Goal: Task Accomplishment & Management: Complete application form

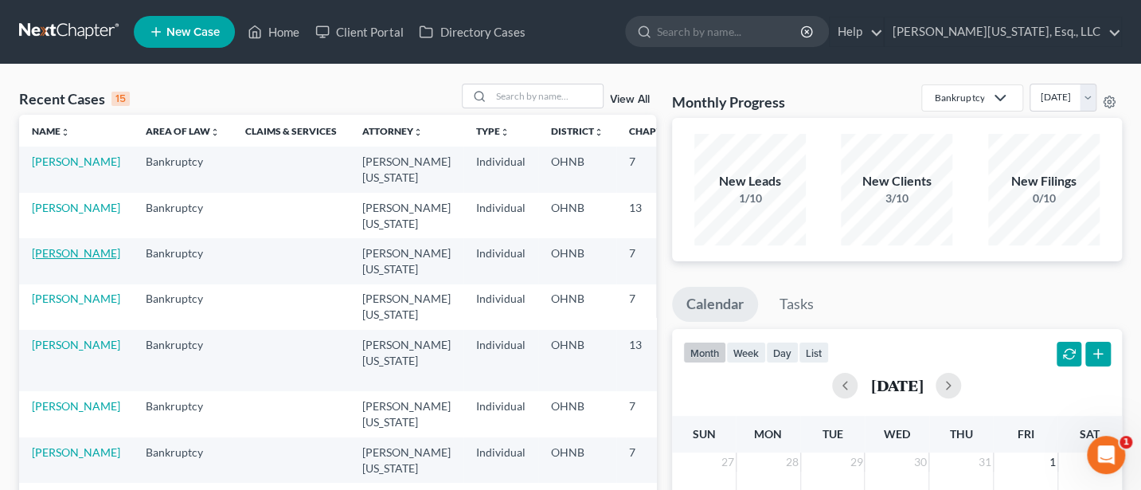
click at [60, 251] on link "[PERSON_NAME]" at bounding box center [76, 253] width 88 height 14
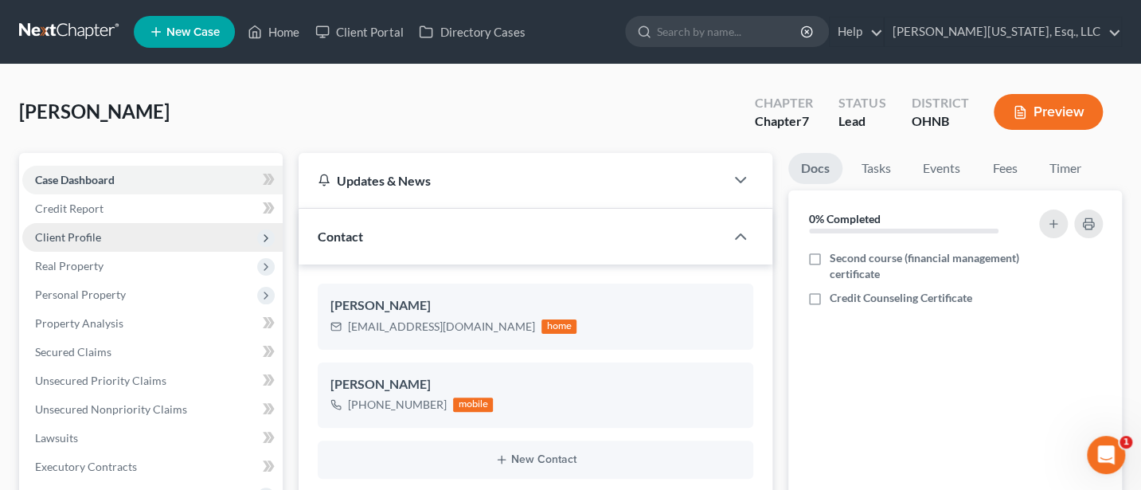
click at [74, 230] on span "Client Profile" at bounding box center [68, 237] width 66 height 14
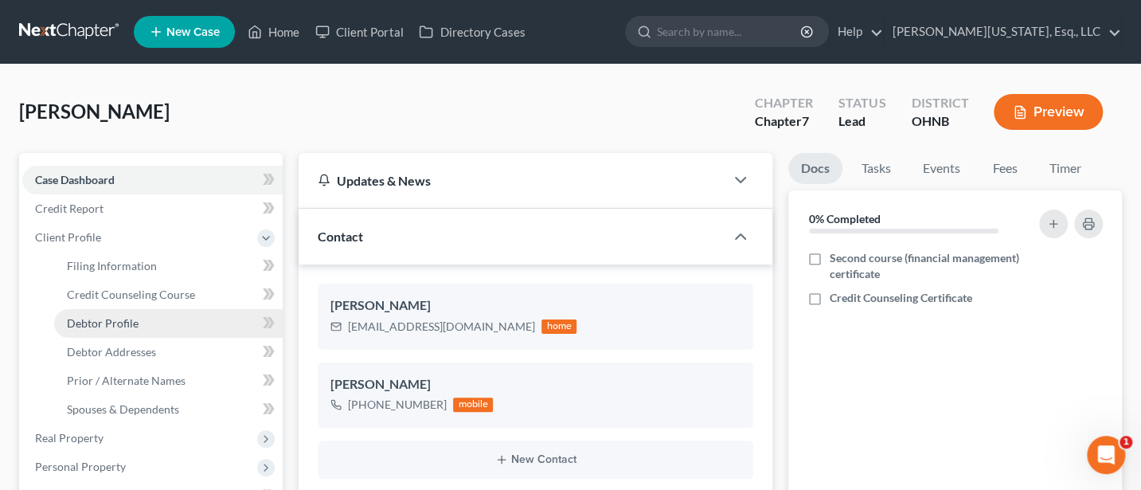
click at [120, 323] on span "Debtor Profile" at bounding box center [103, 323] width 72 height 14
select select "0"
select select "2"
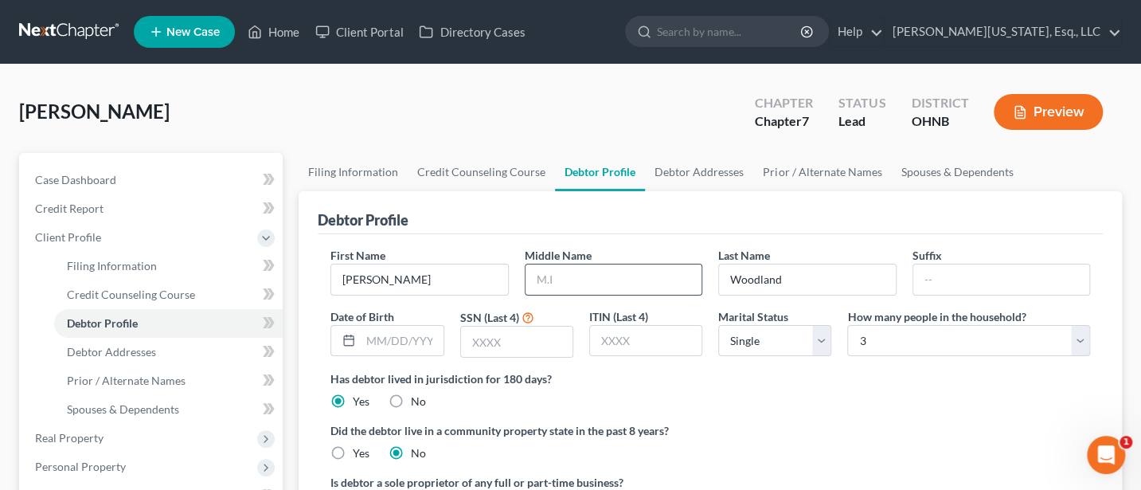
click at [577, 269] on input "text" at bounding box center [613, 279] width 176 height 30
type input "M"
click at [480, 334] on input "text" at bounding box center [516, 341] width 111 height 30
type input "4021"
click at [390, 340] on input "text" at bounding box center [402, 341] width 82 height 30
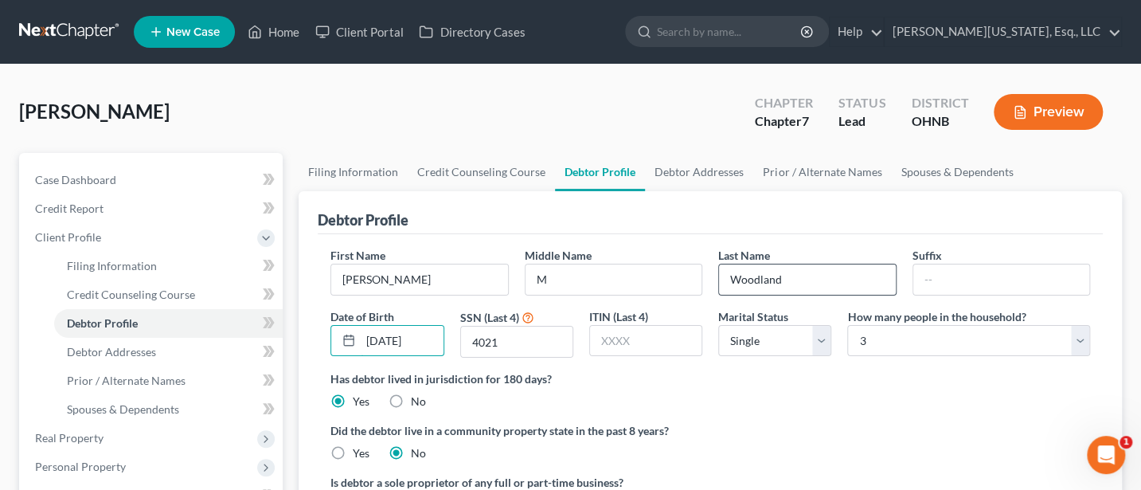
type input "[DATE]"
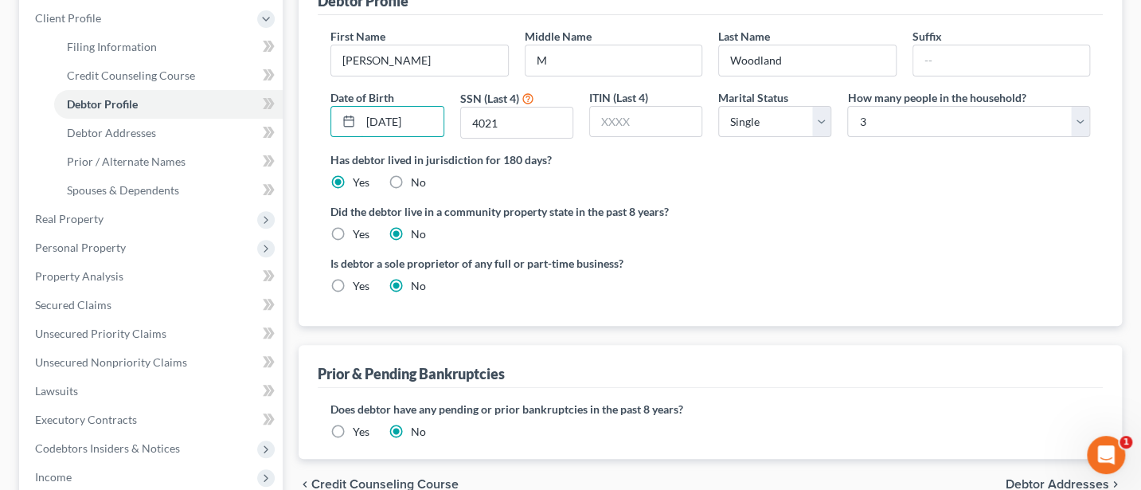
scroll to position [212, 0]
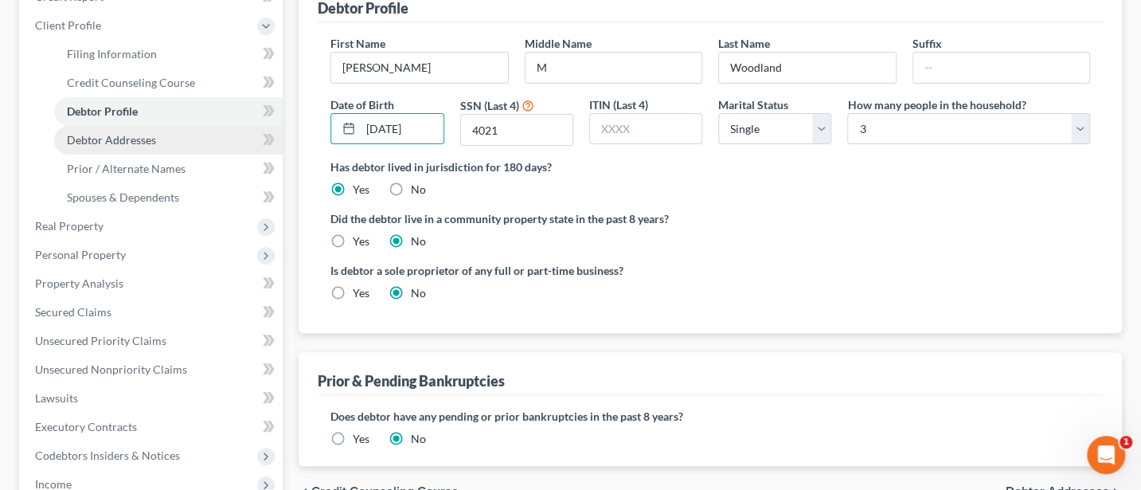
click at [131, 139] on span "Debtor Addresses" at bounding box center [111, 140] width 89 height 14
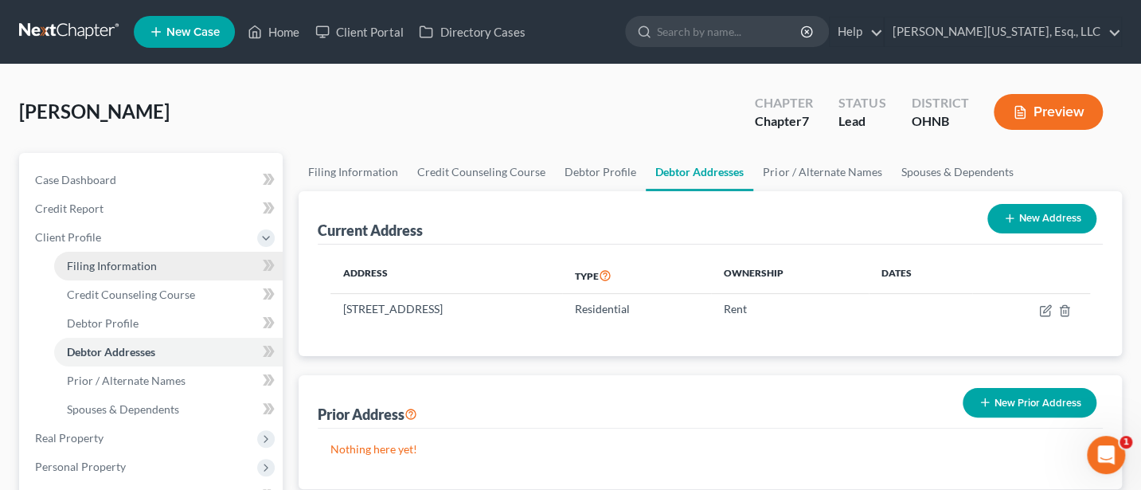
click at [131, 270] on span "Filing Information" at bounding box center [112, 266] width 90 height 14
select select "1"
select select "0"
select select "36"
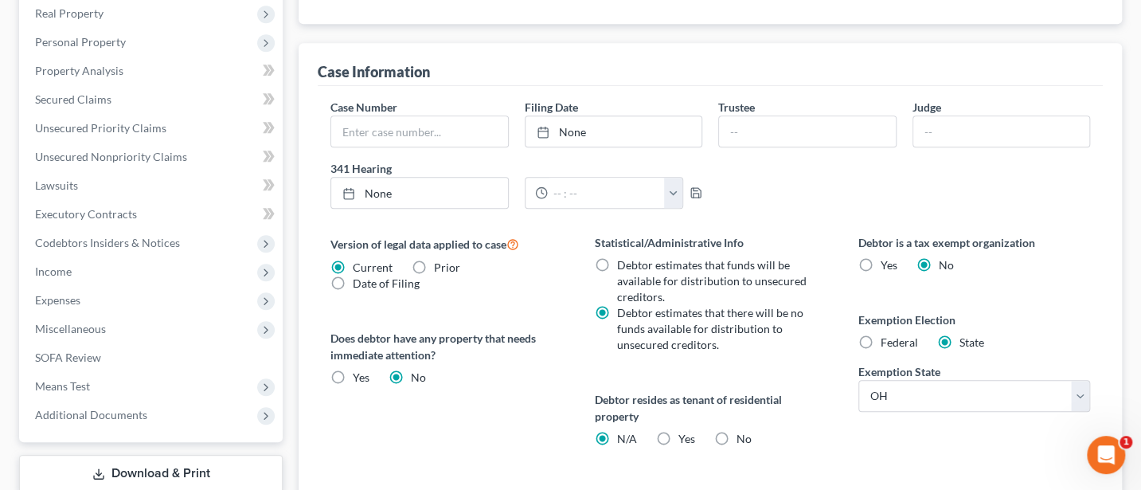
scroll to position [621, 0]
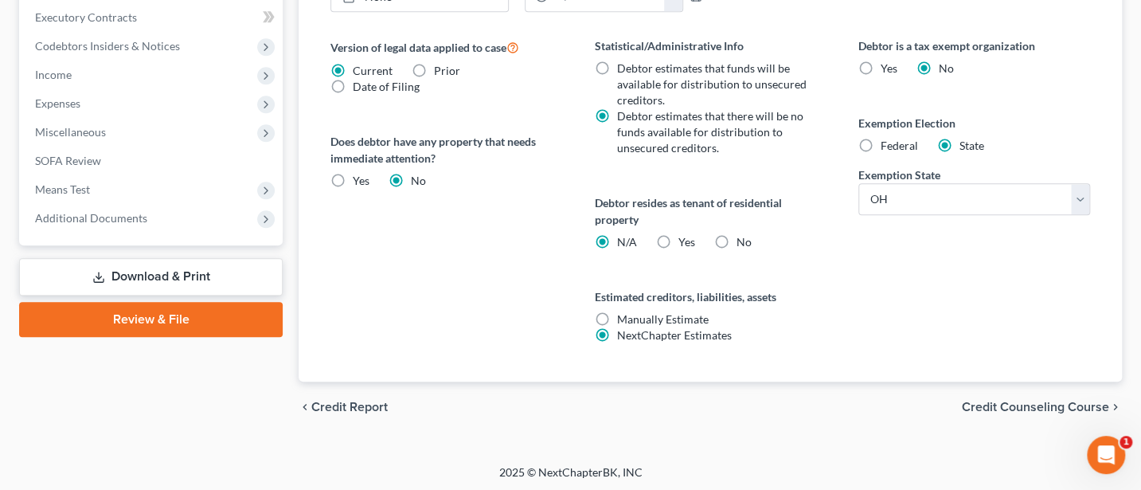
click at [678, 237] on label "Yes Yes" at bounding box center [686, 242] width 17 height 16
click at [685, 237] on input "Yes Yes" at bounding box center [690, 239] width 10 height 10
radio input "true"
radio input "false"
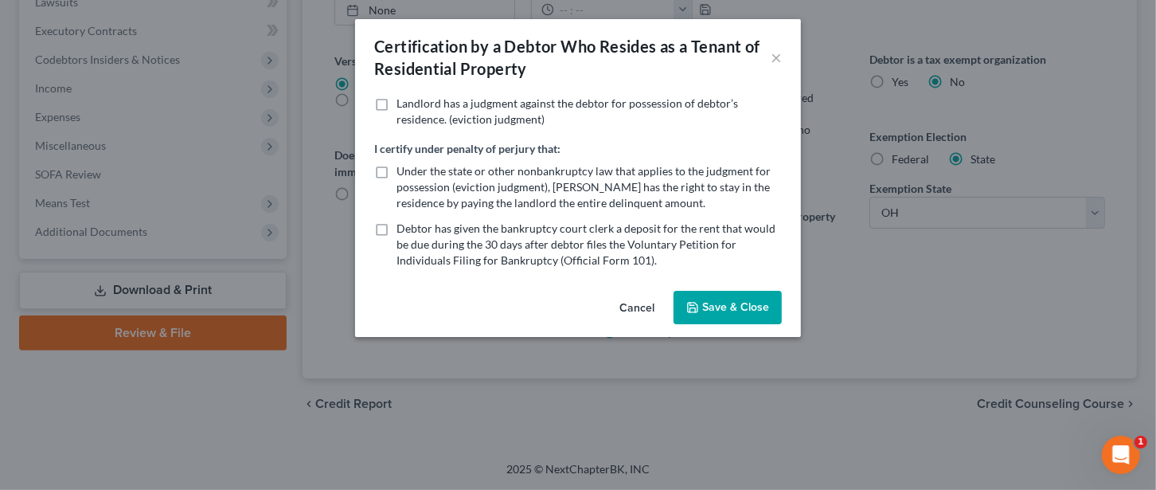
click at [722, 304] on button "Save & Close" at bounding box center [727, 307] width 108 height 33
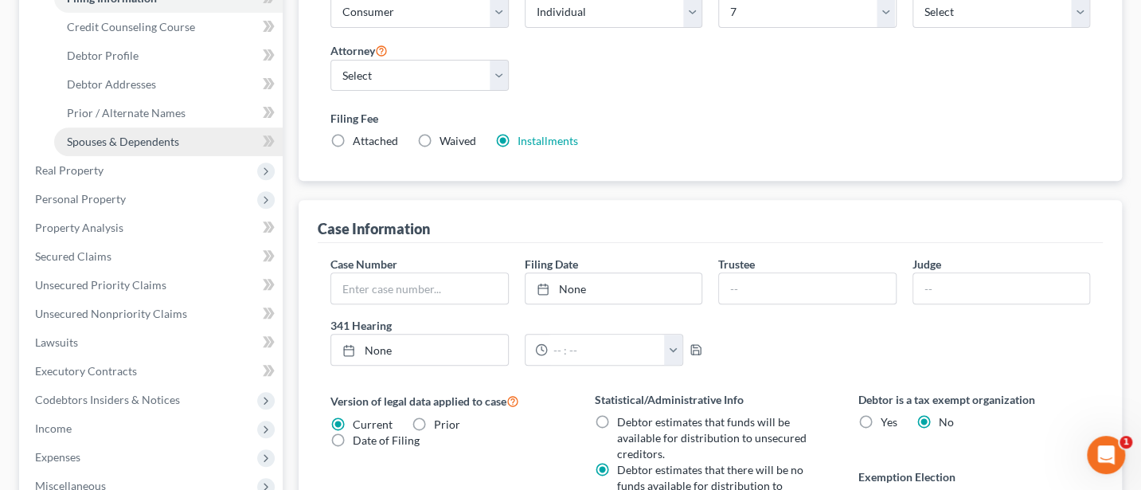
scroll to position [197, 0]
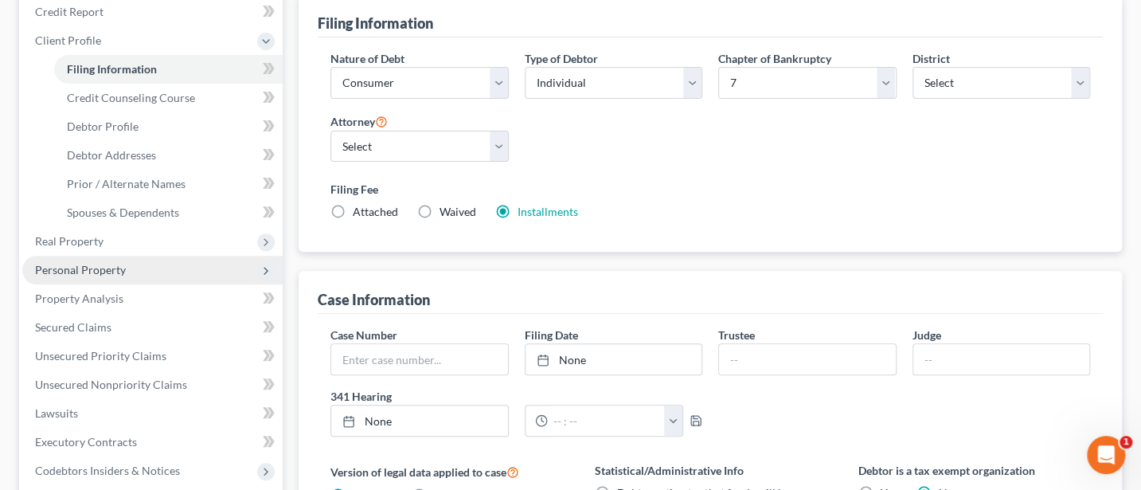
click at [80, 271] on span "Personal Property" at bounding box center [80, 270] width 91 height 14
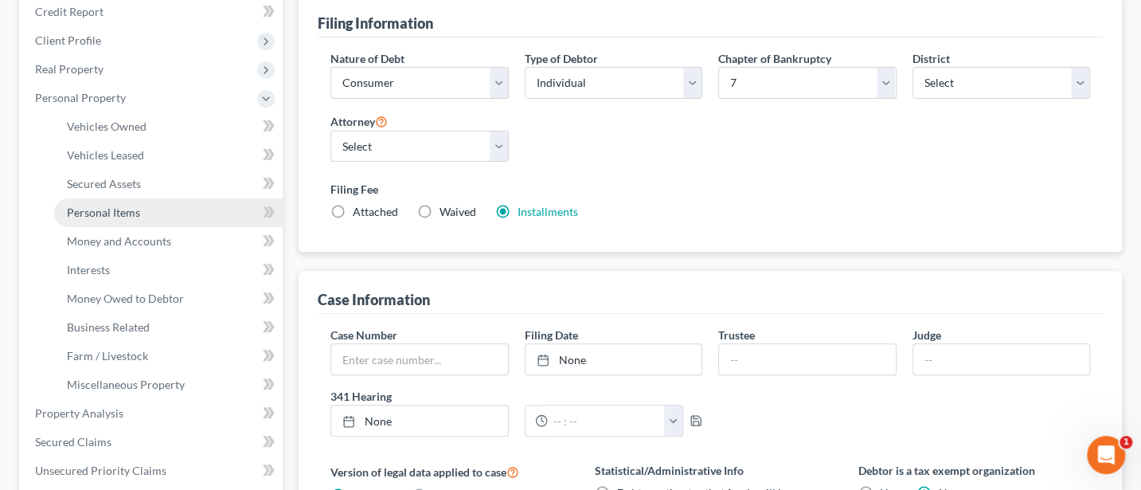
click at [111, 208] on span "Personal Items" at bounding box center [103, 212] width 73 height 14
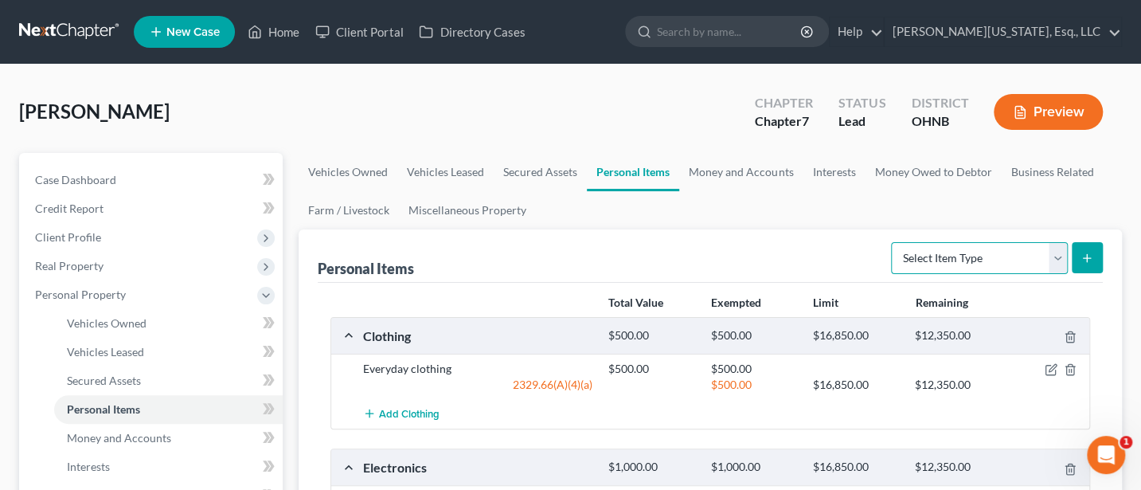
click at [1061, 244] on select "Select Item Type Clothing Collectibles Of Value Electronics Firearms Household …" at bounding box center [979, 258] width 177 height 32
select select "jewelry"
click at [892, 242] on select "Select Item Type Clothing Collectibles Of Value Electronics Firearms Household …" at bounding box center [979, 258] width 177 height 32
click at [1093, 253] on button "submit" at bounding box center [1086, 257] width 31 height 31
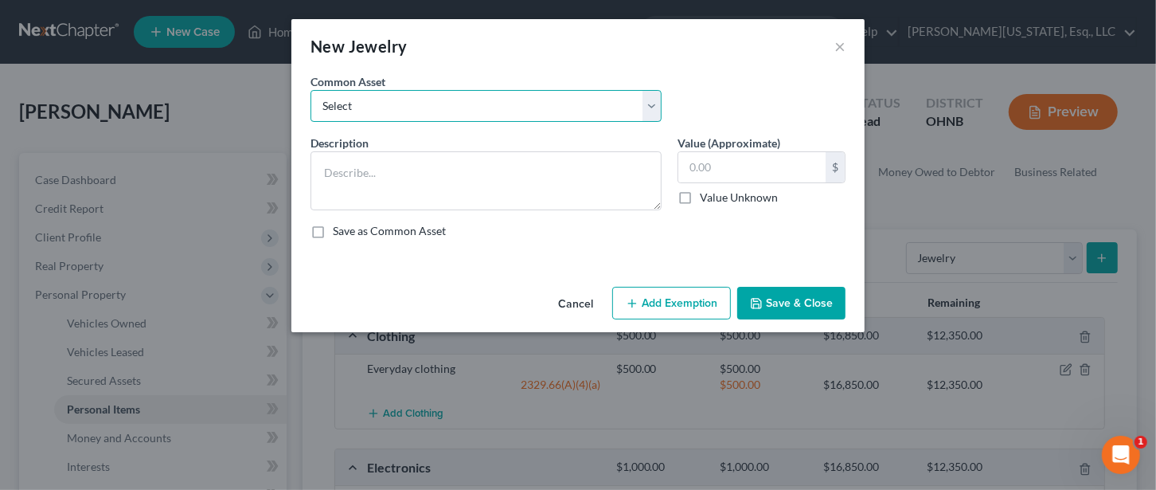
click at [415, 111] on select "Select Costume jewelry Wedding rings" at bounding box center [485, 106] width 351 height 32
select select "0"
click at [310, 90] on select "Select Costume jewelry Wedding rings" at bounding box center [485, 106] width 351 height 32
type textarea "Costume jewelry"
type input "50.00"
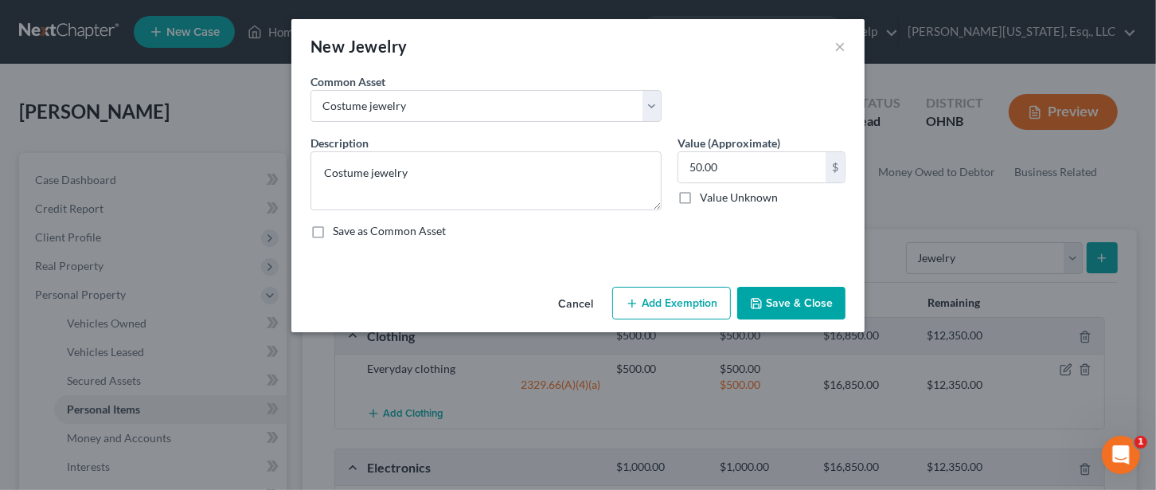
click at [672, 303] on button "Add Exemption" at bounding box center [671, 303] width 119 height 33
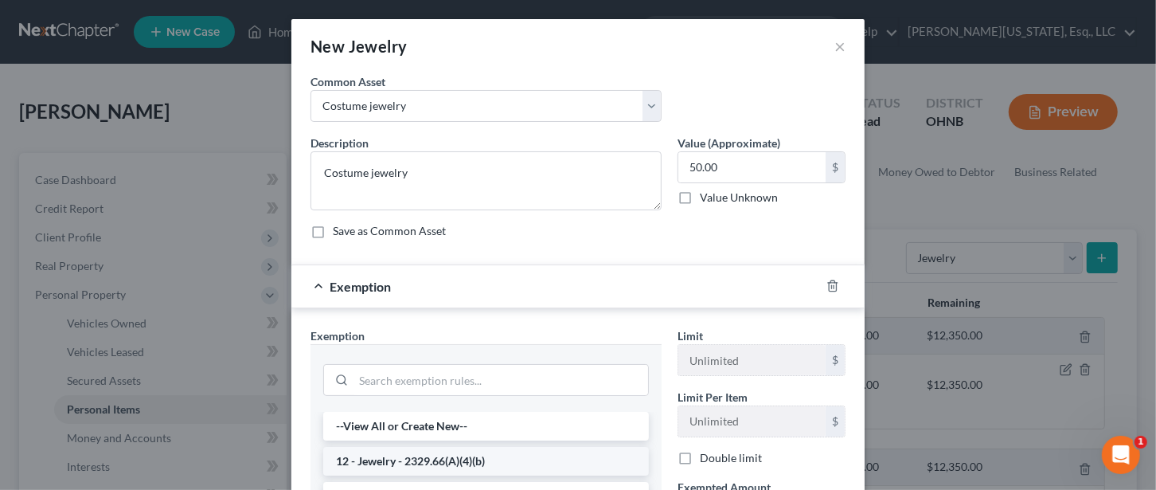
click at [454, 462] on li "12 - Jewelry - 2329.66(A)(4)(b)" at bounding box center [486, 461] width 326 height 29
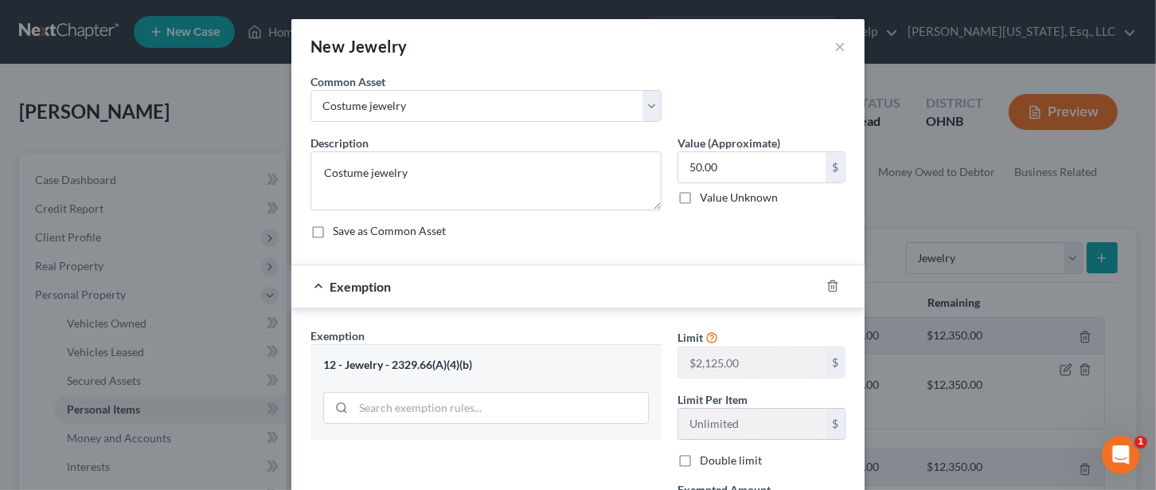
scroll to position [211, 0]
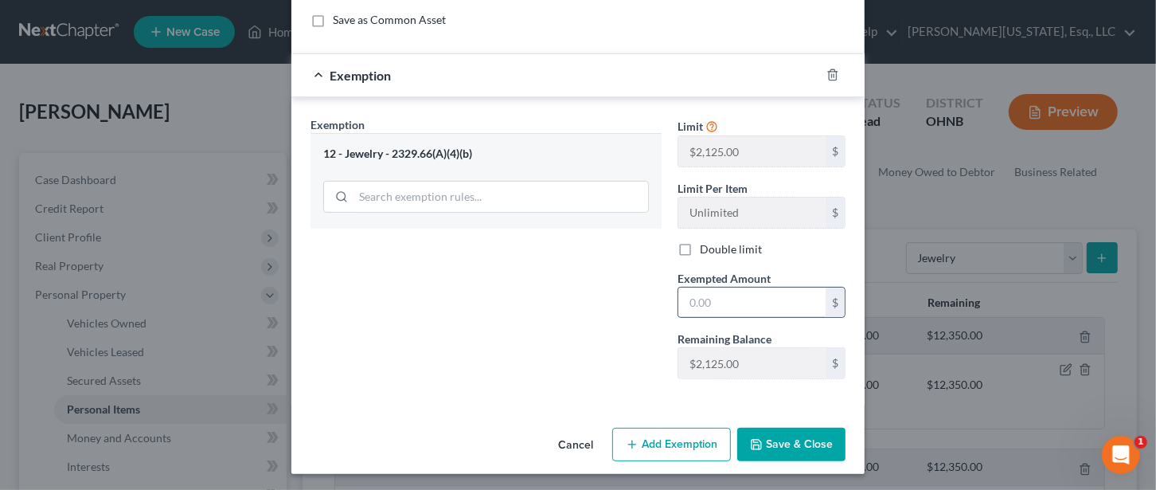
click at [720, 295] on input "text" at bounding box center [751, 302] width 147 height 30
type input "50"
click at [750, 441] on icon "button" at bounding box center [756, 444] width 13 height 13
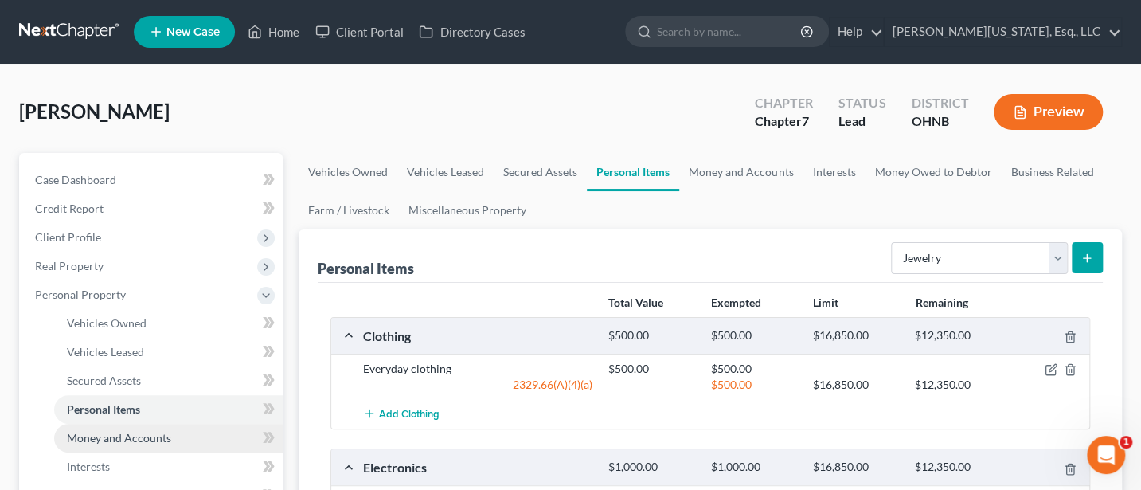
click at [103, 435] on span "Money and Accounts" at bounding box center [119, 438] width 104 height 14
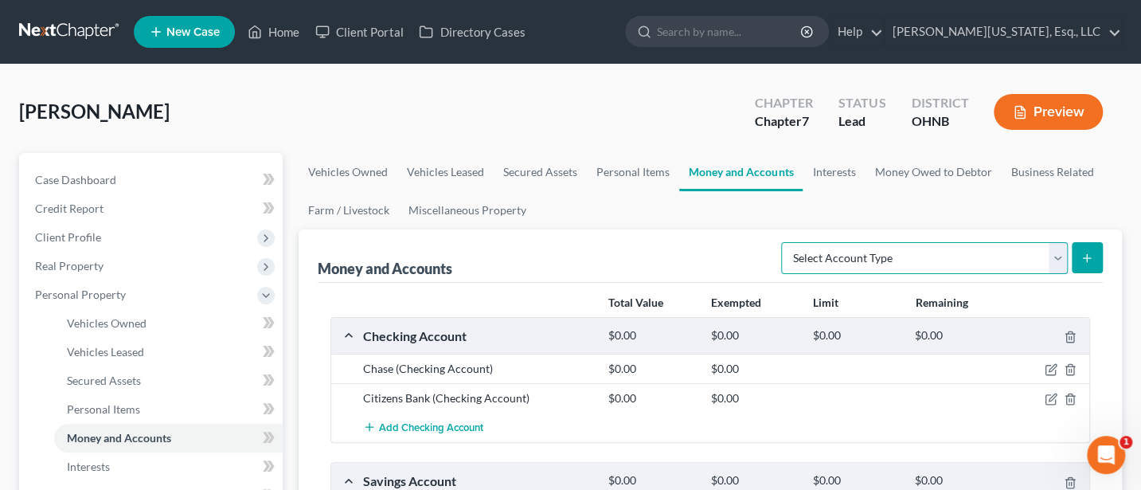
click at [861, 251] on select "Select Account Type Brokerage Cash on Hand Certificates of Deposit Checking Acc…" at bounding box center [924, 258] width 287 height 32
select select "cash_on_hand"
click at [784, 242] on select "Select Account Type Brokerage Cash on Hand Certificates of Deposit Checking Acc…" at bounding box center [924, 258] width 287 height 32
click at [1096, 265] on button "submit" at bounding box center [1086, 257] width 31 height 31
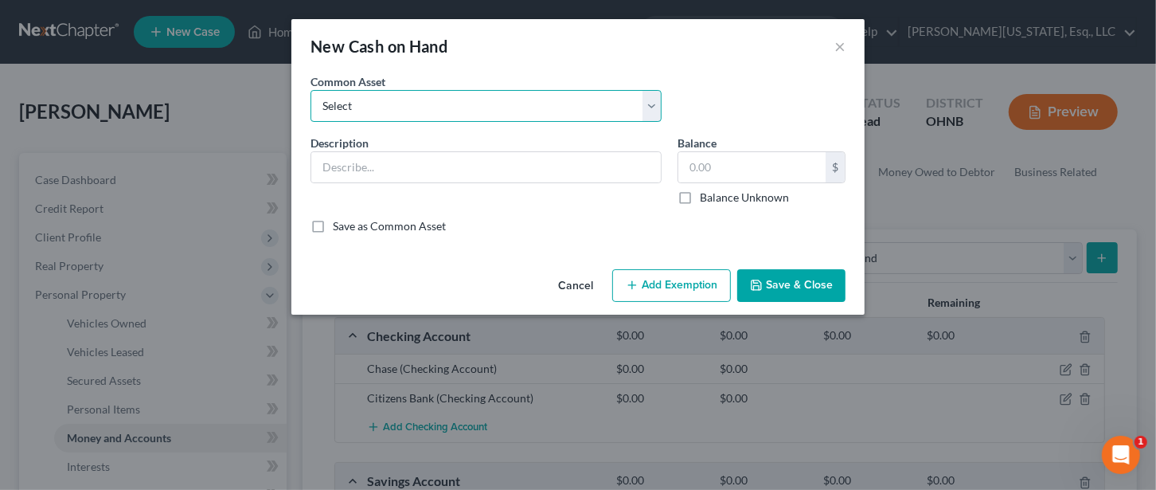
click at [602, 93] on select "Select Cash On Hand" at bounding box center [485, 106] width 351 height 32
select select "0"
click at [310, 90] on select "Select Cash On Hand" at bounding box center [485, 106] width 351 height 32
type input "Cash On Hand"
click at [732, 166] on input "text" at bounding box center [751, 167] width 147 height 30
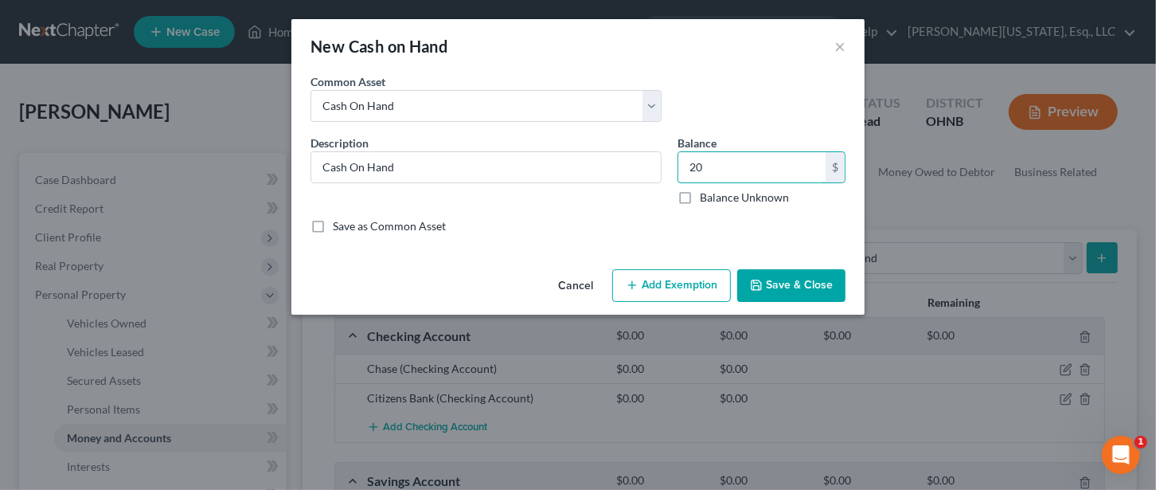
type input "20"
click at [670, 276] on button "Add Exemption" at bounding box center [671, 285] width 119 height 33
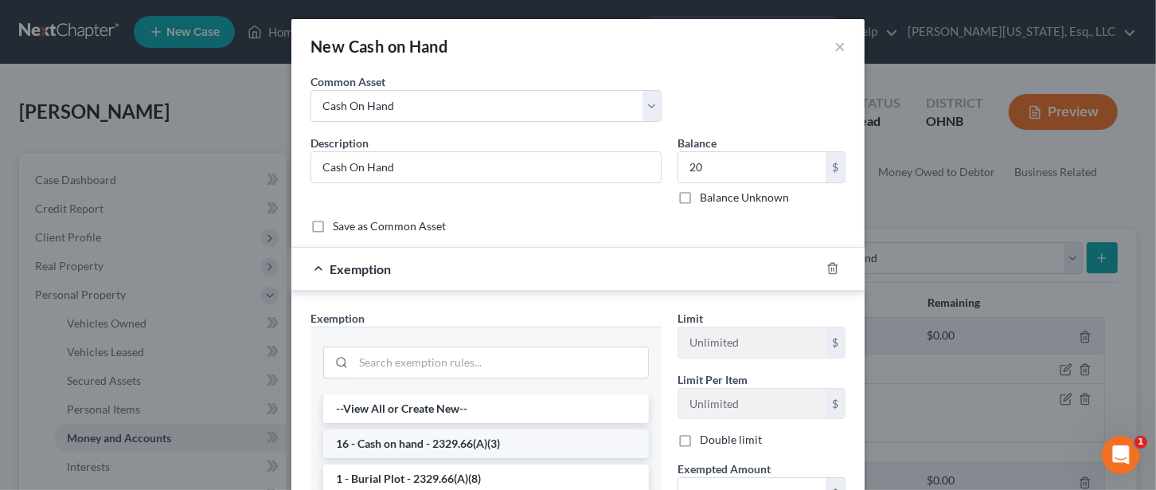
click at [391, 442] on li "16 - Cash on hand - 2329.66(A)(3)" at bounding box center [486, 443] width 326 height 29
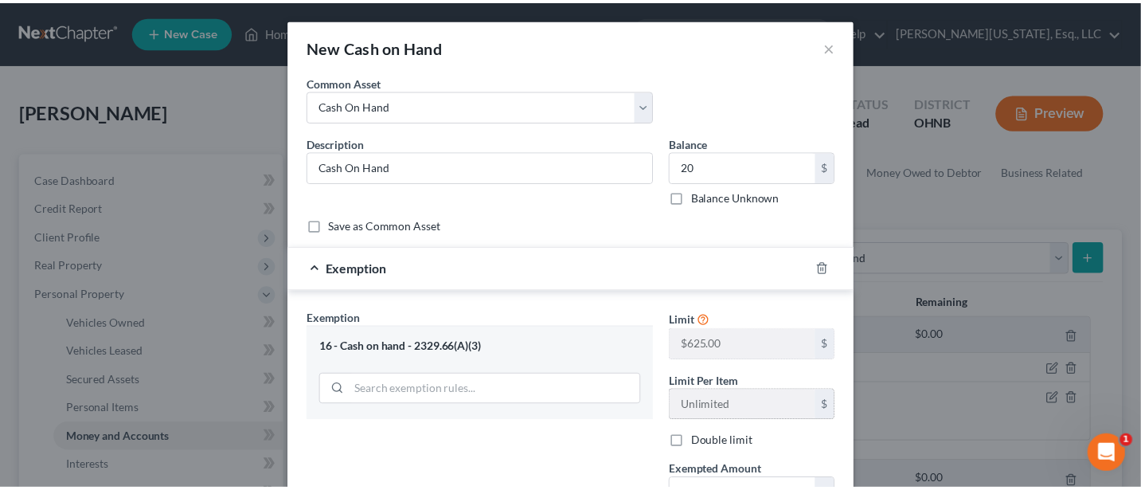
scroll to position [193, 0]
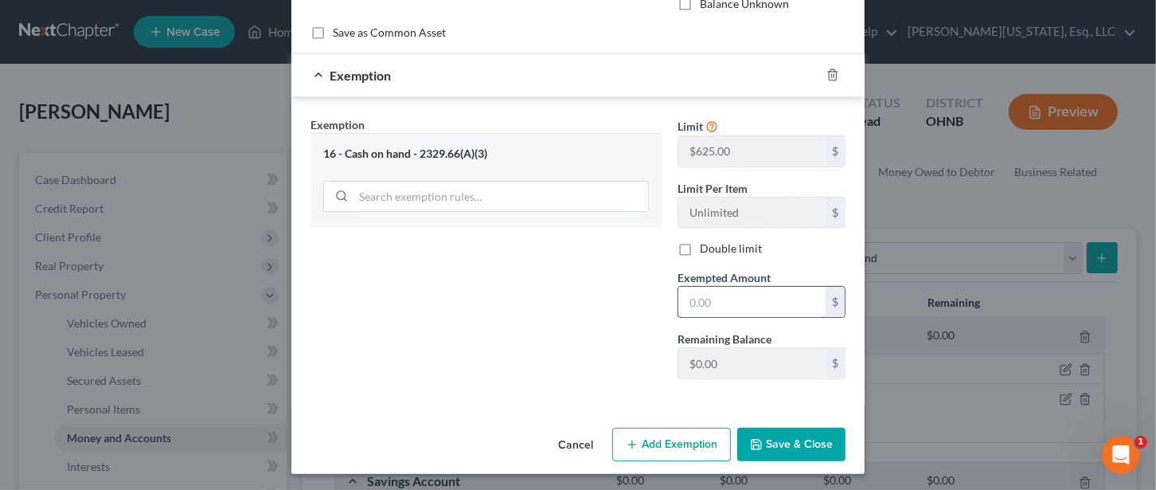
click at [699, 295] on input "text" at bounding box center [751, 302] width 147 height 30
type input "20"
click at [799, 435] on button "Save & Close" at bounding box center [791, 443] width 108 height 33
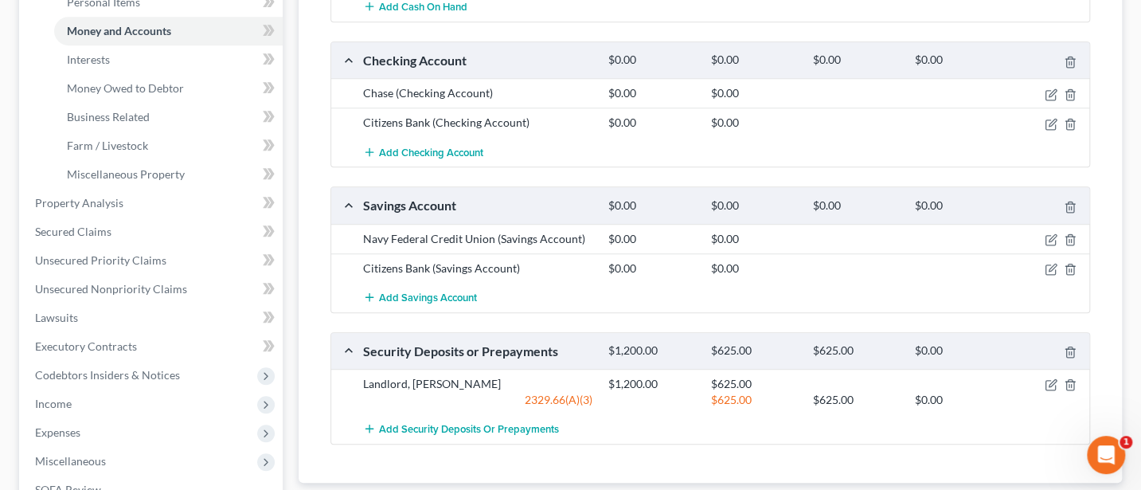
scroll to position [424, 0]
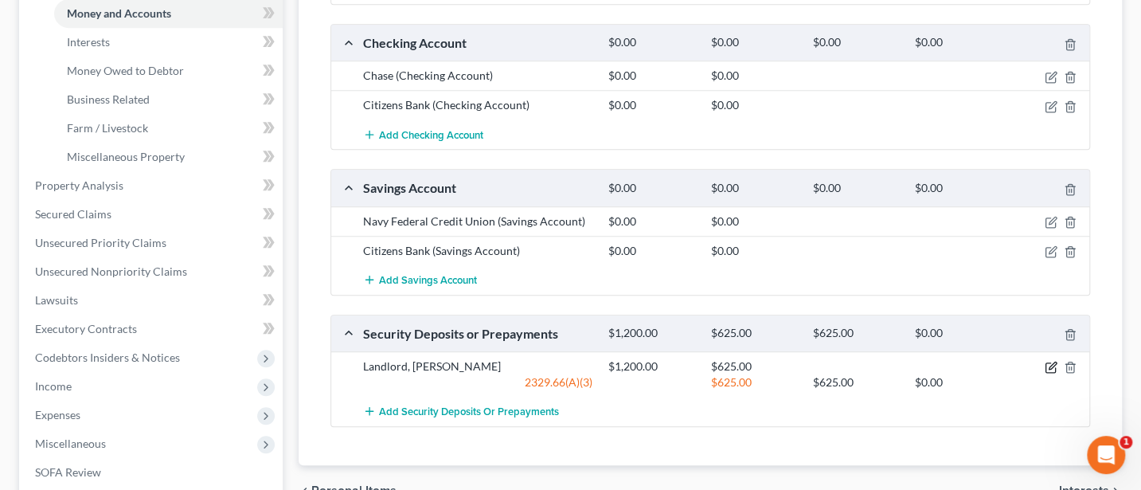
click at [1052, 363] on icon "button" at bounding box center [1050, 367] width 13 height 13
select select "3"
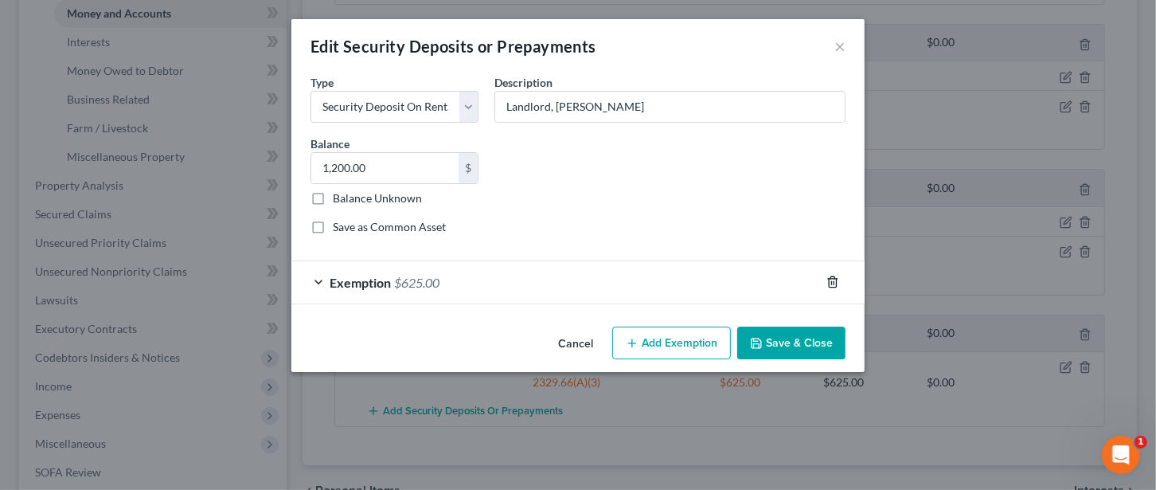
click at [836, 275] on icon "button" at bounding box center [832, 281] width 13 height 13
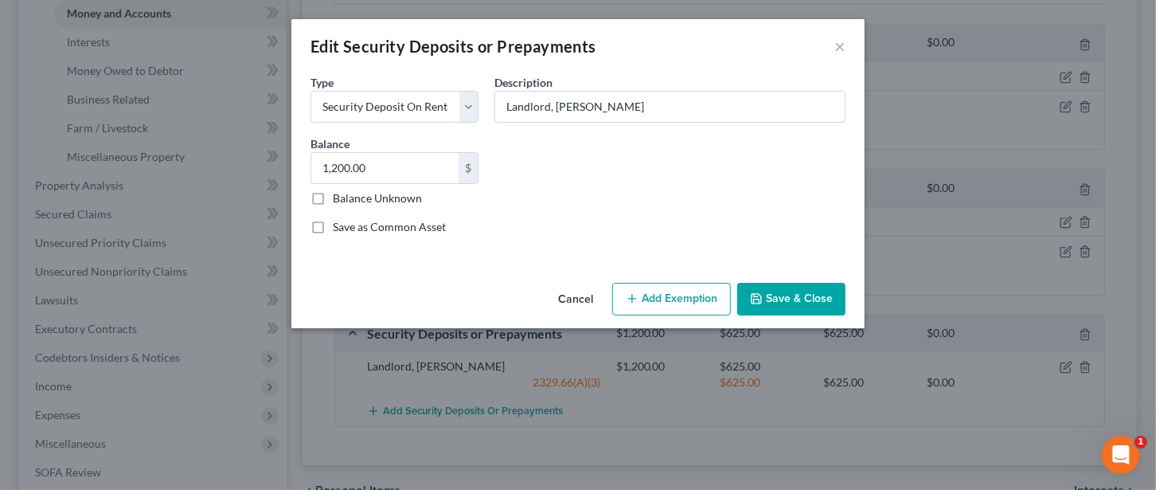
click at [783, 295] on button "Save & Close" at bounding box center [791, 299] width 108 height 33
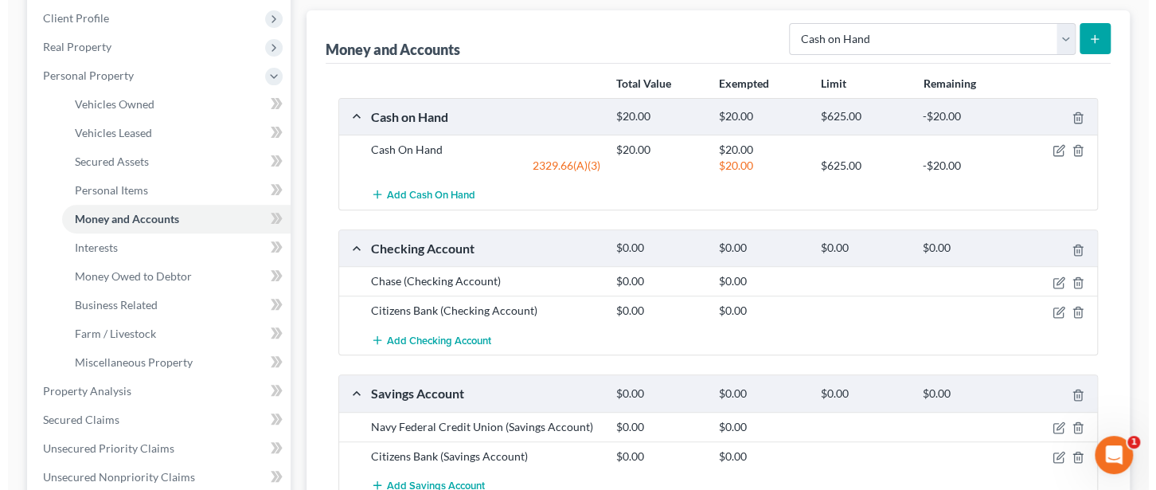
scroll to position [212, 0]
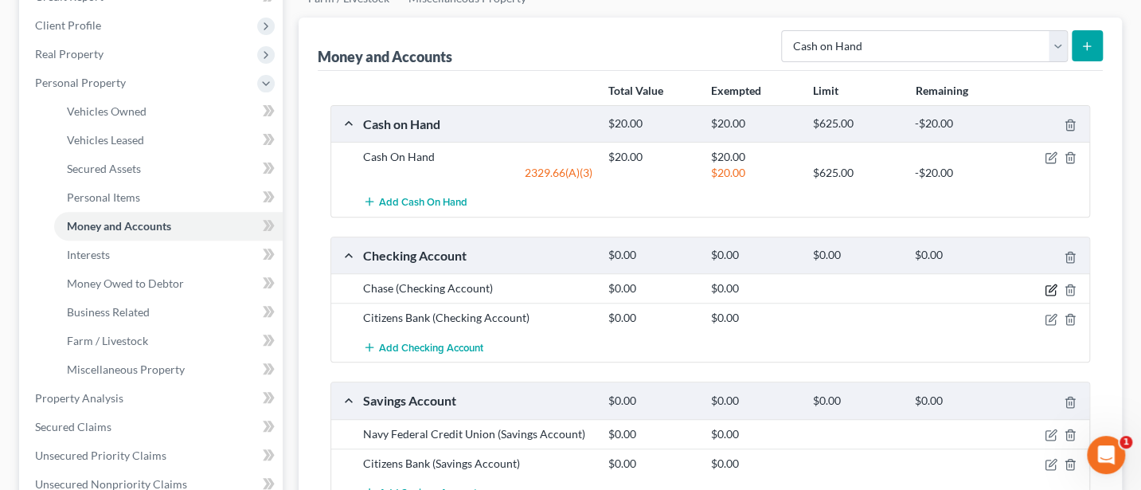
click at [1048, 284] on icon "button" at bounding box center [1050, 289] width 13 height 13
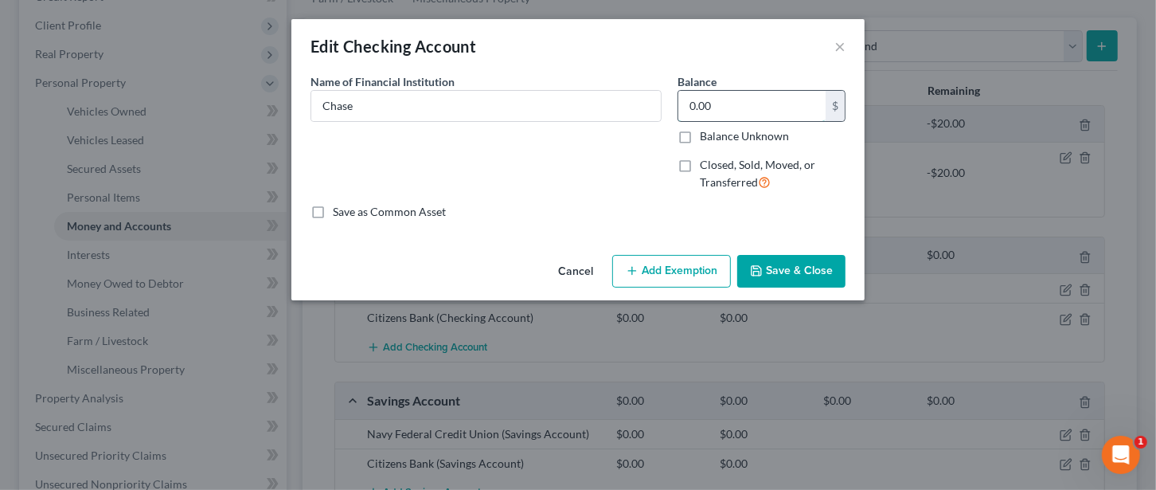
click at [740, 119] on input "0.00" at bounding box center [751, 106] width 147 height 30
type input "1.02"
click at [692, 267] on button "Add Exemption" at bounding box center [671, 271] width 119 height 33
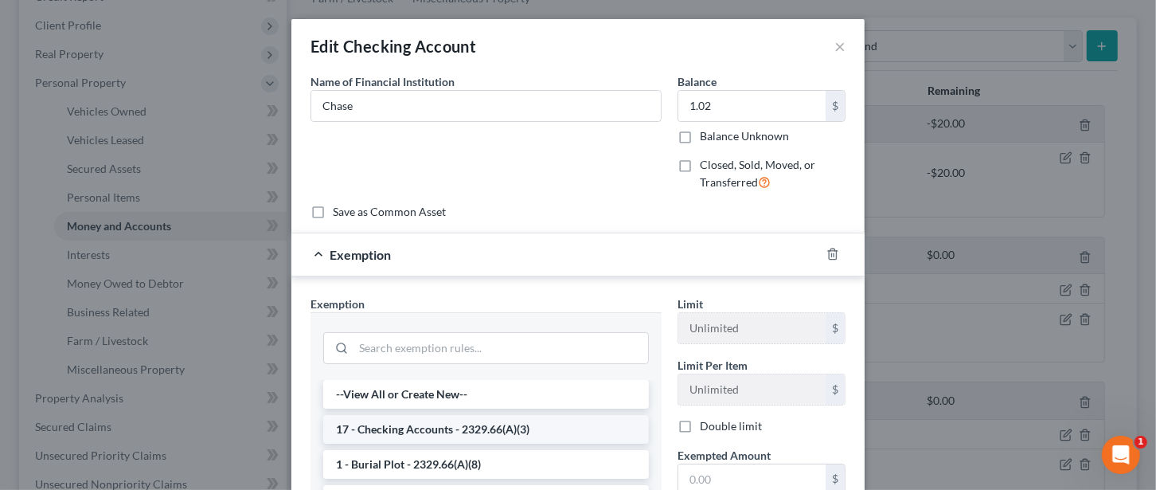
click at [407, 427] on li "17 - Checking Accounts - 2329.66(A)(3)" at bounding box center [486, 429] width 326 height 29
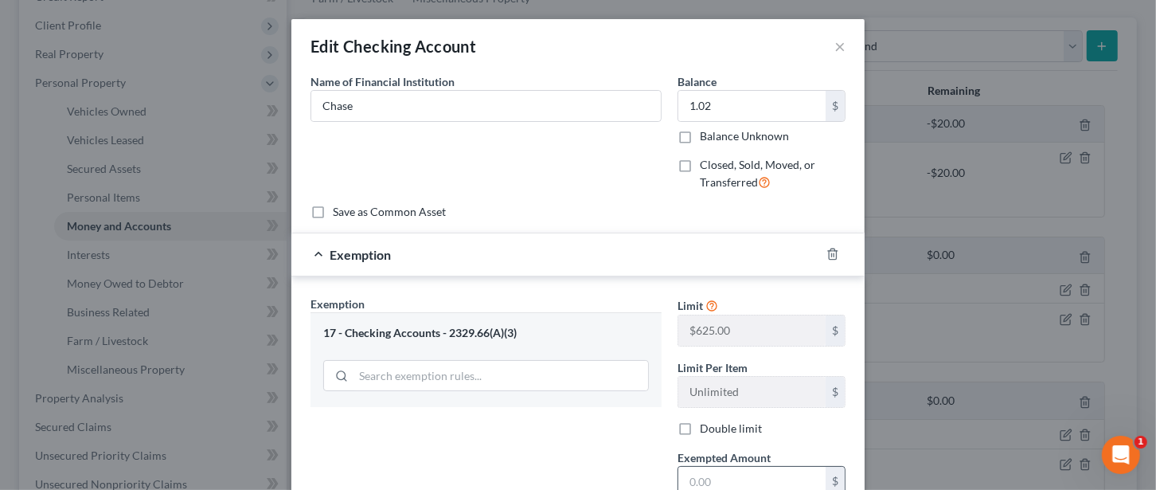
click at [711, 471] on input "text" at bounding box center [751, 481] width 147 height 30
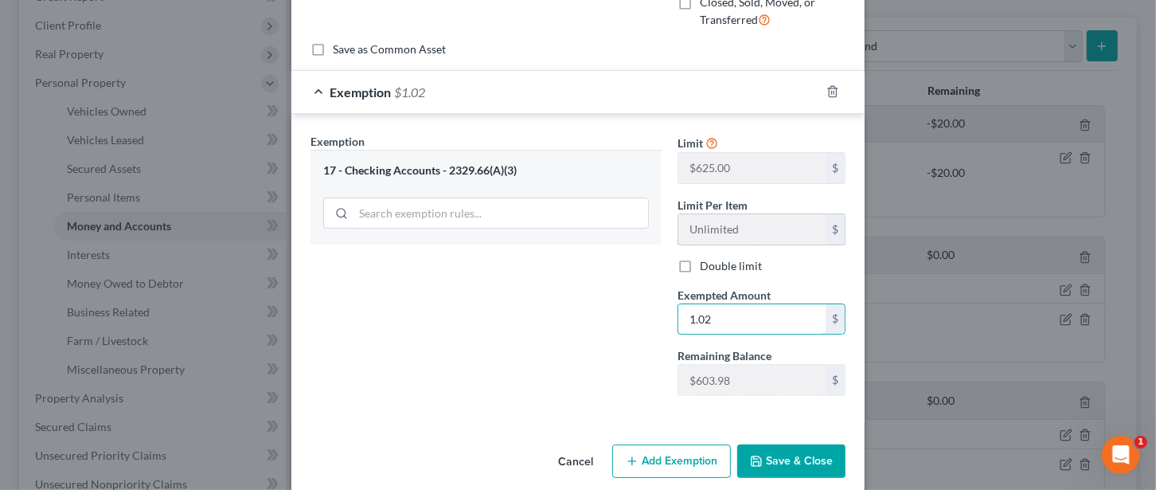
scroll to position [179, 0]
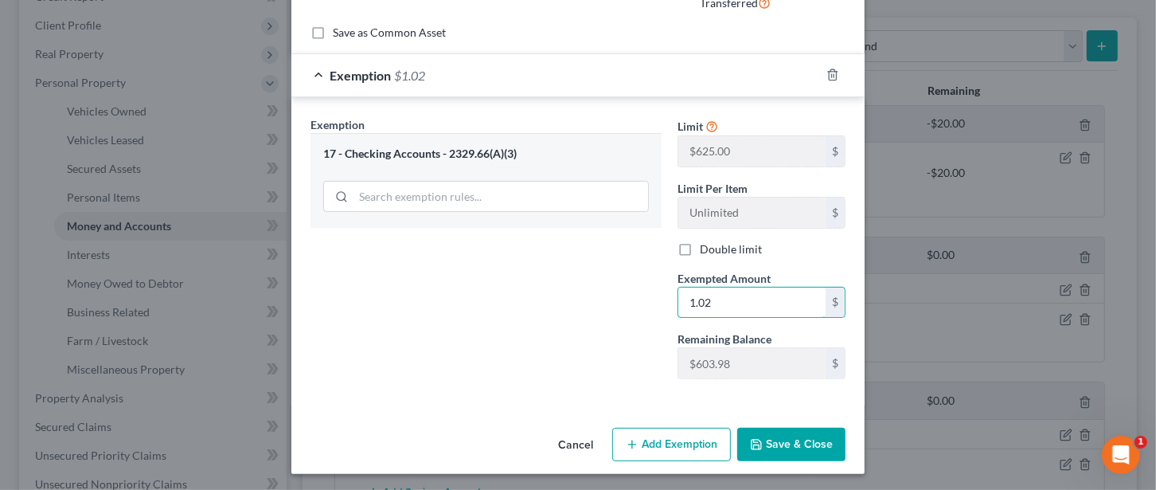
type input "1.02"
click at [786, 435] on button "Save & Close" at bounding box center [791, 443] width 108 height 33
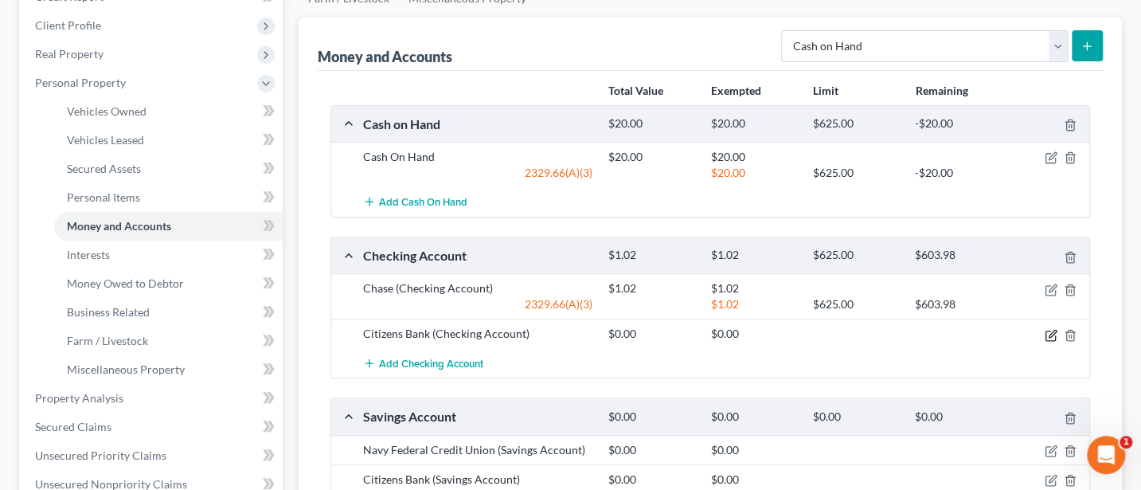
click at [1046, 334] on icon "button" at bounding box center [1050, 335] width 13 height 13
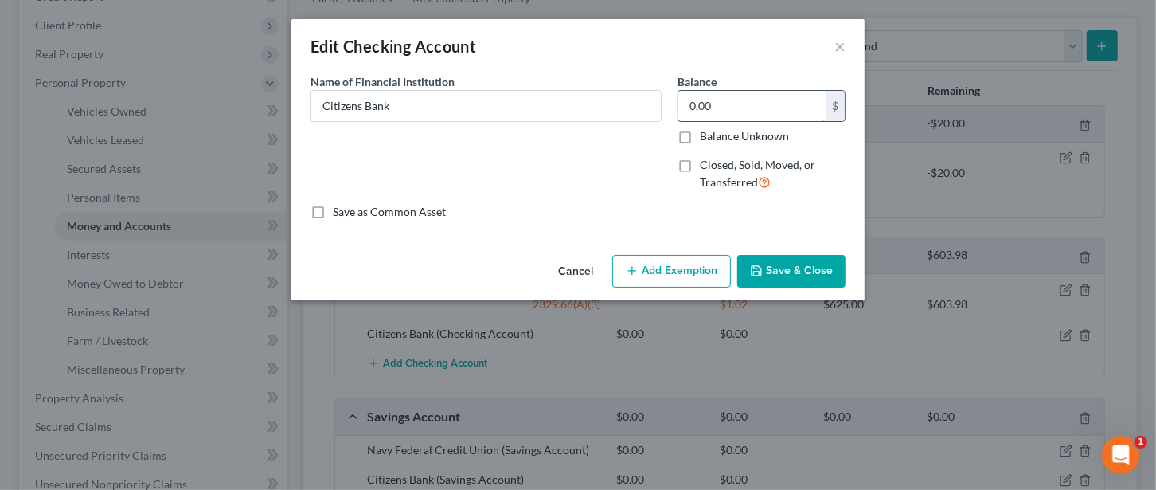
click at [740, 103] on input "0.00" at bounding box center [751, 106] width 147 height 30
type input "61.52"
click at [695, 267] on button "Add Exemption" at bounding box center [671, 271] width 119 height 33
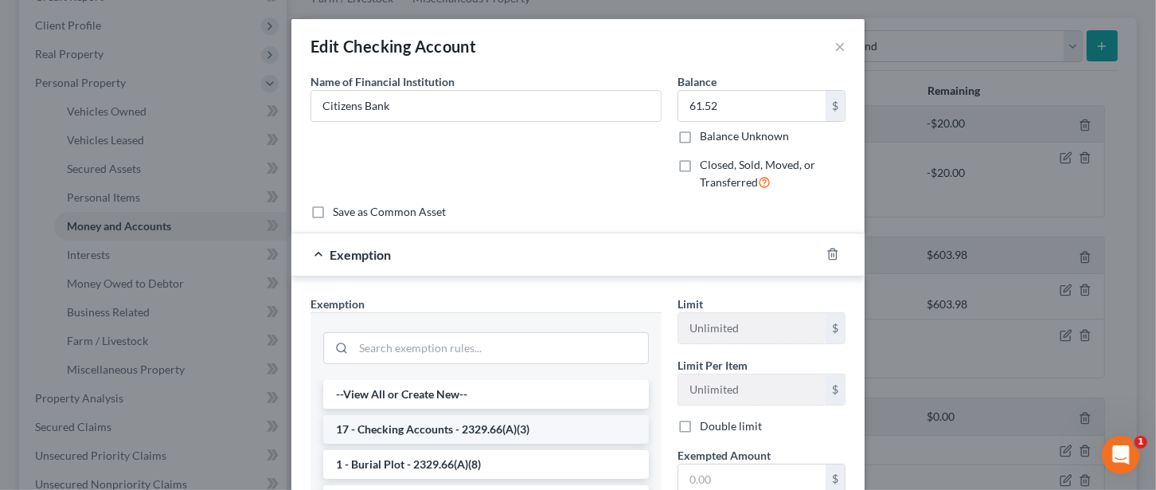
click at [401, 424] on li "17 - Checking Accounts - 2329.66(A)(3)" at bounding box center [486, 429] width 326 height 29
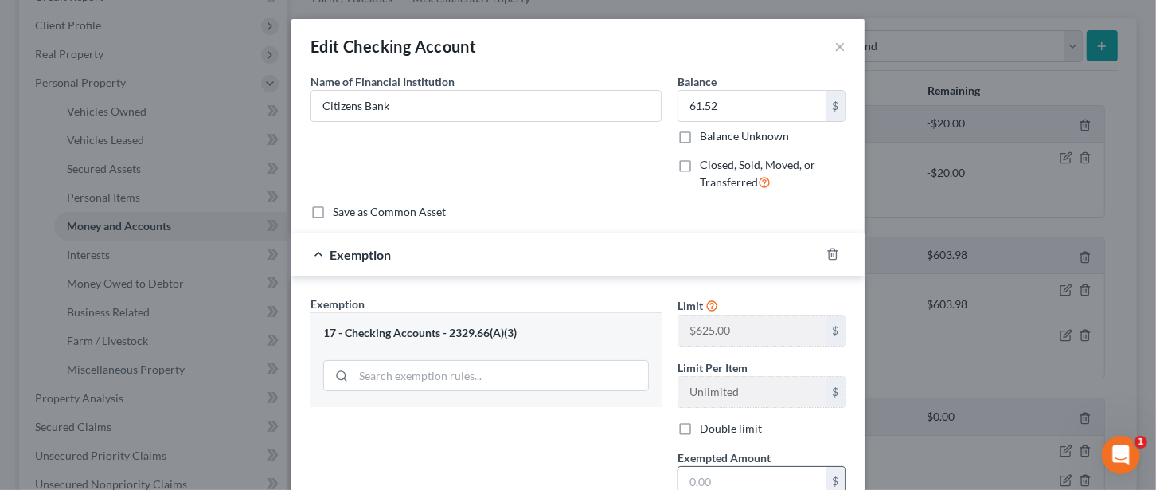
click at [700, 472] on input "text" at bounding box center [751, 481] width 147 height 30
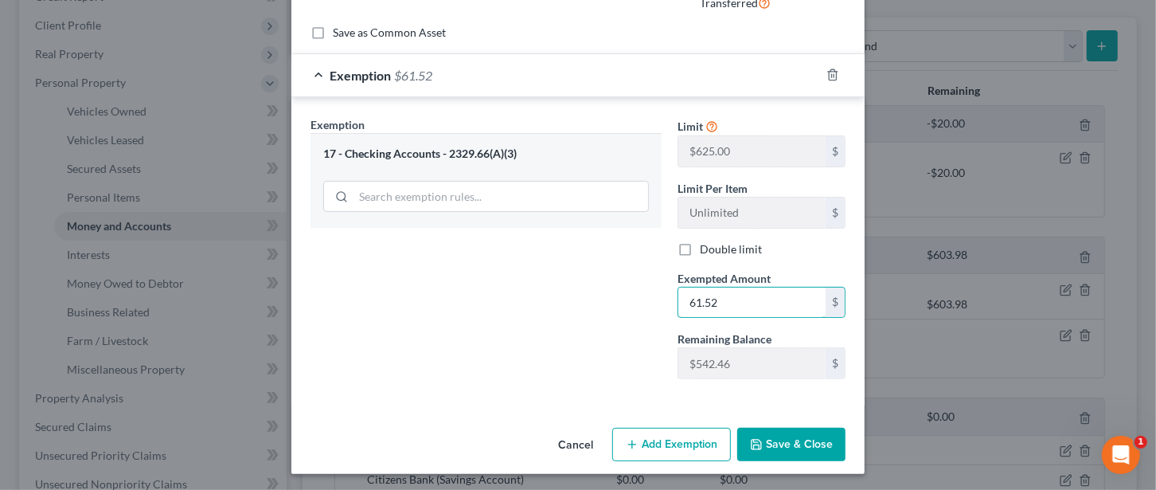
type input "61.52"
click at [797, 435] on button "Save & Close" at bounding box center [791, 443] width 108 height 33
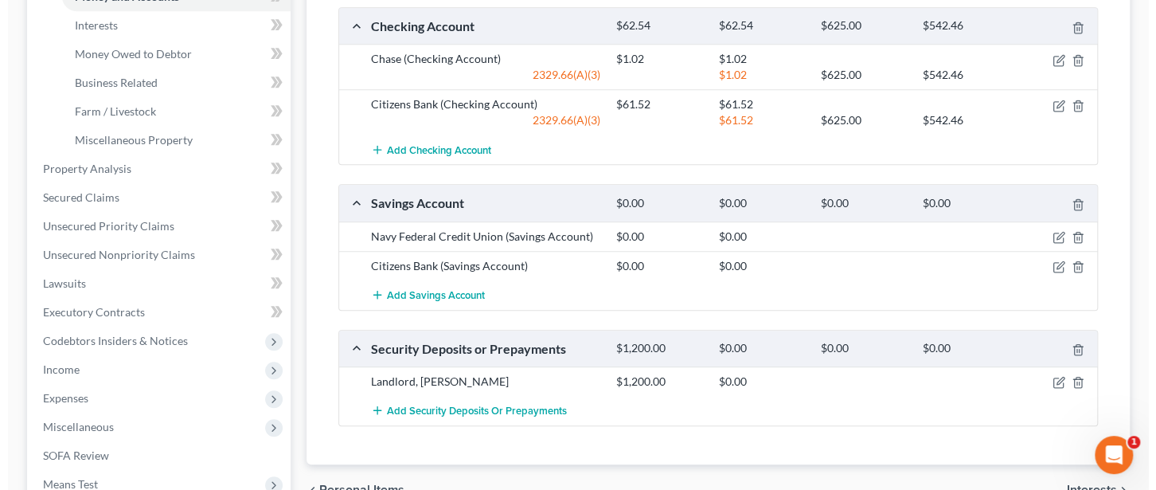
scroll to position [424, 0]
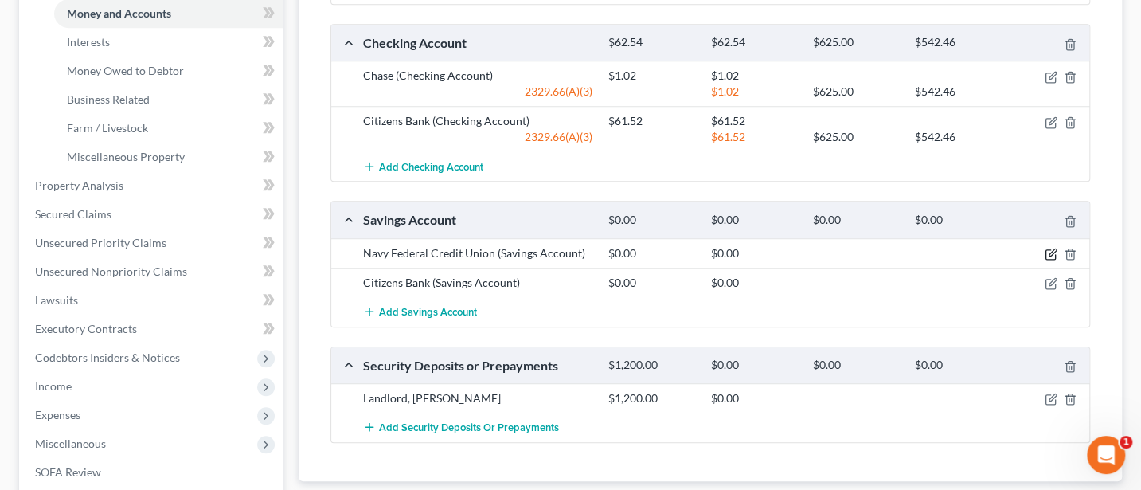
click at [1052, 249] on icon "button" at bounding box center [1050, 254] width 13 height 13
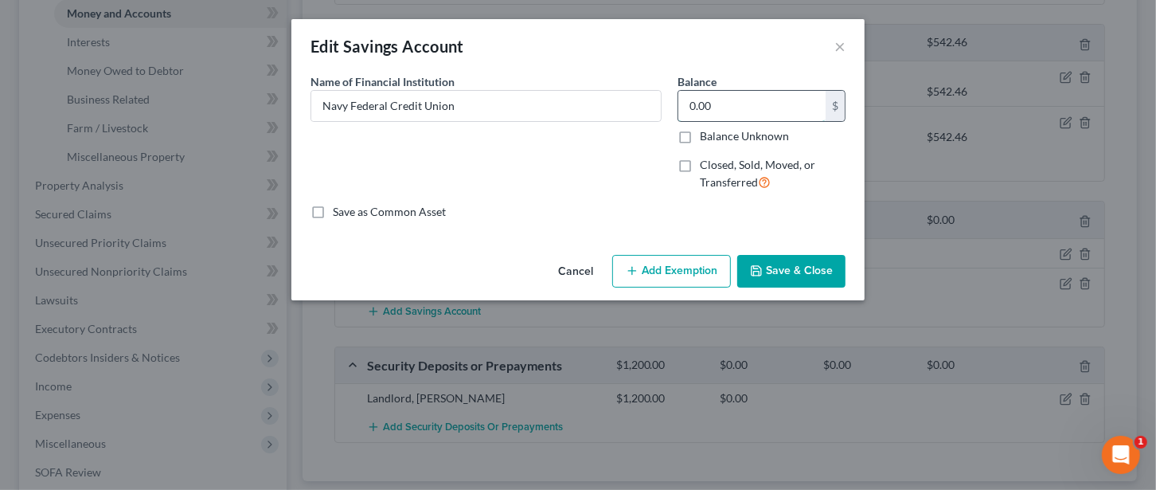
click at [716, 109] on input "0.00" at bounding box center [751, 106] width 147 height 30
type input "9"
type input "0.93"
click at [685, 268] on button "Add Exemption" at bounding box center [671, 271] width 119 height 33
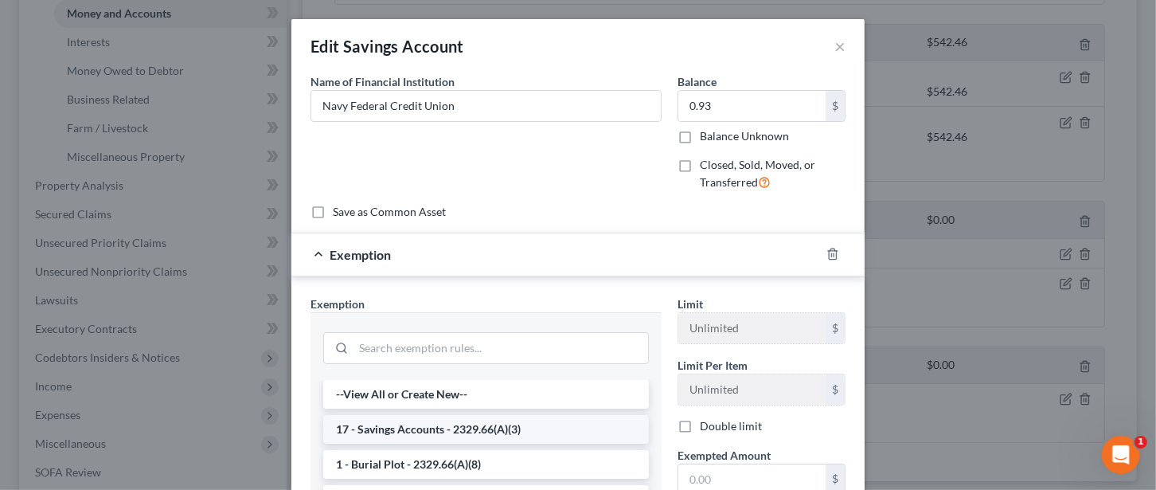
click at [388, 424] on li "17 - Savings Accounts - 2329.66(A)(3)" at bounding box center [486, 429] width 326 height 29
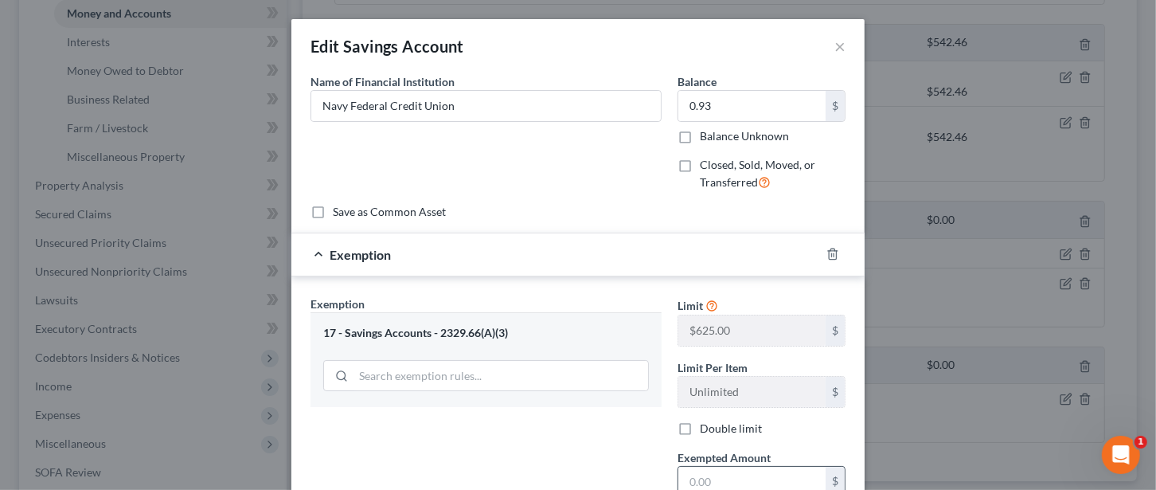
click at [698, 475] on input "text" at bounding box center [751, 481] width 147 height 30
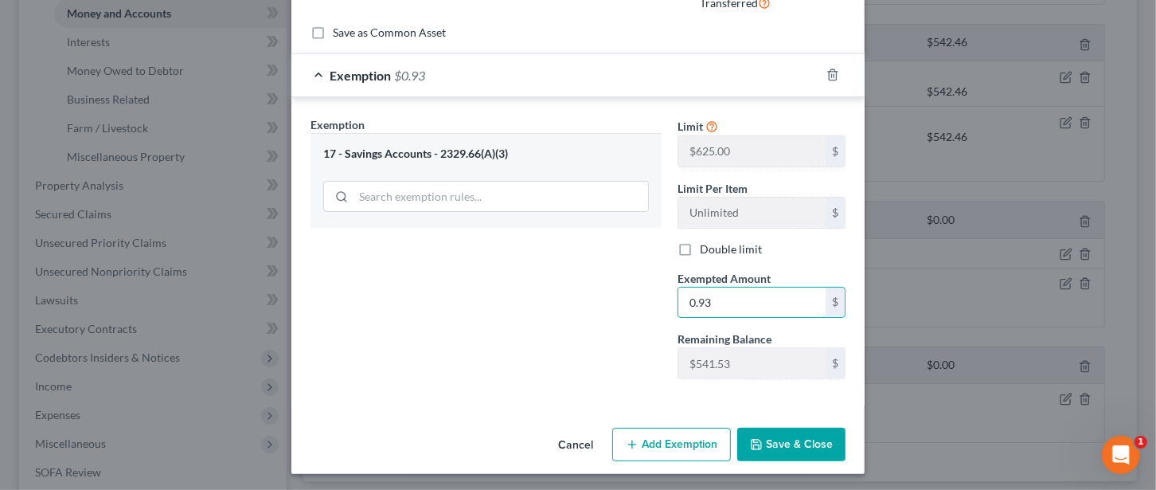
type input "0.93"
click at [781, 436] on button "Save & Close" at bounding box center [791, 443] width 108 height 33
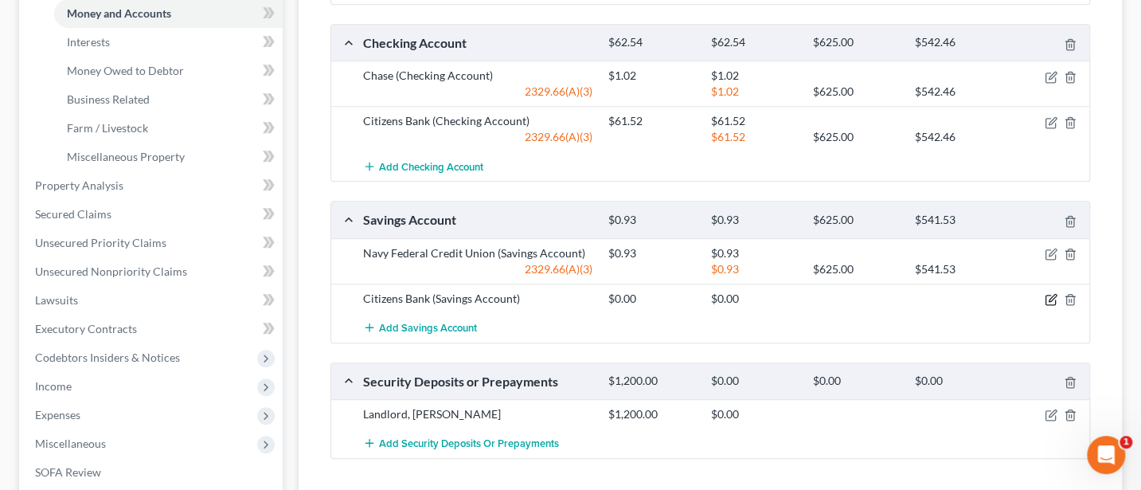
click at [1050, 295] on icon "button" at bounding box center [1051, 297] width 7 height 7
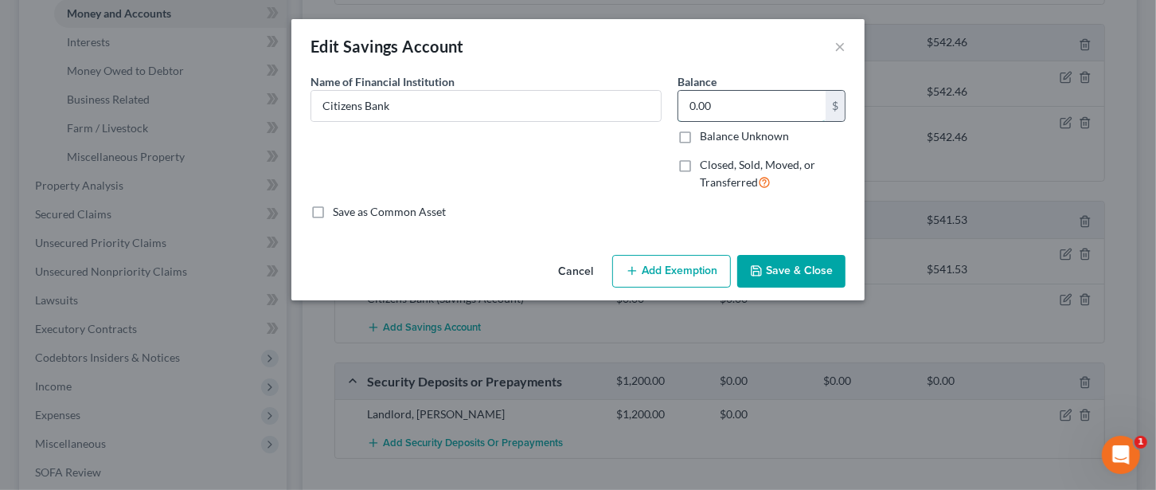
click at [741, 112] on input "0.00" at bounding box center [751, 106] width 147 height 30
type input "20"
click at [693, 278] on button "Add Exemption" at bounding box center [671, 271] width 119 height 33
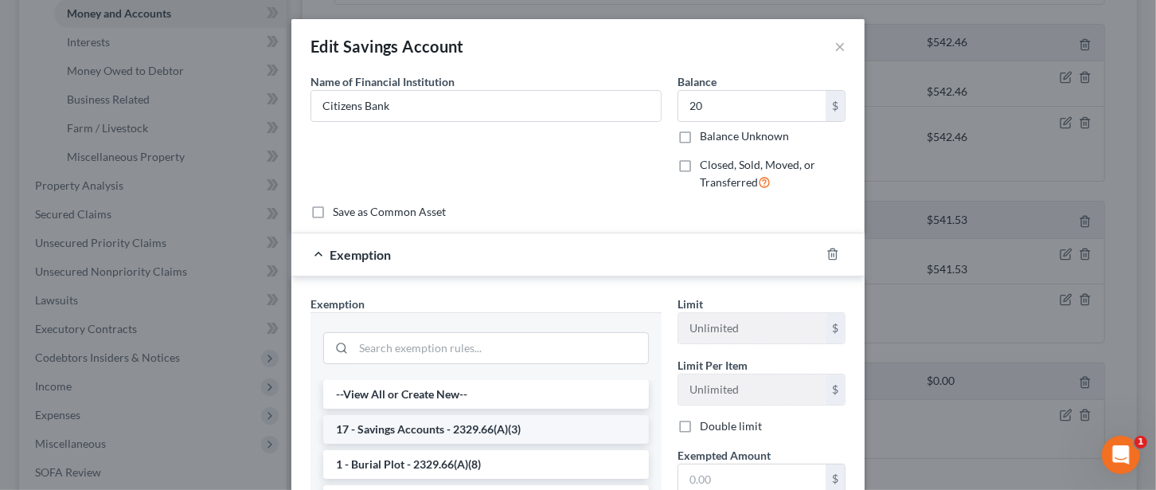
click at [416, 431] on li "17 - Savings Accounts - 2329.66(A)(3)" at bounding box center [486, 429] width 326 height 29
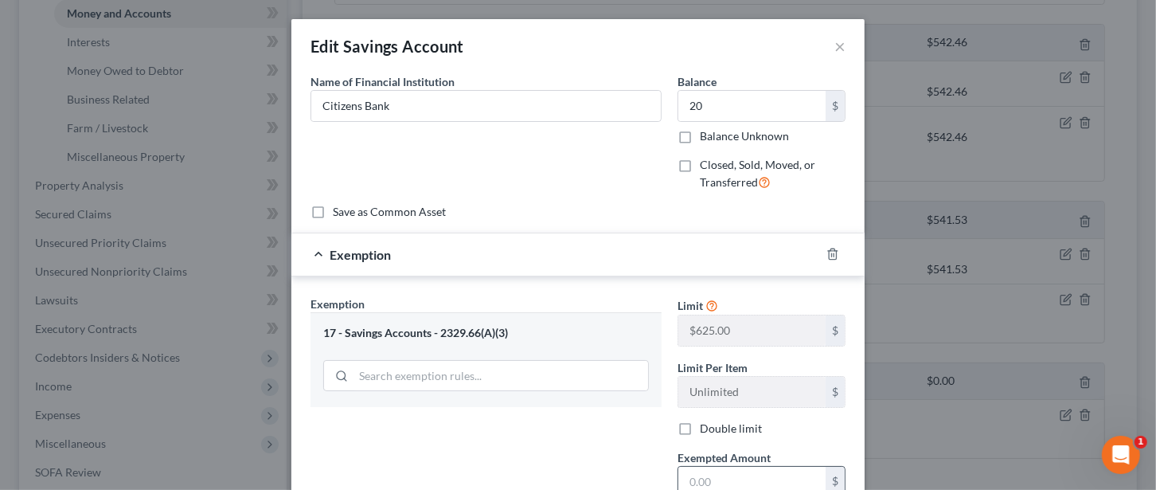
click at [697, 470] on input "text" at bounding box center [751, 481] width 147 height 30
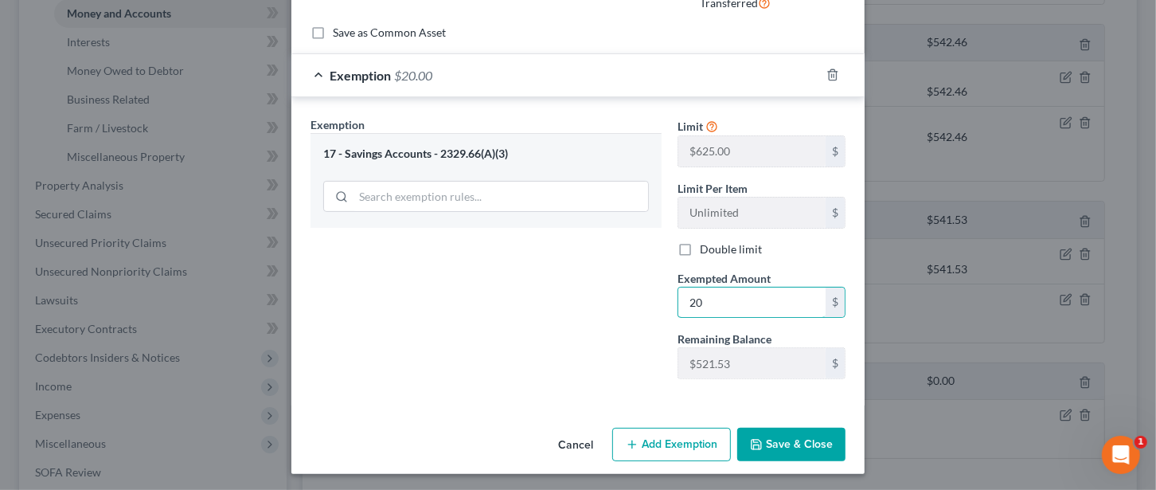
type input "20"
click at [643, 353] on div "Exemption Set must be selected for CA. Exemption * 17 - Savings Accounts - 2329…" at bounding box center [485, 253] width 367 height 275
click at [810, 442] on button "Save & Close" at bounding box center [791, 443] width 108 height 33
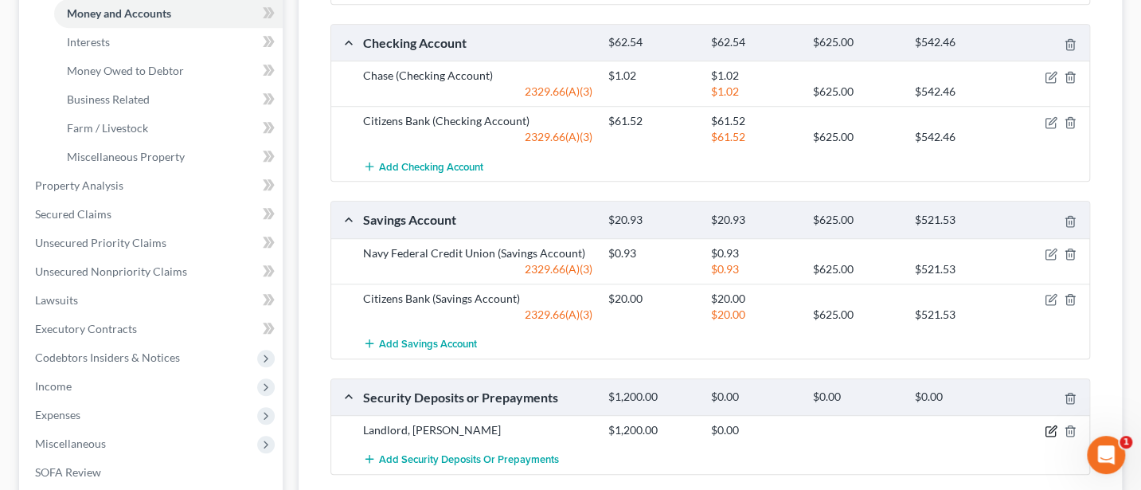
click at [1048, 424] on icon "button" at bounding box center [1050, 430] width 13 height 13
select select "3"
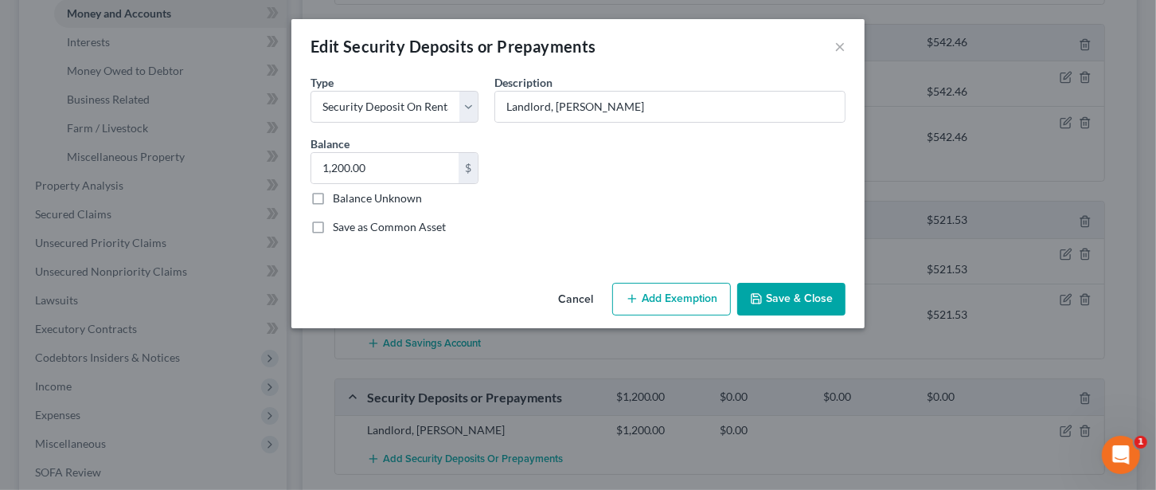
click at [677, 305] on button "Add Exemption" at bounding box center [671, 299] width 119 height 33
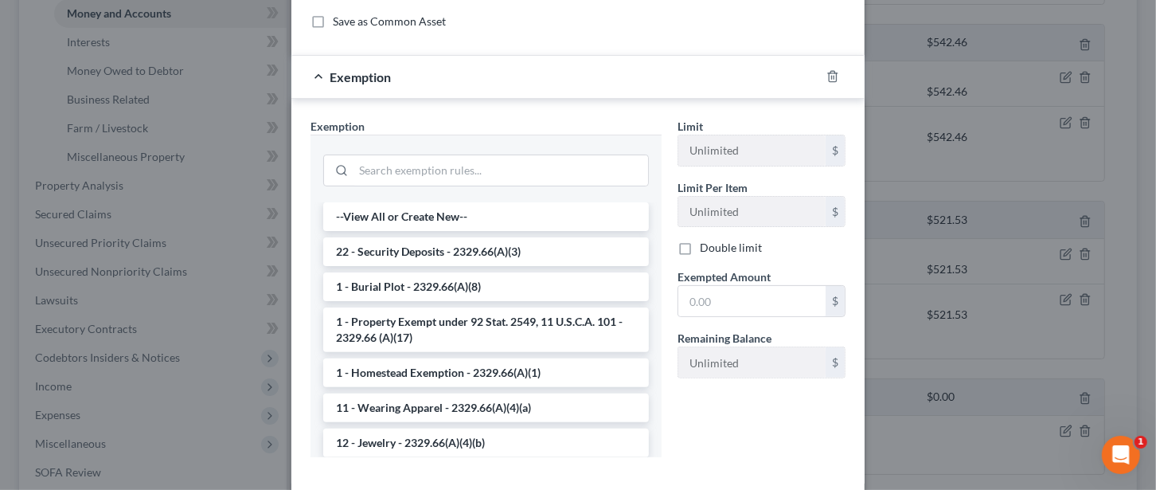
scroll to position [212, 0]
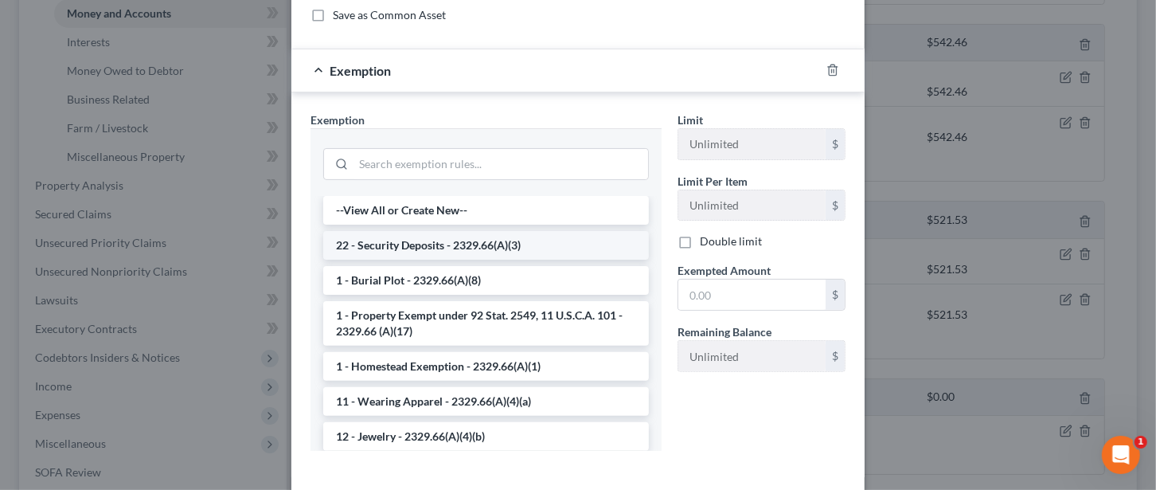
click at [413, 237] on li "22 - Security Deposits - 2329.66(A)(3)" at bounding box center [486, 245] width 326 height 29
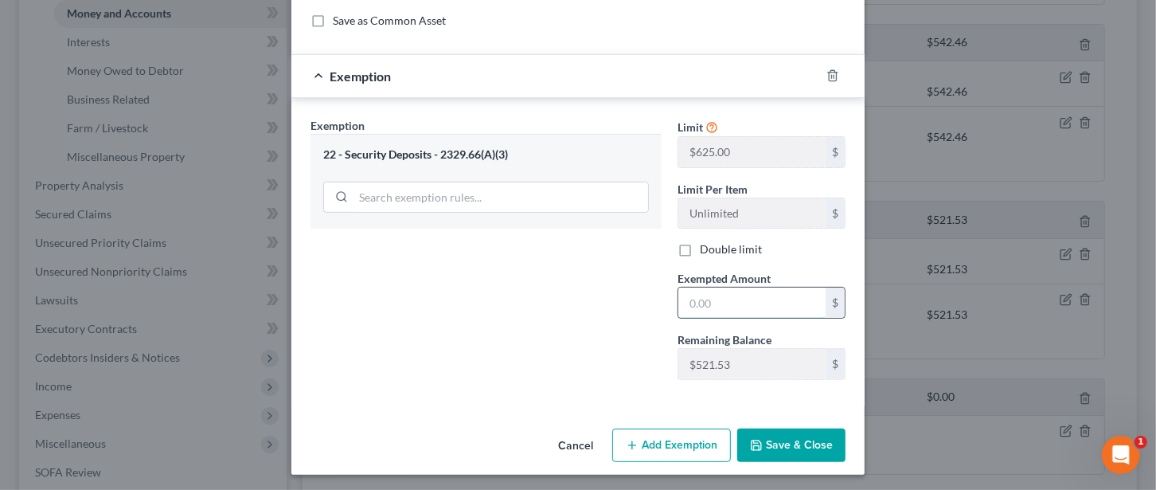
click at [720, 291] on input "text" at bounding box center [751, 302] width 147 height 30
type input "5"
type input "521.53"
click at [666, 442] on button "Add Exemption" at bounding box center [671, 444] width 119 height 33
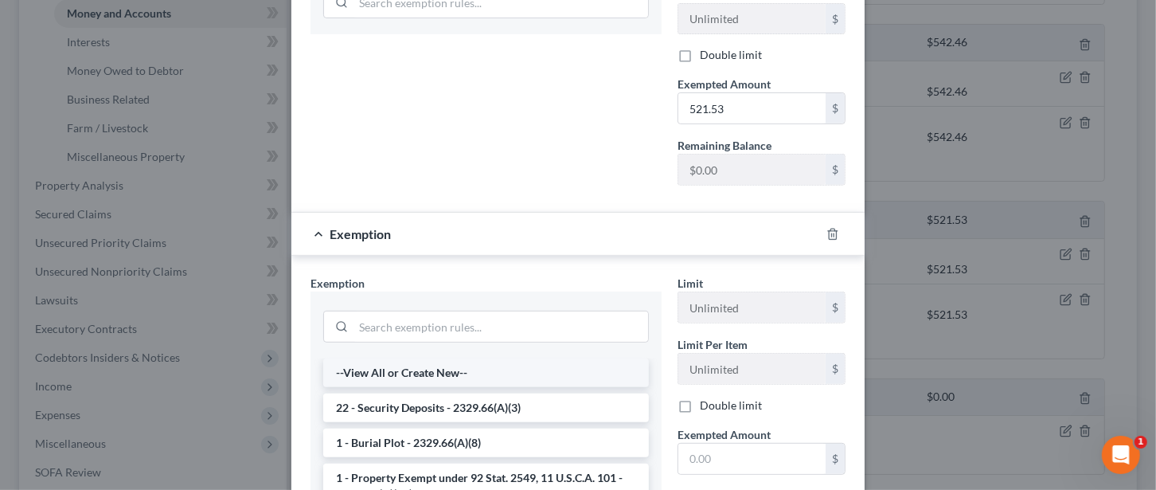
scroll to position [419, 0]
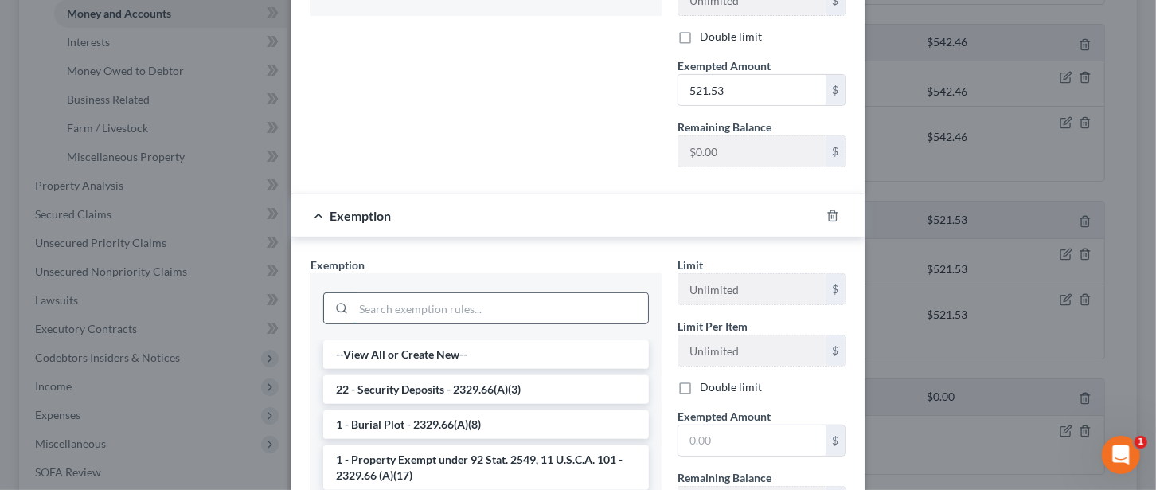
click at [431, 302] on input "search" at bounding box center [500, 308] width 295 height 30
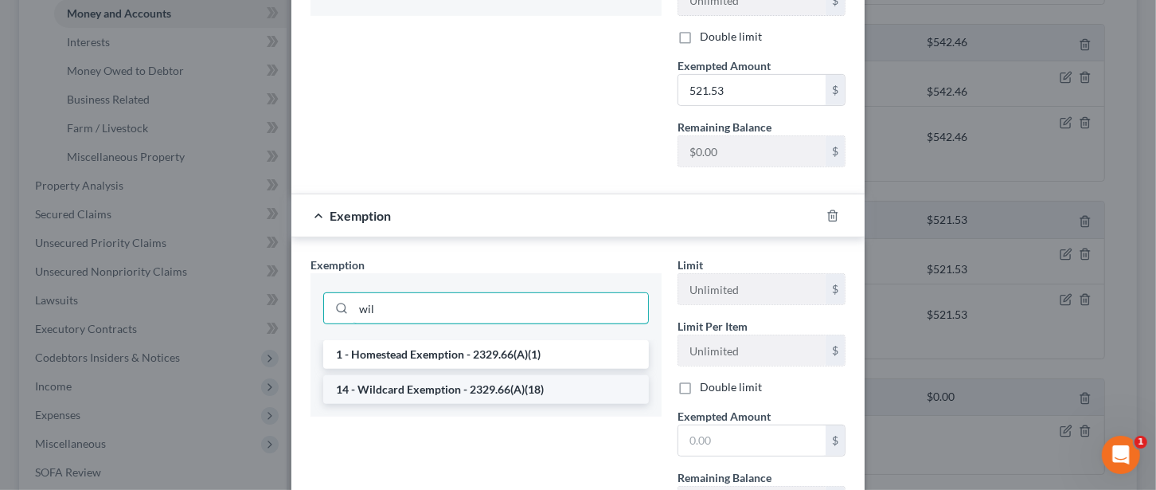
type input "wil"
click at [422, 388] on li "14 - Wildcard Exemption - 2329.66(A)(18)" at bounding box center [486, 389] width 326 height 29
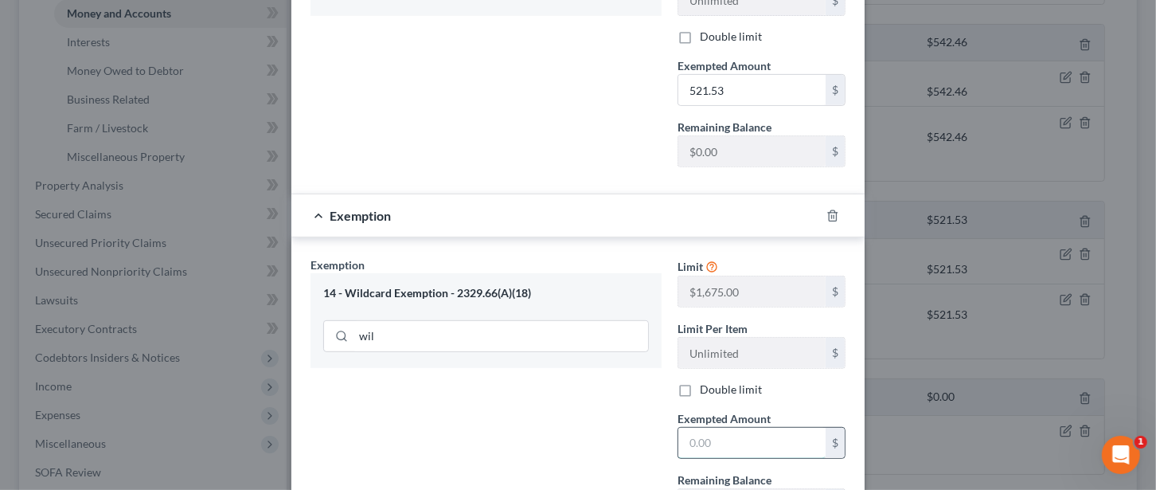
click at [708, 434] on input "text" at bounding box center [751, 442] width 147 height 30
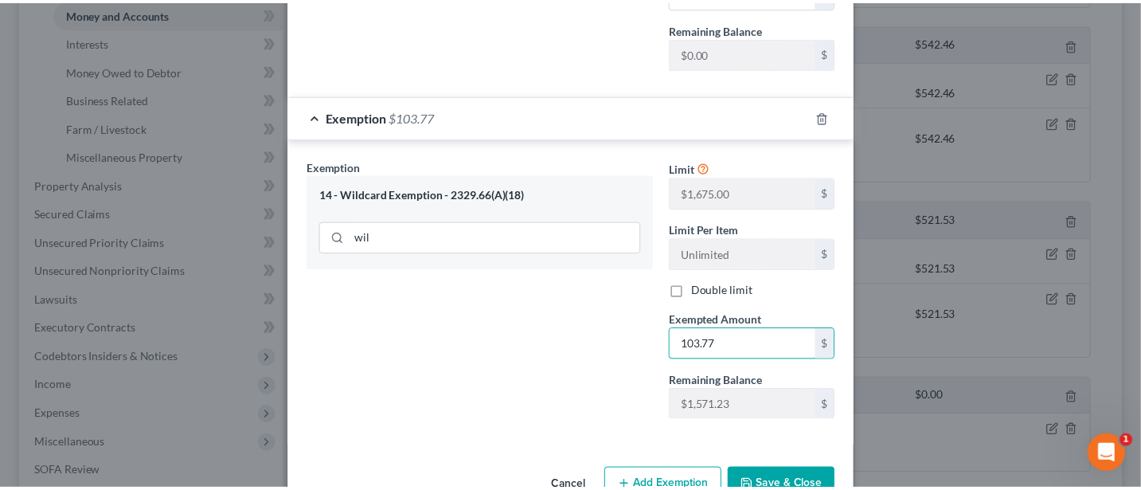
scroll to position [556, 0]
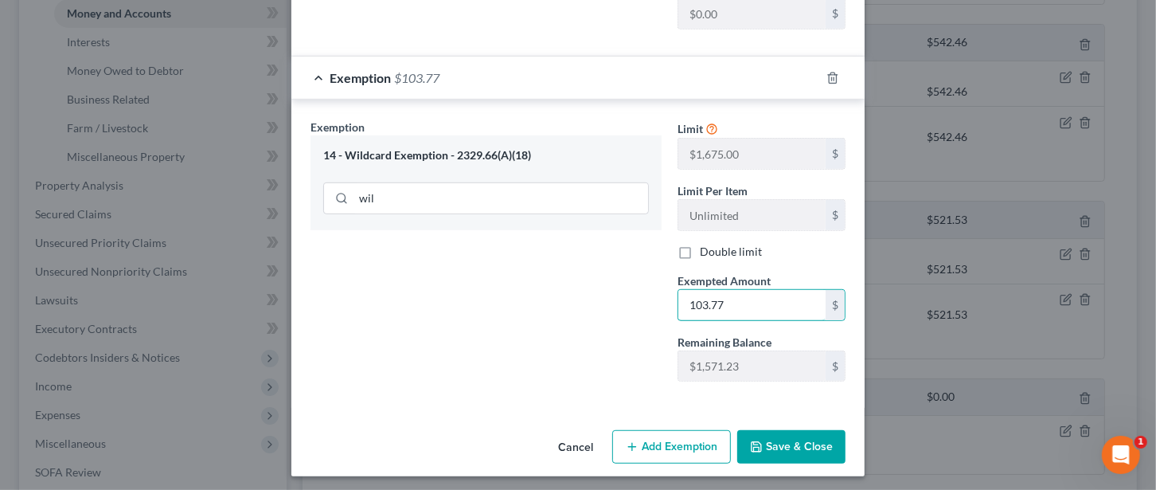
type input "103.77"
click at [814, 431] on button "Save & Close" at bounding box center [791, 446] width 108 height 33
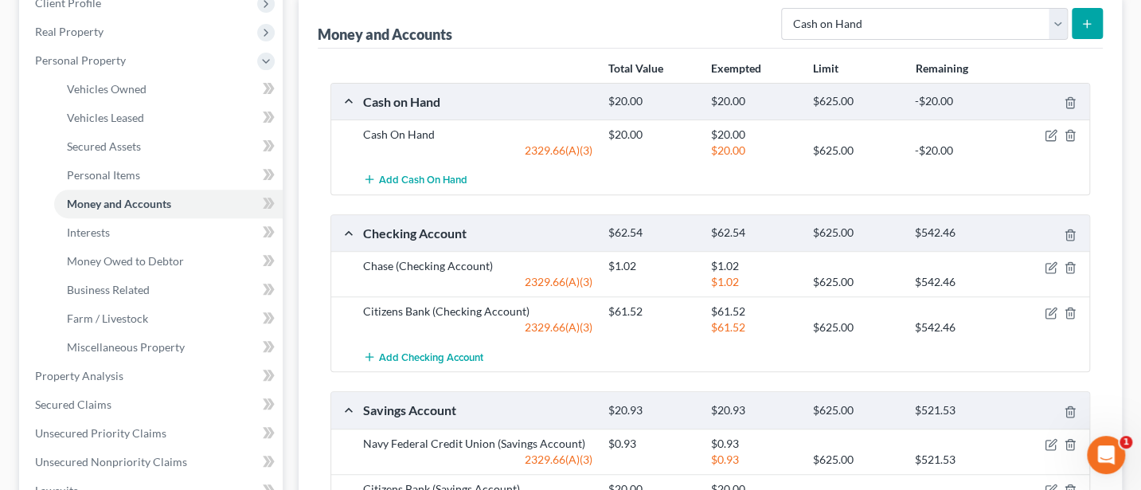
scroll to position [212, 0]
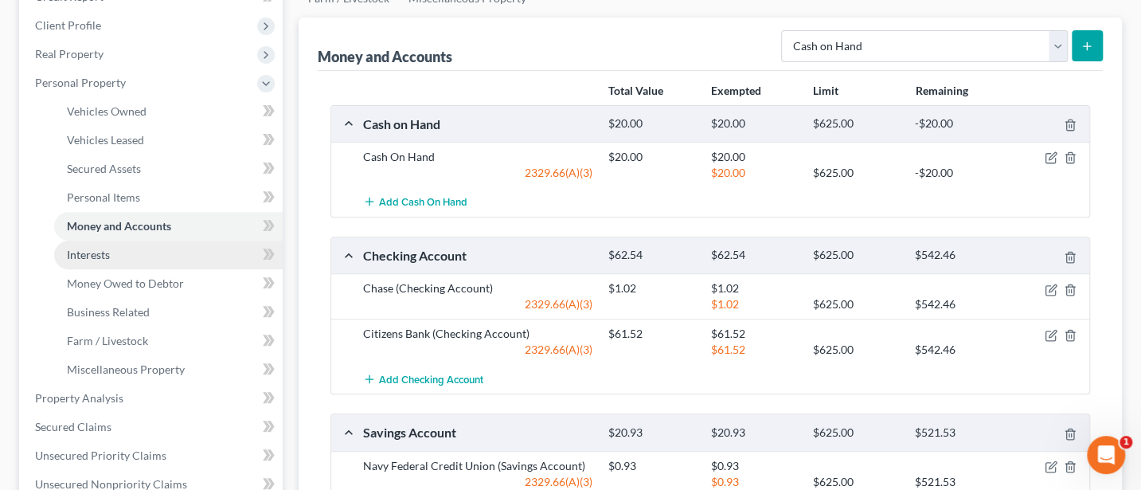
click at [103, 254] on span "Interests" at bounding box center [88, 255] width 43 height 14
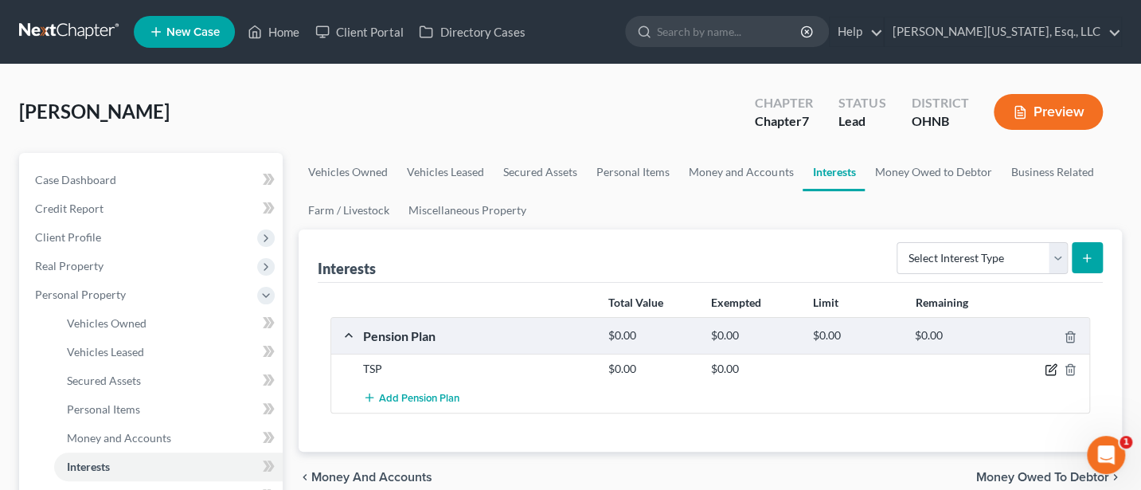
click at [1050, 369] on icon "button" at bounding box center [1051, 368] width 7 height 7
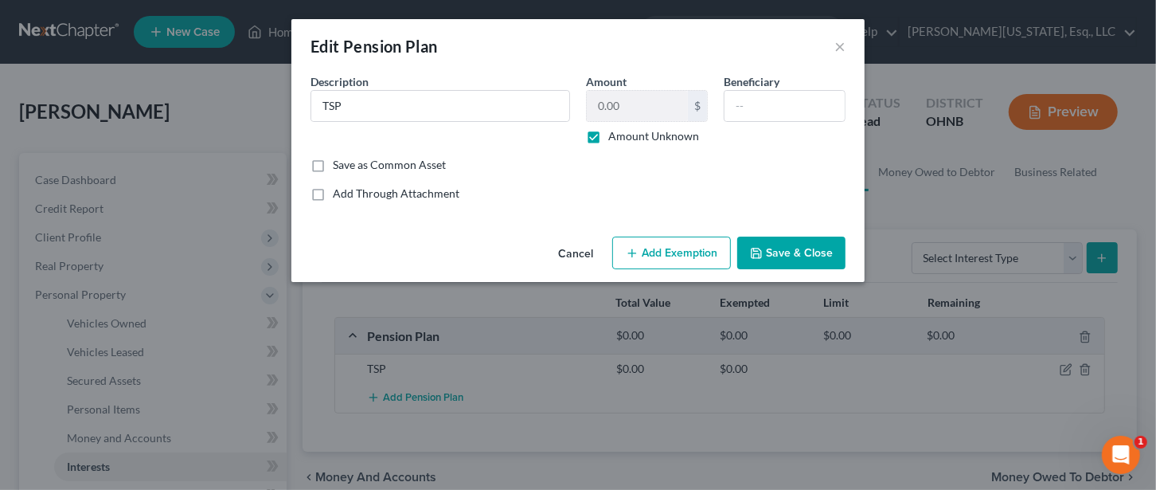
click at [608, 139] on label "Amount Unknown" at bounding box center [653, 136] width 91 height 16
click at [615, 139] on input "Amount Unknown" at bounding box center [620, 133] width 10 height 10
checkbox input "false"
type input "TSP"
type input "3,100"
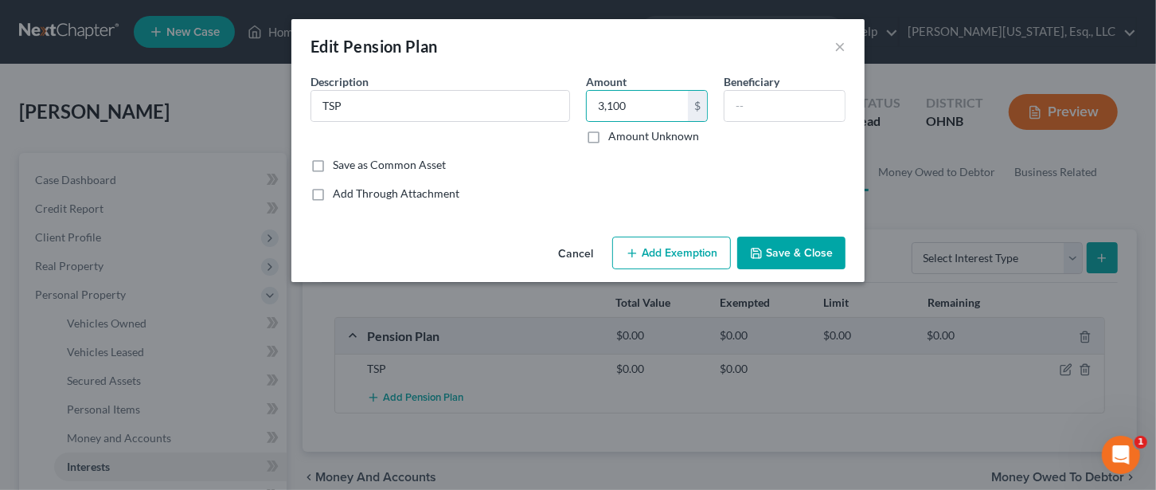
click at [677, 252] on button "Add Exemption" at bounding box center [671, 252] width 119 height 33
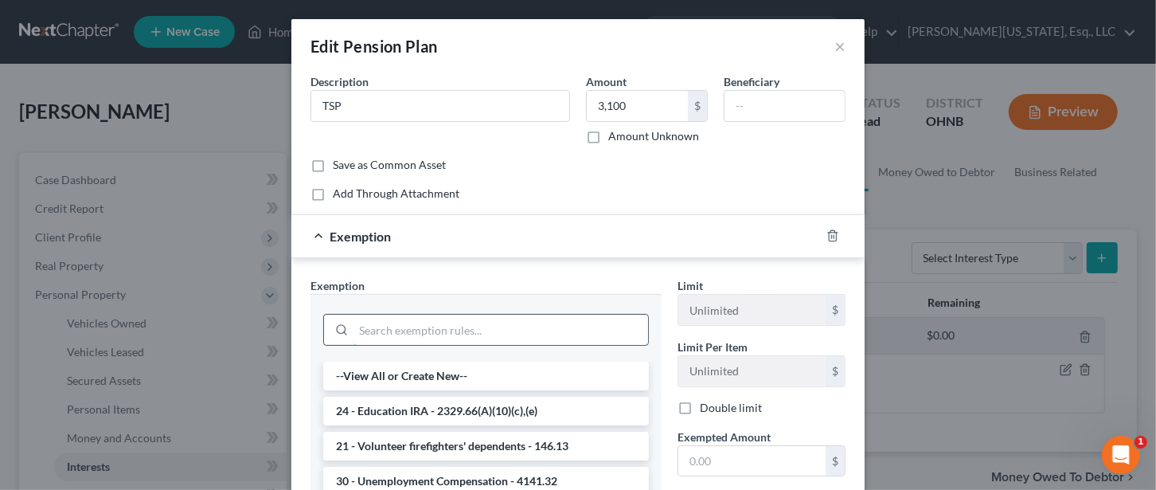
click at [391, 330] on input "search" at bounding box center [500, 329] width 295 height 30
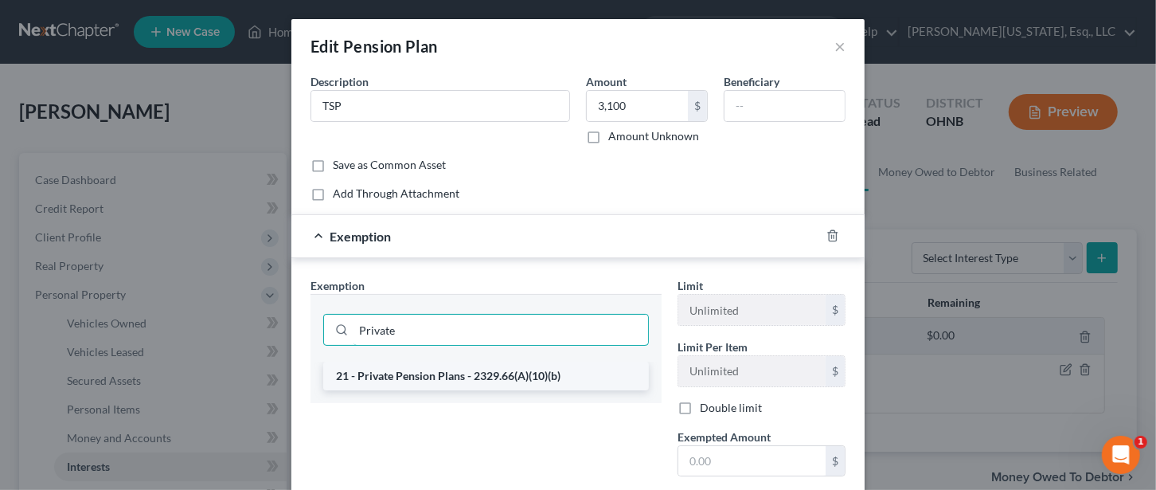
type input "Private"
click at [488, 363] on li "21 - Private Pension Plans - 2329.66(A)(10)(b)" at bounding box center [486, 375] width 326 height 29
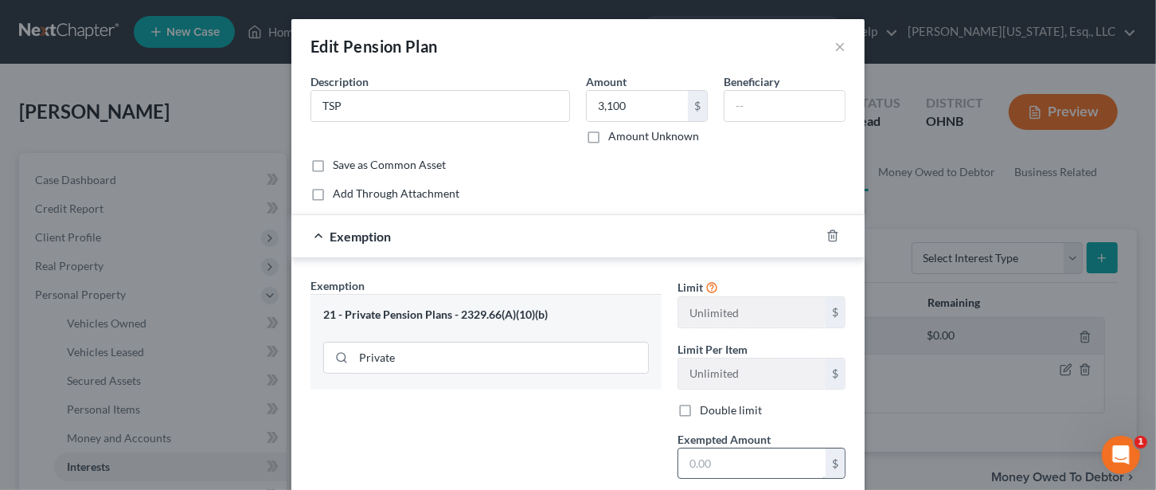
click at [716, 458] on input "text" at bounding box center [751, 463] width 147 height 30
type input "3,100"
click at [585, 436] on div "Exemption Set must be selected for CA. Exemption * 21 - Private Pension Plans -…" at bounding box center [485, 414] width 367 height 275
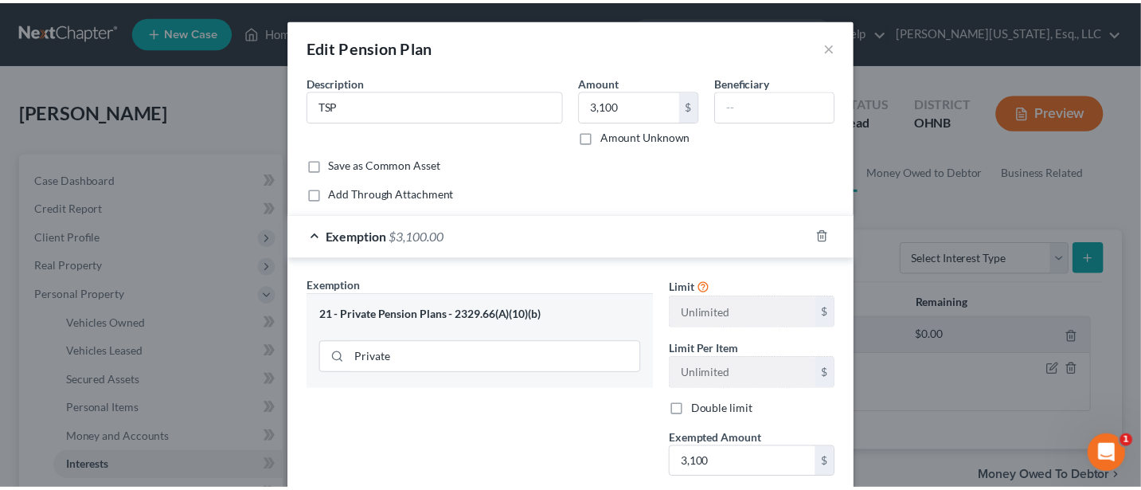
scroll to position [161, 0]
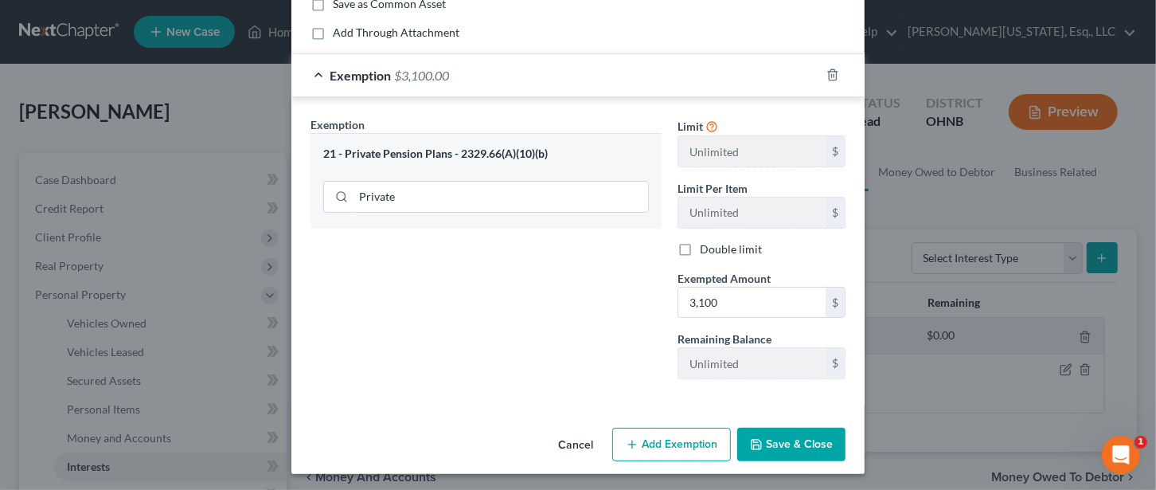
click at [792, 441] on button "Save & Close" at bounding box center [791, 443] width 108 height 33
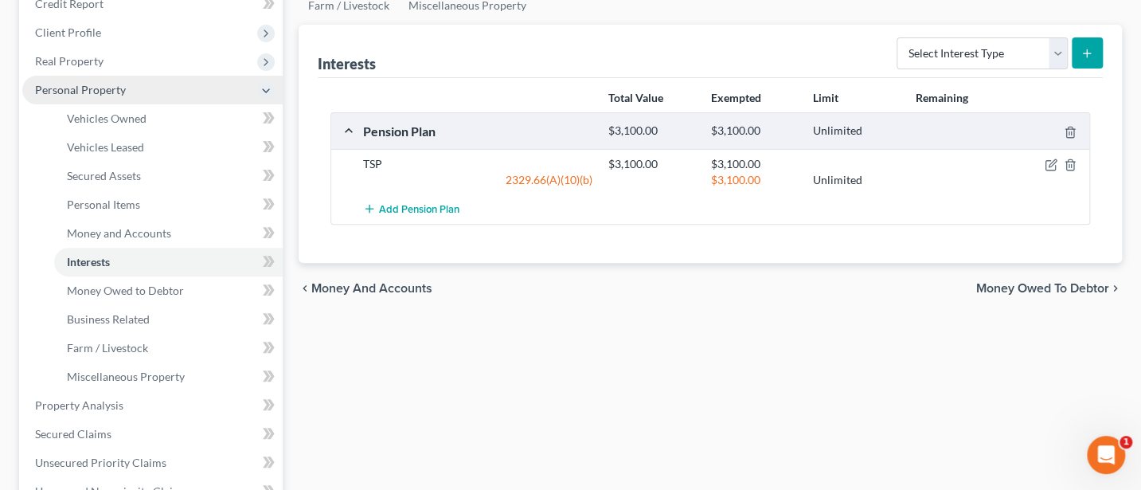
scroll to position [212, 0]
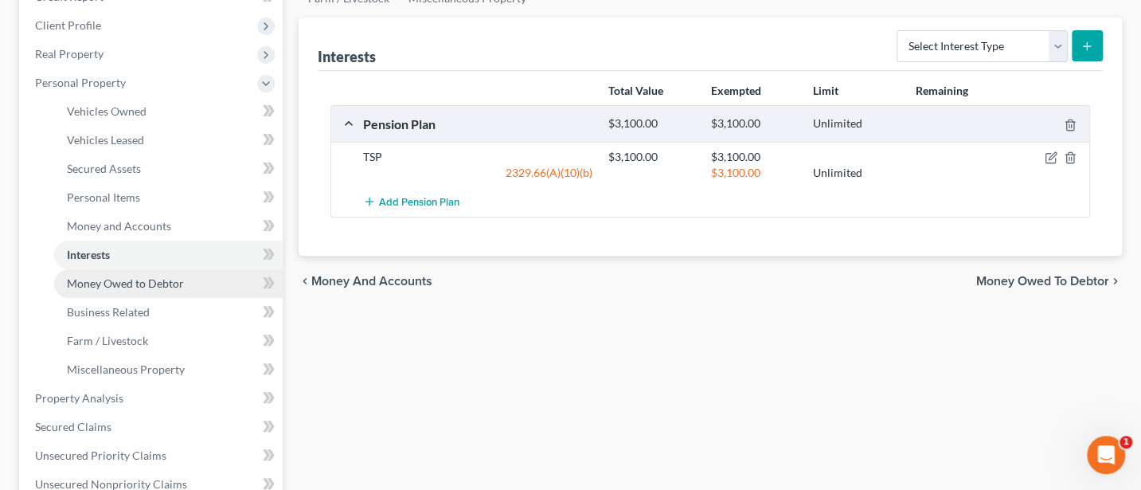
click at [135, 269] on link "Money Owed to Debtor" at bounding box center [168, 283] width 228 height 29
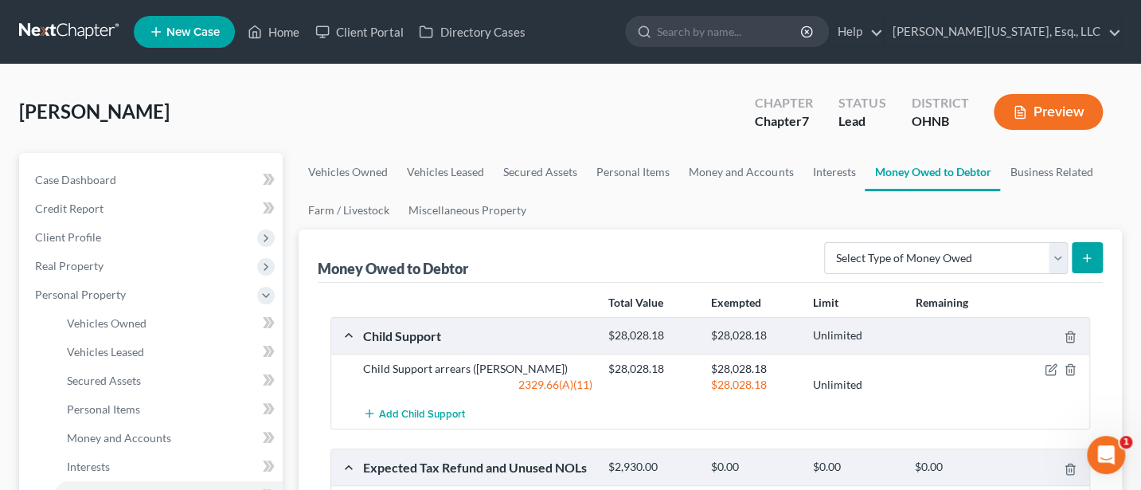
scroll to position [212, 0]
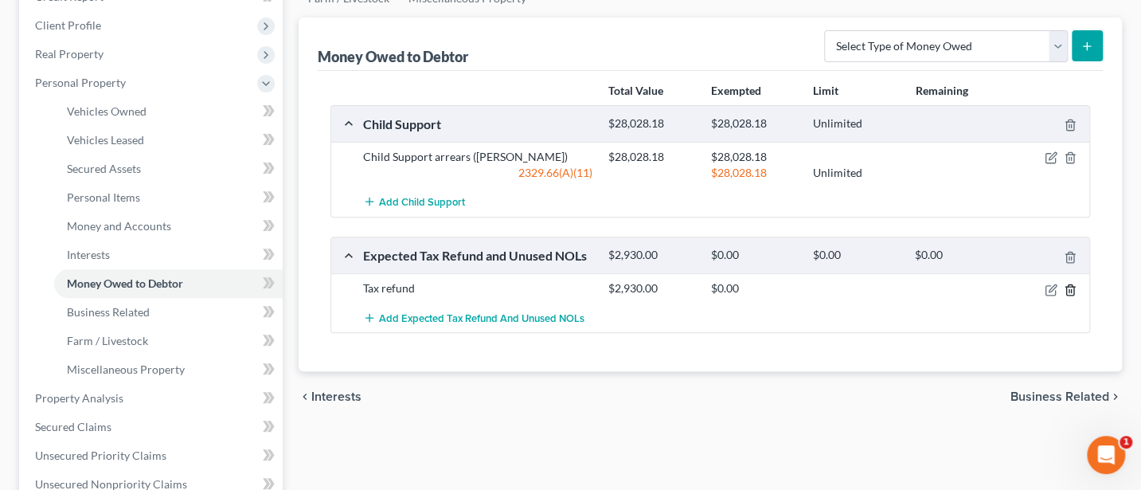
click at [1071, 289] on icon "button" at bounding box center [1070, 289] width 13 height 13
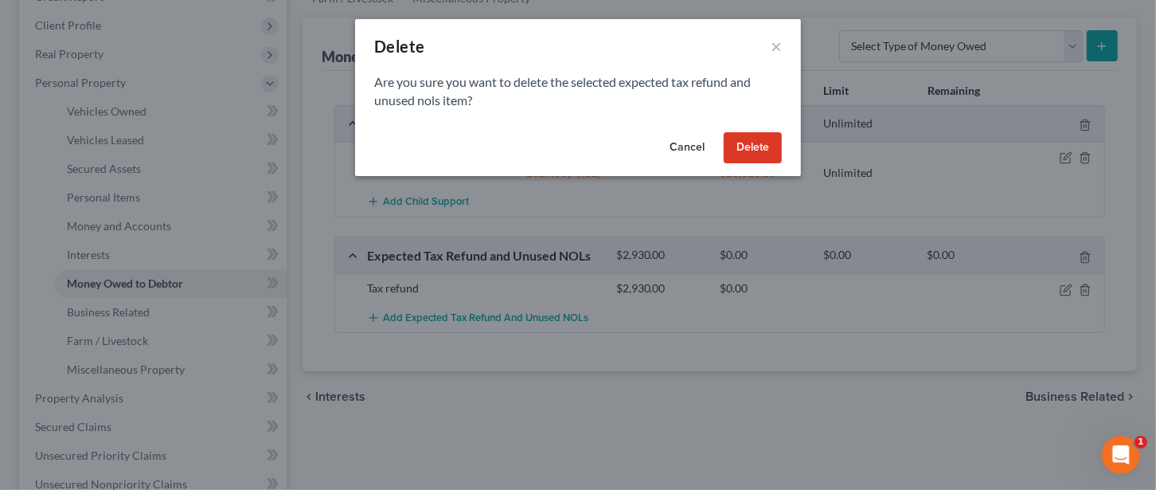
click at [740, 139] on button "Delete" at bounding box center [753, 148] width 58 height 32
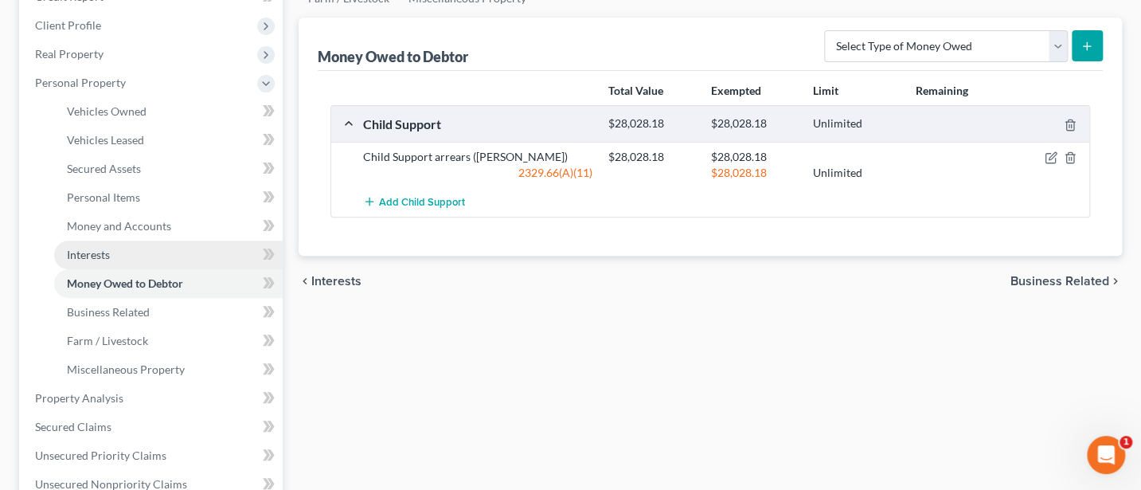
click at [111, 244] on link "Interests" at bounding box center [168, 254] width 228 height 29
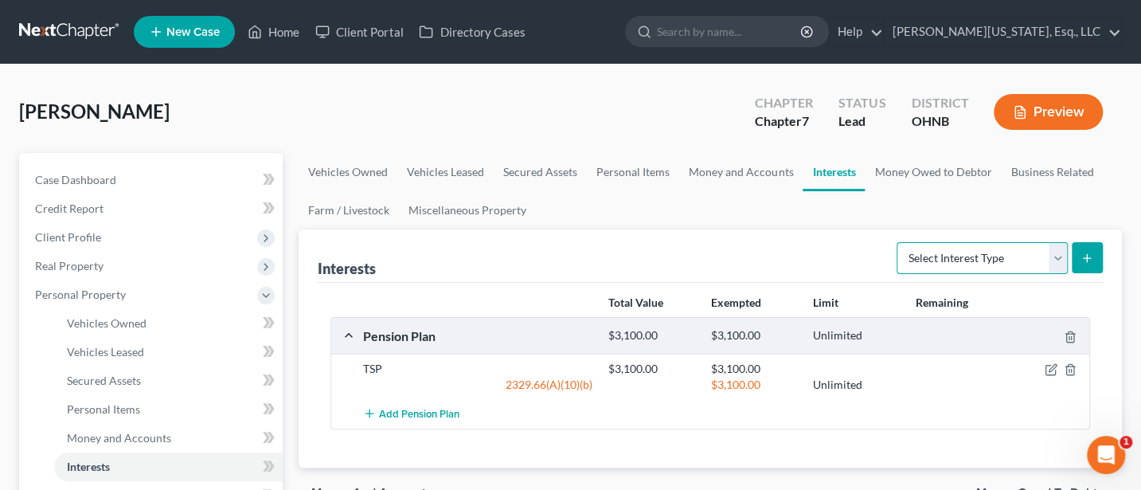
click at [1065, 254] on select "Select Interest Type 401K Annuity Bond Education IRA Government Bond Government…" at bounding box center [981, 258] width 171 height 32
select select "whole_life_insurance"
click at [899, 242] on select "Select Interest Type 401K Annuity Bond Education IRA Government Bond Government…" at bounding box center [981, 258] width 171 height 32
click at [1093, 250] on button "submit" at bounding box center [1086, 257] width 31 height 31
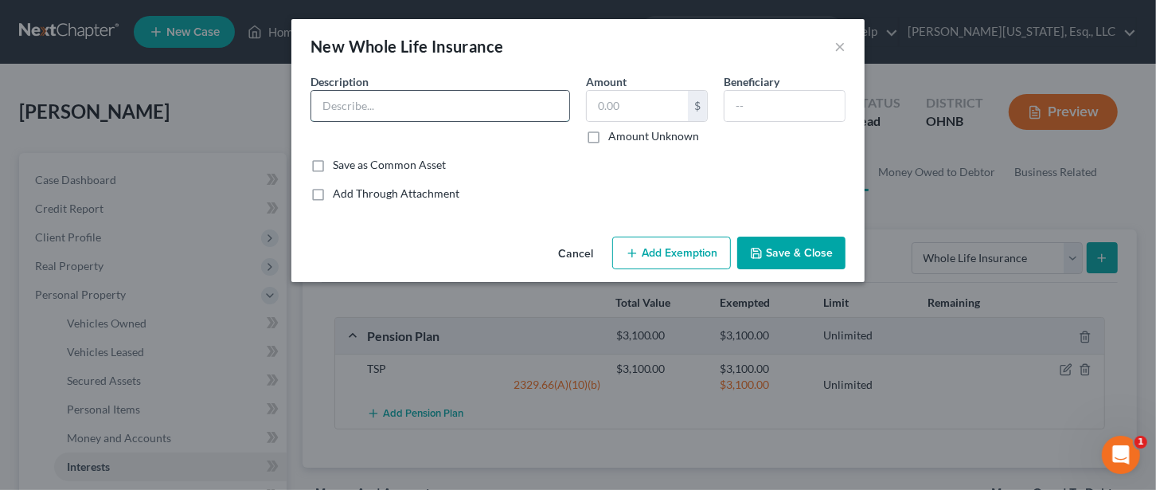
click at [412, 97] on input "text" at bounding box center [440, 106] width 258 height 30
type input "2 Whole life polices on children"
type input "0"
type input "[PERSON_NAME]"
click at [805, 249] on button "Save & Close" at bounding box center [791, 252] width 108 height 33
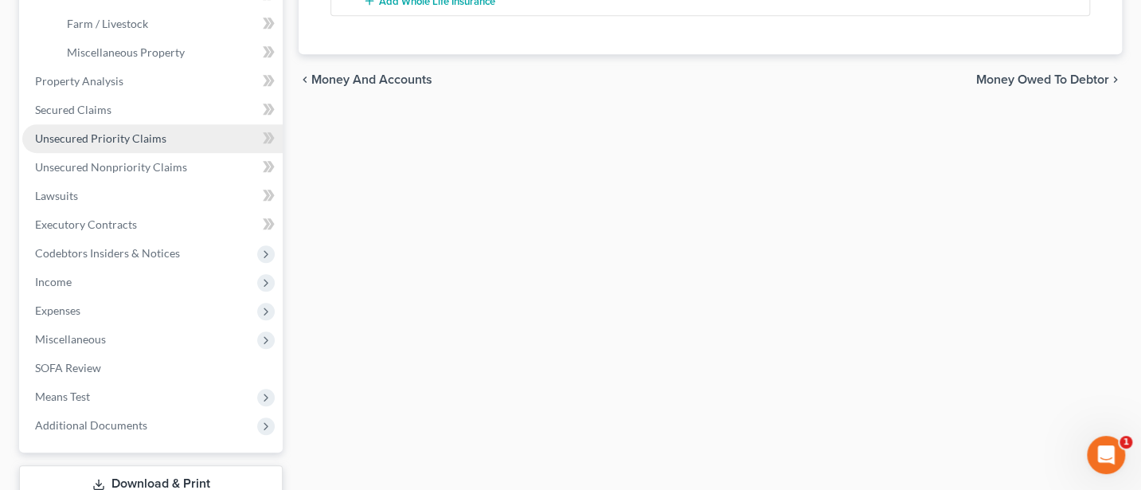
scroll to position [637, 0]
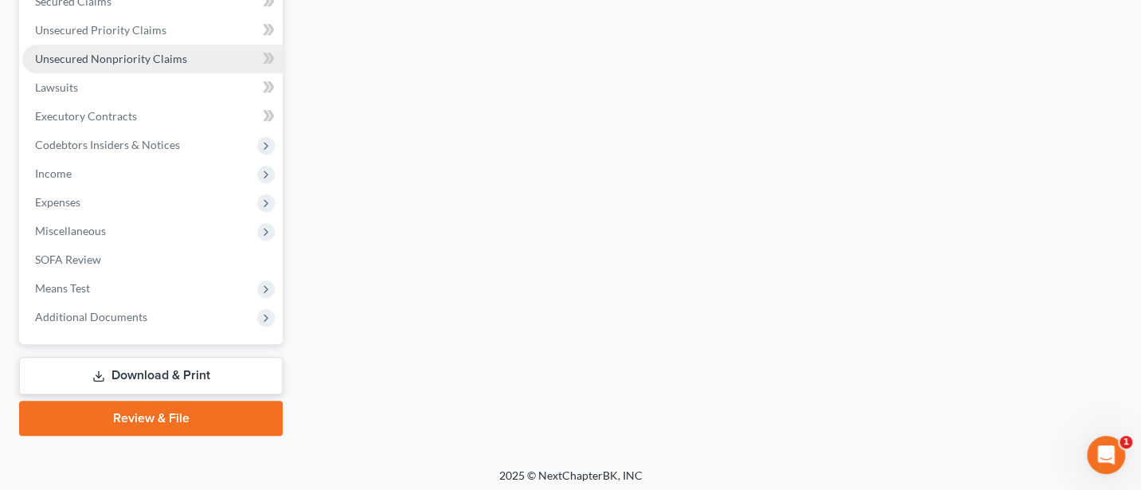
click at [91, 55] on span "Unsecured Nonpriority Claims" at bounding box center [111, 59] width 152 height 14
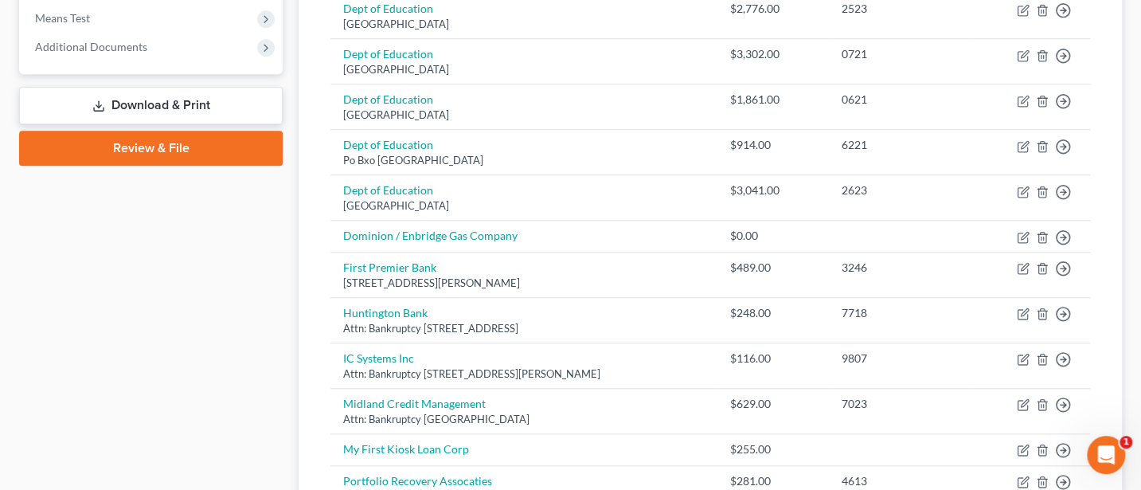
scroll to position [637, 0]
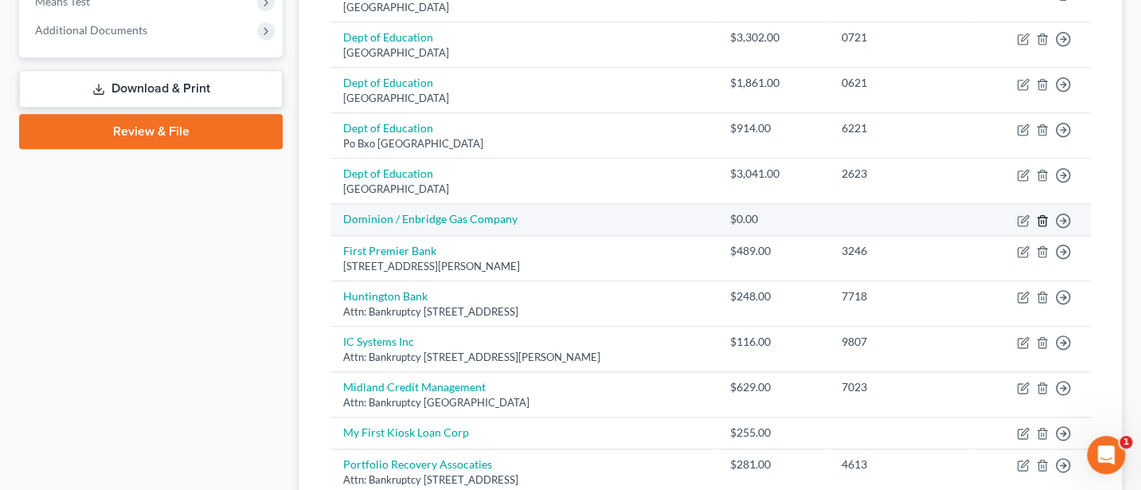
click at [1043, 220] on line "button" at bounding box center [1043, 221] width 0 height 3
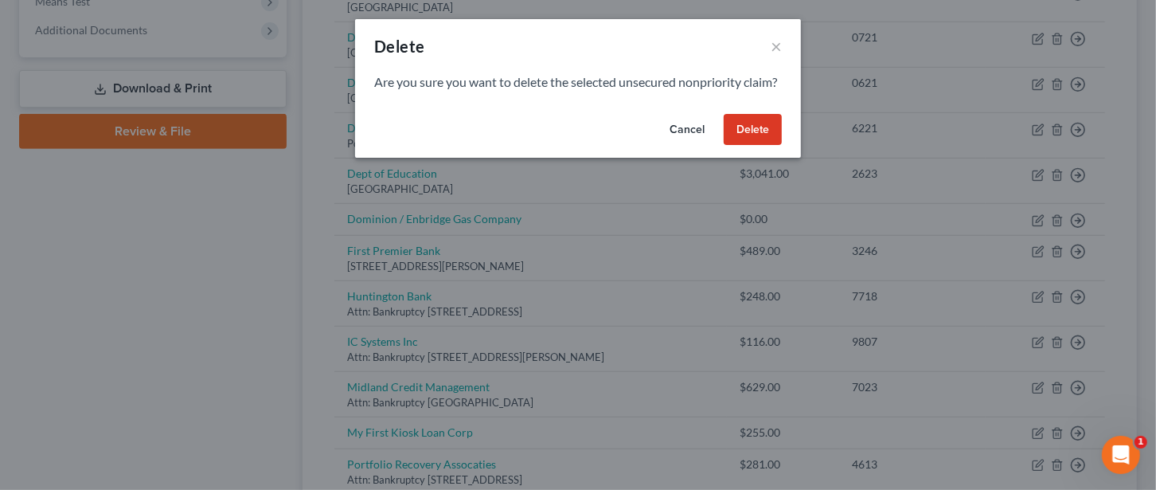
click at [761, 146] on button "Delete" at bounding box center [753, 130] width 58 height 32
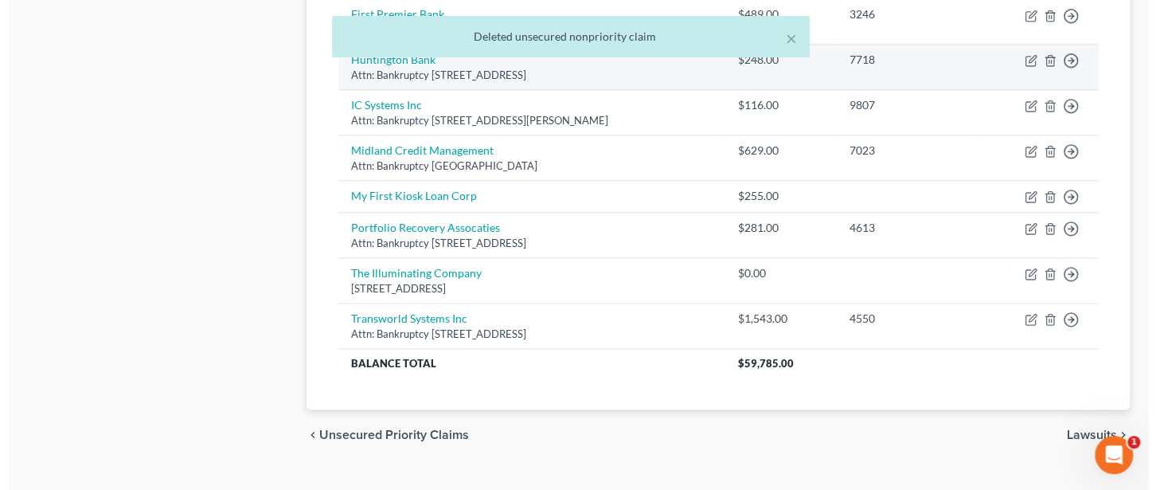
scroll to position [849, 0]
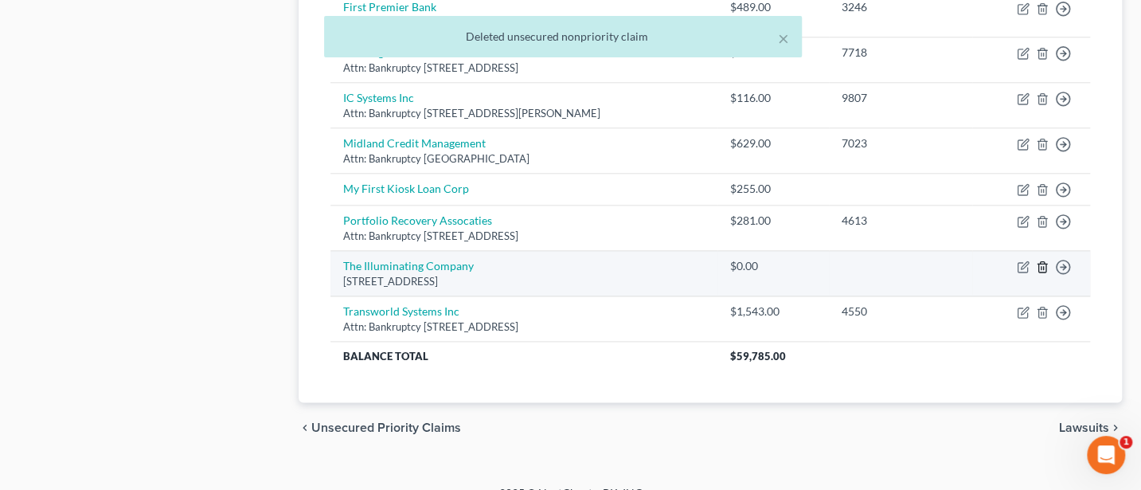
click at [1040, 260] on icon "button" at bounding box center [1042, 266] width 13 height 13
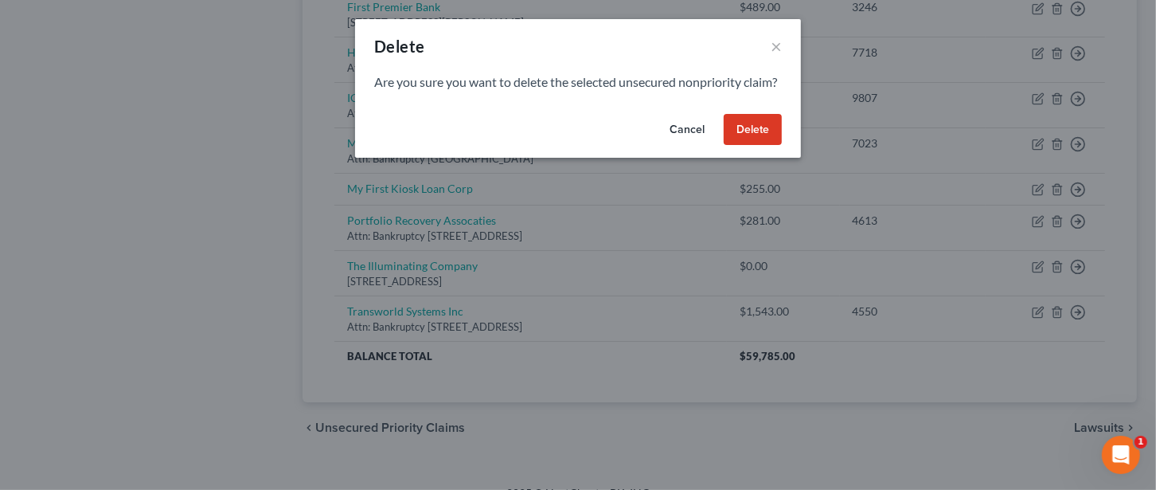
click at [758, 146] on button "Delete" at bounding box center [753, 130] width 58 height 32
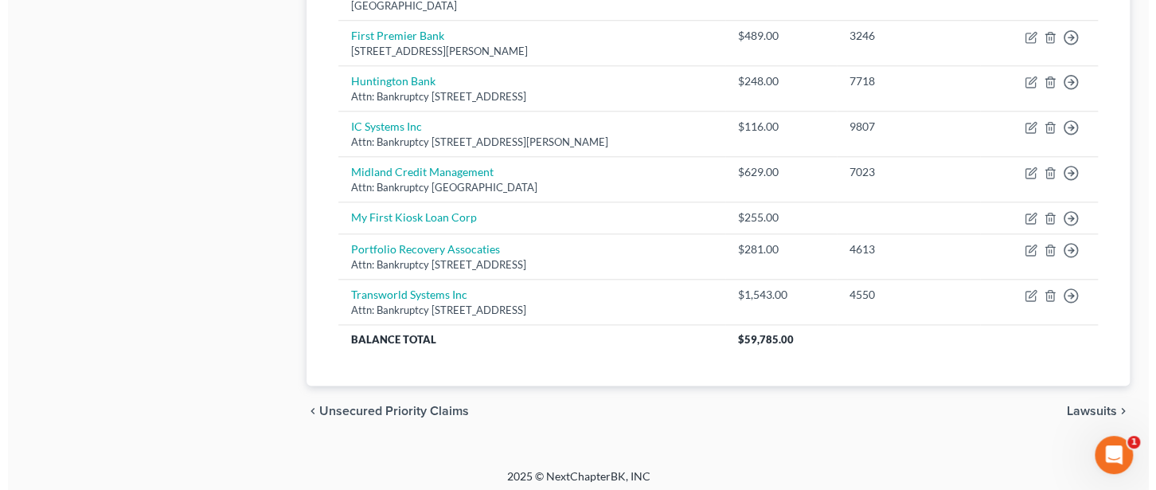
scroll to position [822, 0]
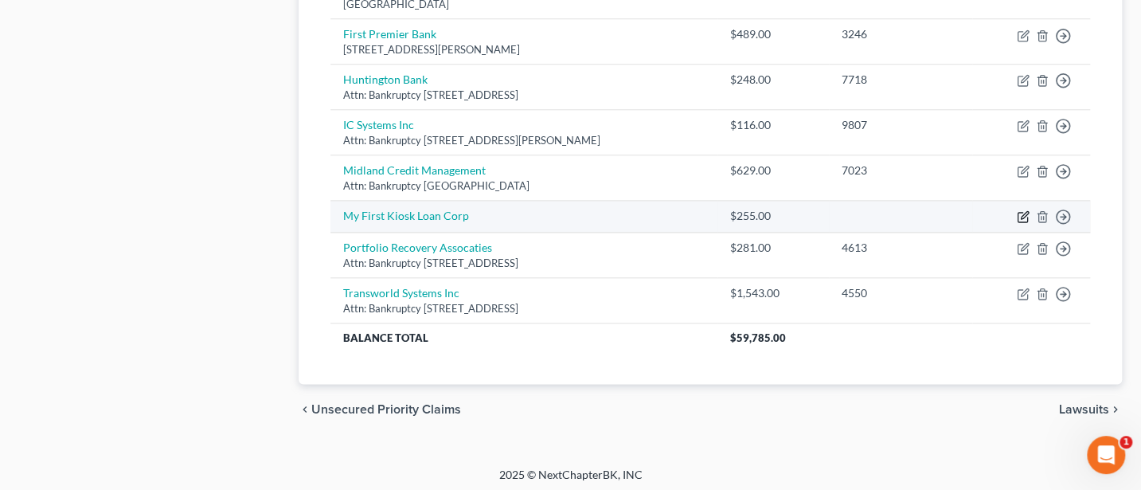
click at [1019, 210] on icon "button" at bounding box center [1023, 216] width 13 height 13
select select "14"
select select "0"
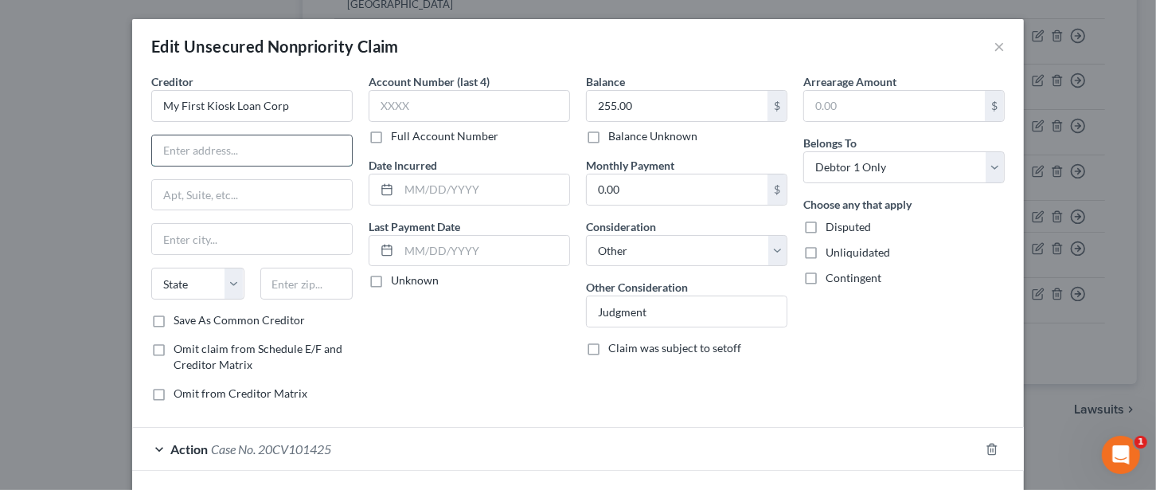
click at [177, 151] on input "text" at bounding box center [252, 150] width 200 height 30
type input "[STREET_ADDRESS]"
type input "[GEOGRAPHIC_DATA]"
select select "36"
type input "44146"
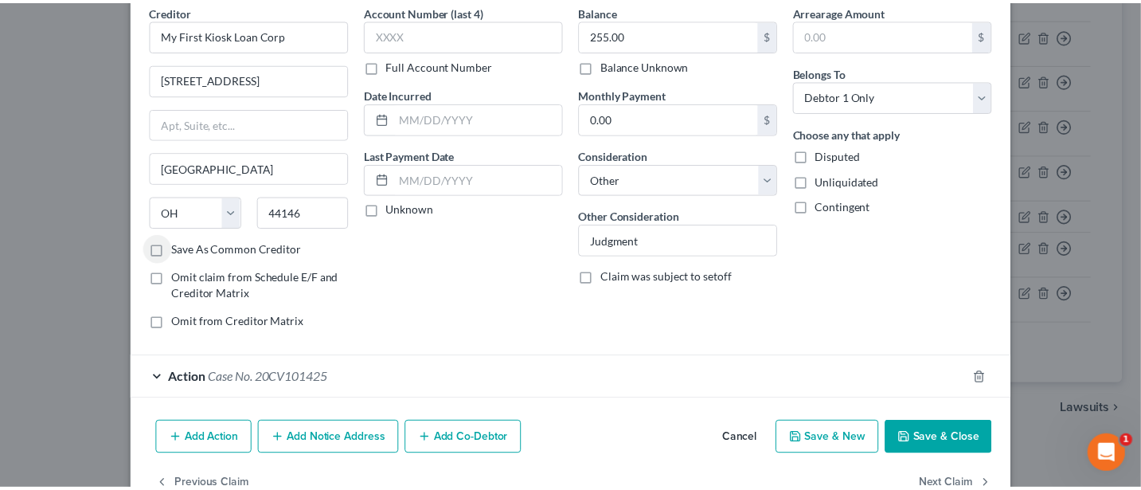
scroll to position [111, 0]
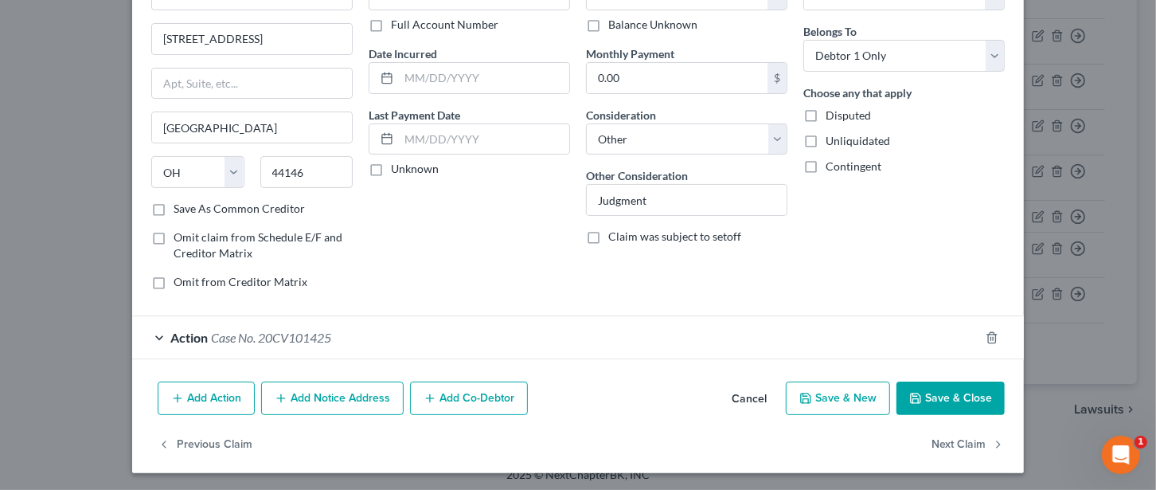
click at [962, 395] on button "Save & Close" at bounding box center [950, 397] width 108 height 33
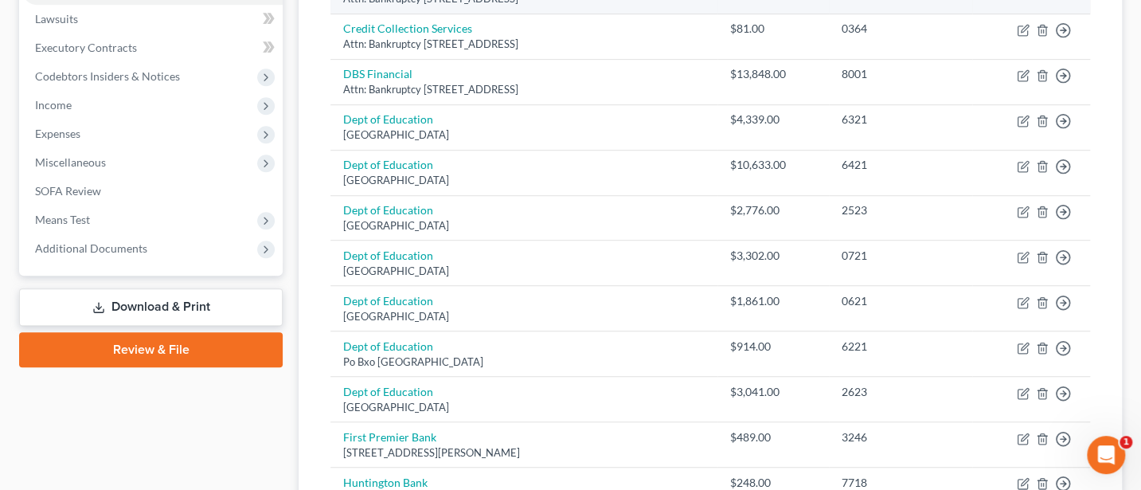
scroll to position [397, 0]
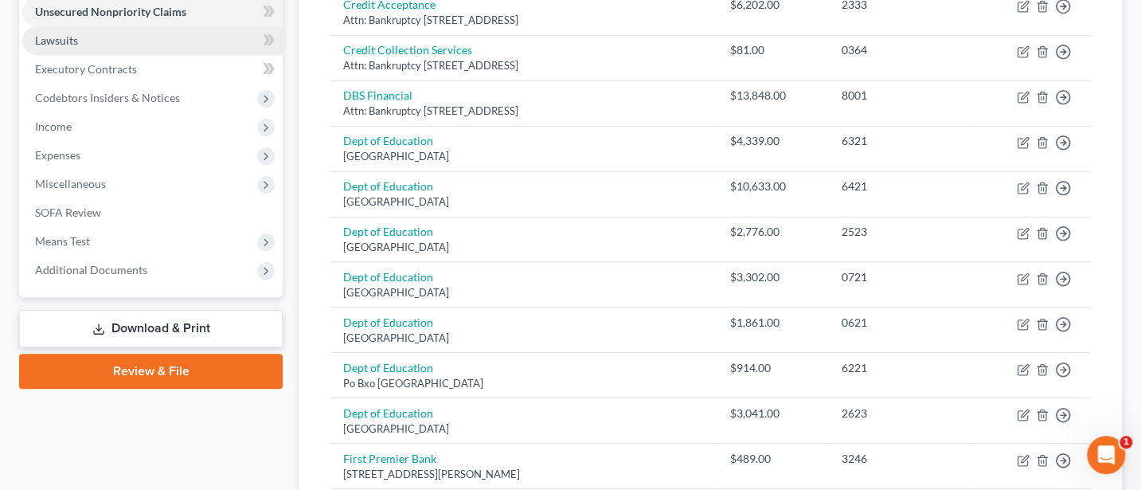
click at [48, 37] on span "Lawsuits" at bounding box center [56, 40] width 43 height 14
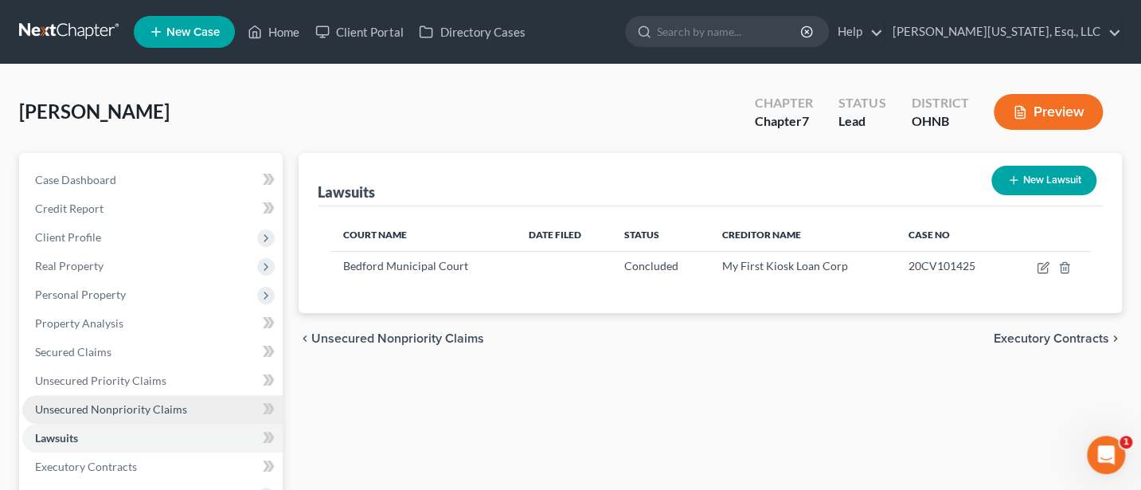
click at [85, 407] on span "Unsecured Nonpriority Claims" at bounding box center [111, 409] width 152 height 14
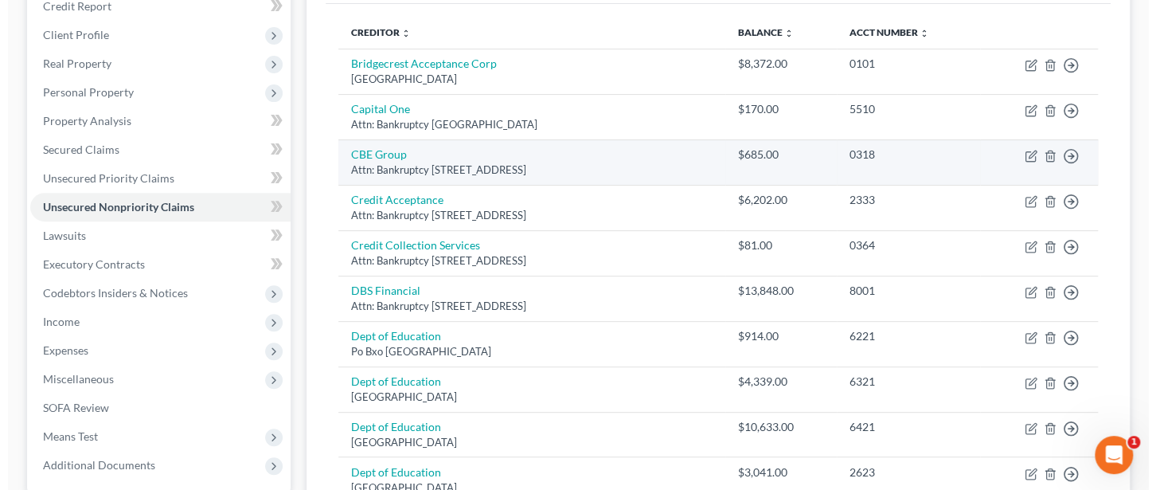
scroll to position [199, 0]
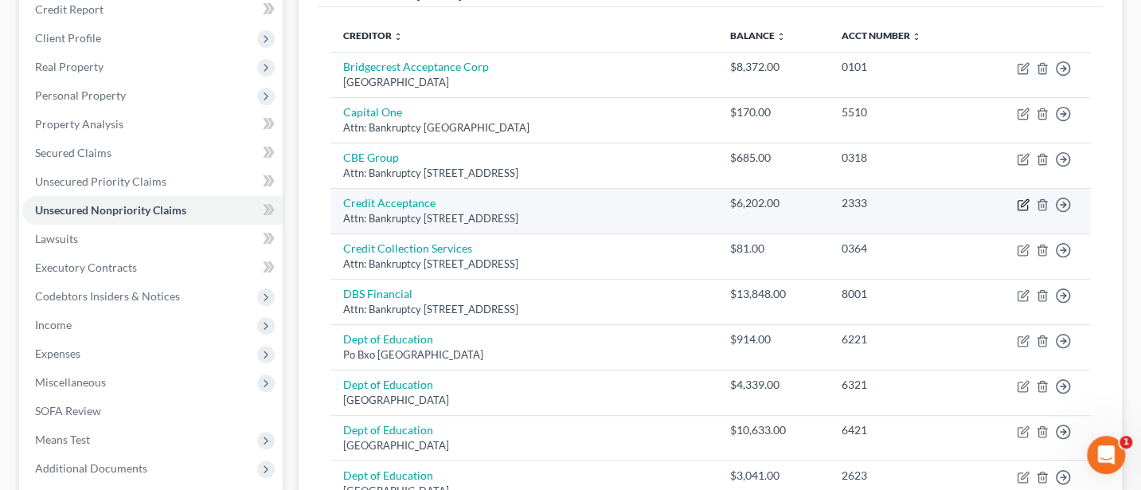
click at [1021, 203] on icon "button" at bounding box center [1023, 204] width 13 height 13
select select "23"
select select "14"
select select "0"
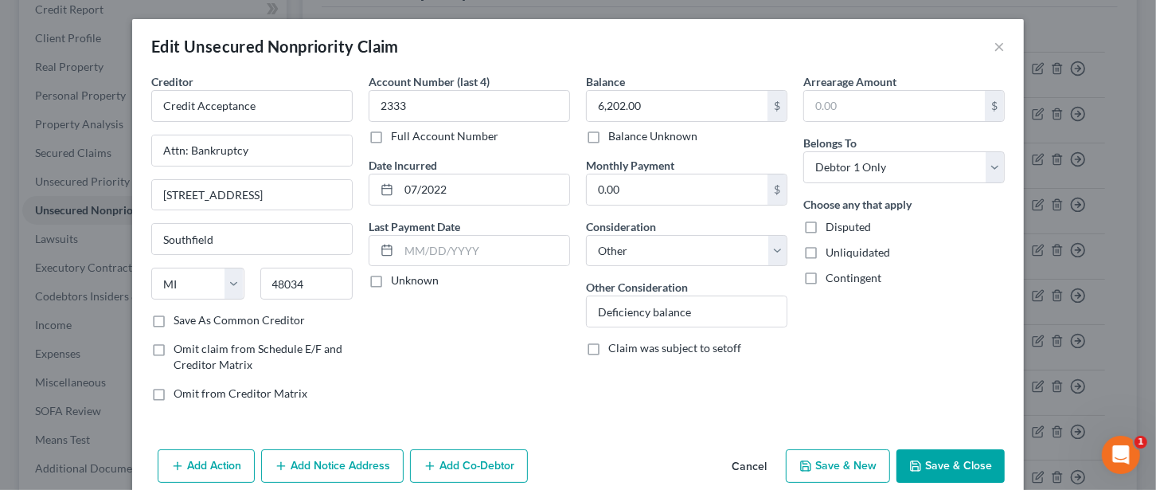
scroll to position [68, 0]
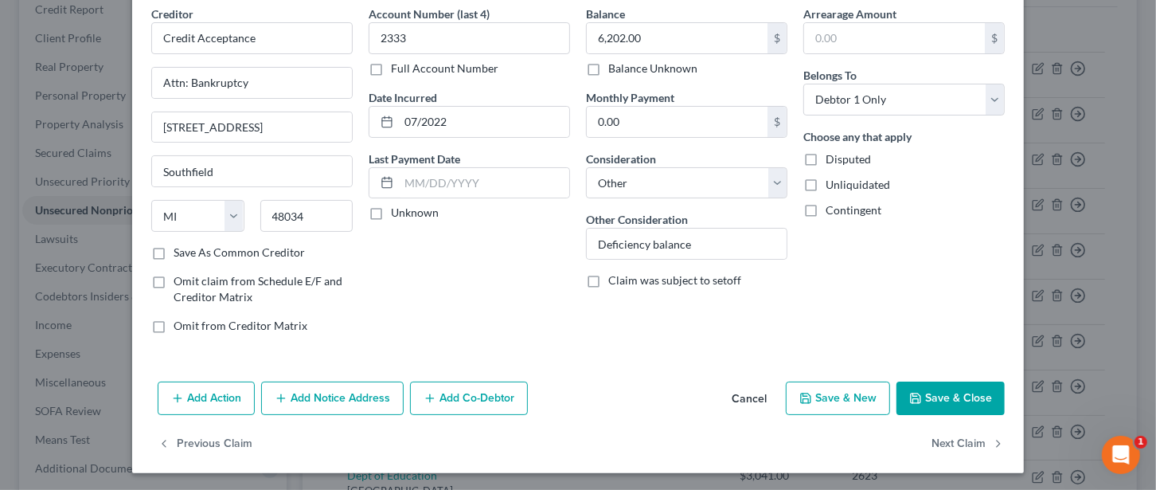
click at [336, 382] on button "Add Notice Address" at bounding box center [332, 397] width 142 height 33
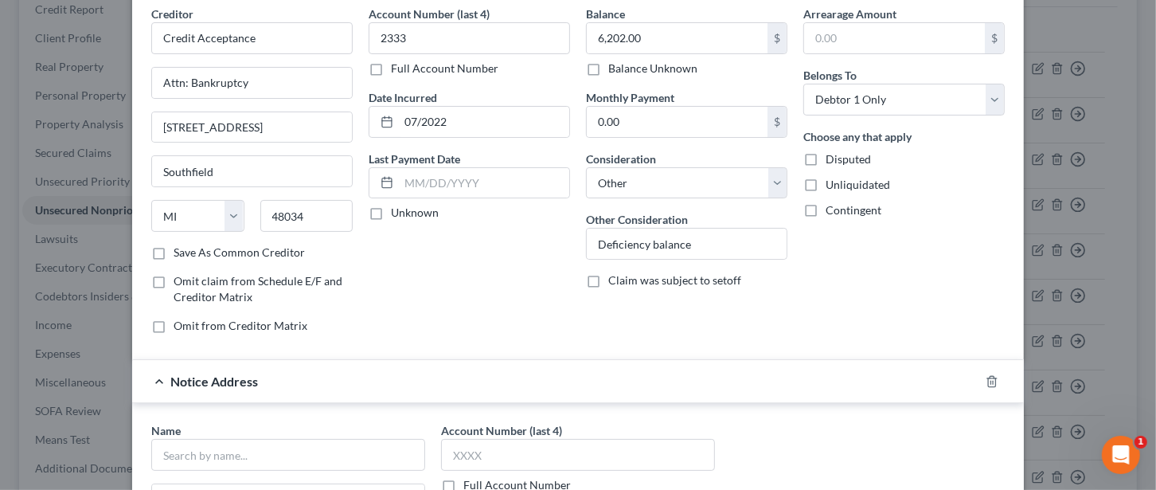
scroll to position [280, 0]
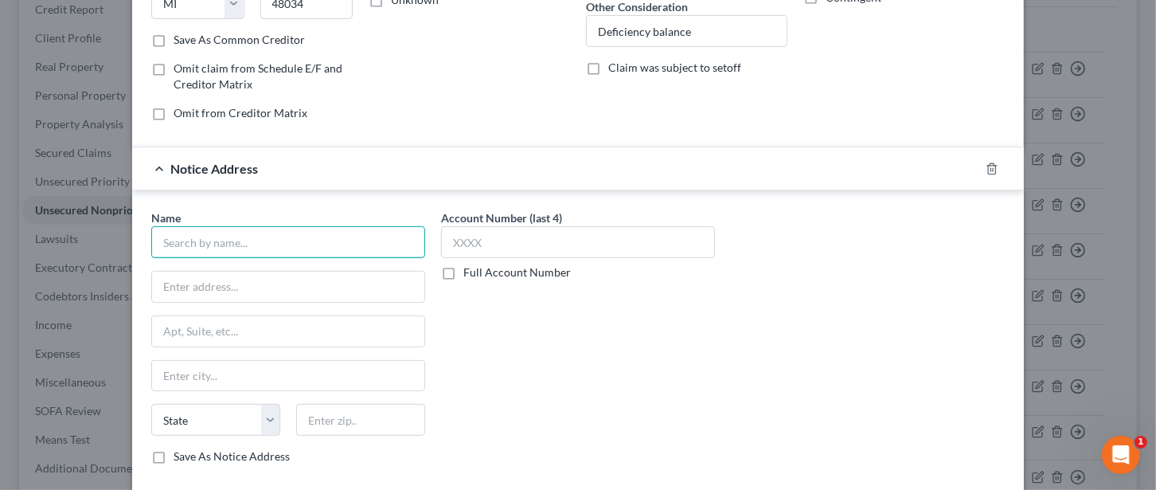
click at [195, 238] on input "text" at bounding box center [288, 242] width 274 height 32
paste input "C/O LEVY & ASSOCIATES, LLC P.O. BOX 182423 [GEOGRAPHIC_DATA]-0000"
drag, startPoint x: 172, startPoint y: 237, endPoint x: 322, endPoint y: 240, distance: 150.5
click at [322, 240] on input "C/O LEVY & ASSOCIATES, LLC P.O. BOX 182423 [GEOGRAPHIC_DATA]-0000" at bounding box center [288, 242] width 274 height 32
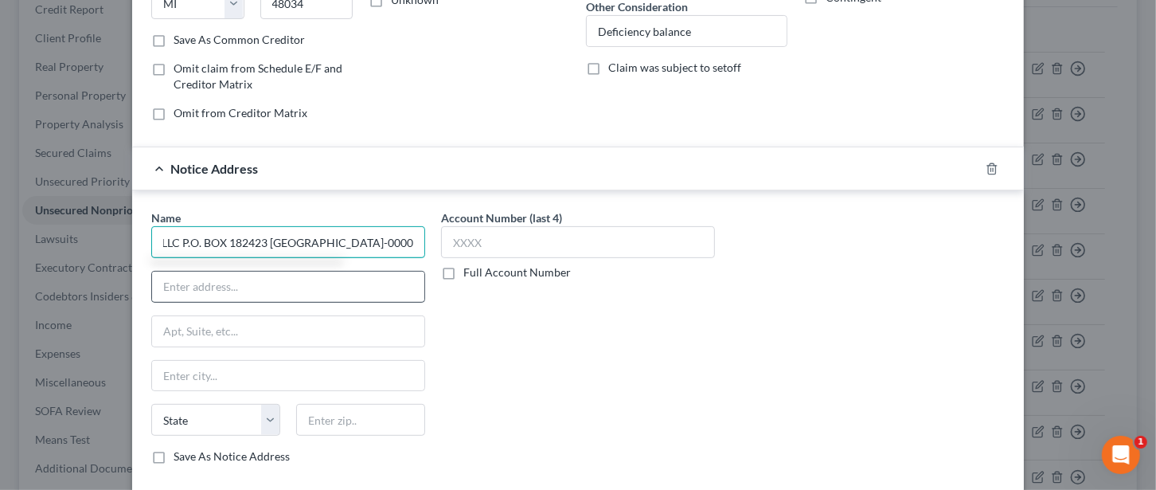
type input "C/O LEVY & ASSOCIATES, LLC P.O. BOX 182423 [GEOGRAPHIC_DATA]-0000"
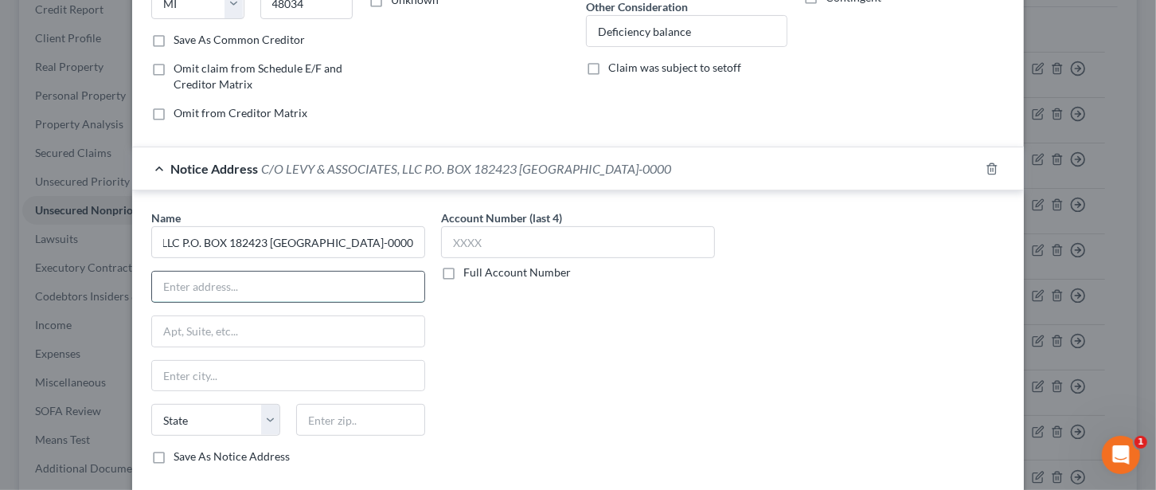
scroll to position [0, 0]
click at [174, 281] on input "text" at bounding box center [288, 286] width 272 height 30
click at [172, 241] on input "C/O LEVY & ASSOCIATES, LLC P.O. BOX 182423 [GEOGRAPHIC_DATA]-0000" at bounding box center [288, 242] width 274 height 32
click at [162, 280] on input "text" at bounding box center [288, 286] width 272 height 30
click at [582, 305] on div "Account Number (last 4) Full Account Number" at bounding box center [578, 342] width 290 height 267
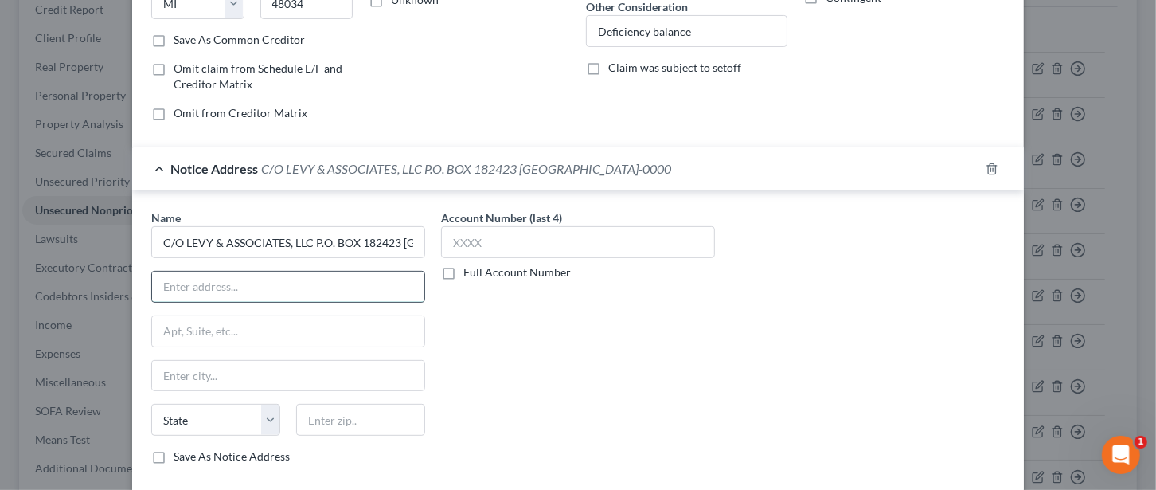
click at [217, 281] on input "text" at bounding box center [288, 286] width 272 height 30
type input "PO Box 182423"
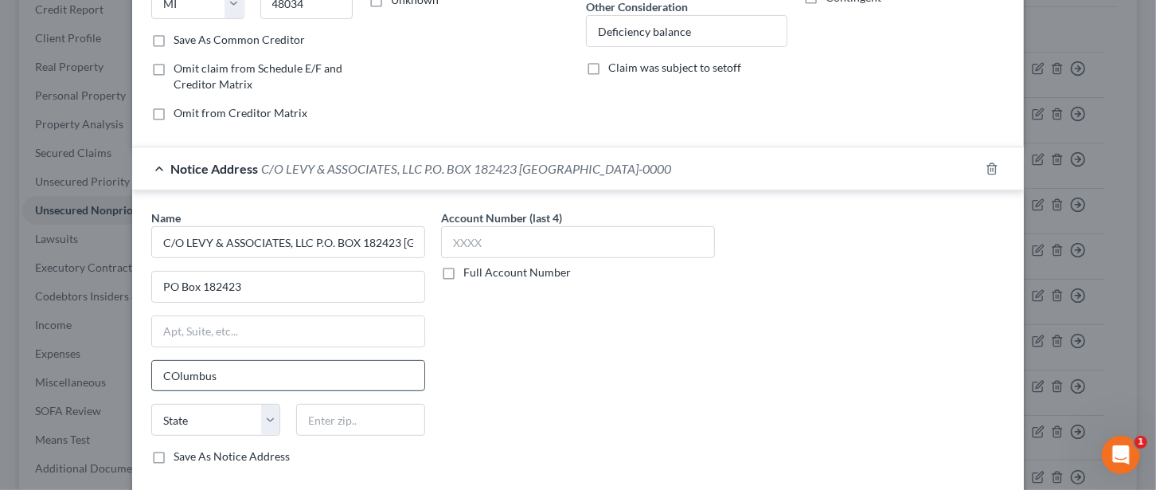
click at [169, 370] on input "COlumbus" at bounding box center [288, 376] width 272 height 30
type input "Columbus"
click at [238, 420] on select "State [US_STATE] AK AR AZ CA CO CT DE DC [GEOGRAPHIC_DATA] [GEOGRAPHIC_DATA] GU…" at bounding box center [215, 420] width 129 height 32
select select "36"
click at [151, 404] on select "State [US_STATE] AK AR AZ CA CO CT DE DC [GEOGRAPHIC_DATA] [GEOGRAPHIC_DATA] GU…" at bounding box center [215, 420] width 129 height 32
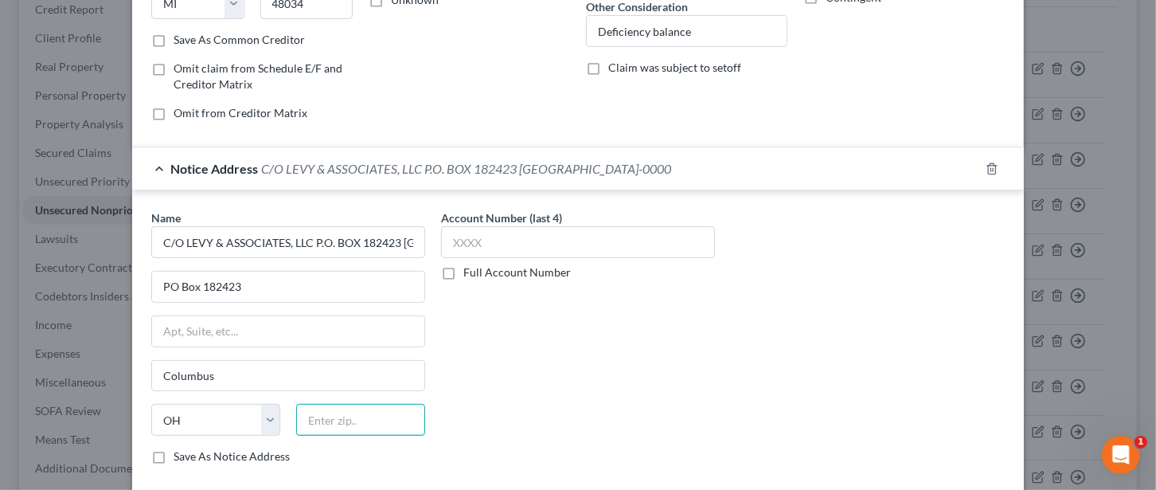
click at [354, 428] on input "text" at bounding box center [360, 420] width 129 height 32
drag, startPoint x: 247, startPoint y: 237, endPoint x: 255, endPoint y: 239, distance: 8.1
click at [246, 238] on input "C/O LEVY & ASSOCIATES, LLC P.O. BOX 182423 [GEOGRAPHIC_DATA]-0000" at bounding box center [288, 242] width 274 height 32
click at [309, 237] on input "C/O LEVY & ASSOCIATES, LLC P.O. BOX 182423 [GEOGRAPHIC_DATA]-0000" at bounding box center [288, 242] width 274 height 32
click at [341, 429] on input "text" at bounding box center [360, 420] width 129 height 32
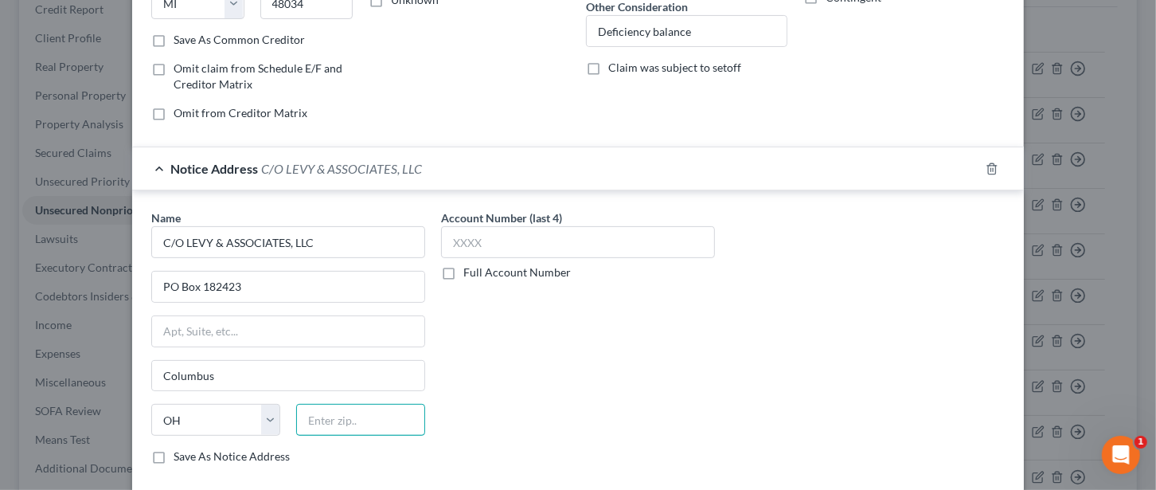
type input "C/O LEVY & ASSOCIATES, LLC"
type input "43218"
drag, startPoint x: 178, startPoint y: 240, endPoint x: 115, endPoint y: 239, distance: 62.1
click at [115, 239] on div "Edit Unsecured Nonpriority Claim × Creditor * Credit Acceptance Attn: Bankruptc…" at bounding box center [578, 245] width 1156 height 490
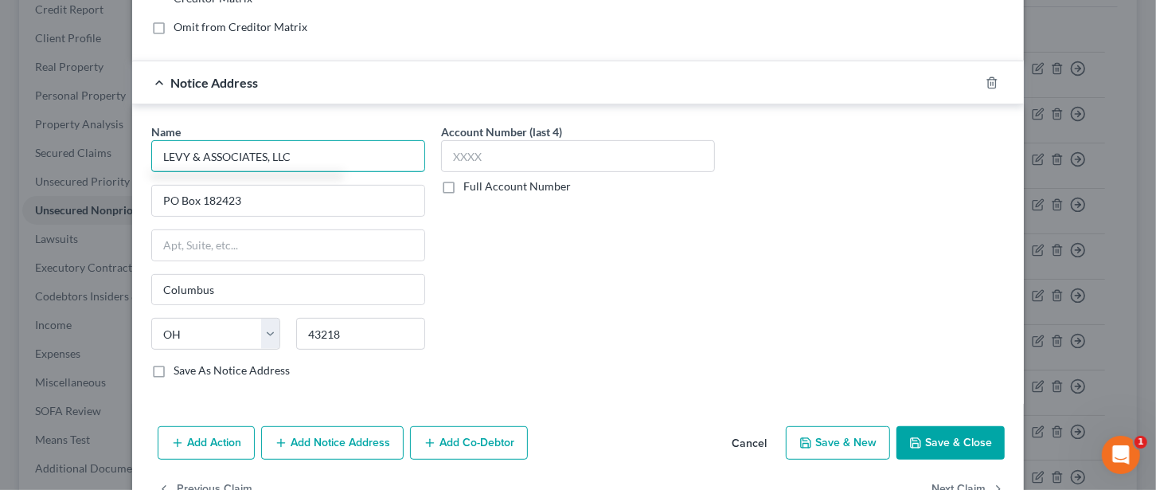
scroll to position [408, 0]
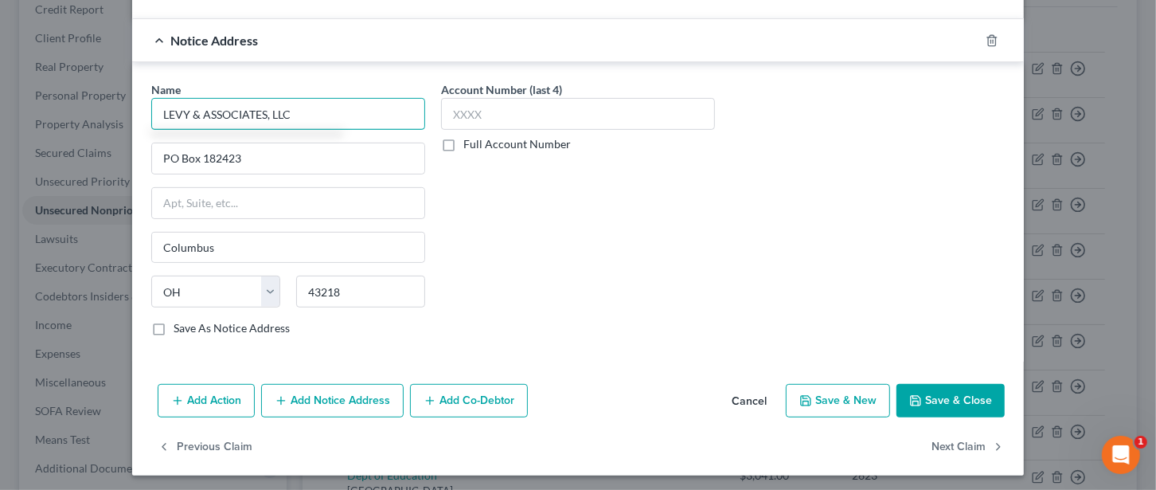
type input "LEVY & ASSOCIATES, LLC"
click at [968, 384] on button "Save & Close" at bounding box center [950, 400] width 108 height 33
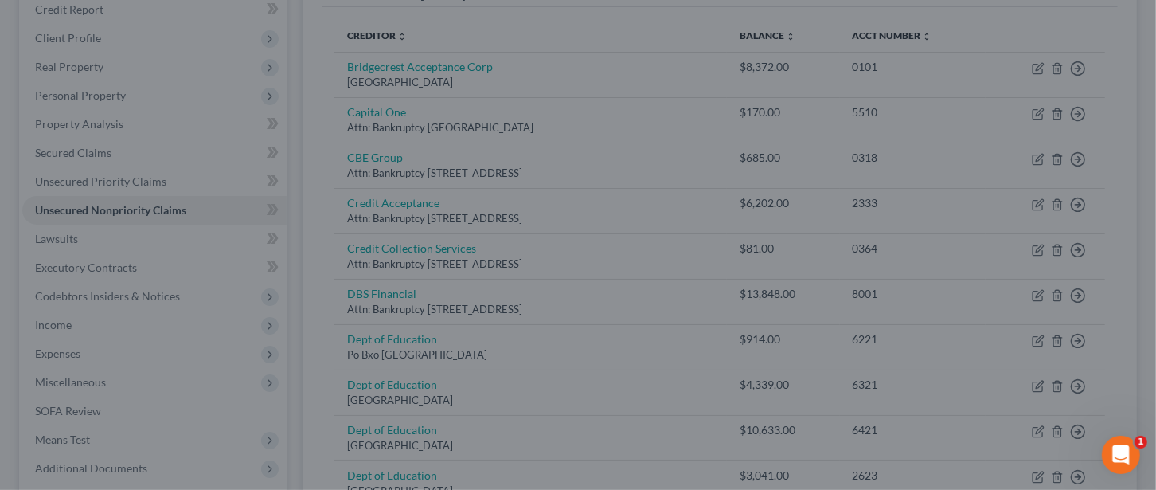
type input "0"
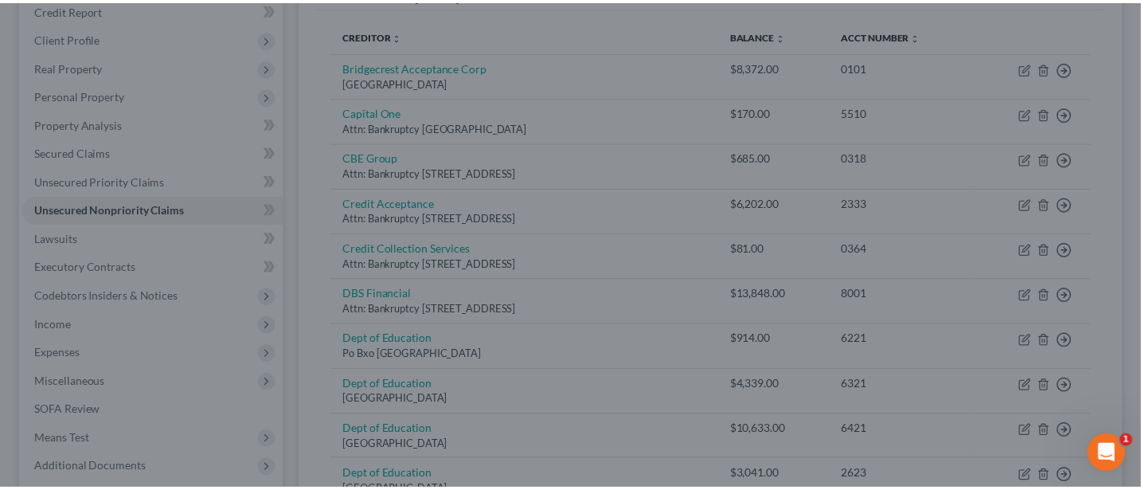
scroll to position [0, 0]
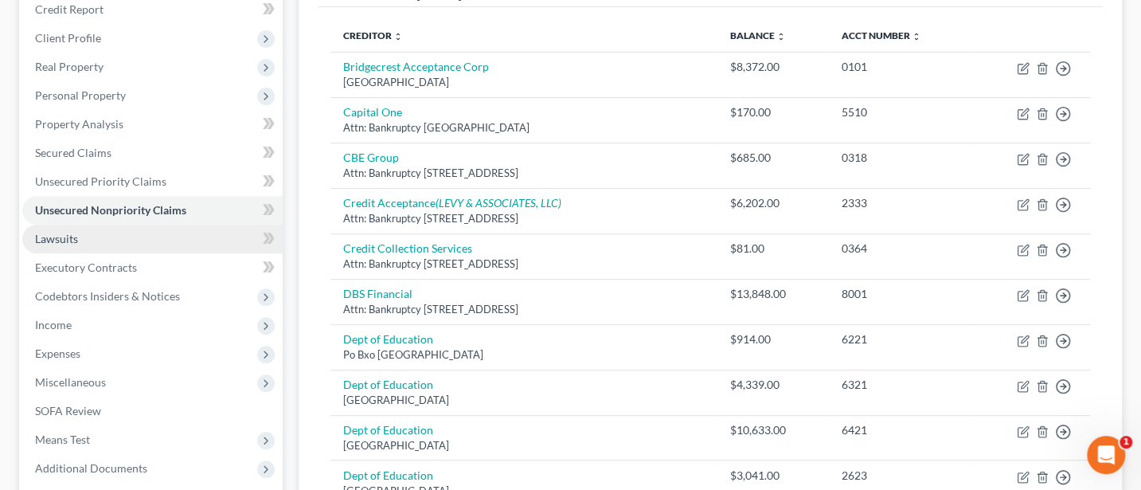
click at [47, 229] on link "Lawsuits" at bounding box center [152, 238] width 260 height 29
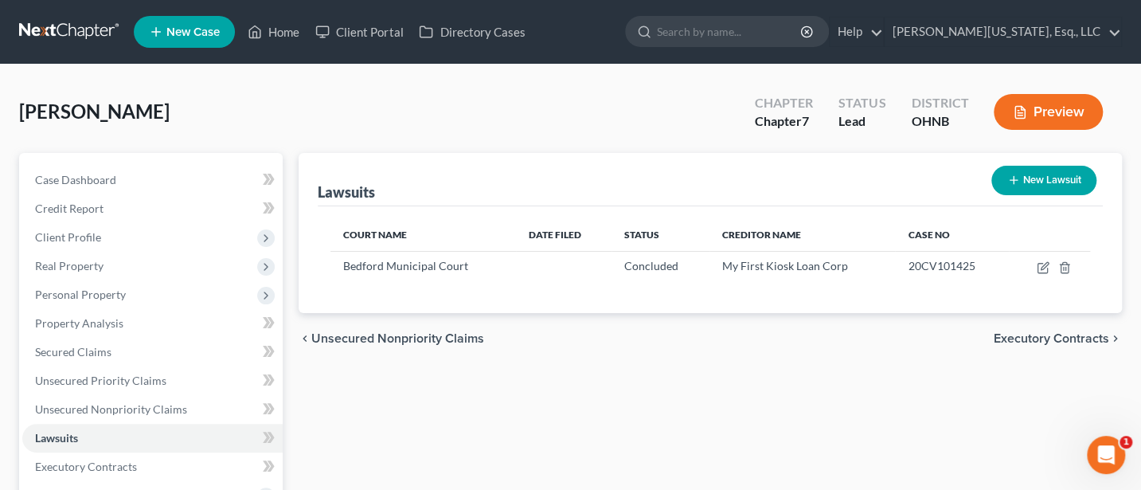
click at [1051, 176] on button "New Lawsuit" at bounding box center [1043, 180] width 105 height 29
select select "0"
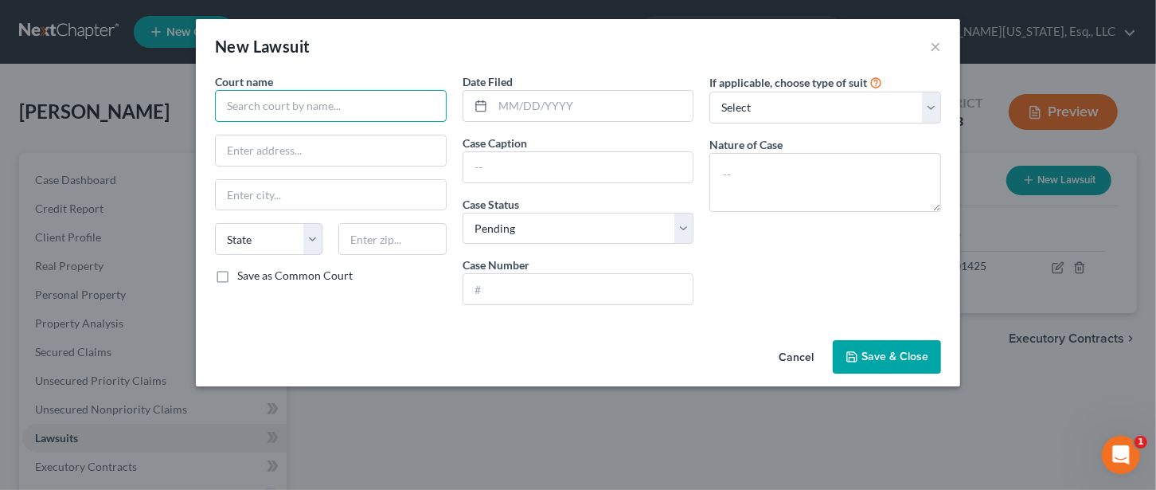
click at [287, 104] on input "text" at bounding box center [331, 106] width 232 height 32
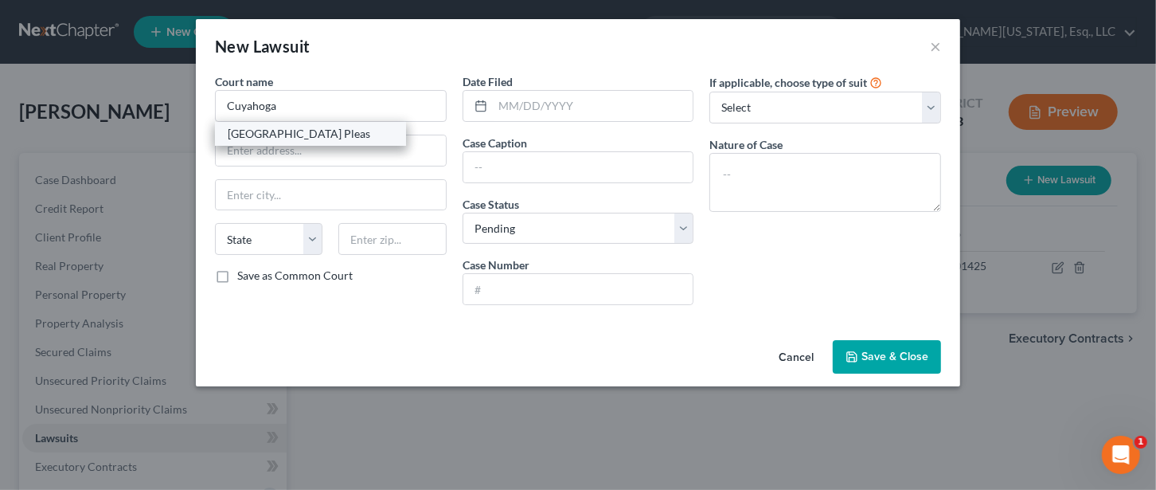
click at [359, 136] on div "[GEOGRAPHIC_DATA] Pleas" at bounding box center [311, 134] width 166 height 16
type input "[GEOGRAPHIC_DATA] Pleas"
type input "[STREET_ADDRESS]"
type input "[GEOGRAPHIC_DATA]"
select select "36"
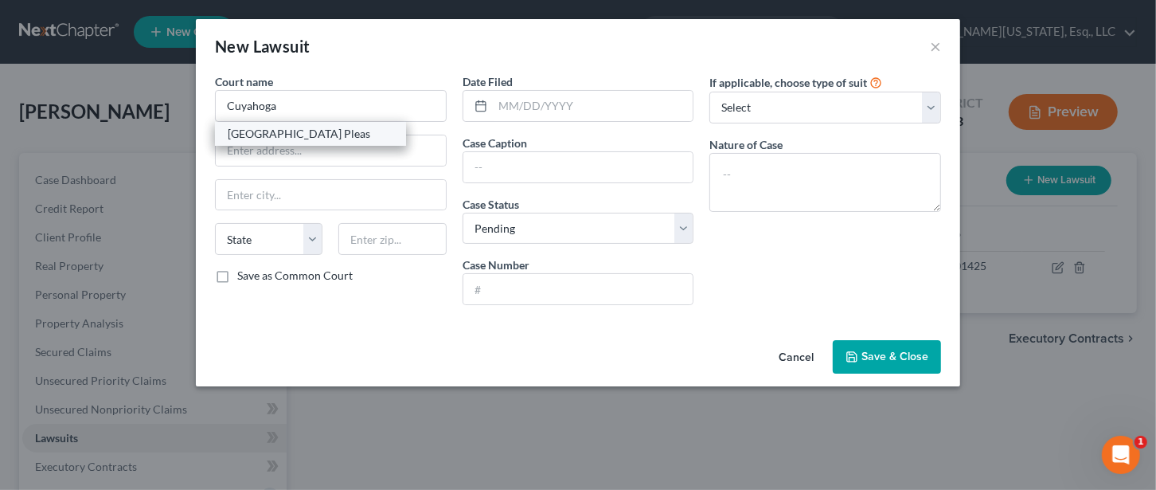
type input "44113"
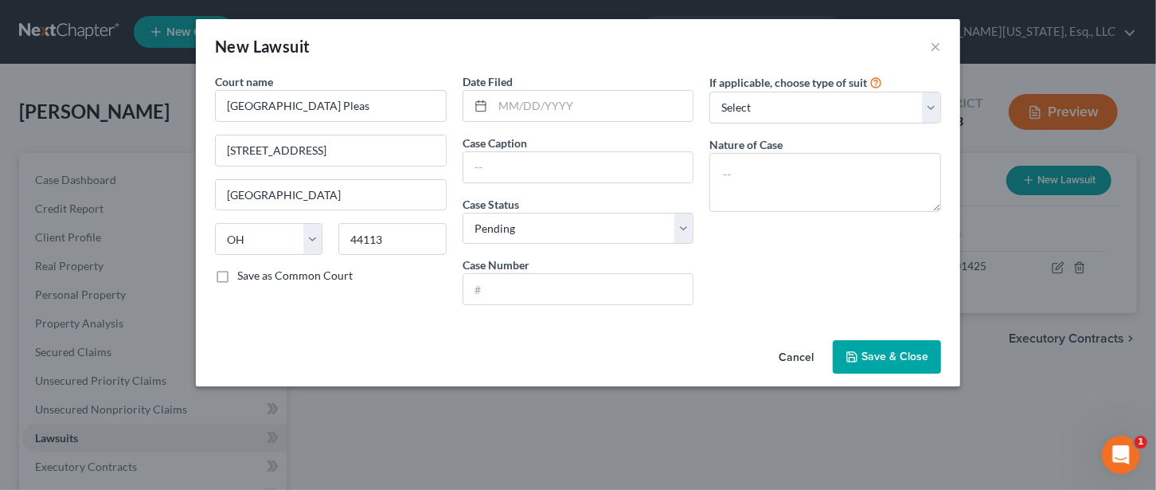
click at [903, 356] on span "Save & Close" at bounding box center [894, 356] width 67 height 14
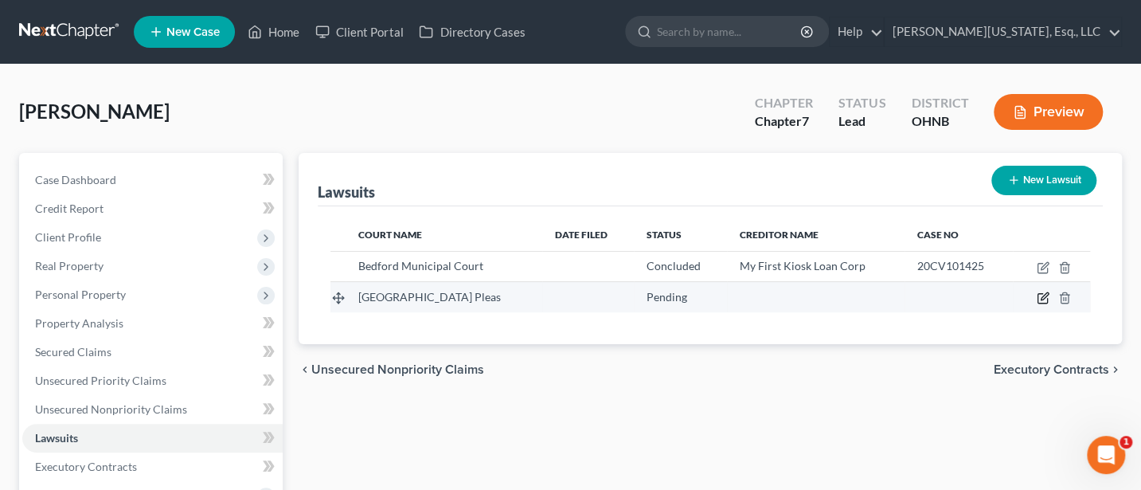
click at [1036, 299] on icon "button" at bounding box center [1042, 297] width 13 height 13
select select "36"
select select "0"
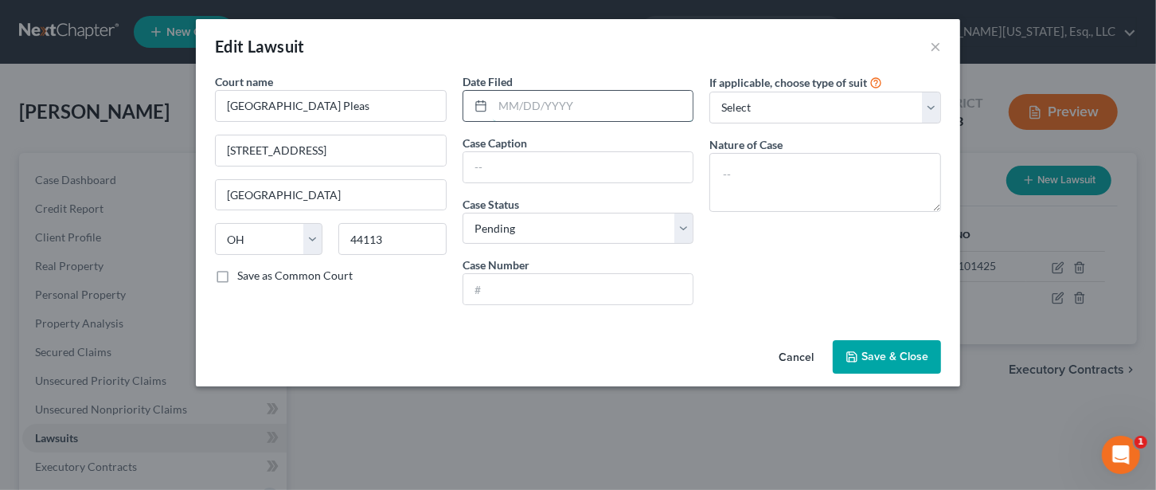
click at [504, 103] on input "text" at bounding box center [593, 106] width 201 height 30
type input "[DATE]"
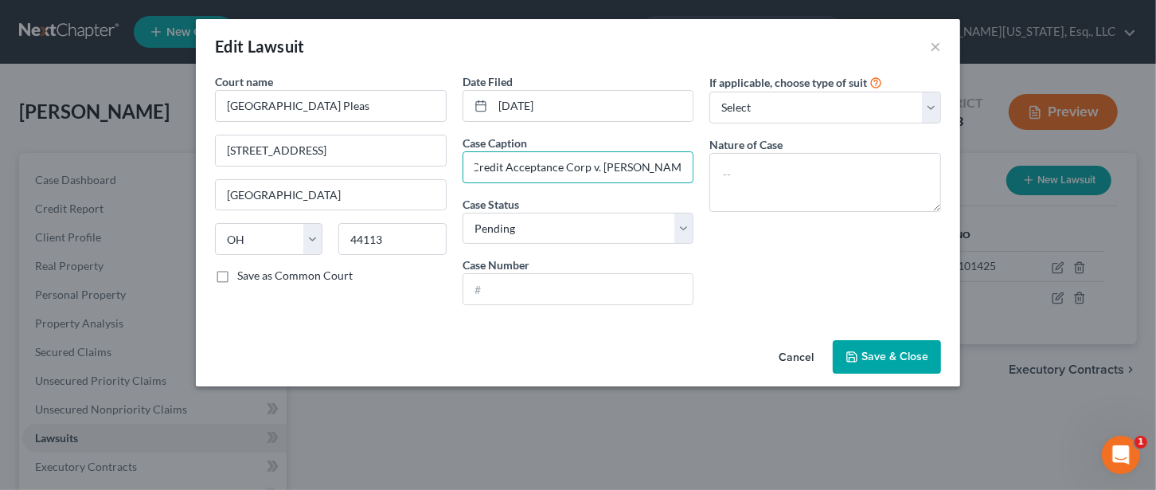
scroll to position [0, 15]
type input "Credit Acceptance Corp v. [PERSON_NAME]"
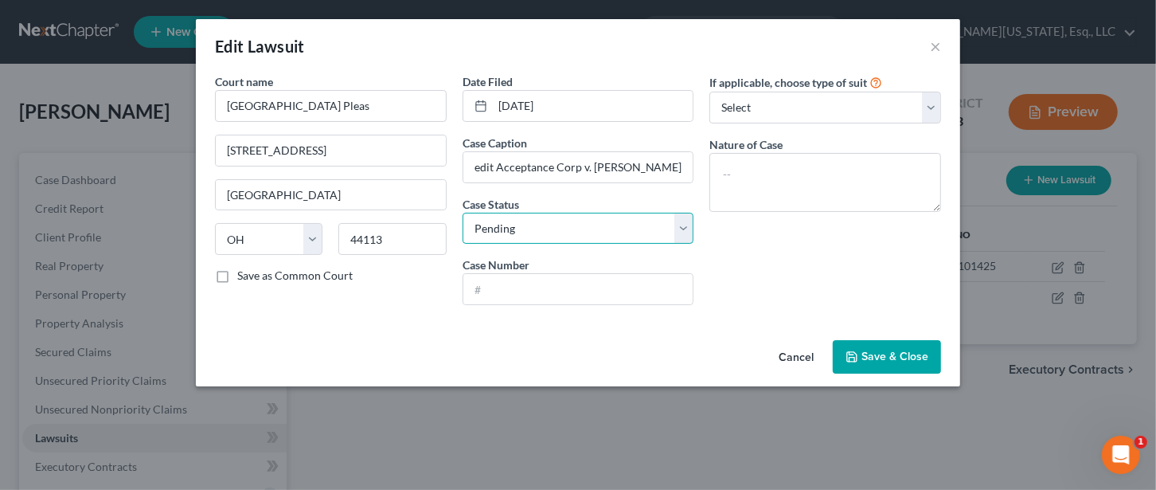
scroll to position [0, 0]
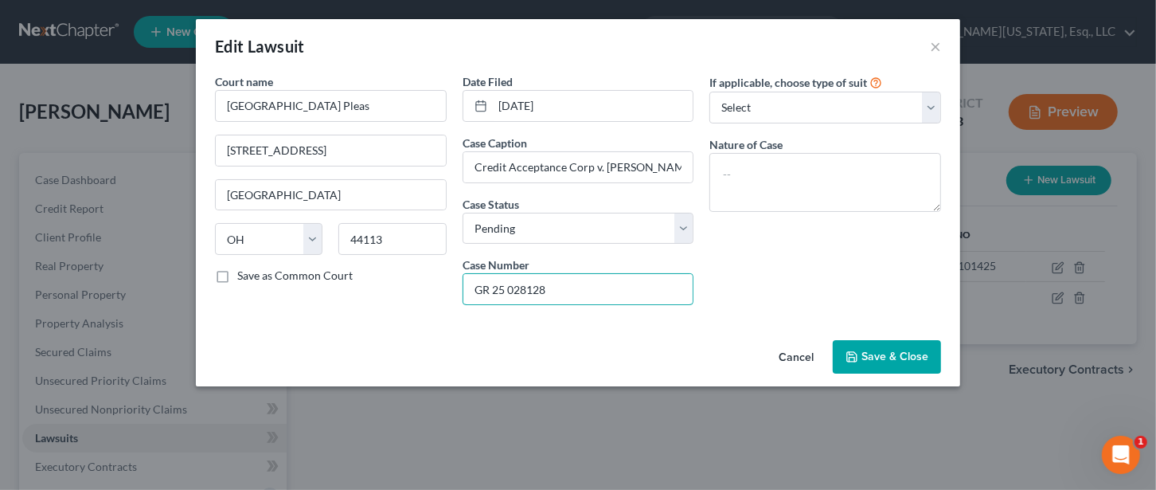
type input "GR 25 028128"
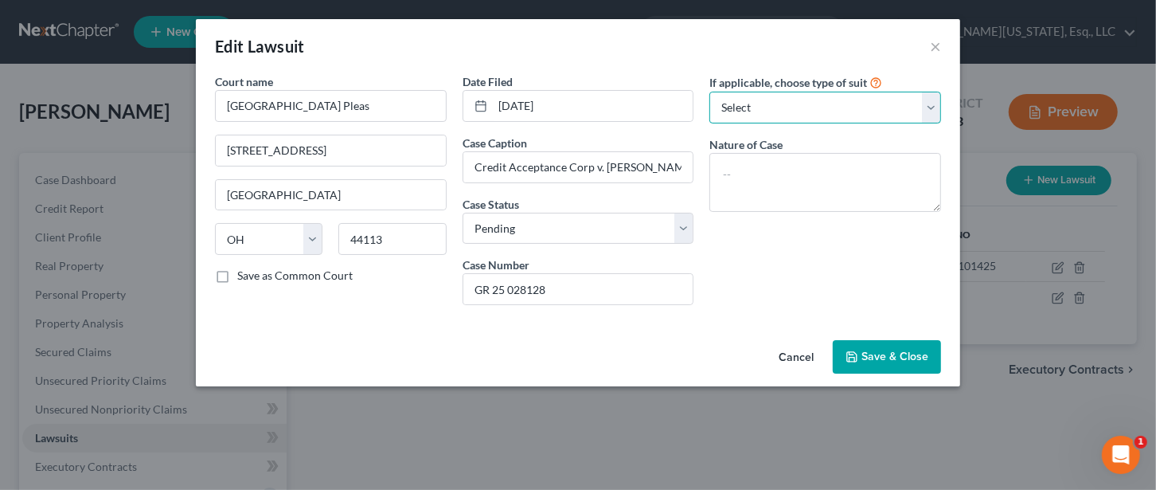
select select "1"
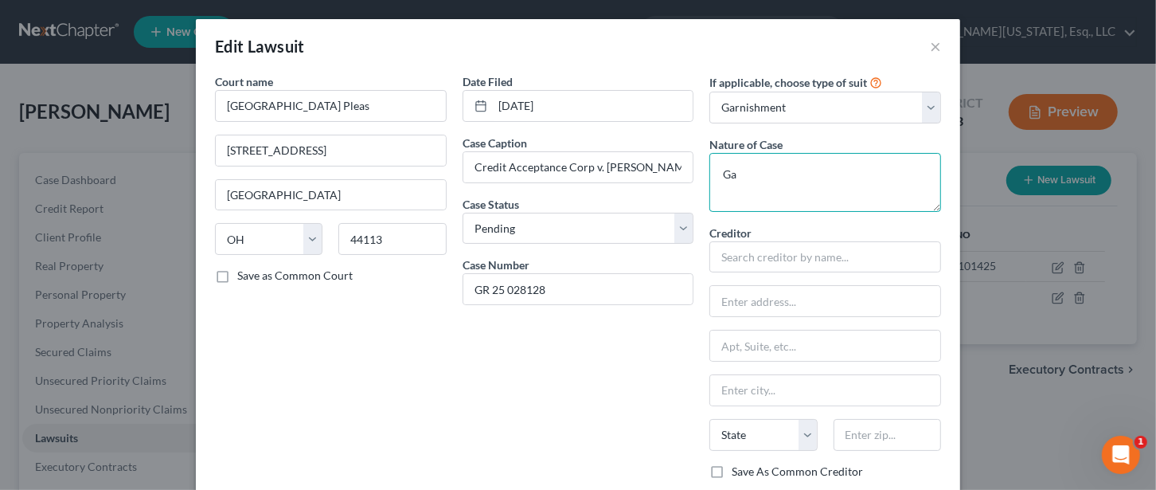
type textarea "G"
type textarea "Collection Garnishment"
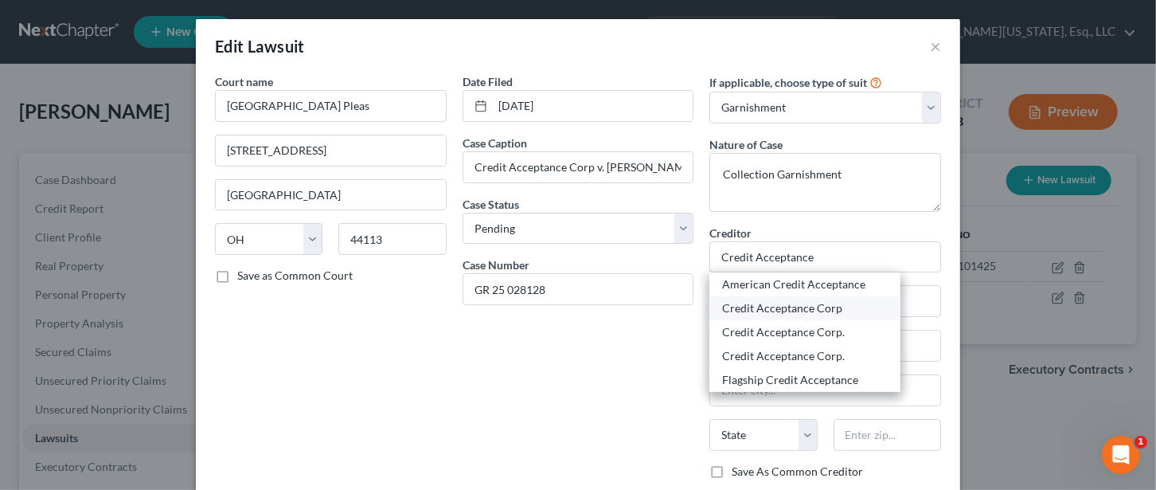
click at [775, 302] on div "Credit Acceptance Corp" at bounding box center [805, 308] width 166 height 16
type input "Credit Acceptance Corp"
type input "PO Box 551888"
type input "[GEOGRAPHIC_DATA]"
select select "23"
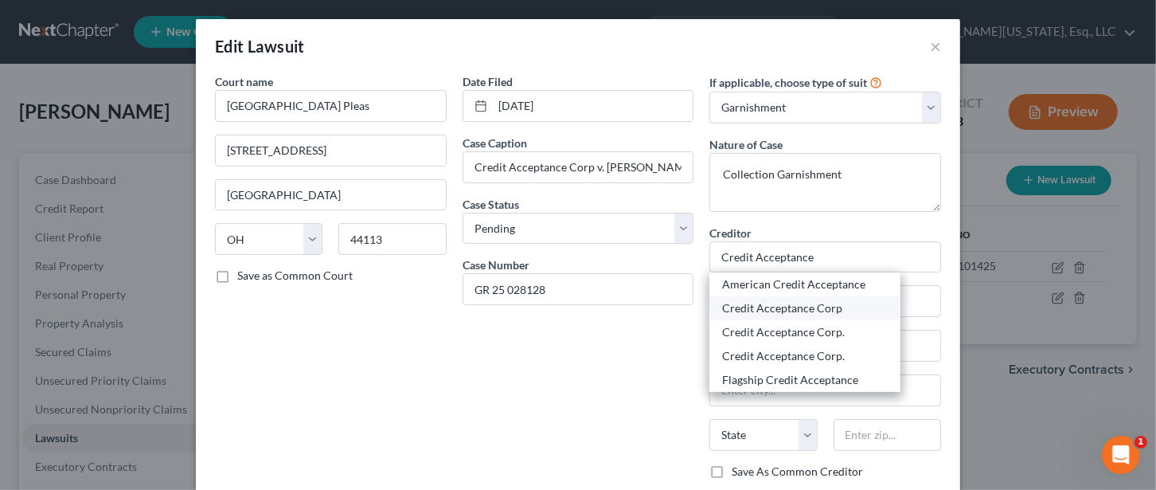
type input "48255"
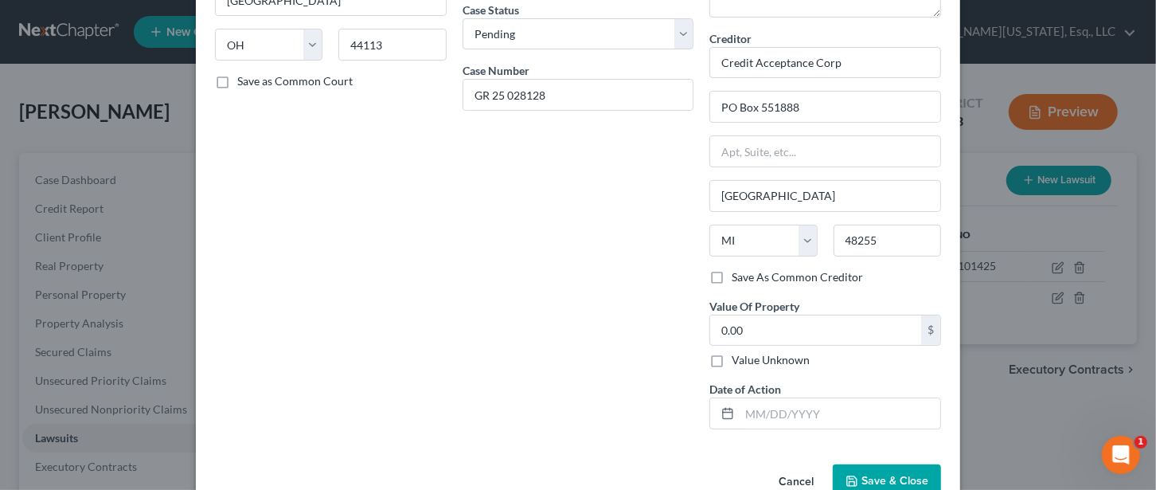
scroll to position [212, 0]
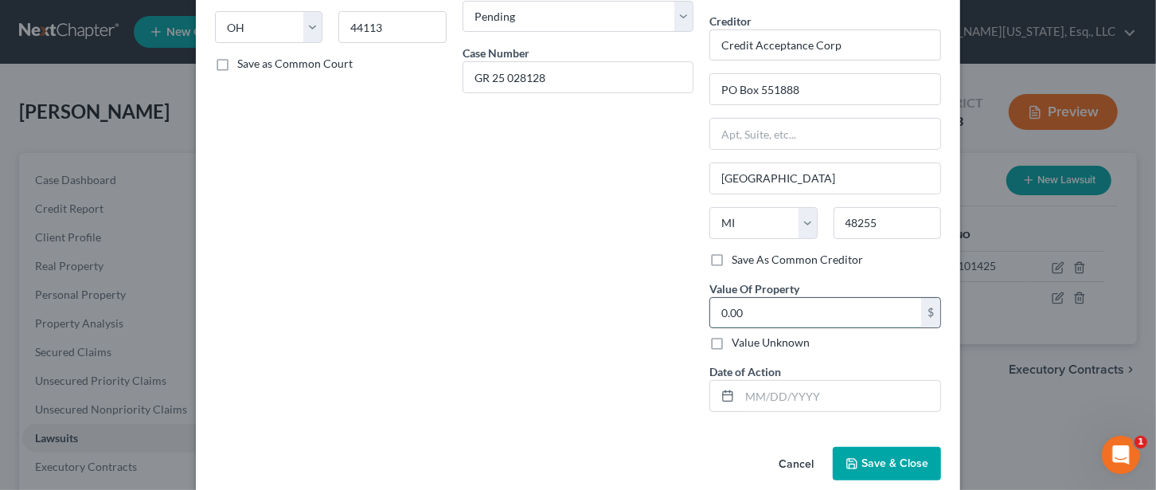
click at [746, 308] on input "0.00" at bounding box center [815, 313] width 211 height 30
type input "1,522.73"
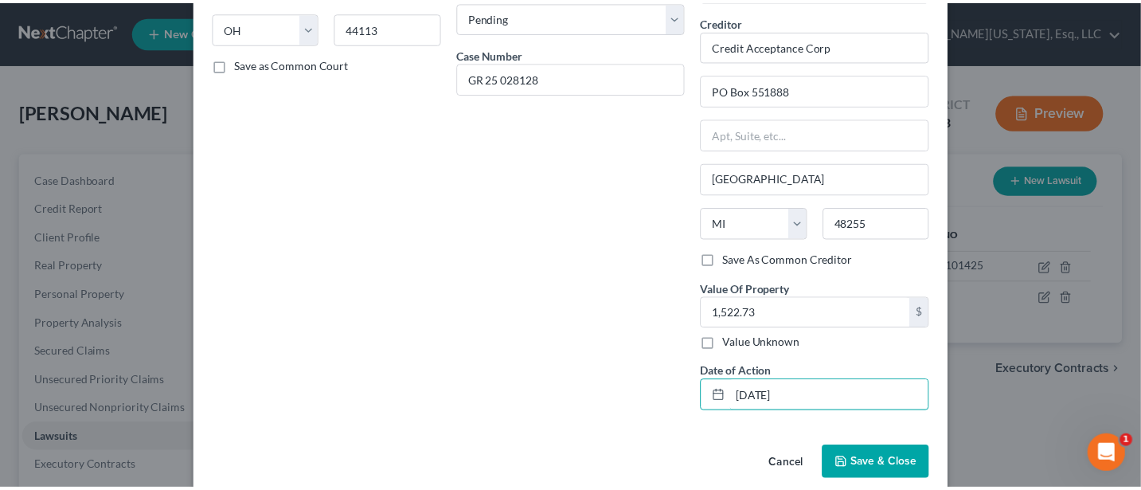
scroll to position [230, 0]
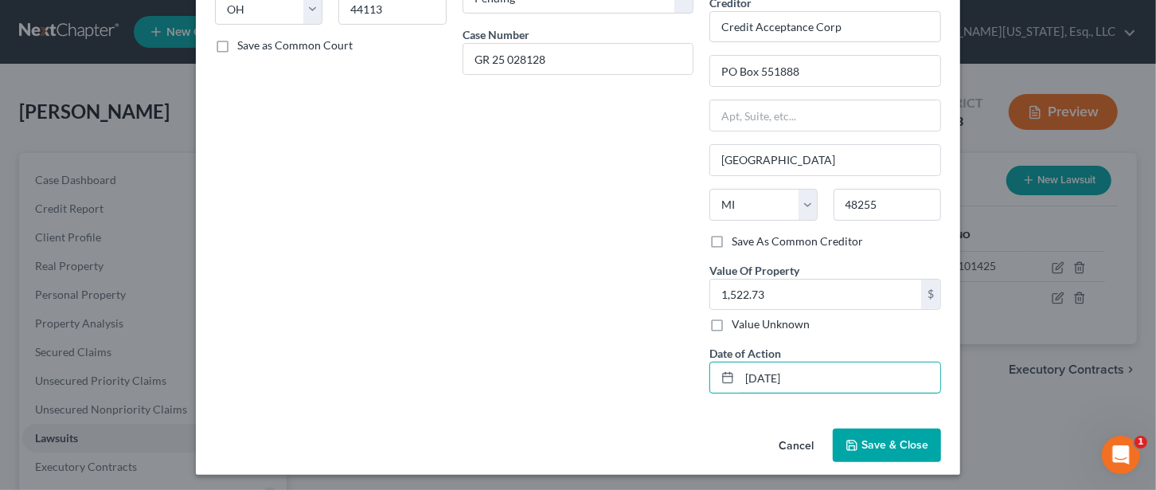
type input "[DATE]"
click at [887, 439] on span "Save & Close" at bounding box center [894, 445] width 67 height 14
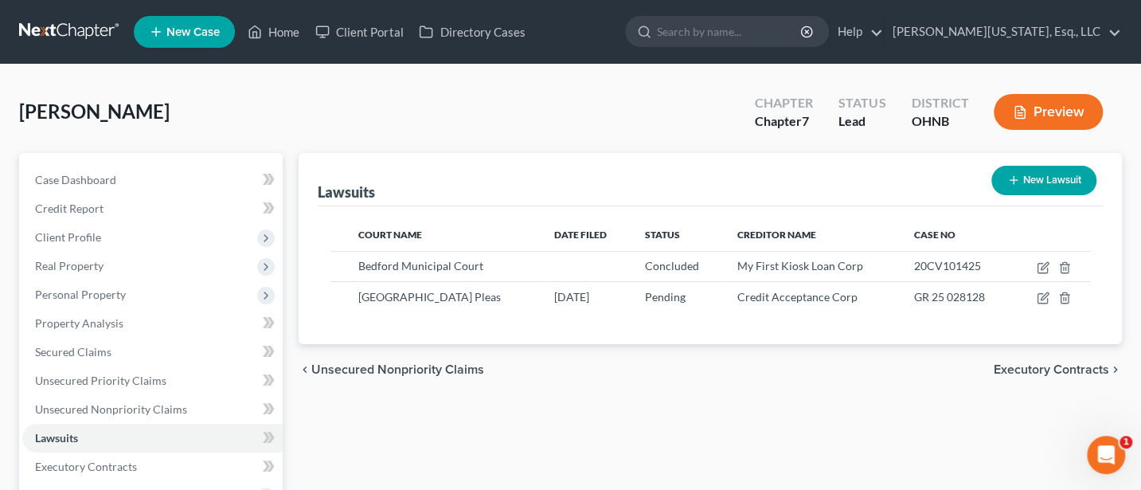
click at [1040, 174] on button "New Lawsuit" at bounding box center [1043, 180] width 105 height 29
select select "0"
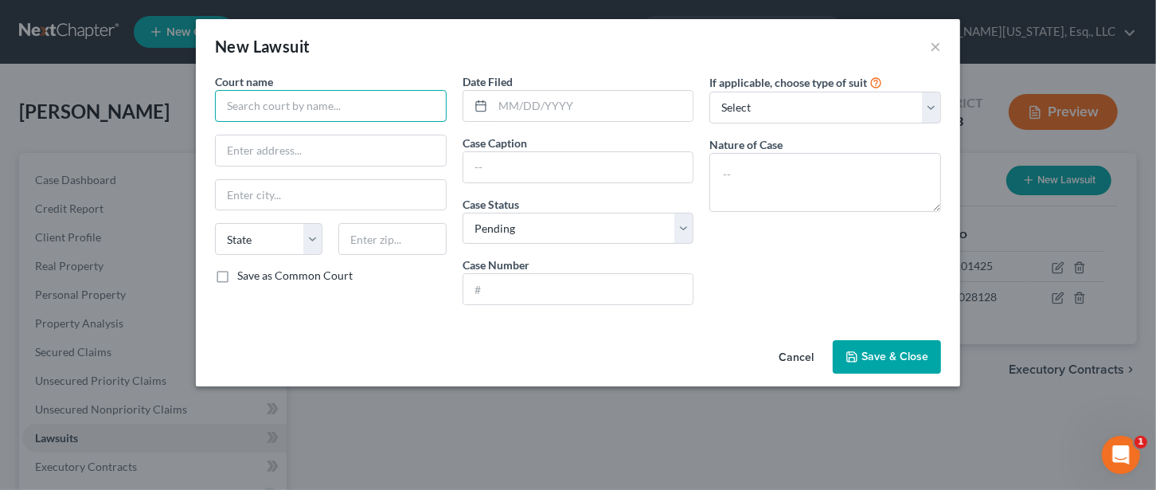
click at [325, 117] on input "text" at bounding box center [331, 106] width 232 height 32
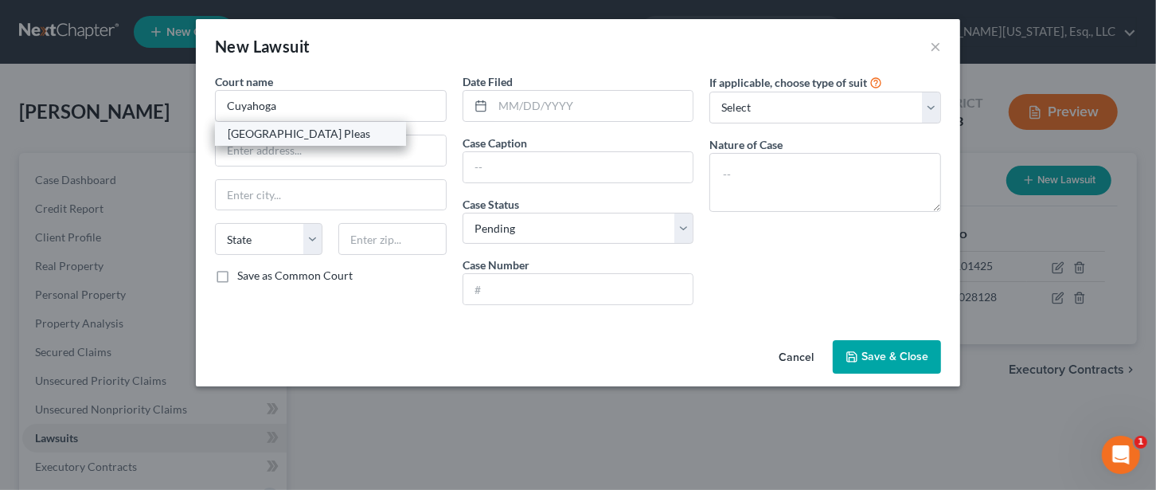
click at [334, 131] on div "[GEOGRAPHIC_DATA] Pleas" at bounding box center [311, 134] width 166 height 16
type input "[GEOGRAPHIC_DATA] Pleas"
type input "[STREET_ADDRESS]"
type input "[GEOGRAPHIC_DATA]"
select select "36"
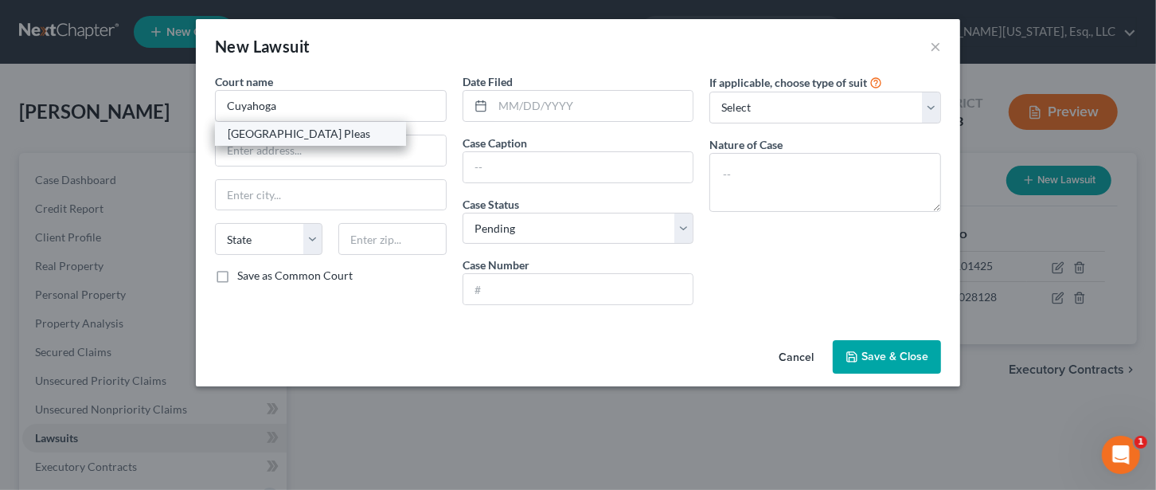
type input "44113"
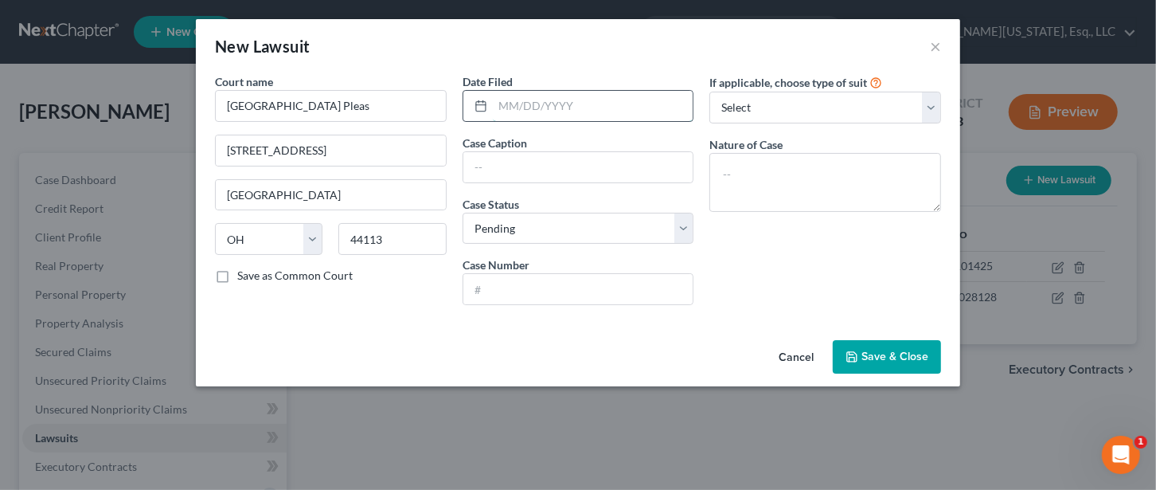
click at [549, 112] on input "text" at bounding box center [593, 106] width 201 height 30
type input "[DATE]"
type input "G"
type input "Credit Acceptance Corp v. [PERSON_NAME]"
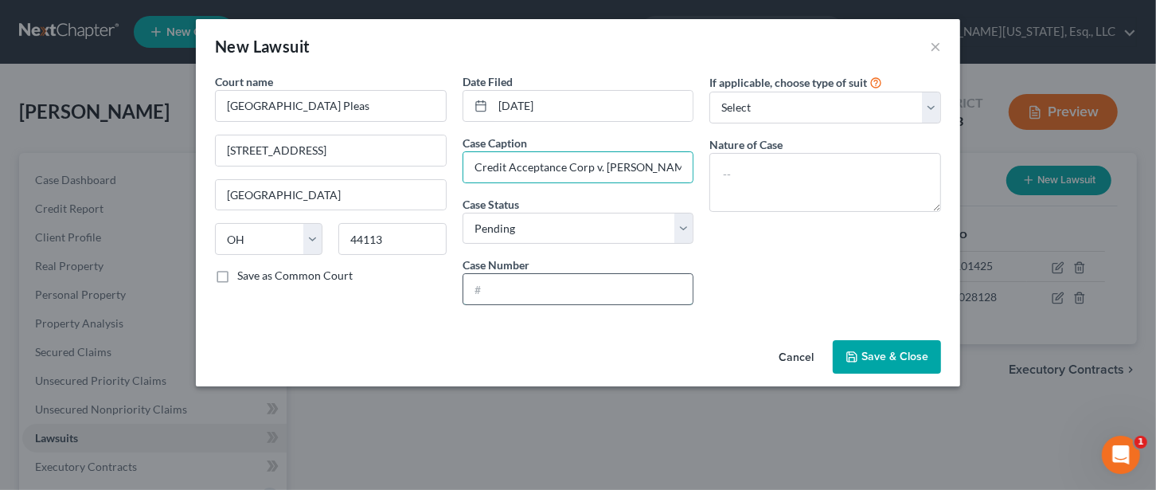
click at [518, 287] on input "text" at bounding box center [578, 289] width 230 height 30
type input "CV 24 999626"
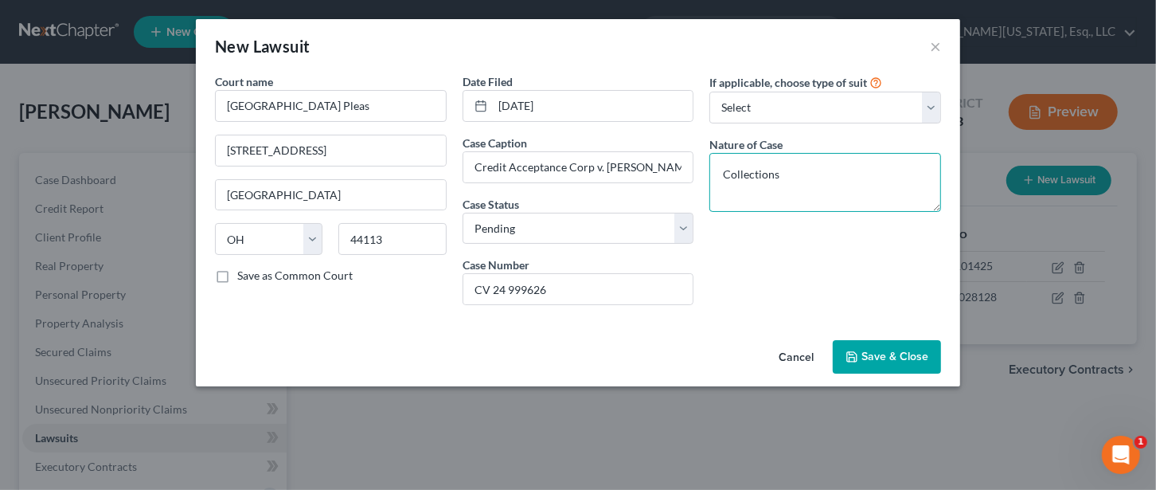
type textarea "Collections"
click at [883, 341] on button "Save & Close" at bounding box center [887, 356] width 108 height 33
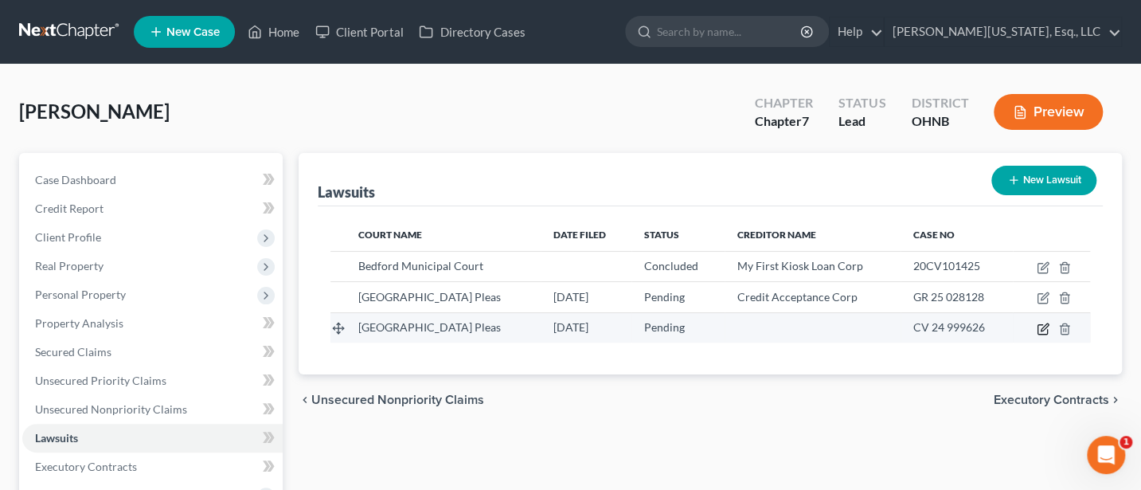
click at [1044, 325] on icon "button" at bounding box center [1042, 328] width 13 height 13
select select "36"
select select "0"
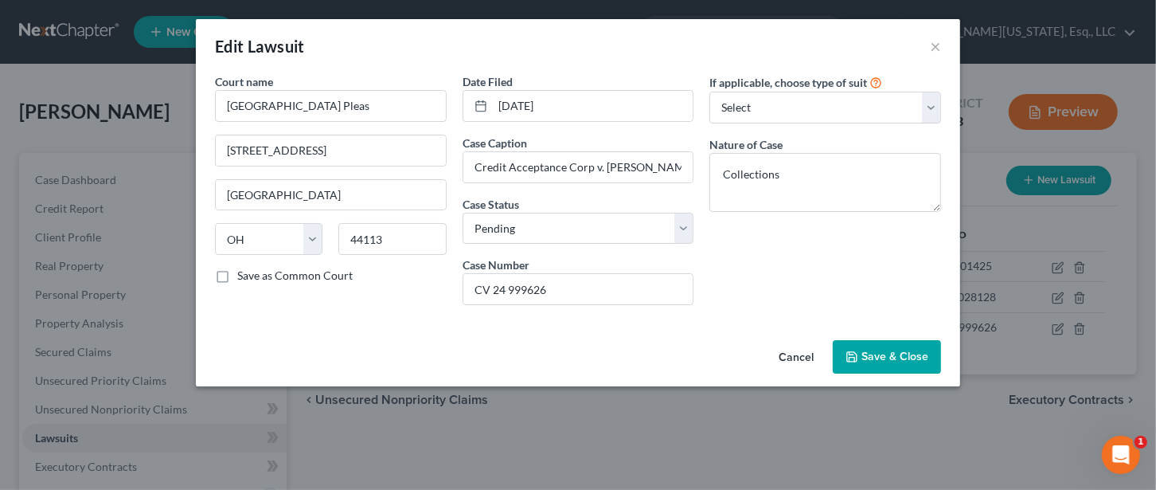
click at [895, 357] on span "Save & Close" at bounding box center [894, 356] width 67 height 14
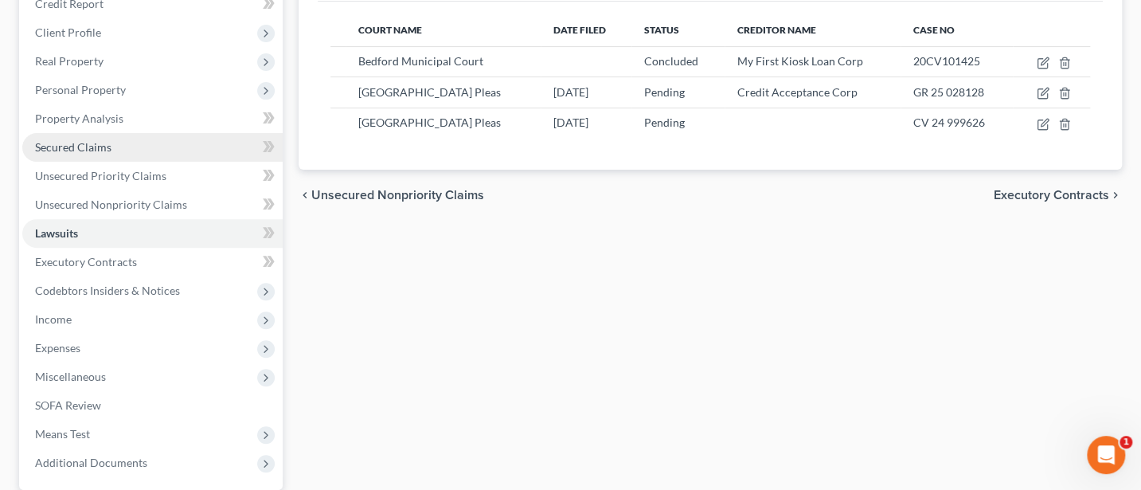
scroll to position [212, 0]
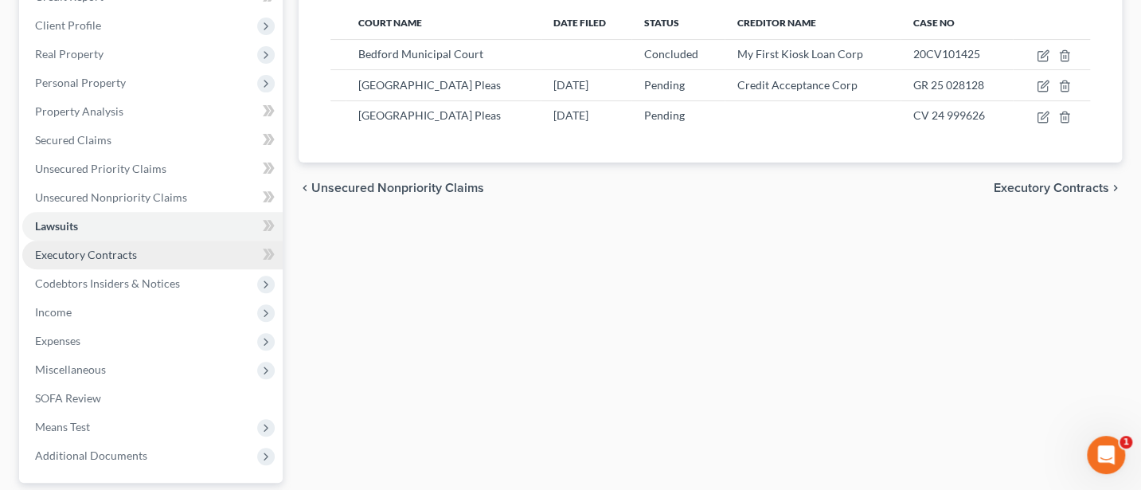
click at [71, 254] on span "Executory Contracts" at bounding box center [86, 255] width 102 height 14
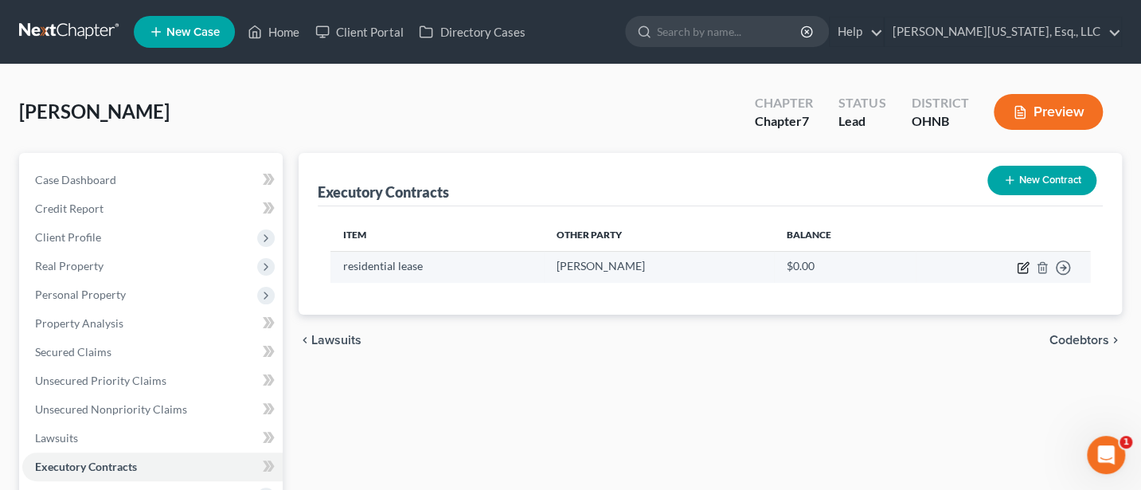
click at [1018, 265] on icon "button" at bounding box center [1023, 267] width 13 height 13
select select "3"
select select "36"
select select "0"
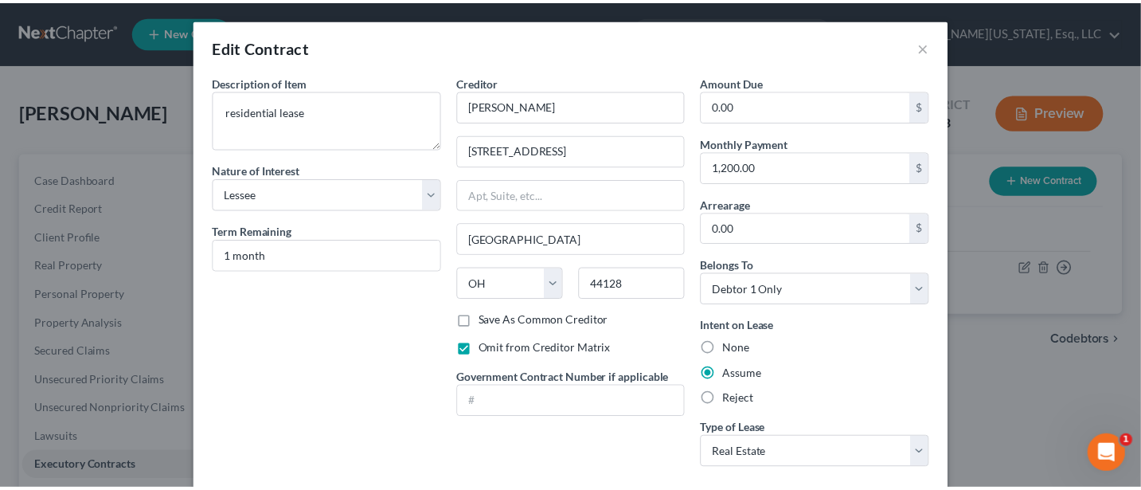
scroll to position [89, 0]
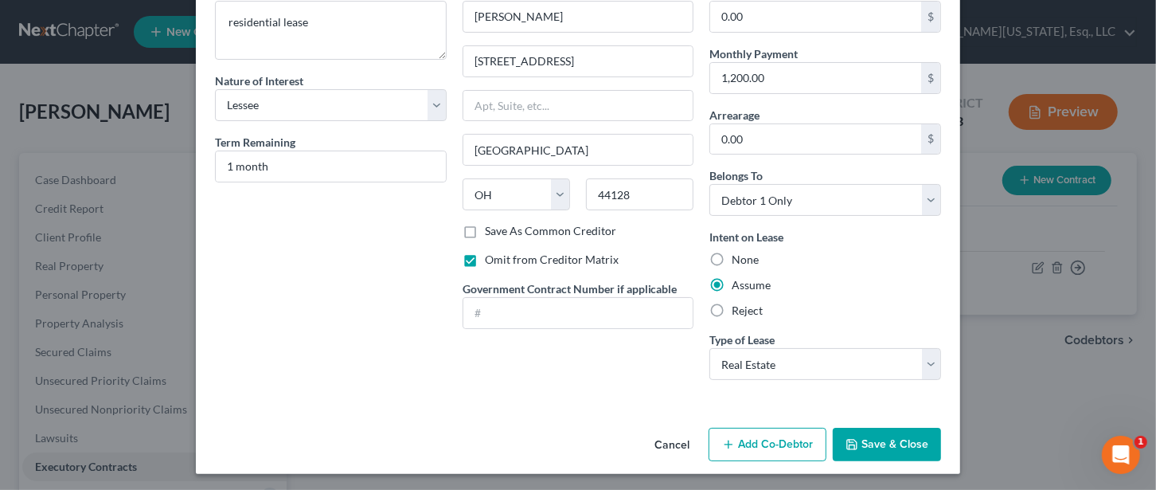
click at [888, 441] on button "Save & Close" at bounding box center [887, 443] width 108 height 33
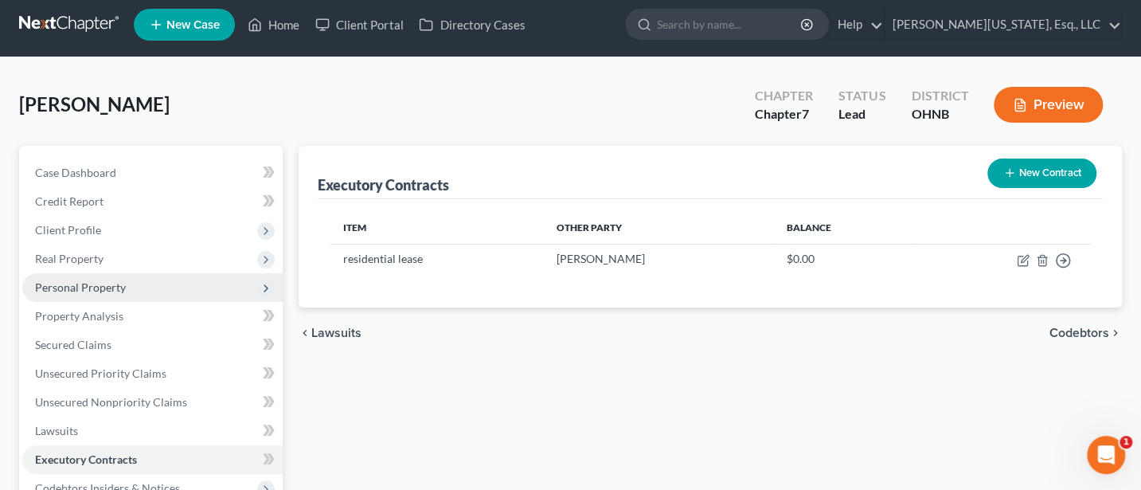
scroll to position [0, 0]
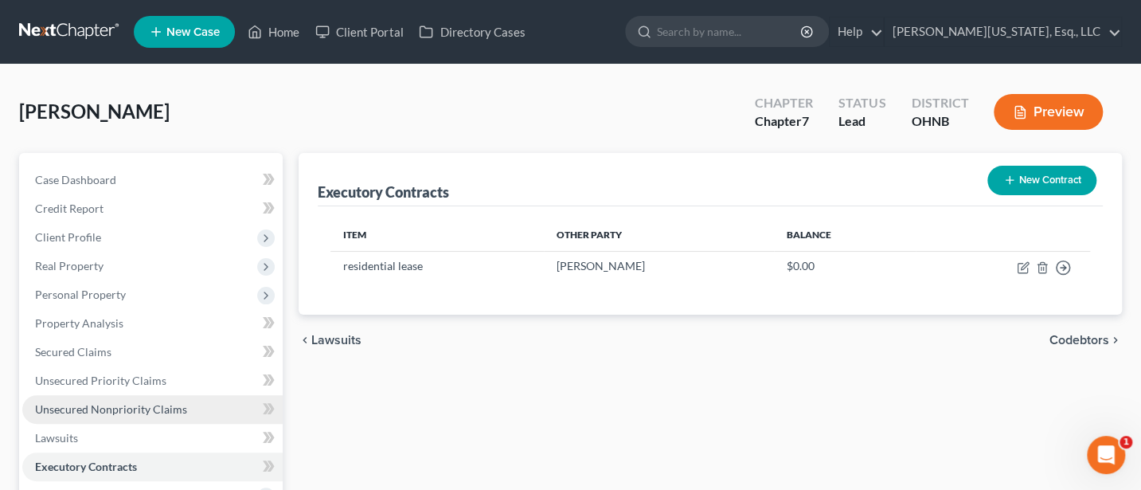
click at [86, 407] on span "Unsecured Nonpriority Claims" at bounding box center [111, 409] width 152 height 14
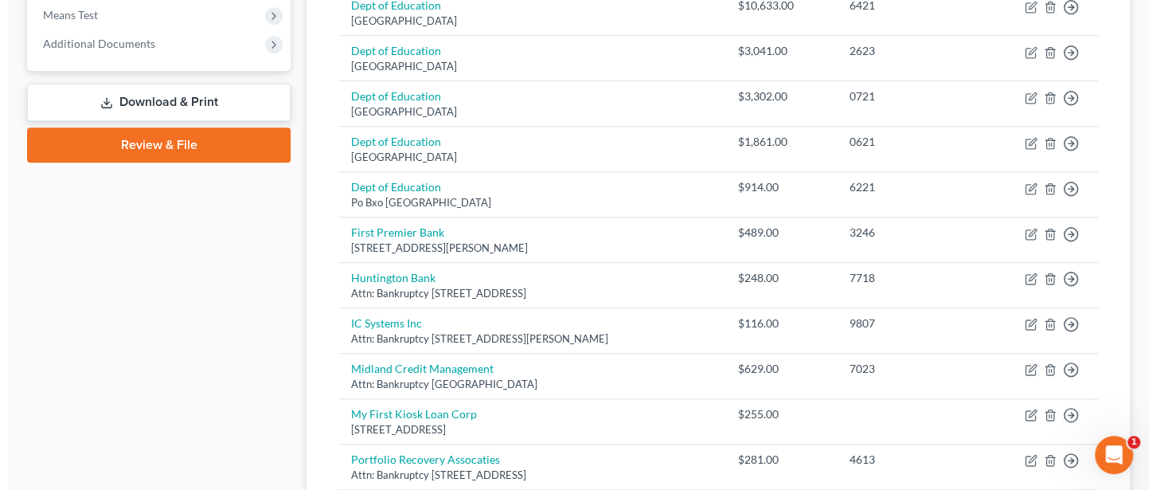
scroll to position [411, 0]
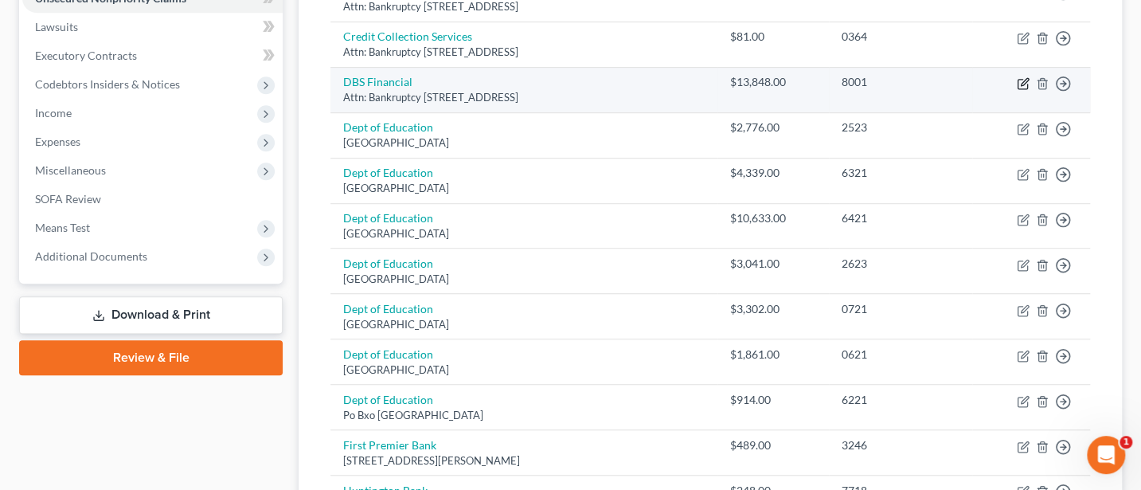
click at [1022, 80] on icon "button" at bounding box center [1023, 83] width 13 height 13
select select "42"
select select "14"
select select "0"
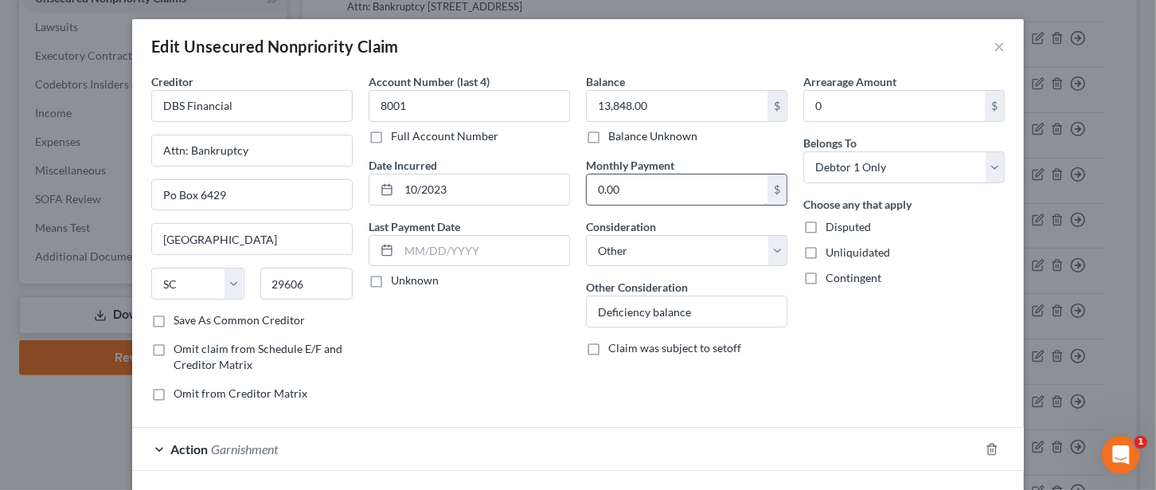
scroll to position [111, 0]
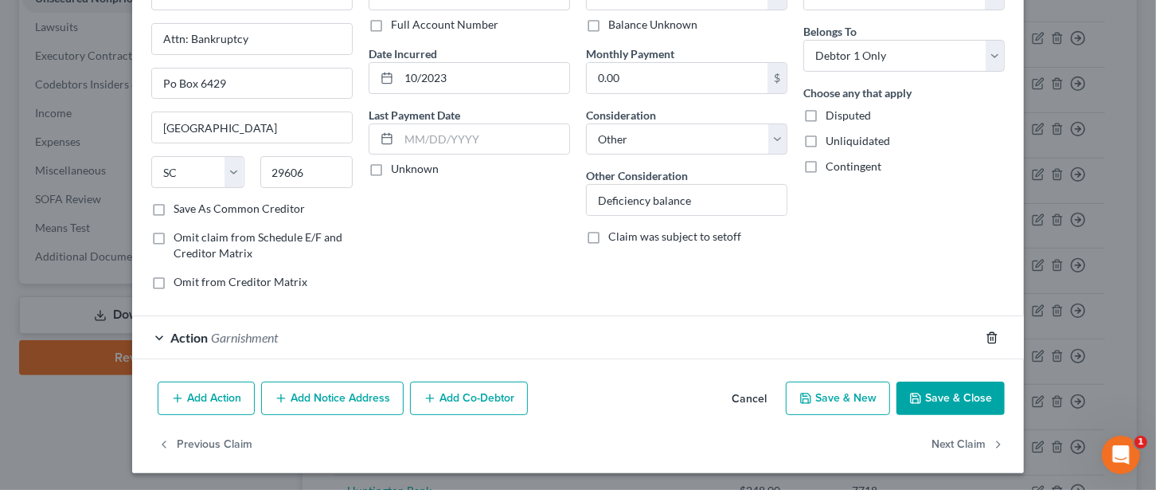
click at [988, 332] on icon "button" at bounding box center [991, 337] width 7 height 10
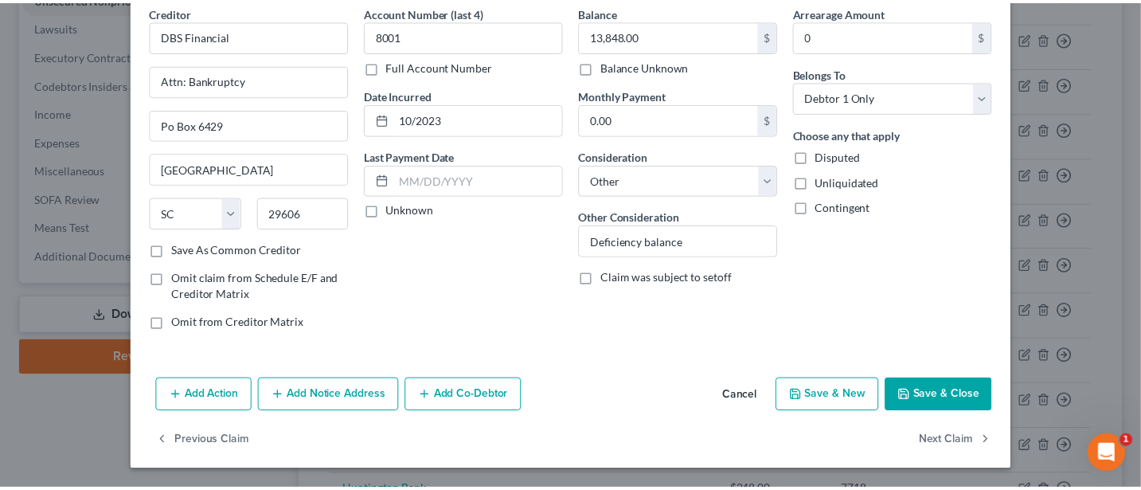
scroll to position [68, 0]
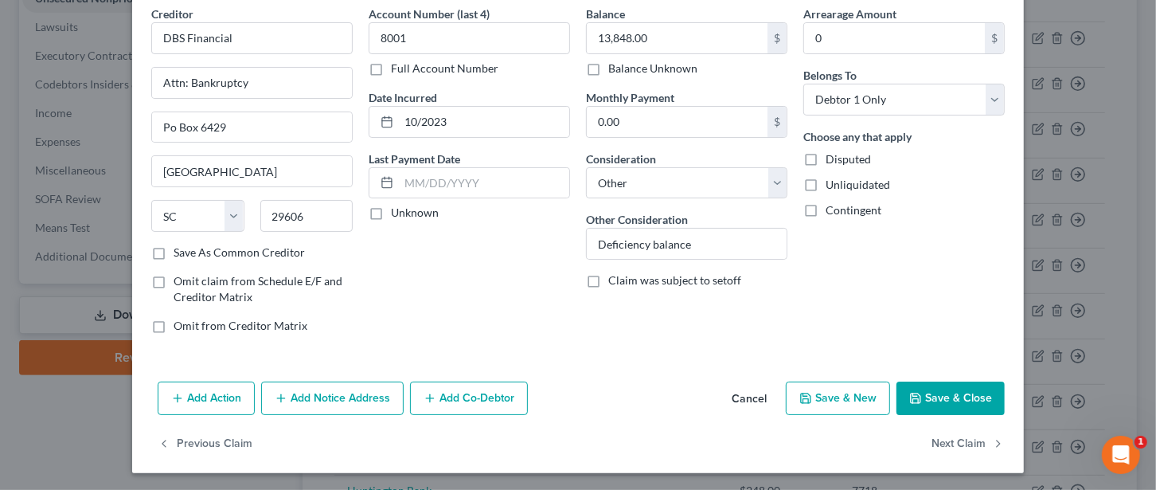
click at [954, 390] on button "Save & Close" at bounding box center [950, 397] width 108 height 33
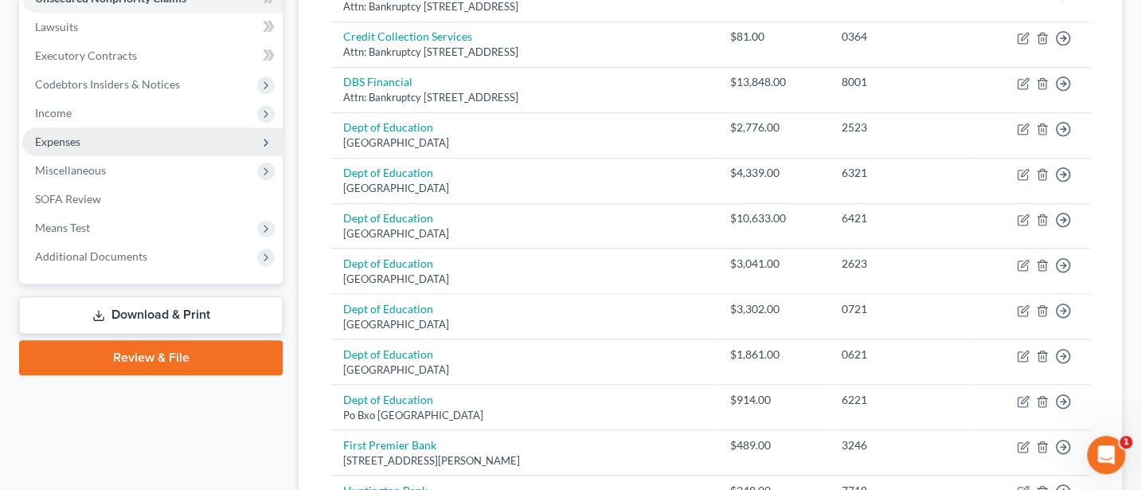
click at [55, 135] on span "Expenses" at bounding box center [57, 142] width 45 height 14
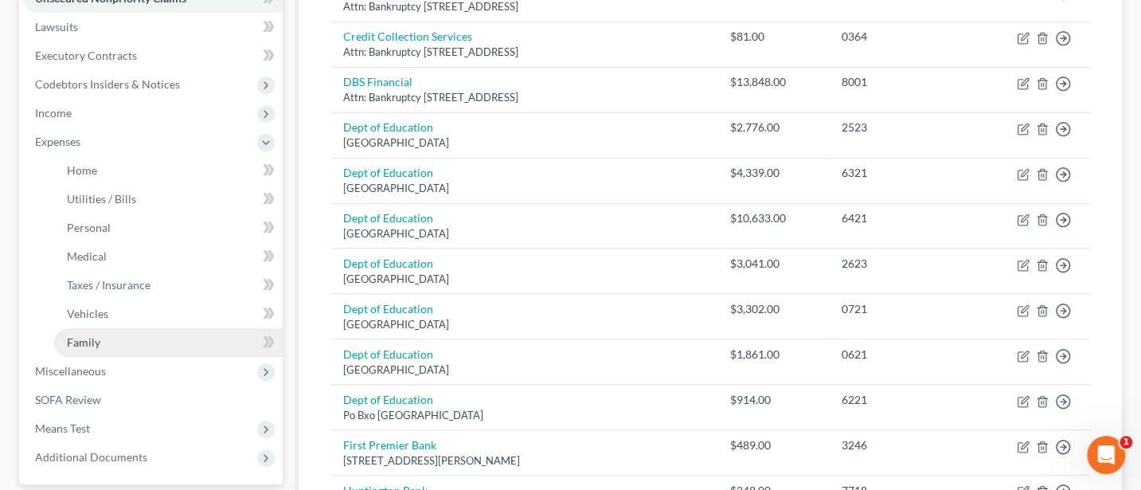
click at [99, 332] on link "Family" at bounding box center [168, 342] width 228 height 29
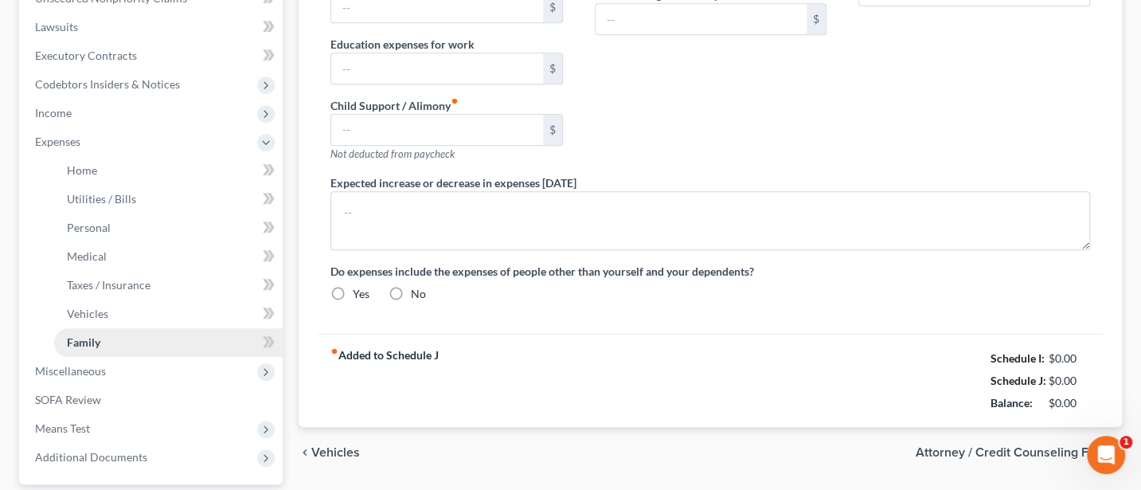
type input "0.00"
type input "50.00"
type input "0.00"
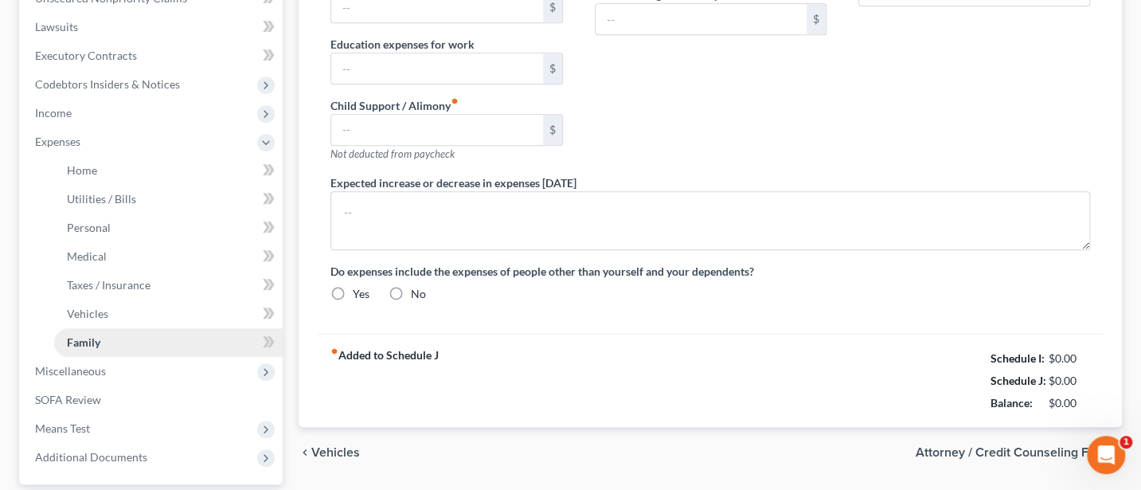
type input "0.00"
type input "100.00"
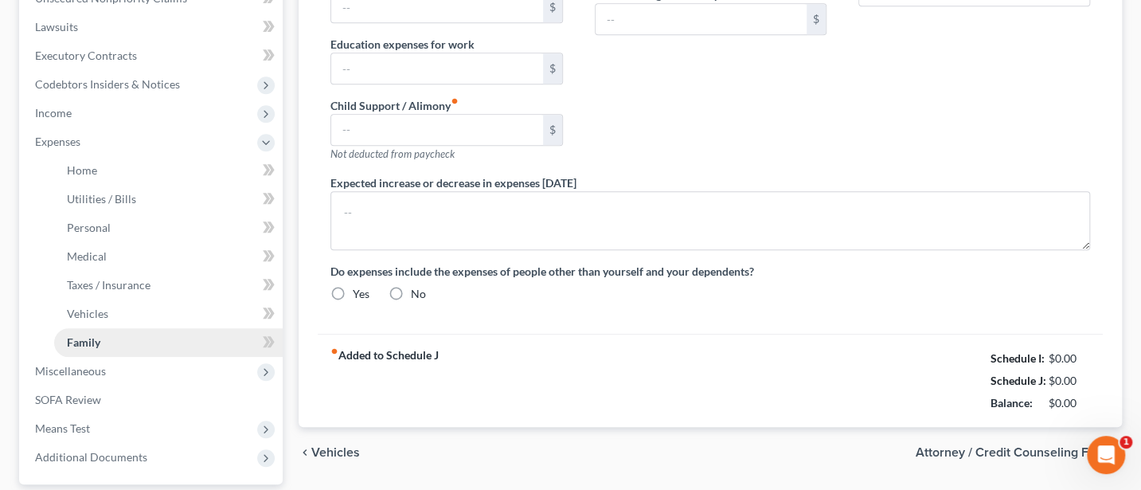
type input "gym"
radio input "true"
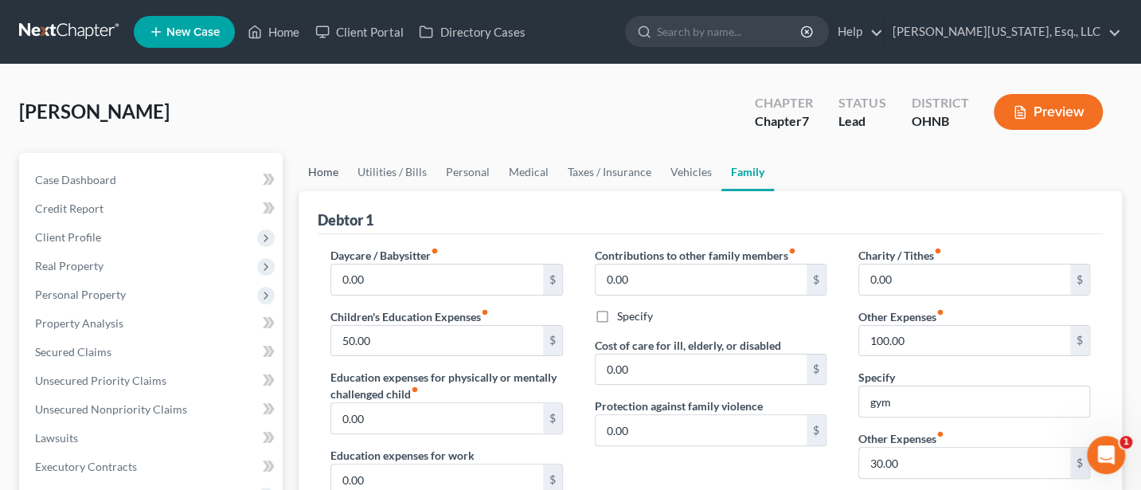
click at [326, 175] on link "Home" at bounding box center [323, 172] width 49 height 38
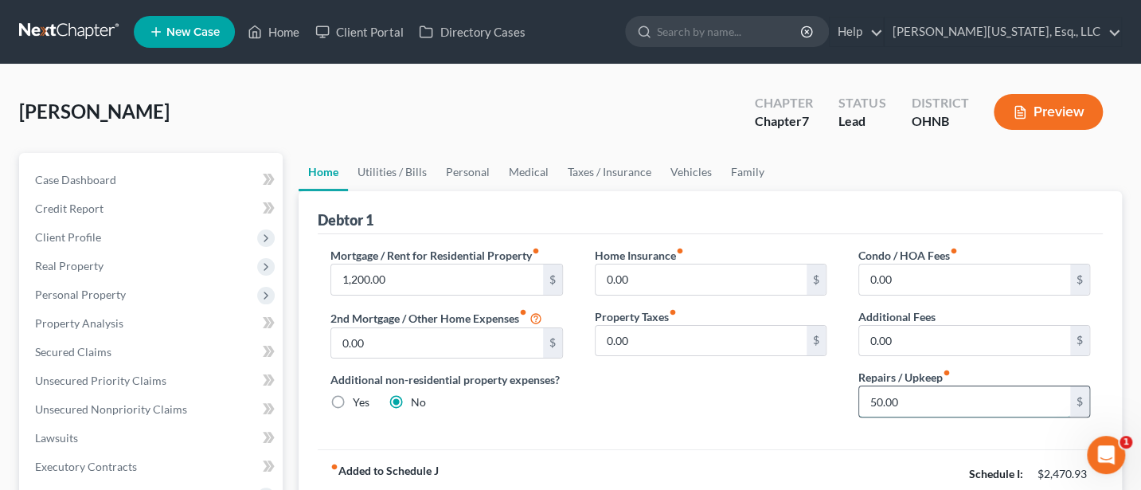
click at [905, 397] on input "50.00" at bounding box center [964, 401] width 211 height 30
type input "25"
click at [384, 176] on link "Utilities / Bills" at bounding box center [392, 172] width 88 height 38
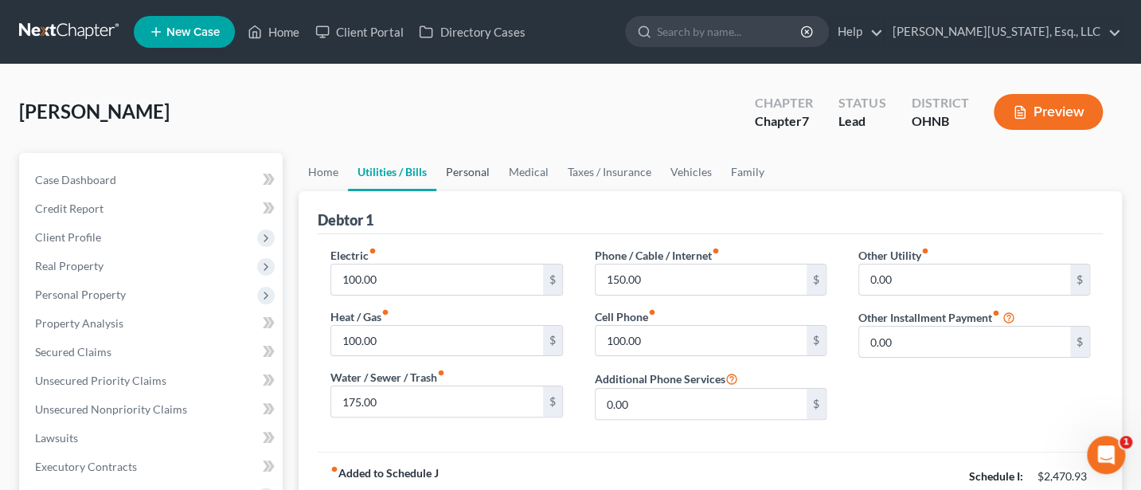
click at [474, 176] on link "Personal" at bounding box center [467, 172] width 63 height 38
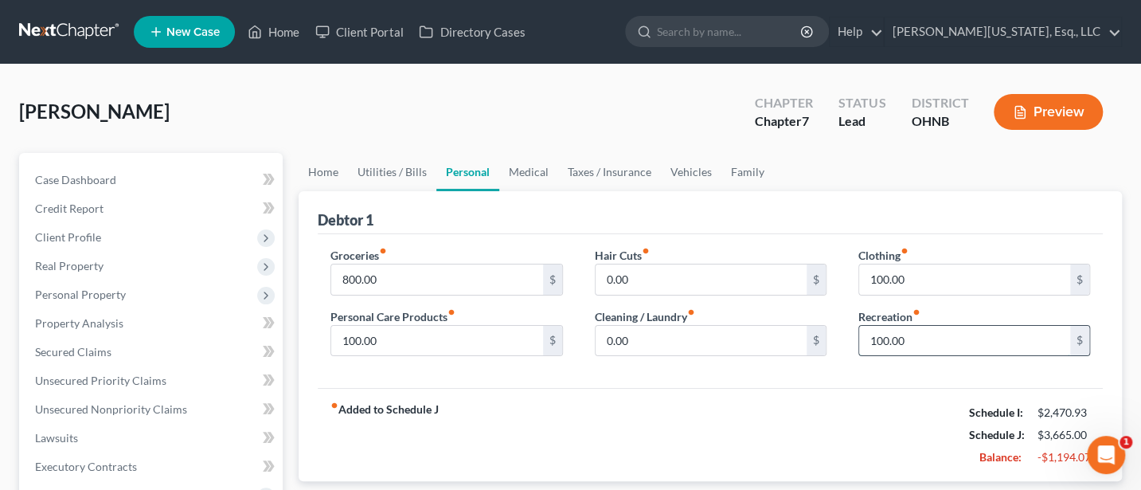
click at [922, 341] on input "100.00" at bounding box center [964, 341] width 211 height 30
click at [416, 343] on input "100.00" at bounding box center [436, 341] width 211 height 30
type input "50"
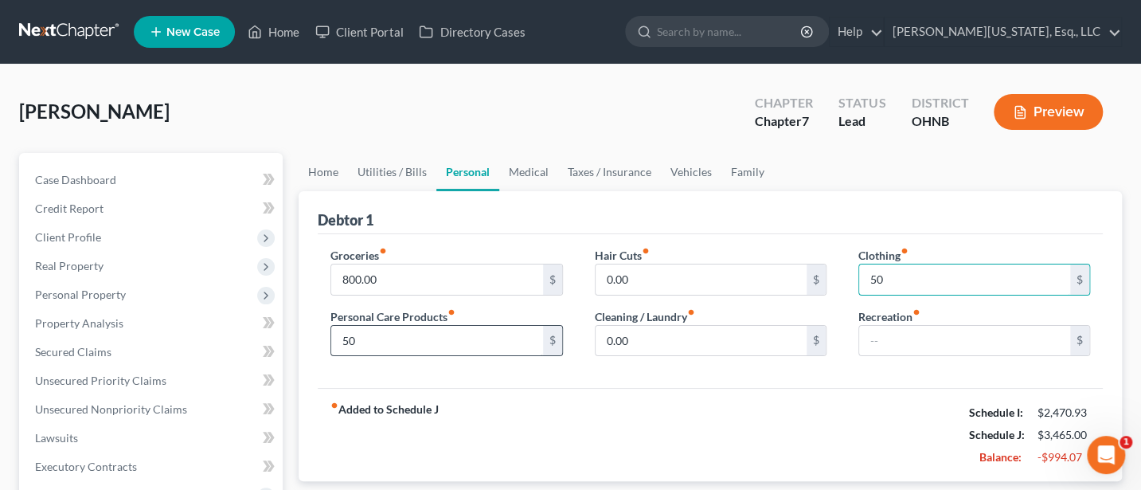
type input "50"
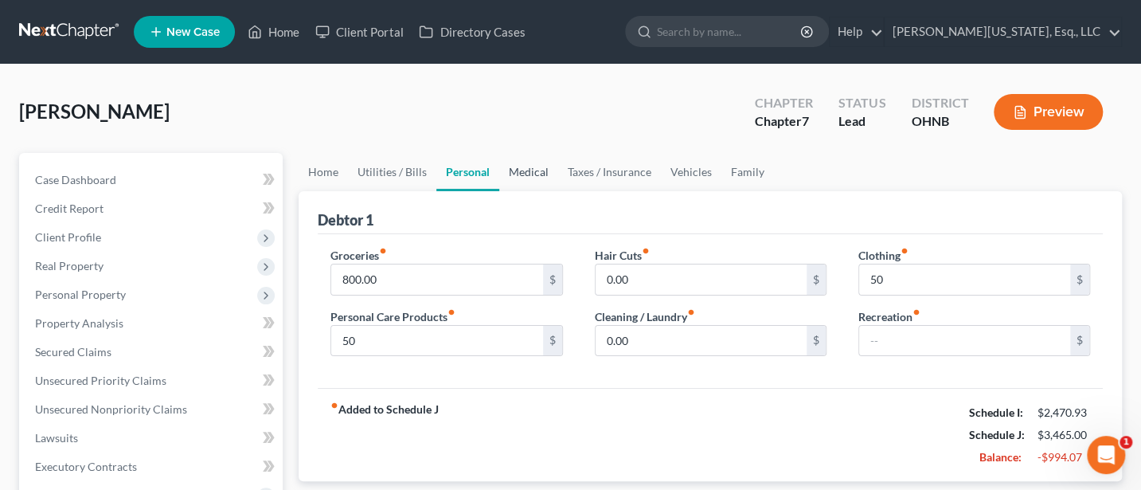
click at [533, 173] on link "Medical" at bounding box center [528, 172] width 59 height 38
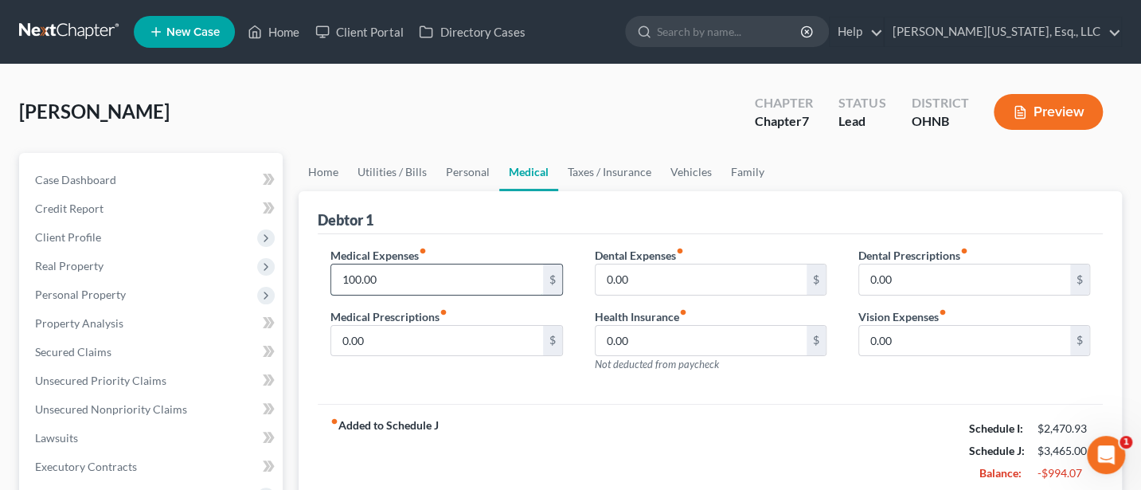
click at [369, 271] on input "100.00" at bounding box center [436, 279] width 211 height 30
type input "25"
click at [621, 177] on link "Taxes / Insurance" at bounding box center [609, 172] width 103 height 38
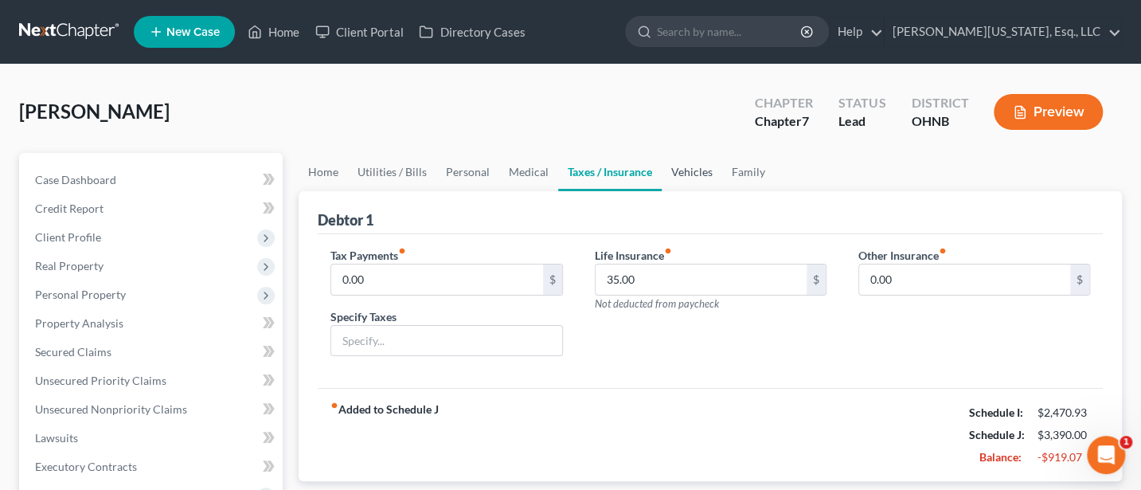
click at [684, 170] on link "Vehicles" at bounding box center [692, 172] width 60 height 38
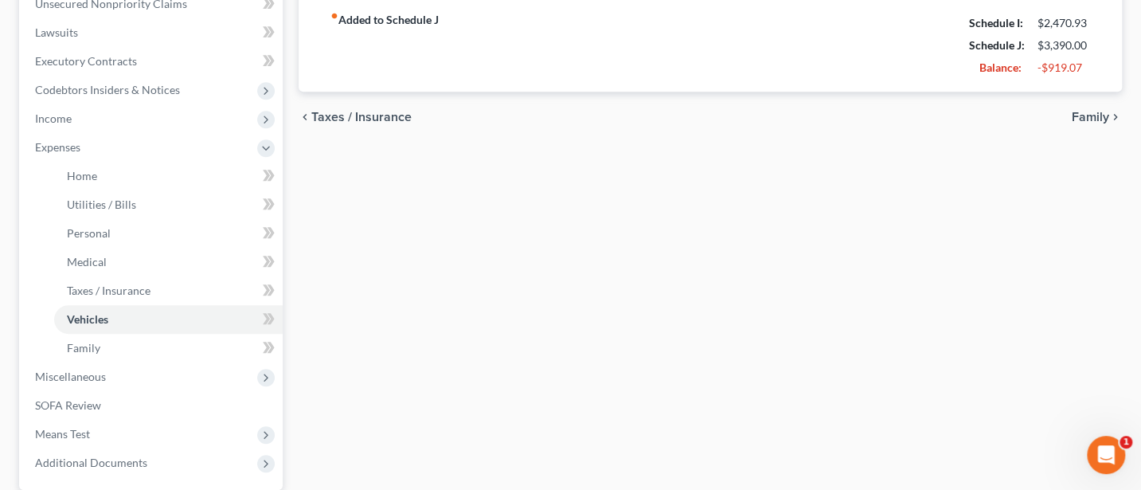
scroll to position [555, 0]
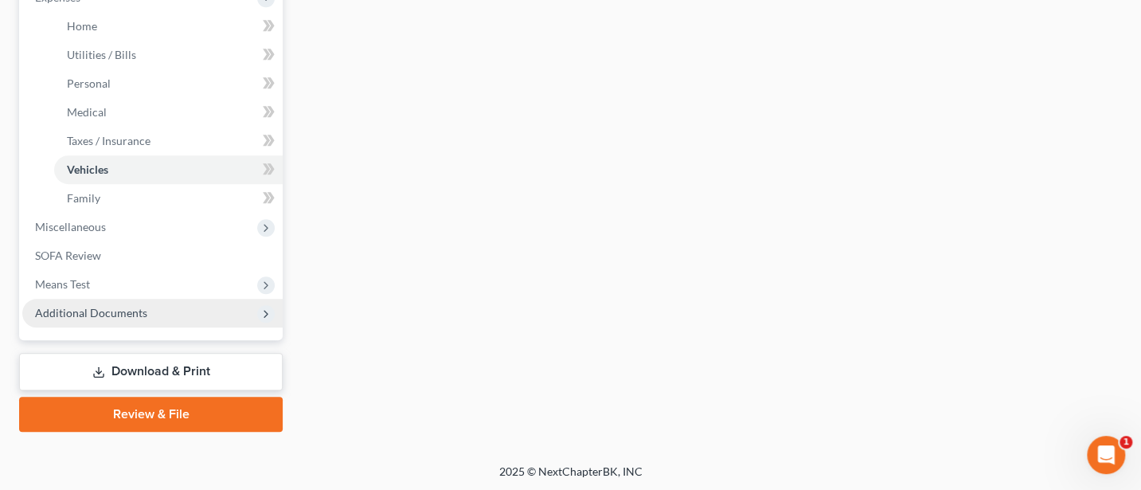
click at [59, 314] on span "Additional Documents" at bounding box center [91, 313] width 112 height 14
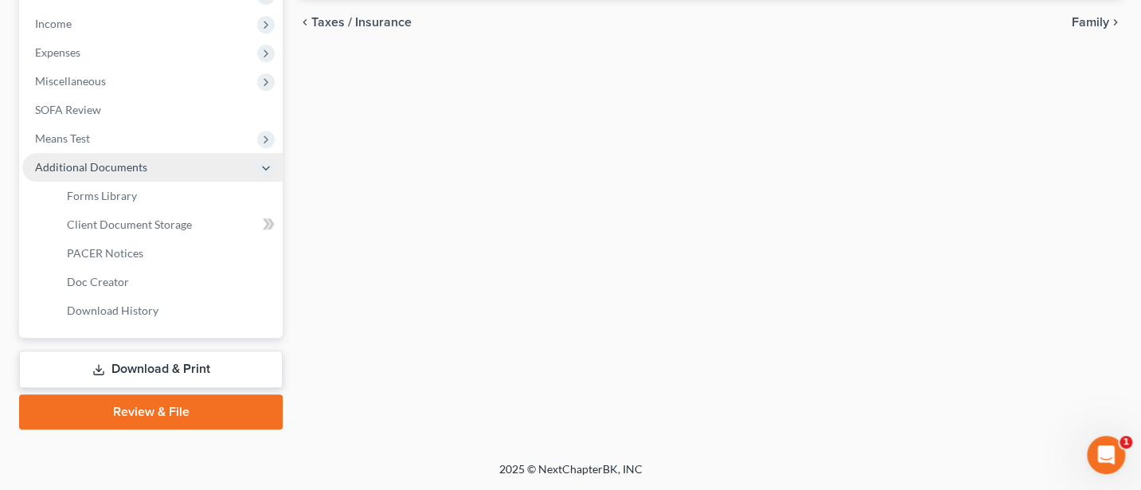
scroll to position [498, 0]
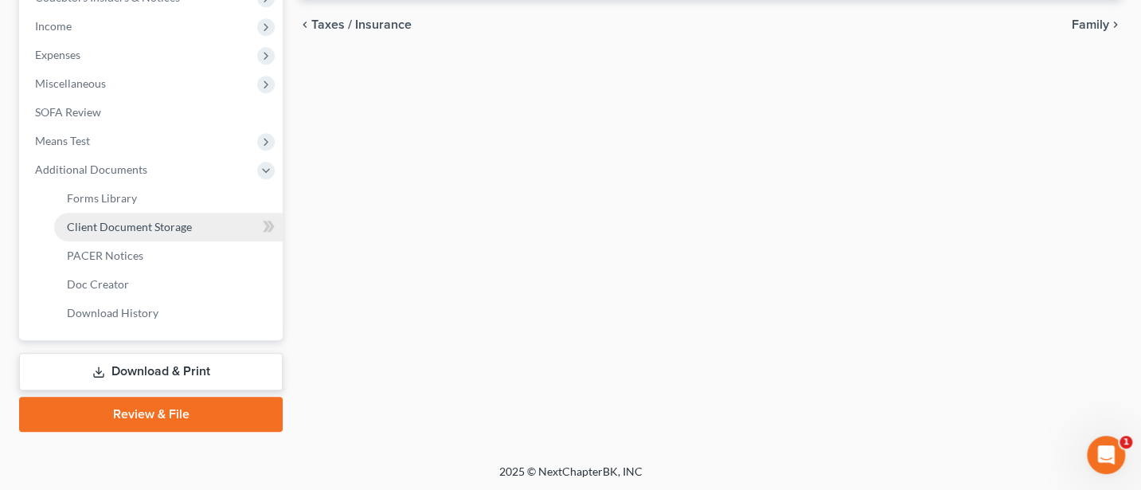
click at [115, 228] on span "Client Document Storage" at bounding box center [129, 227] width 125 height 14
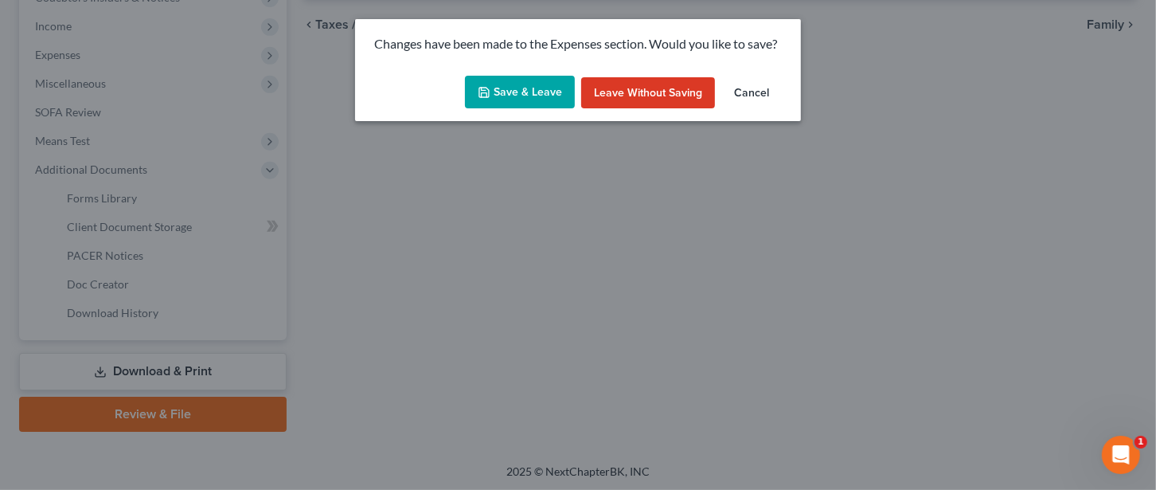
click at [513, 77] on button "Save & Leave" at bounding box center [520, 92] width 110 height 33
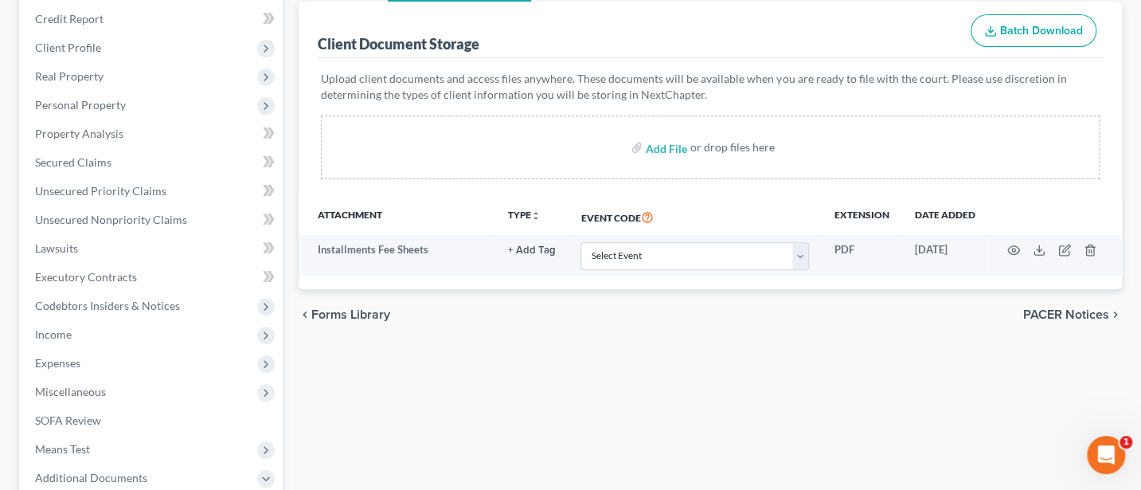
scroll to position [212, 0]
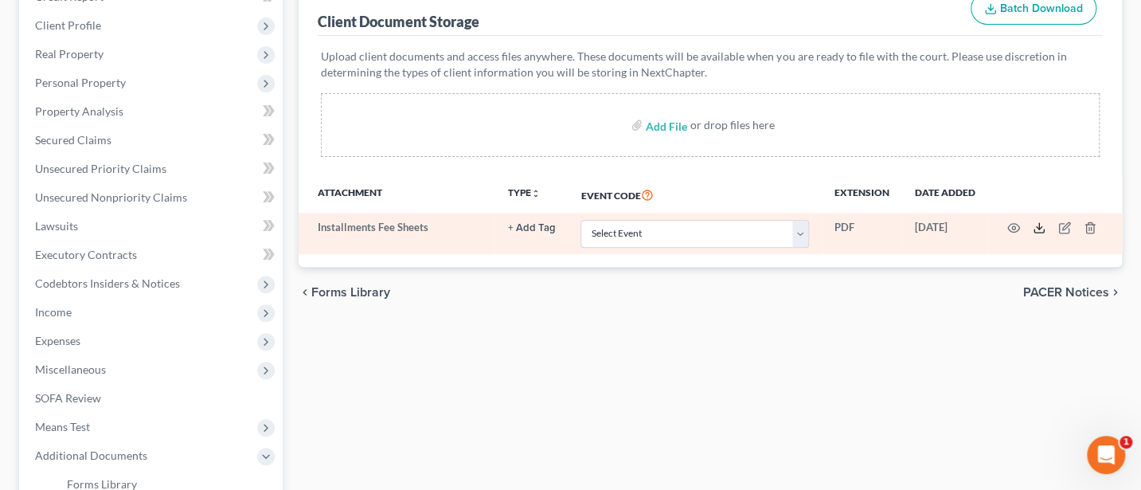
click at [1037, 229] on icon at bounding box center [1038, 227] width 13 height 13
click at [1091, 228] on line "button" at bounding box center [1091, 229] width 0 height 3
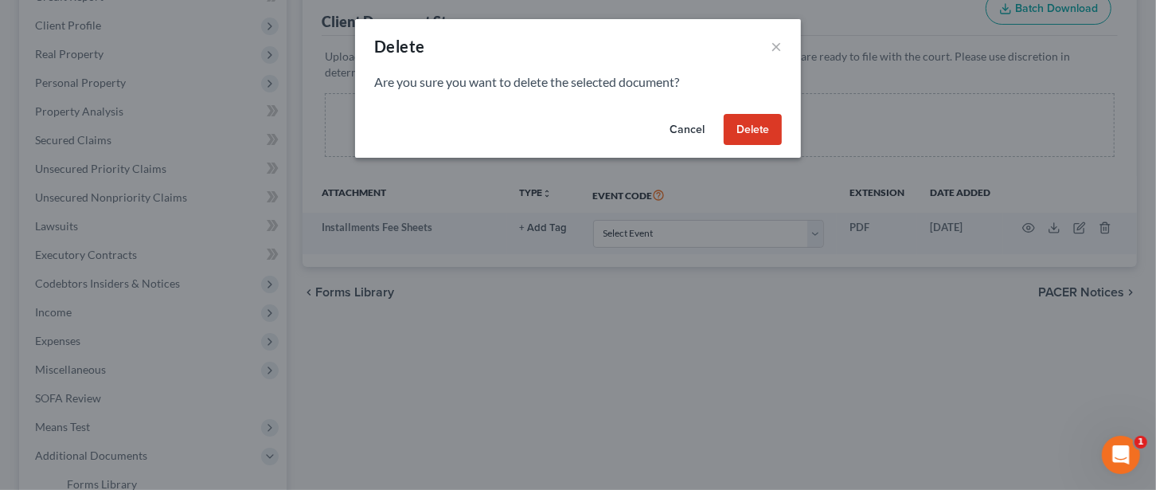
click at [775, 125] on button "Delete" at bounding box center [753, 130] width 58 height 32
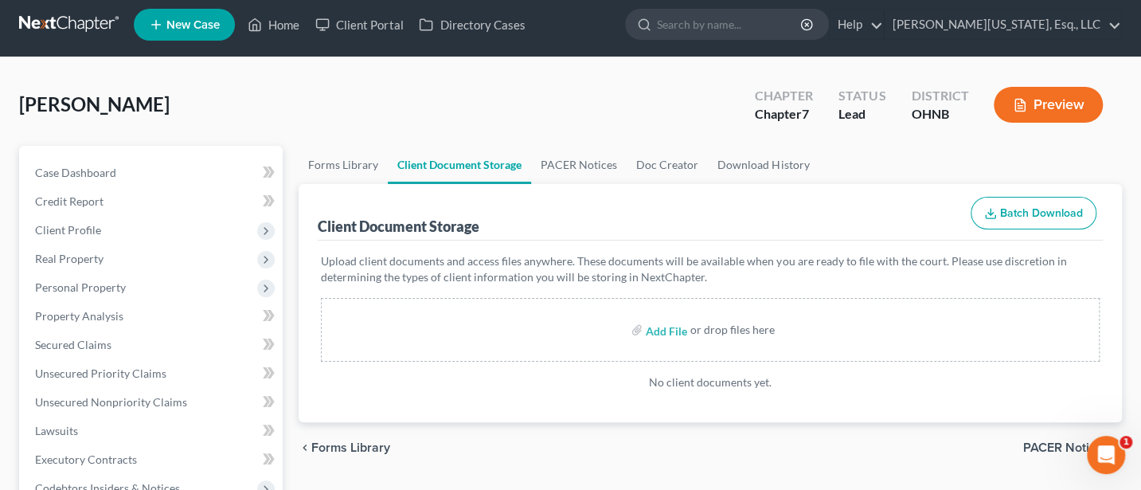
scroll to position [0, 0]
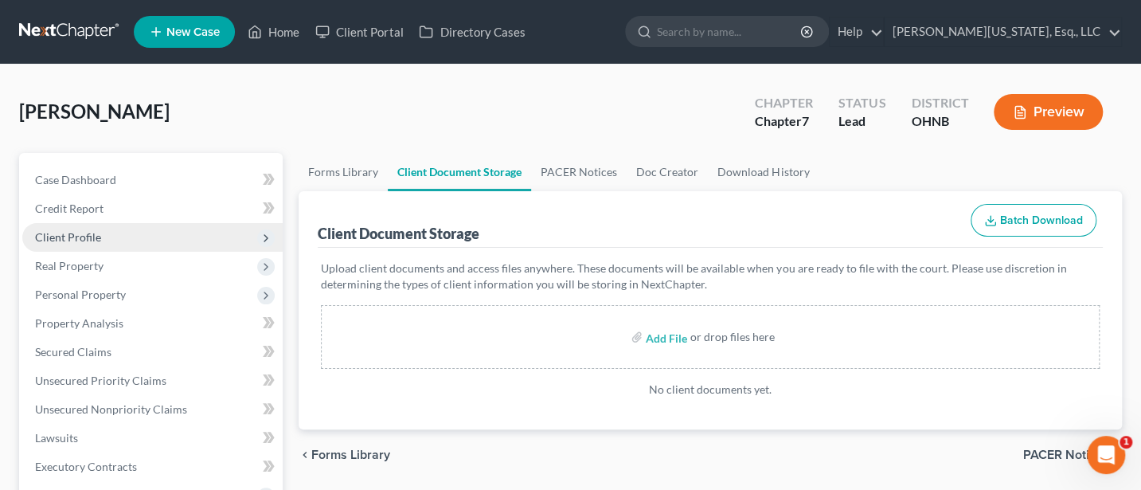
click at [76, 232] on span "Client Profile" at bounding box center [68, 237] width 66 height 14
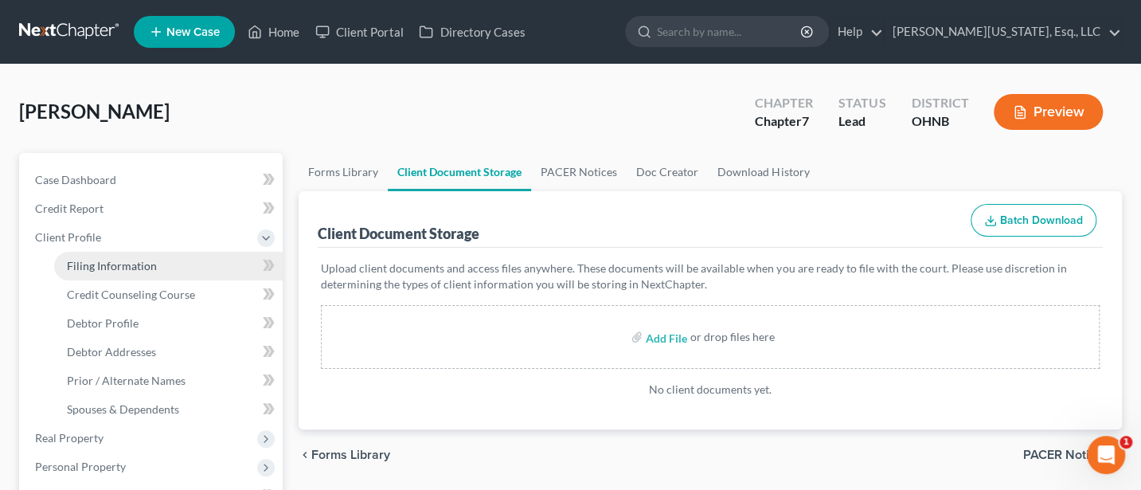
click at [115, 269] on span "Filing Information" at bounding box center [112, 266] width 90 height 14
select select "1"
select select "0"
select select "61"
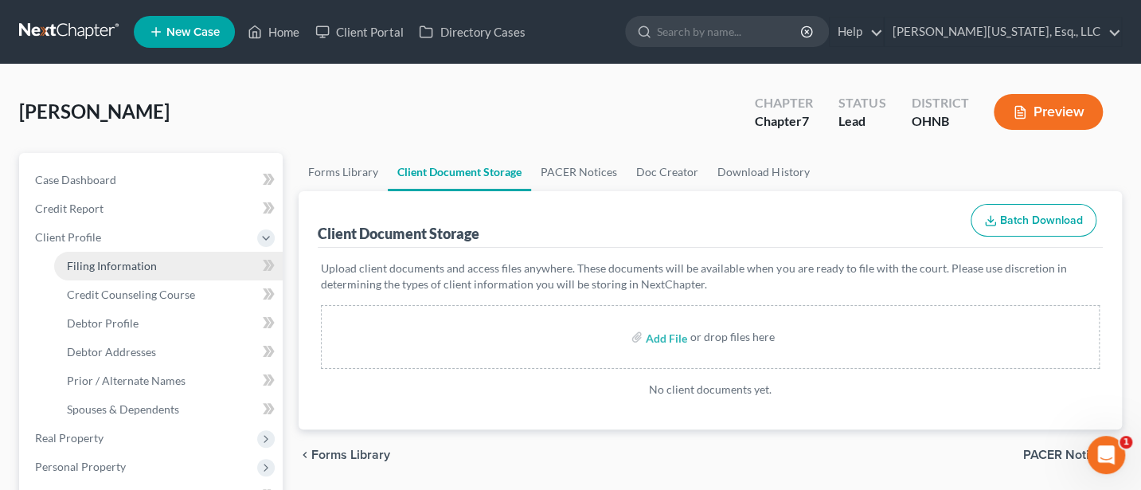
select select "0"
select select "36"
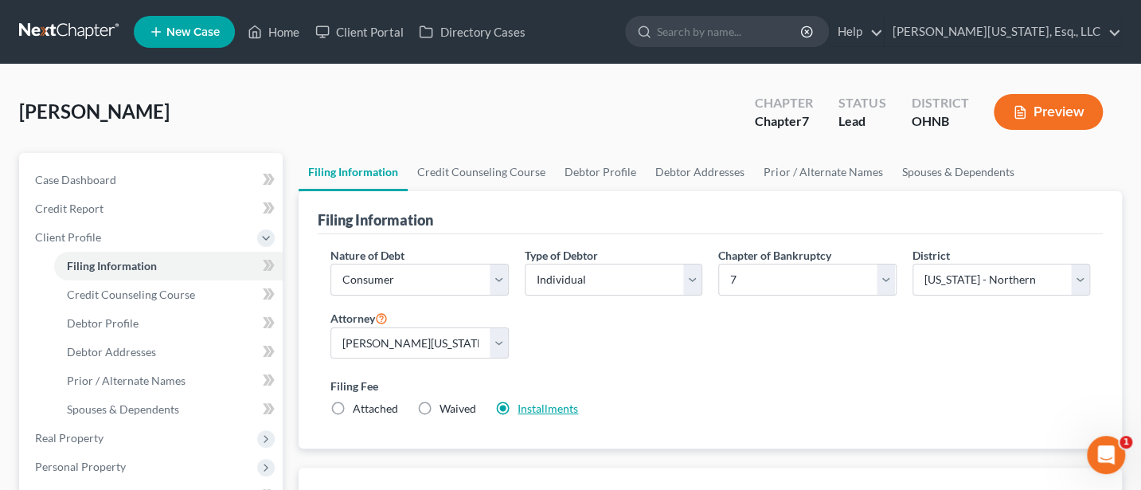
click at [543, 404] on link "Installments" at bounding box center [547, 408] width 60 height 14
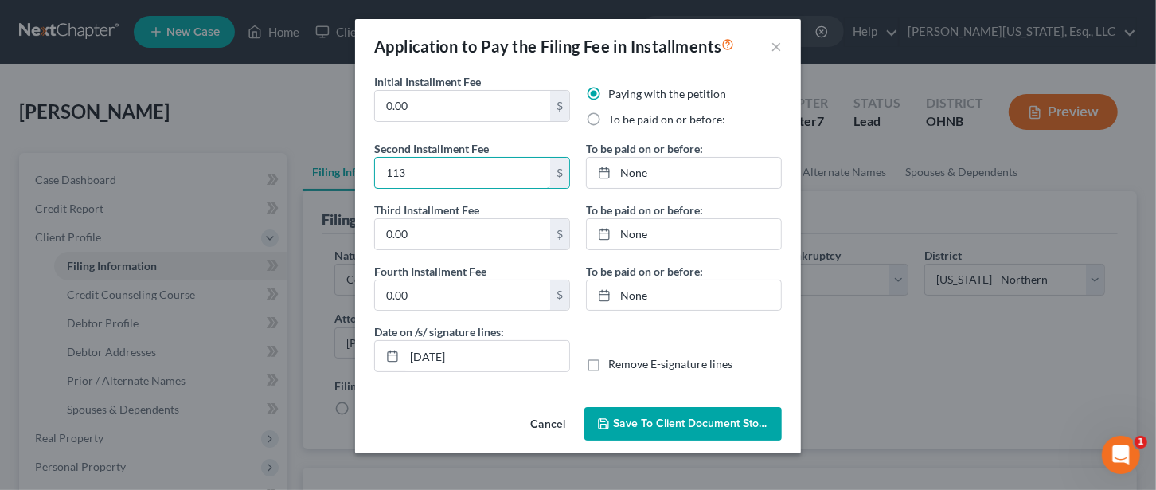
type input "113"
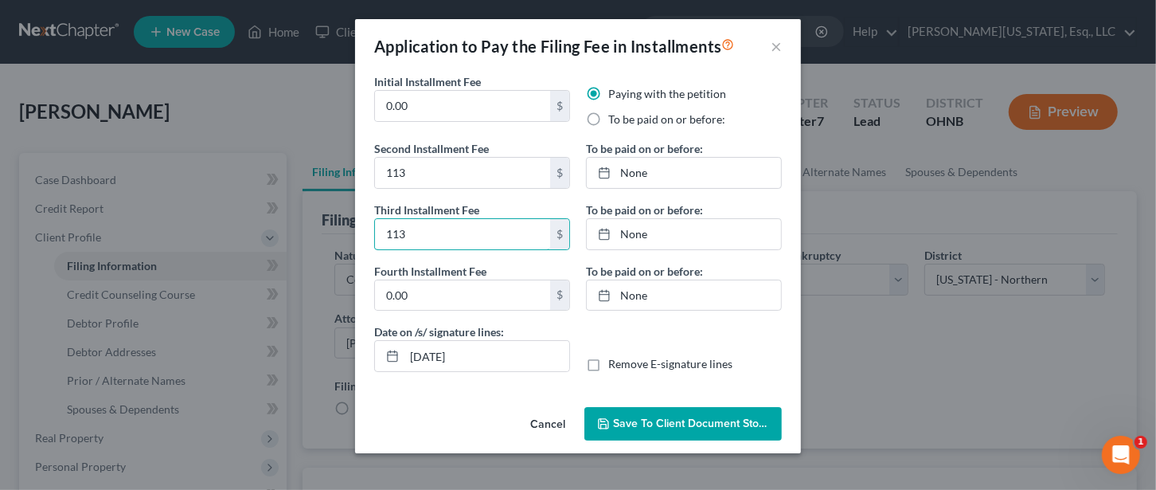
type input "113"
type input "112"
click at [632, 177] on link "[DATE]" at bounding box center [684, 173] width 194 height 30
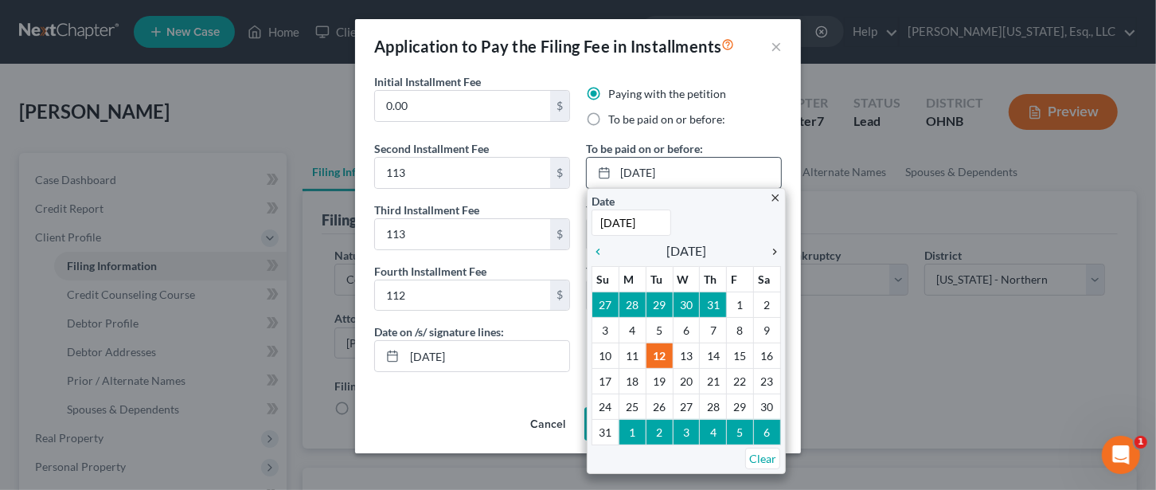
click at [775, 245] on icon "chevron_right" at bounding box center [770, 251] width 21 height 13
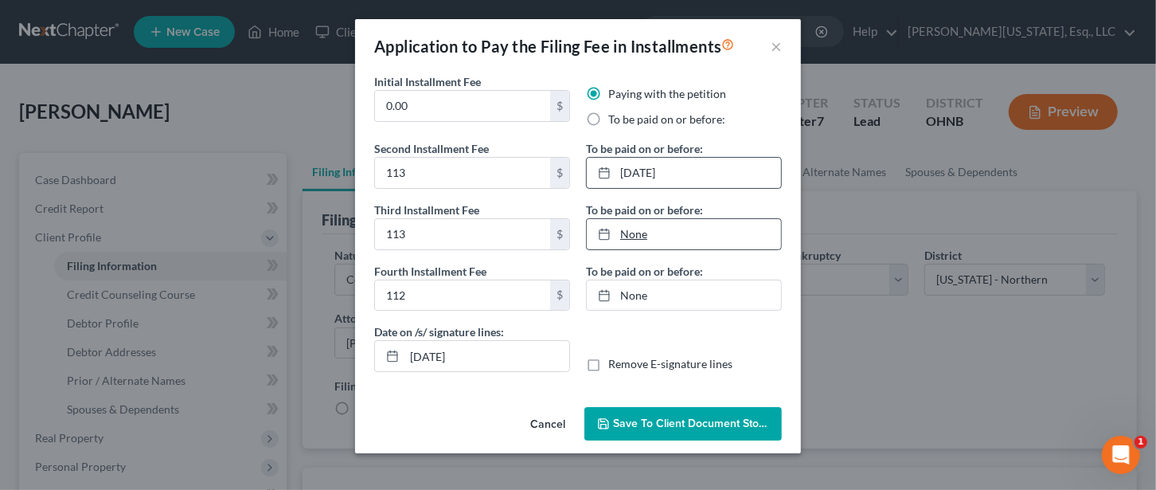
type input "[DATE]"
click at [636, 231] on link "None" at bounding box center [684, 234] width 194 height 30
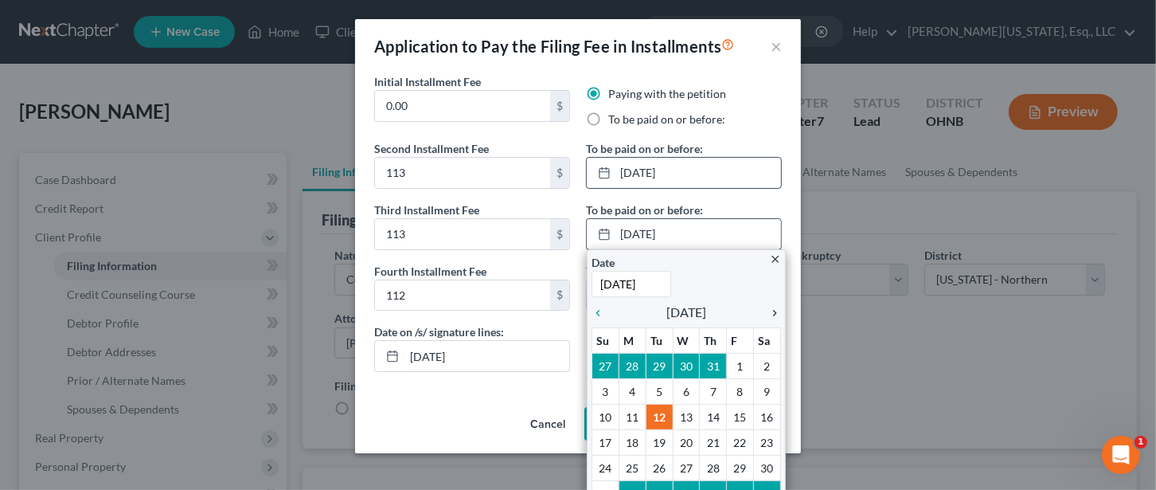
click at [767, 309] on icon "chevron_right" at bounding box center [770, 312] width 21 height 13
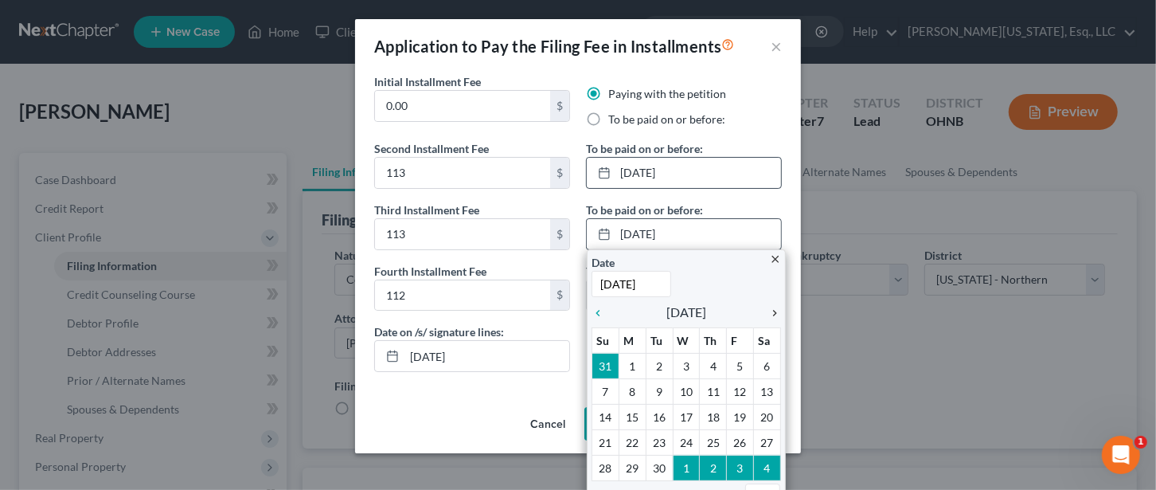
click at [767, 309] on icon "chevron_right" at bounding box center [770, 312] width 21 height 13
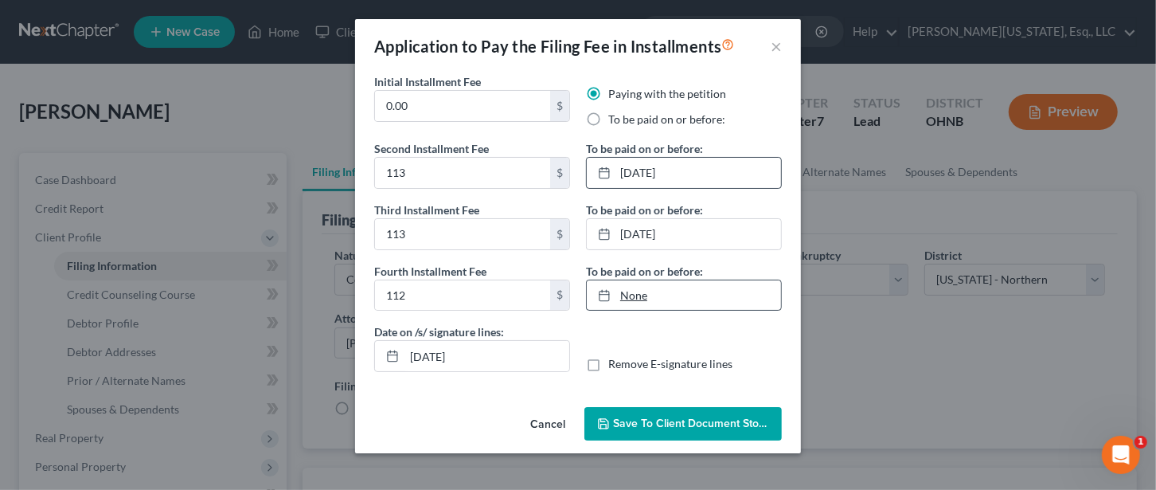
type input "[DATE]"
click at [632, 289] on link "[DATE]" at bounding box center [684, 295] width 194 height 30
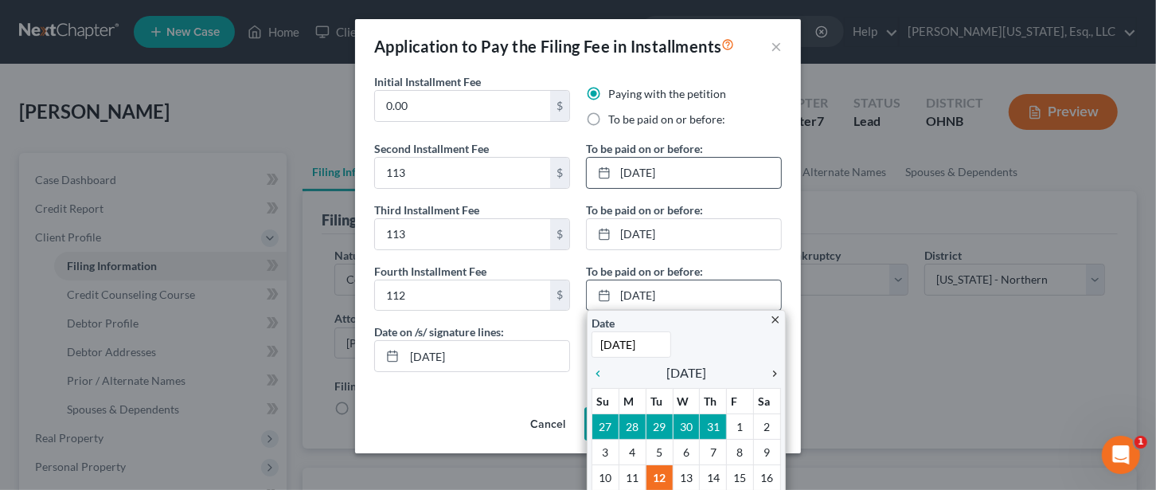
click at [763, 371] on icon "chevron_right" at bounding box center [770, 373] width 21 height 13
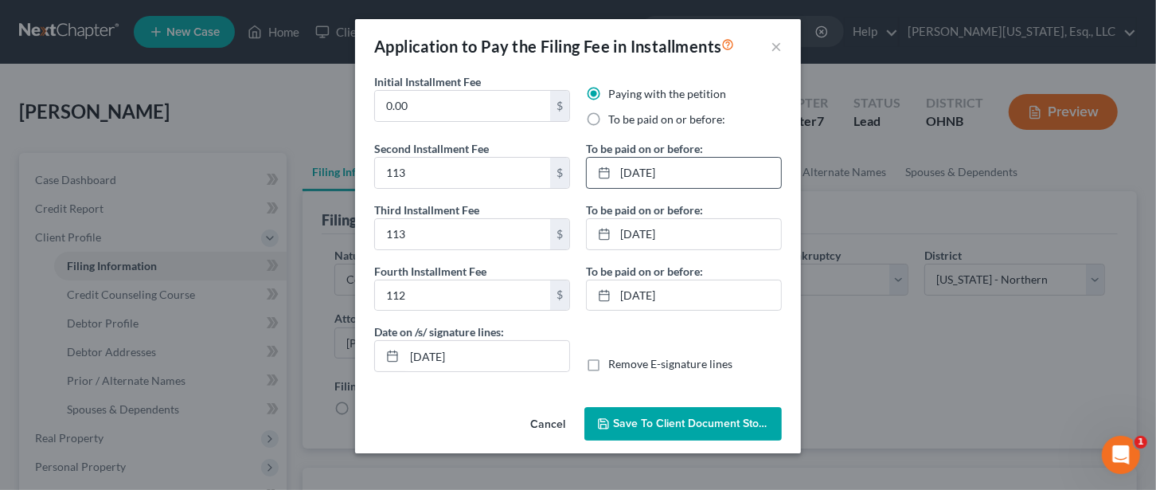
click at [691, 424] on span "Save to Client Document Storage" at bounding box center [697, 423] width 169 height 14
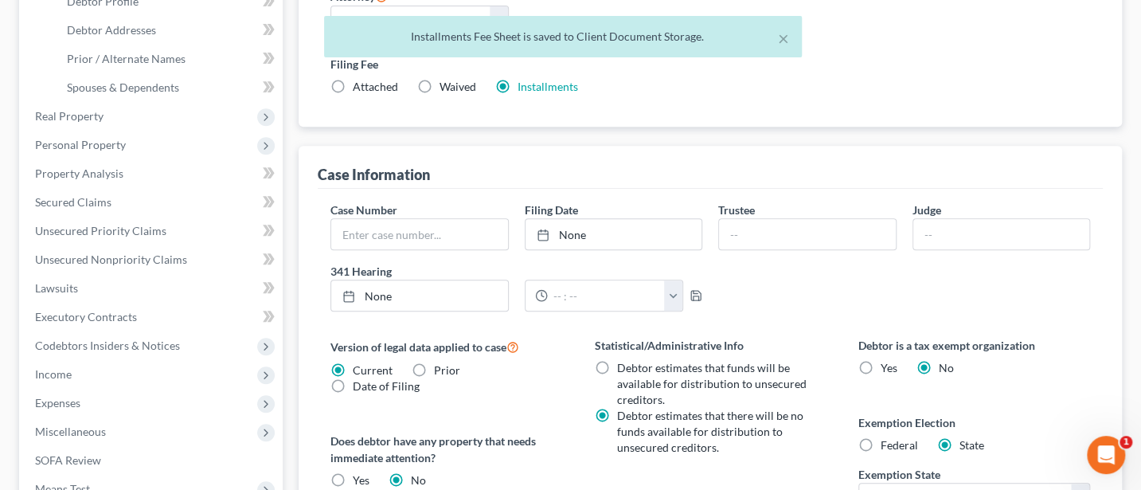
scroll to position [424, 0]
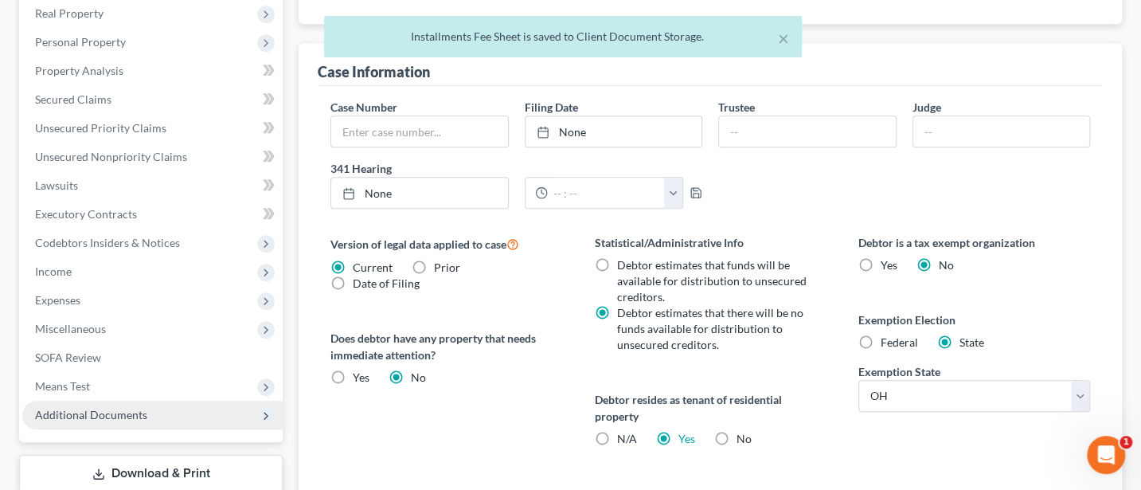
click at [72, 420] on span "Additional Documents" at bounding box center [91, 415] width 112 height 14
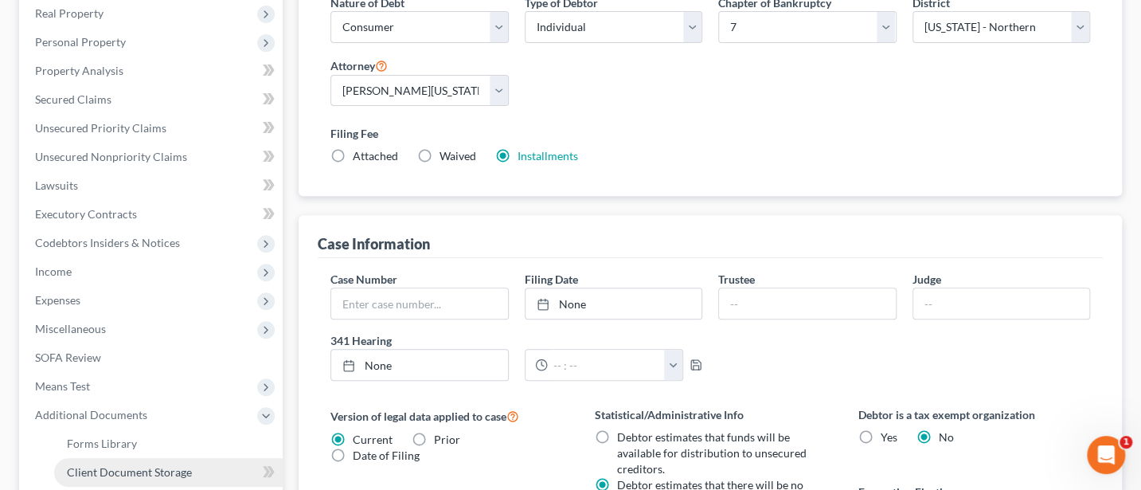
click at [154, 467] on span "Client Document Storage" at bounding box center [129, 472] width 125 height 14
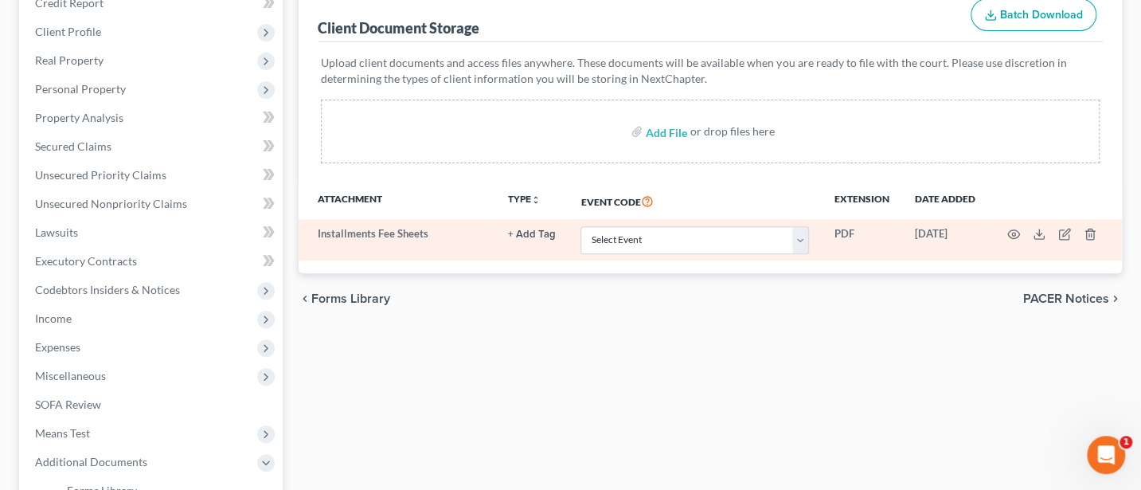
scroll to position [212, 0]
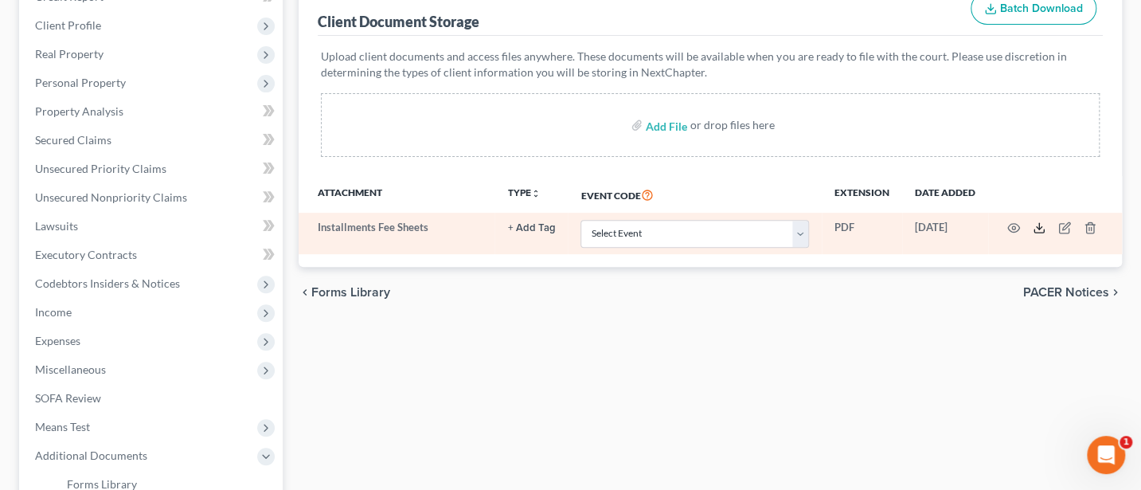
click at [1042, 227] on icon at bounding box center [1038, 227] width 13 height 13
click at [1091, 230] on icon "button" at bounding box center [1089, 228] width 7 height 10
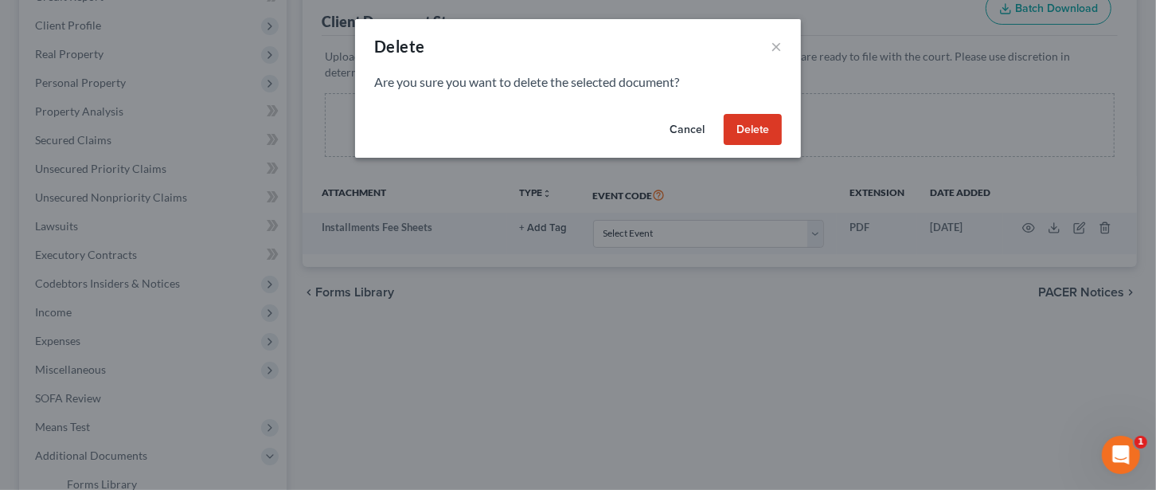
click at [765, 128] on button "Delete" at bounding box center [753, 130] width 58 height 32
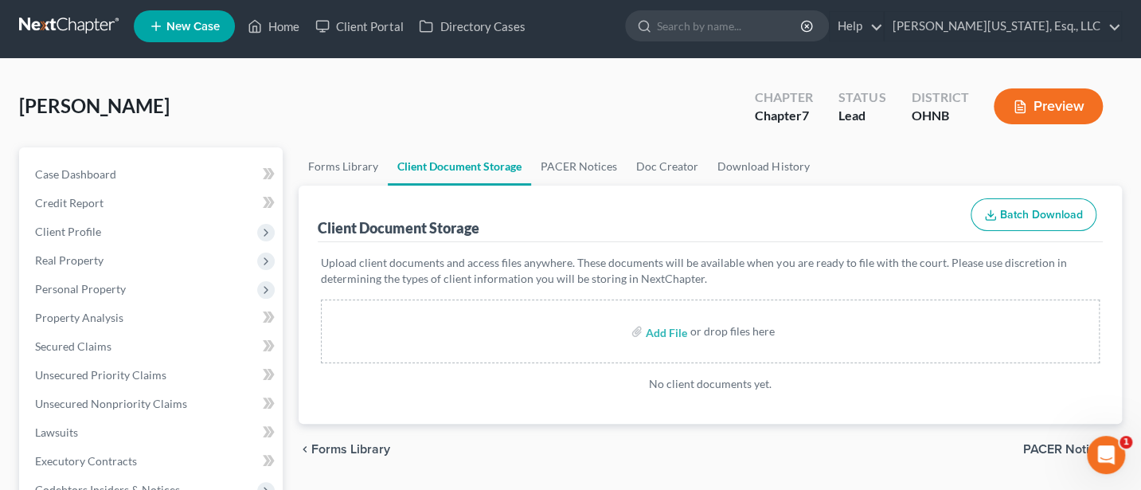
scroll to position [0, 0]
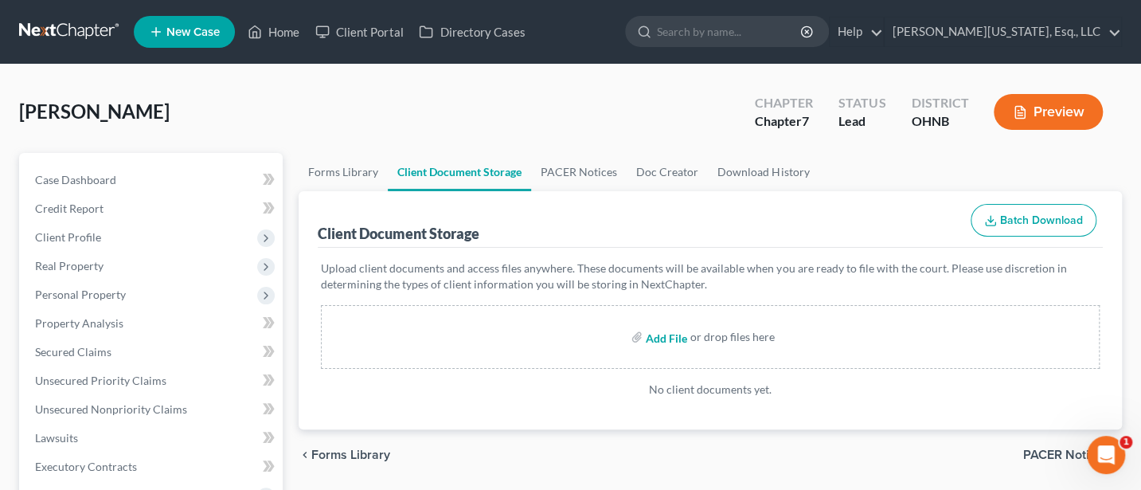
click at [669, 334] on input "file" at bounding box center [665, 336] width 38 height 29
type input "C:\fakepath\13858-OHN-CC-039957709.pdf"
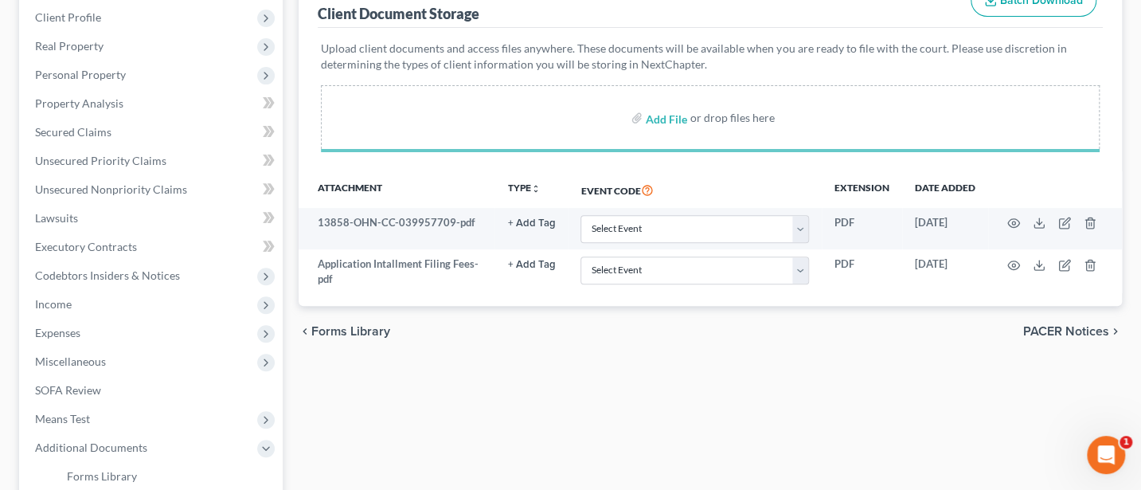
scroll to position [212, 0]
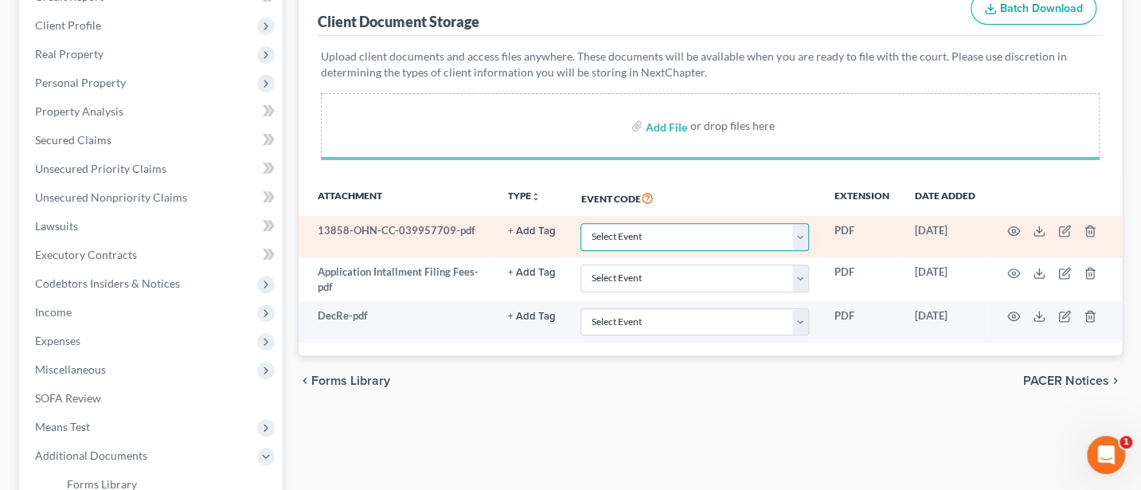
click at [799, 235] on select "Select Event 20 Largest Unsecured Creditors Amended List of Creditors (Fee) Ame…" at bounding box center [694, 237] width 228 height 28
select select "5"
click at [580, 223] on select "Select Event 20 Largest Unsecured Creditors Amended List of Creditors (Fee) Ame…" at bounding box center [694, 237] width 228 height 28
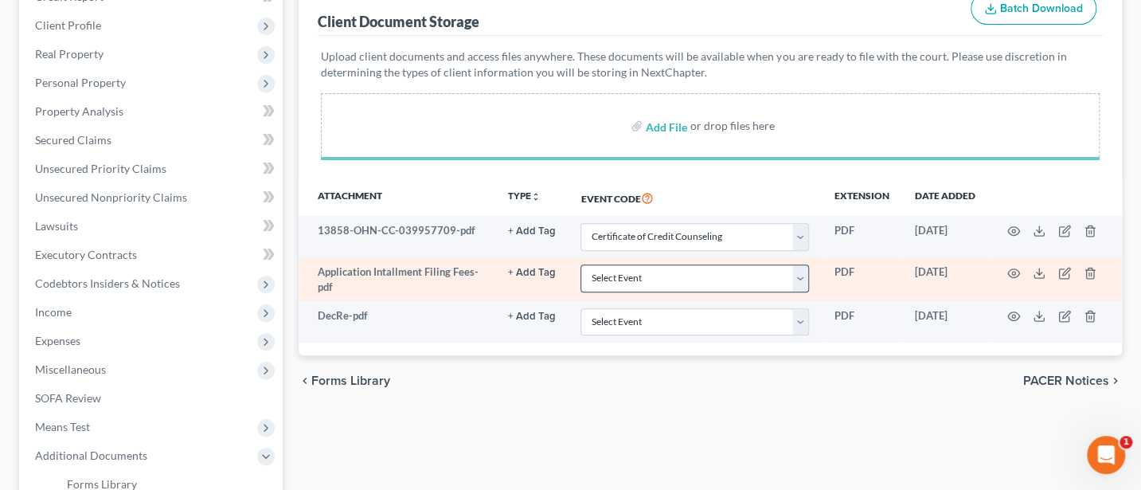
select select "5"
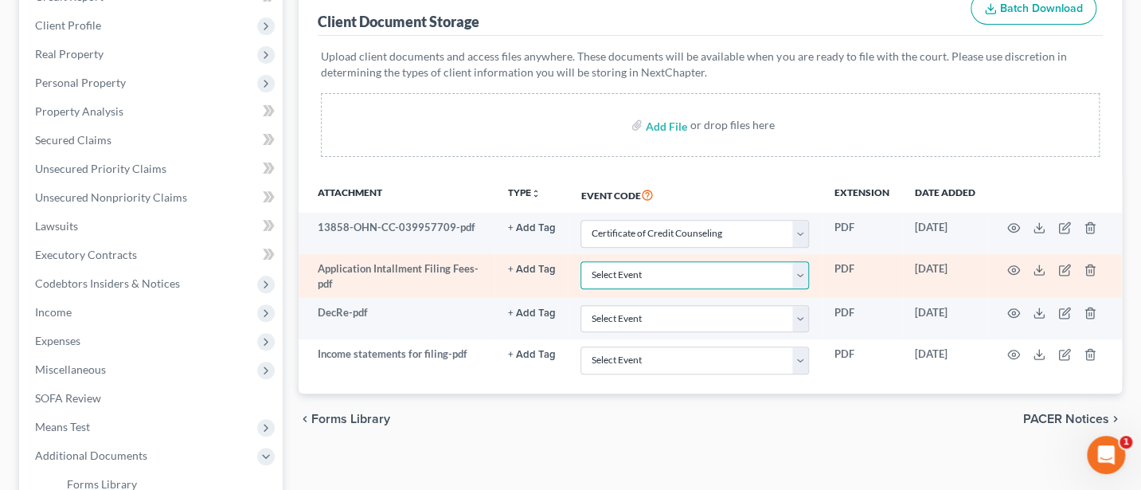
click at [652, 274] on select "Select Event 20 Largest Unsecured Creditors Amended List of Creditors (Fee) Ame…" at bounding box center [694, 275] width 228 height 28
select select "24"
click at [580, 261] on select "Select Event 20 Largest Unsecured Creditors Amended List of Creditors (Fee) Ame…" at bounding box center [694, 275] width 228 height 28
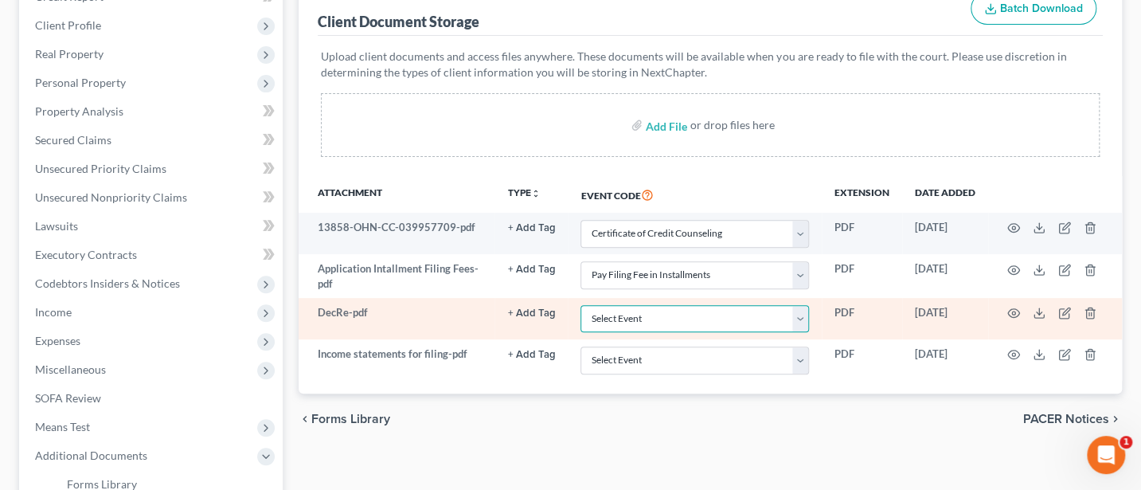
click at [658, 314] on select "Select Event 20 Largest Unsecured Creditors Amended List of Creditors (Fee) Ame…" at bounding box center [694, 319] width 228 height 28
select select "16"
click at [580, 305] on select "Select Event 20 Largest Unsecured Creditors Amended List of Creditors (Fee) Ame…" at bounding box center [694, 319] width 228 height 28
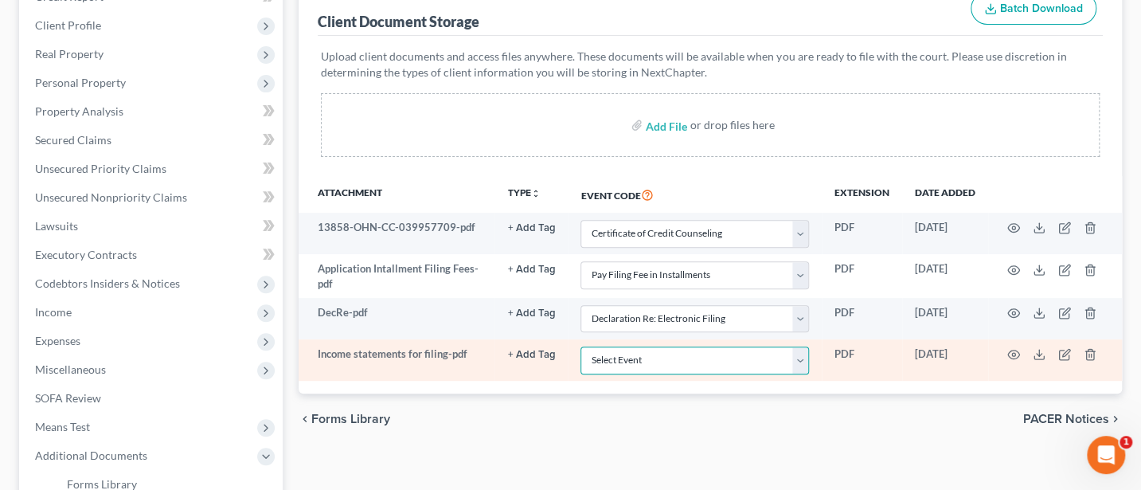
click at [720, 356] on select "Select Event 20 Largest Unsecured Creditors Amended List of Creditors (Fee) Ame…" at bounding box center [694, 360] width 228 height 28
select select "20"
click at [580, 346] on select "Select Event 20 Largest Unsecured Creditors Amended List of Creditors (Fee) Ame…" at bounding box center [694, 360] width 228 height 28
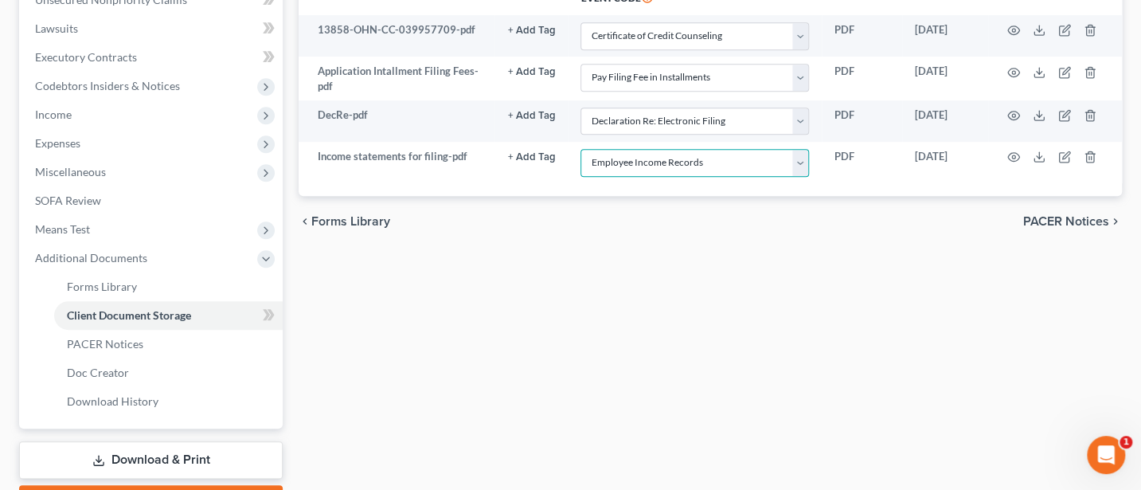
scroll to position [424, 0]
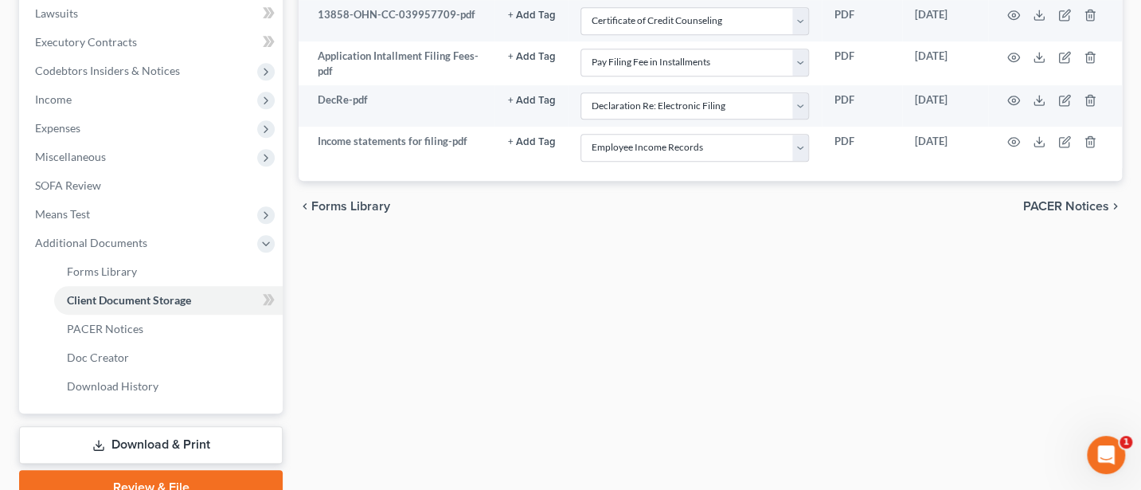
click at [1056, 208] on span "PACER Notices" at bounding box center [1066, 206] width 86 height 13
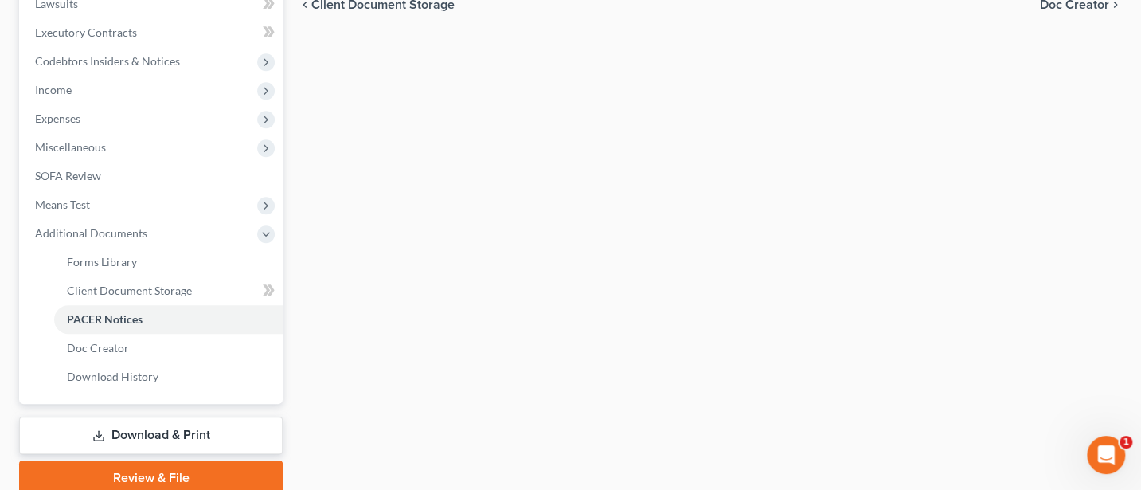
scroll to position [498, 0]
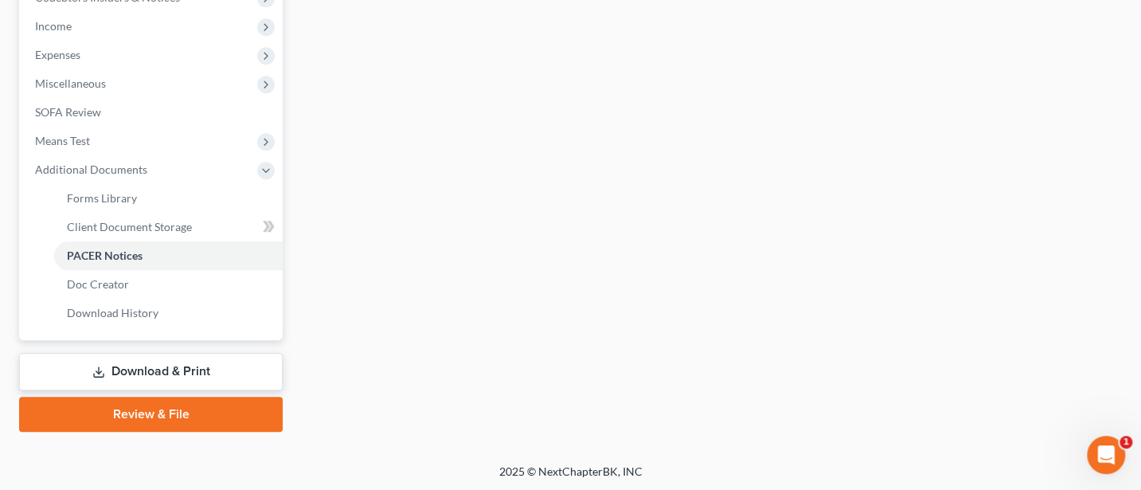
click at [170, 418] on link "Review & File" at bounding box center [150, 413] width 263 height 35
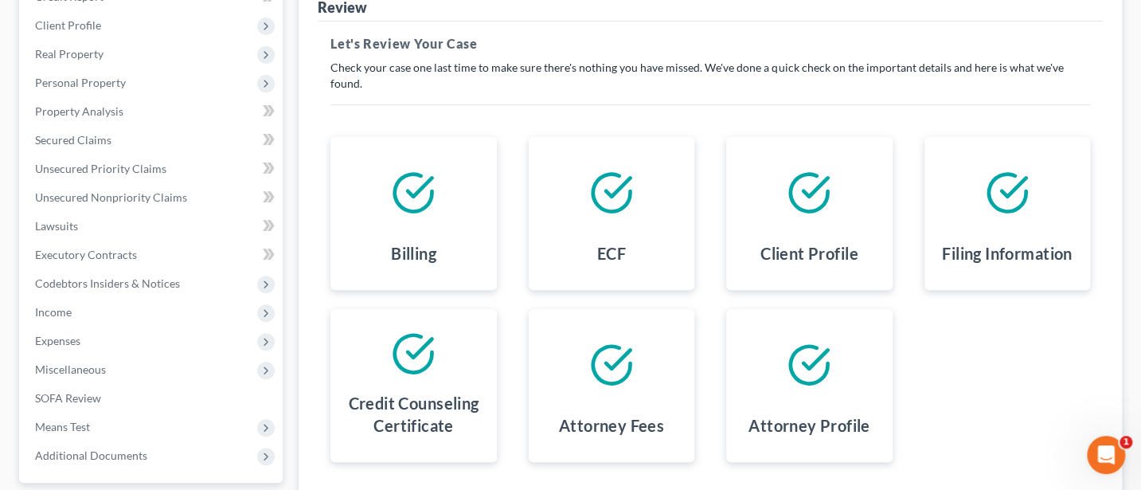
scroll to position [354, 0]
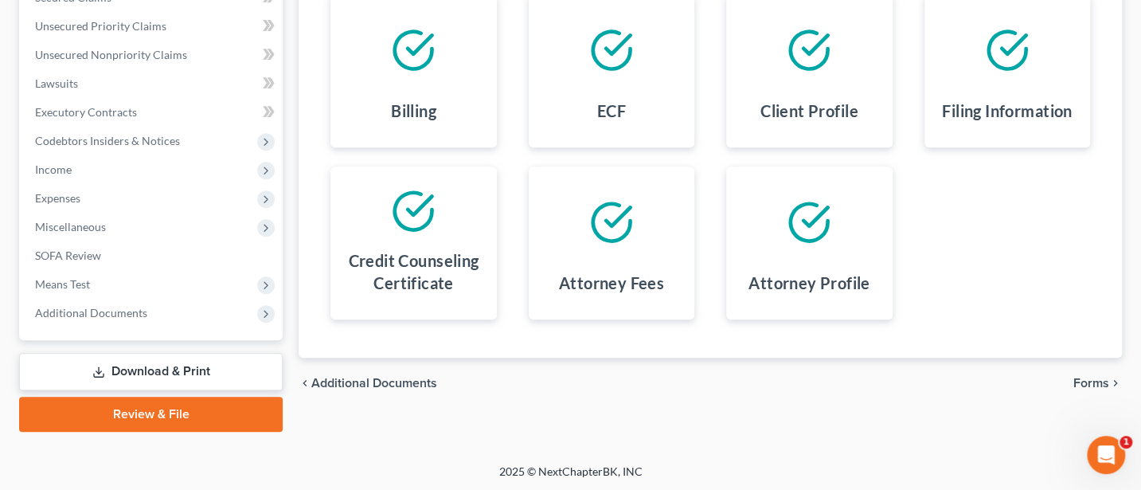
click at [1089, 377] on span "Forms" at bounding box center [1091, 383] width 36 height 13
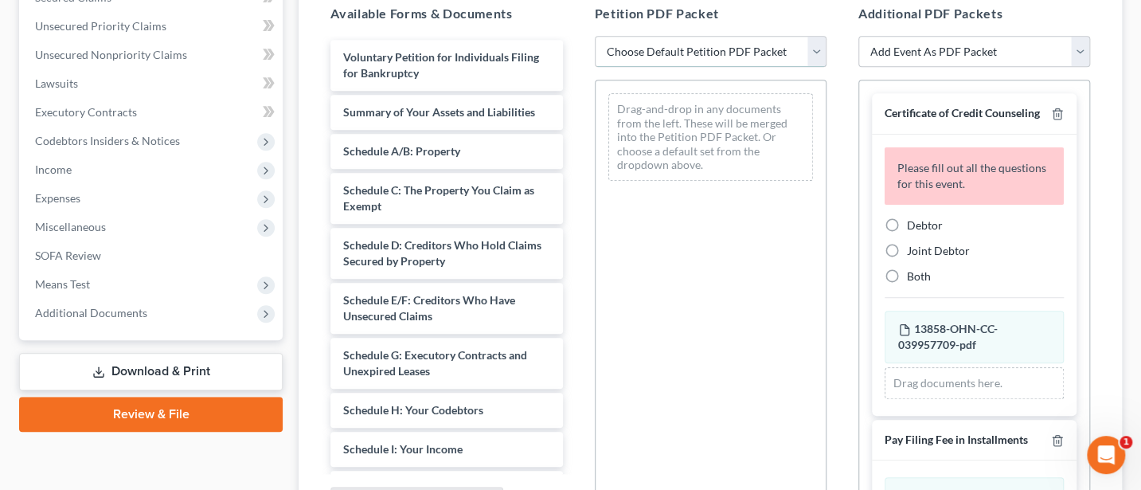
click at [696, 42] on select "Choose Default Petition PDF Packet Complete Bankruptcy Petition (all forms and …" at bounding box center [711, 52] width 232 height 32
select select "0"
click at [595, 36] on select "Choose Default Petition PDF Packet Complete Bankruptcy Petition (all forms and …" at bounding box center [711, 52] width 232 height 32
click at [907, 233] on label "Debtor" at bounding box center [925, 225] width 36 height 16
click at [913, 228] on input "Debtor" at bounding box center [918, 222] width 10 height 10
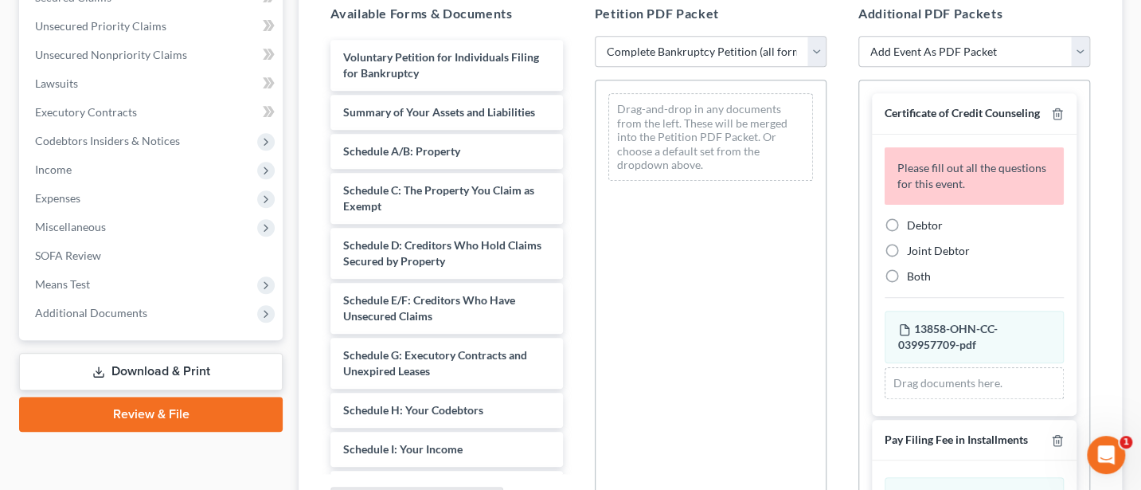
radio input "true"
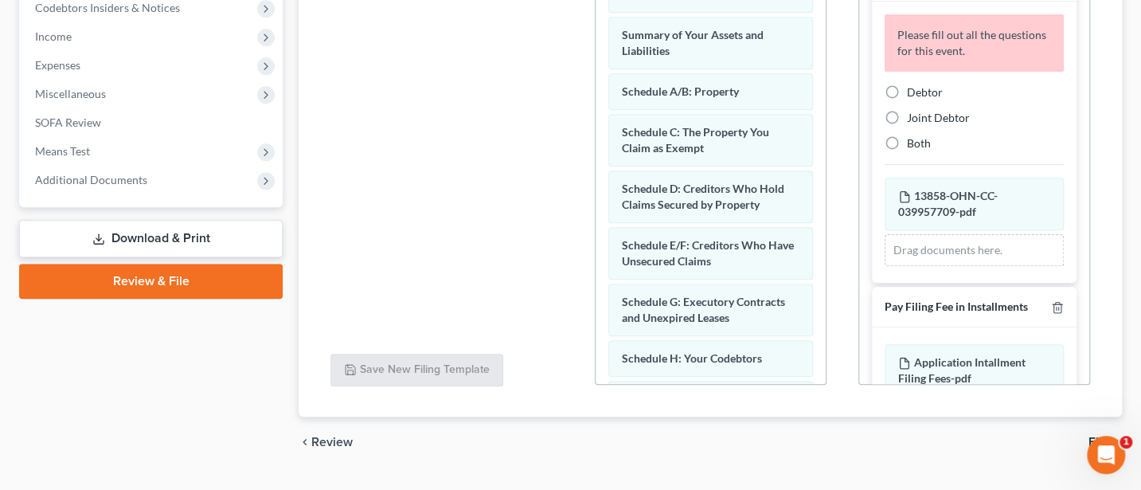
scroll to position [524, 0]
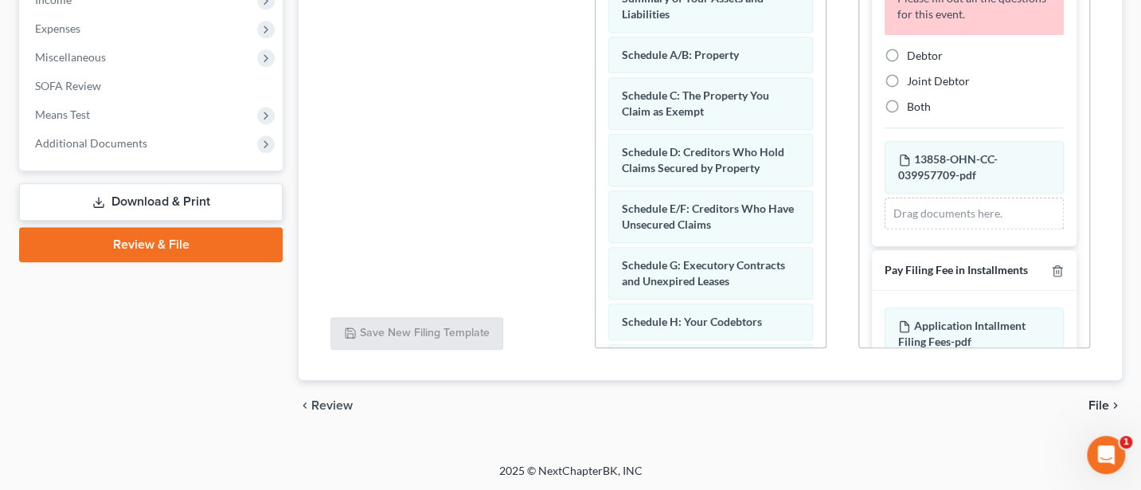
click at [1093, 402] on span "File" at bounding box center [1098, 405] width 21 height 13
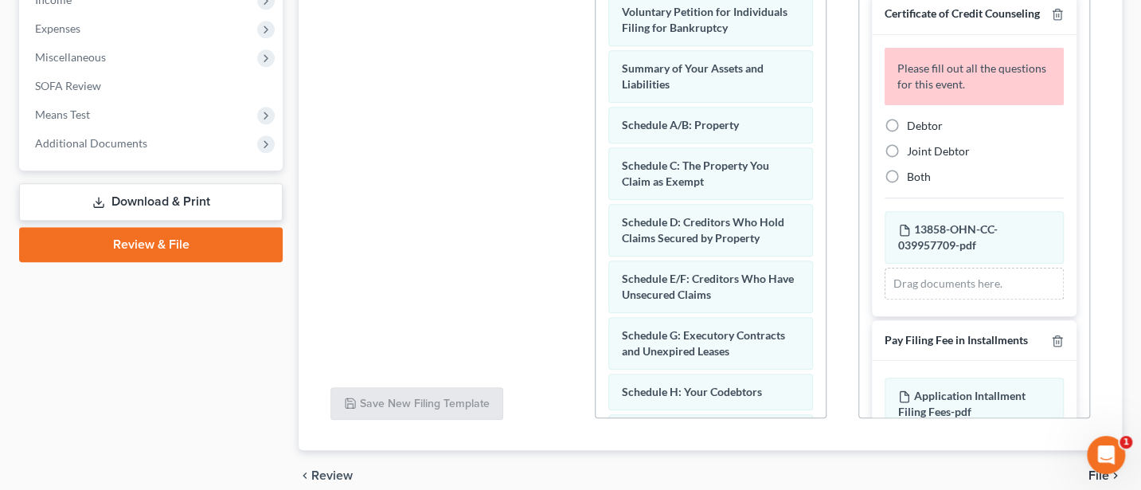
click at [907, 134] on label "Debtor" at bounding box center [925, 126] width 36 height 16
click at [913, 128] on input "Debtor" at bounding box center [918, 123] width 10 height 10
radio input "true"
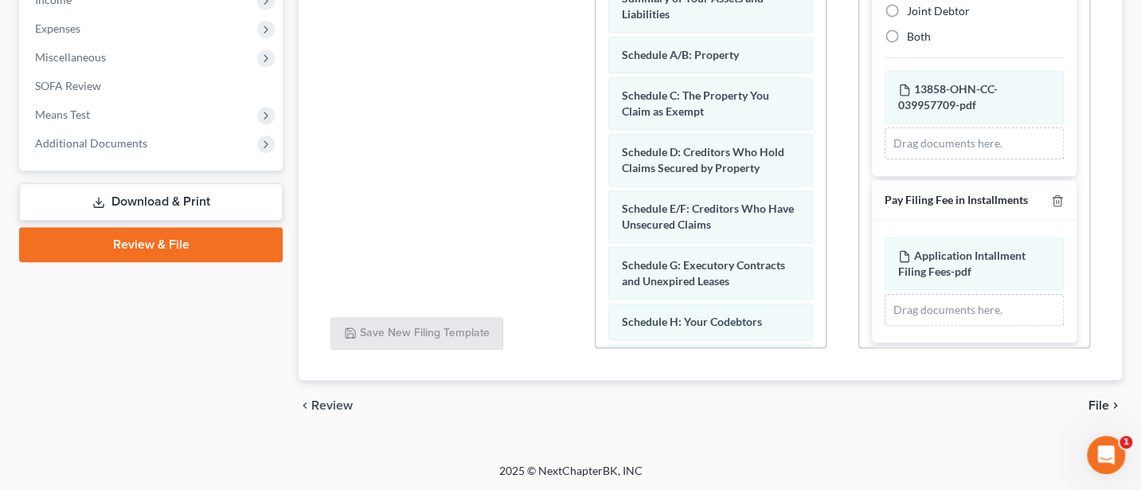
click at [1107, 400] on span "File" at bounding box center [1098, 405] width 21 height 13
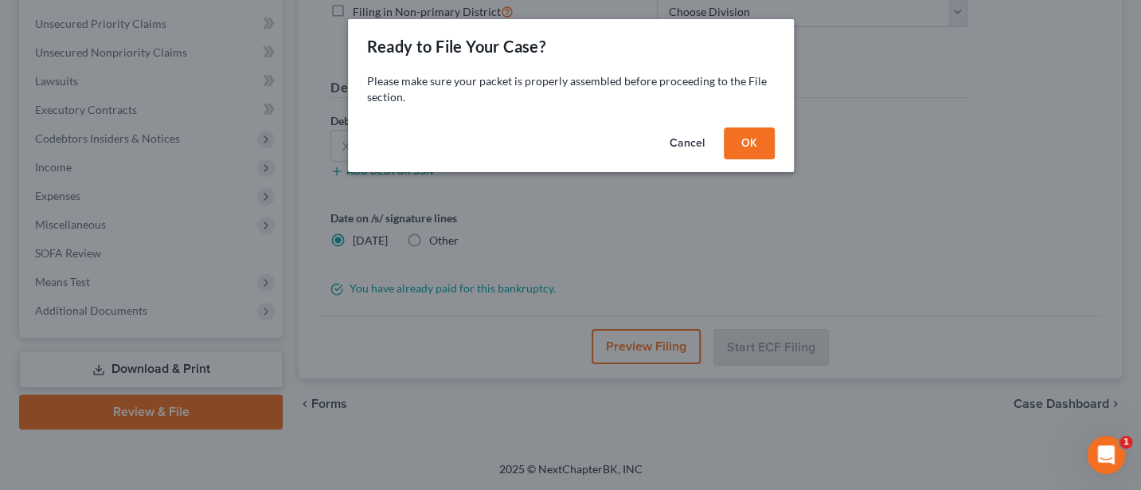
scroll to position [354, 0]
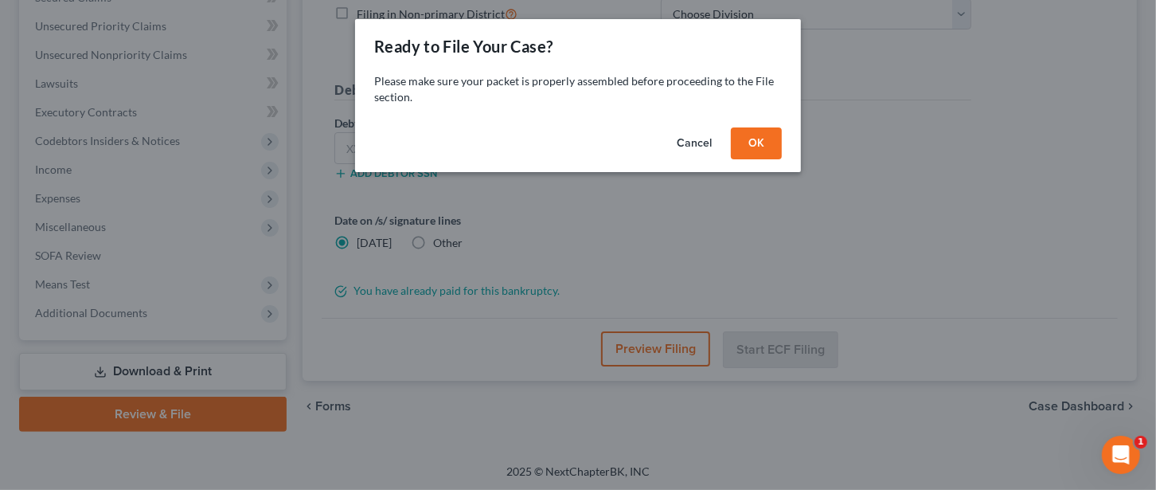
click at [766, 141] on button "OK" at bounding box center [756, 143] width 51 height 32
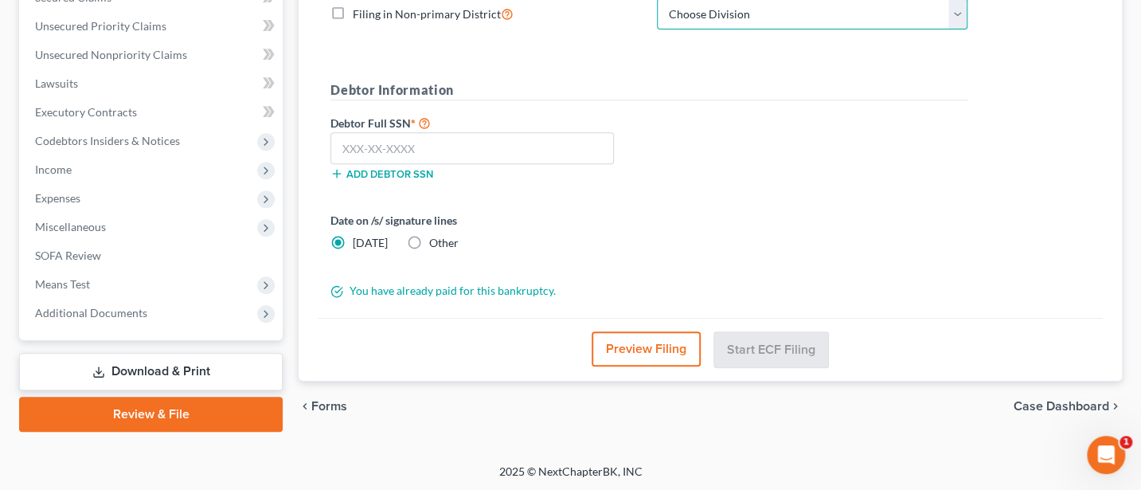
scroll to position [351, 0]
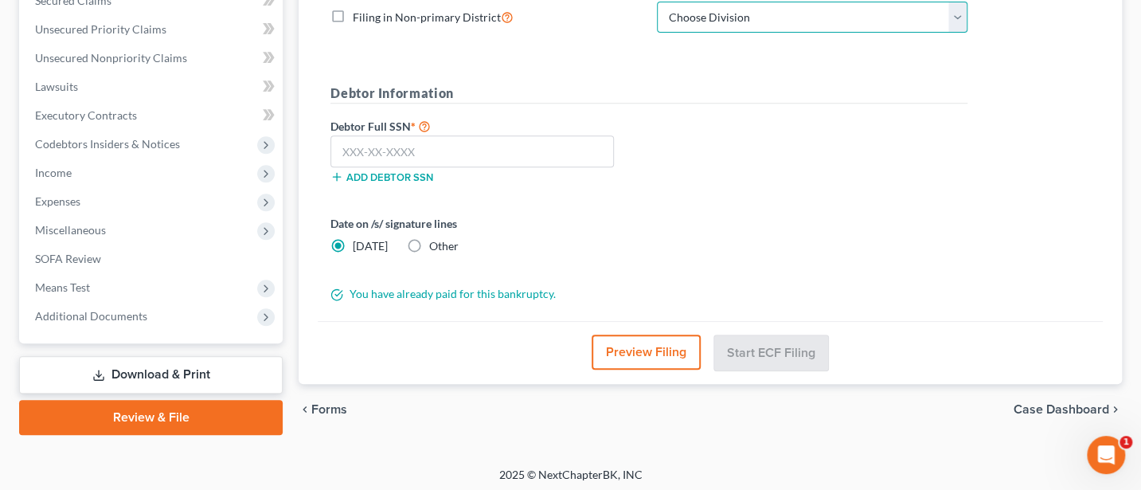
click at [742, 6] on select "Choose Division Akron [GEOGRAPHIC_DATA] [GEOGRAPHIC_DATA] [GEOGRAPHIC_DATA] [GE…" at bounding box center [812, 18] width 310 height 32
select select "2"
click at [657, 2] on select "Choose Division Akron [GEOGRAPHIC_DATA] [GEOGRAPHIC_DATA] [GEOGRAPHIC_DATA] [GE…" at bounding box center [812, 18] width 310 height 32
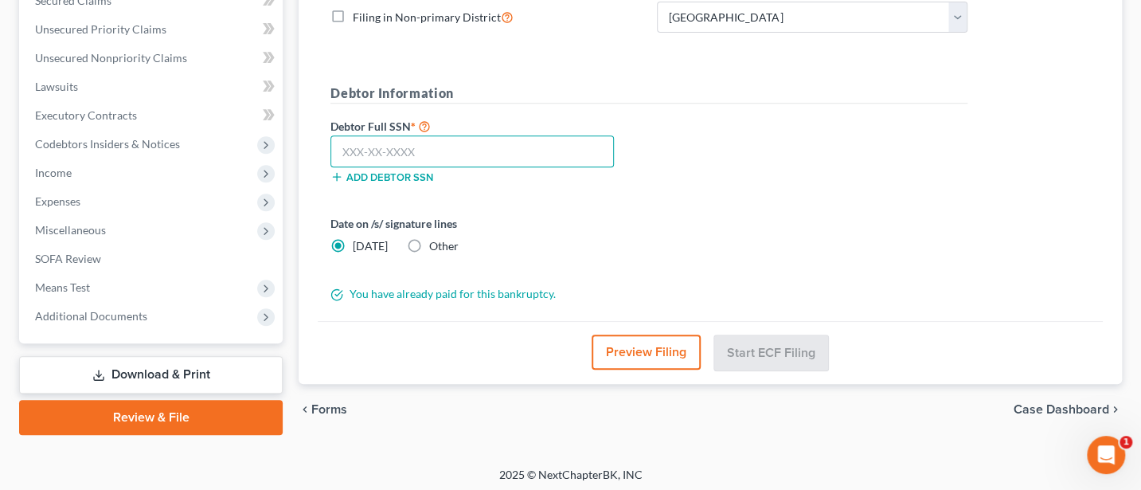
click at [385, 146] on input "text" at bounding box center [471, 151] width 283 height 32
type input "296-88-4021"
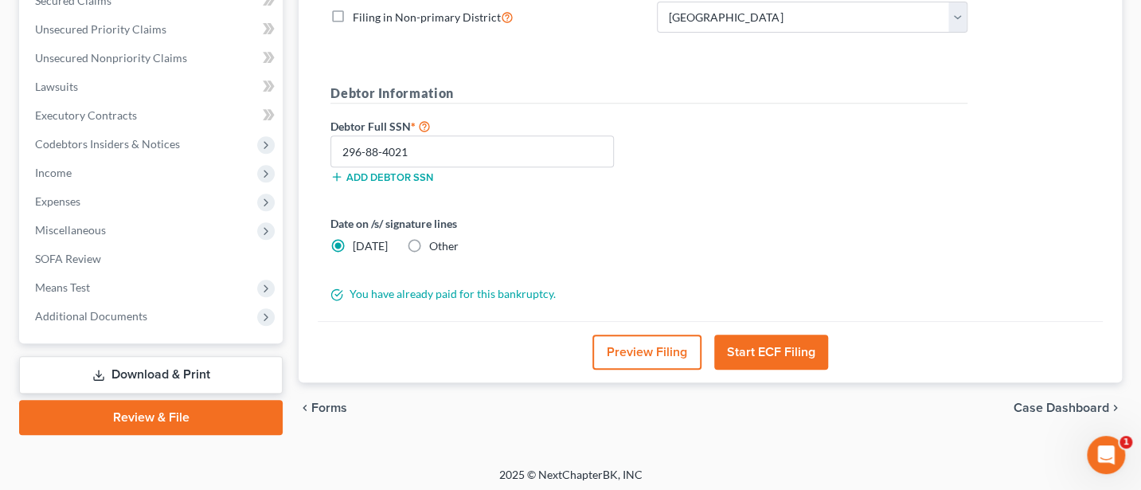
click at [772, 345] on button "Start ECF Filing" at bounding box center [771, 351] width 114 height 35
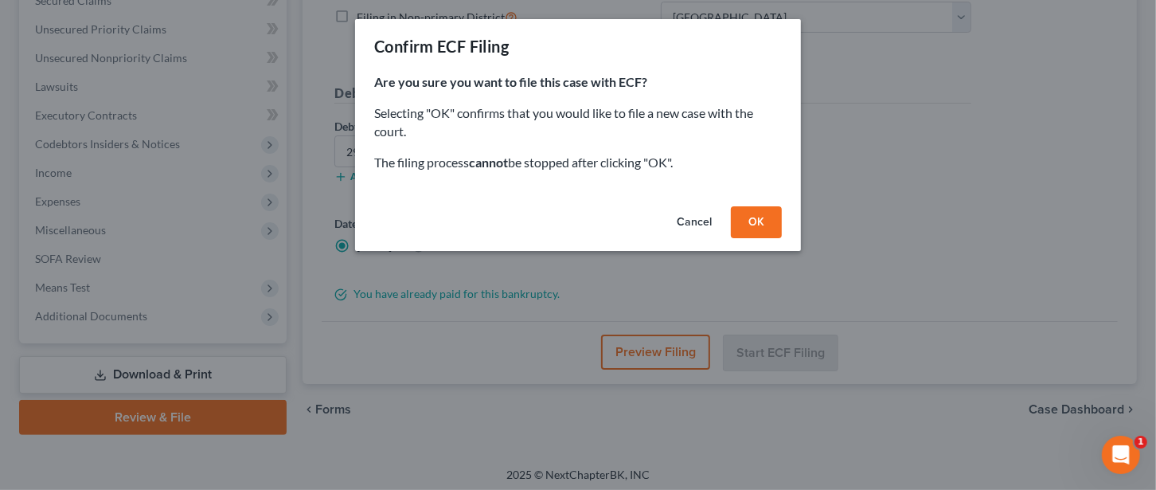
click at [762, 204] on div "Cancel OK" at bounding box center [578, 225] width 446 height 51
click at [762, 227] on button "OK" at bounding box center [756, 222] width 51 height 32
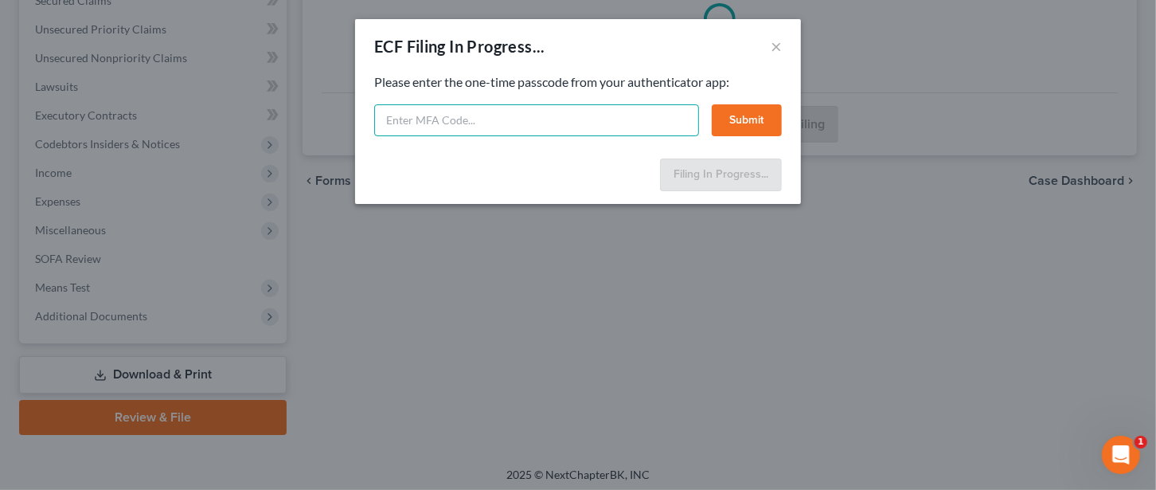
click at [423, 119] on input "text" at bounding box center [536, 120] width 325 height 32
type input "546251"
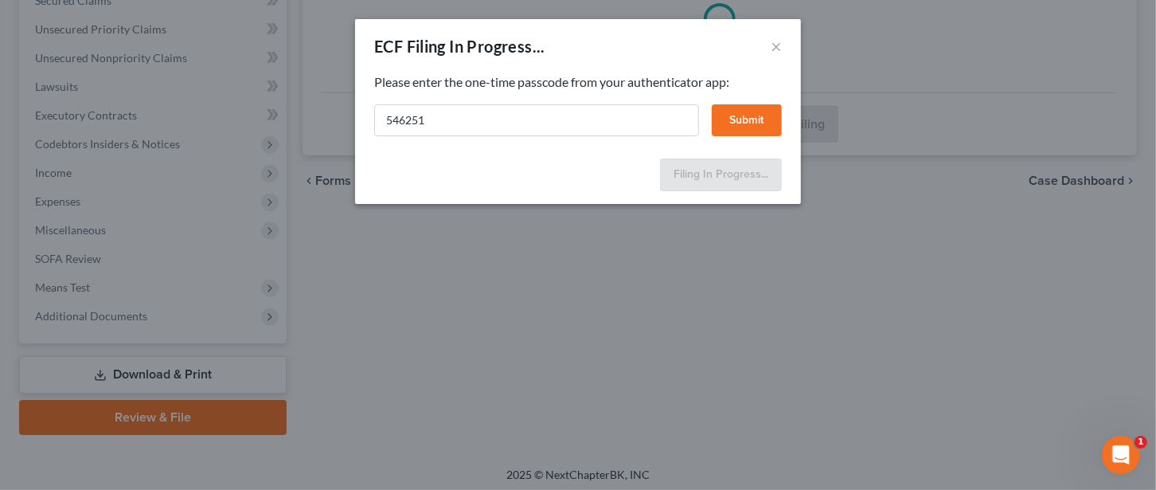
click at [735, 124] on button "Submit" at bounding box center [747, 120] width 70 height 32
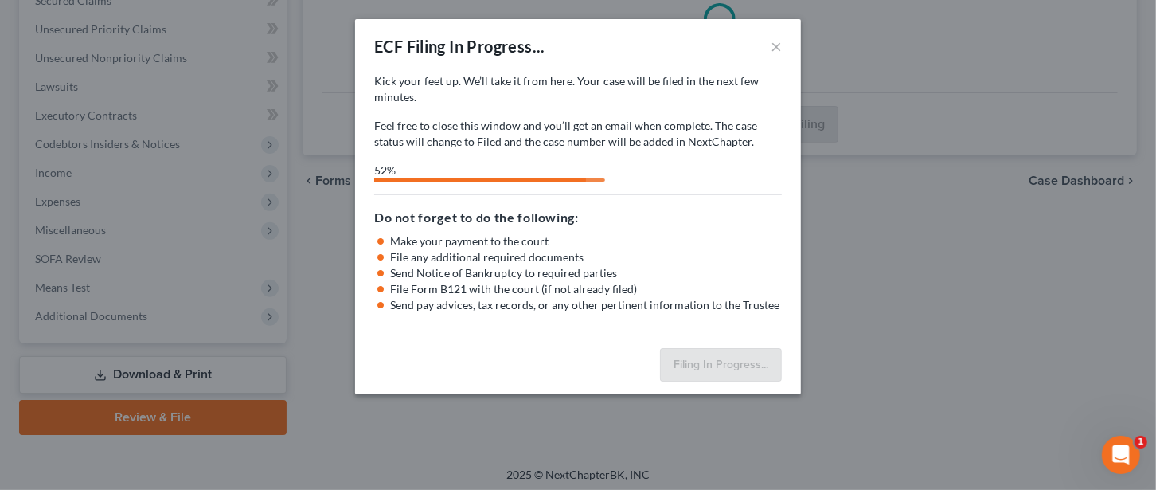
click at [12, 220] on div "ECF Filing In Progress... × Kick your feet up. We’ll take it from here. Your ca…" at bounding box center [578, 245] width 1156 height 490
select select "2"
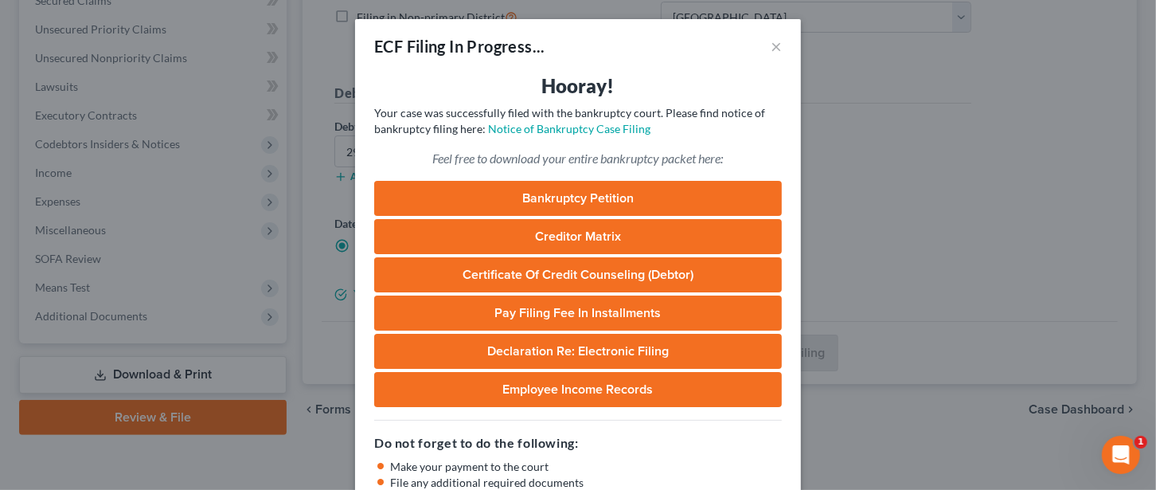
click at [558, 203] on link "Bankruptcy Petition" at bounding box center [578, 198] width 408 height 35
click at [771, 39] on button "×" at bounding box center [776, 46] width 11 height 19
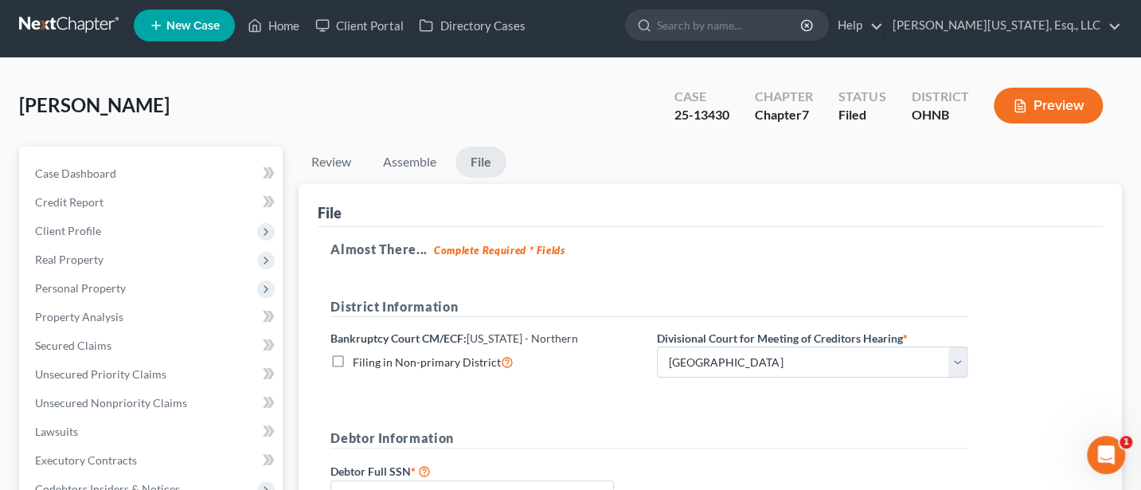
scroll to position [0, 0]
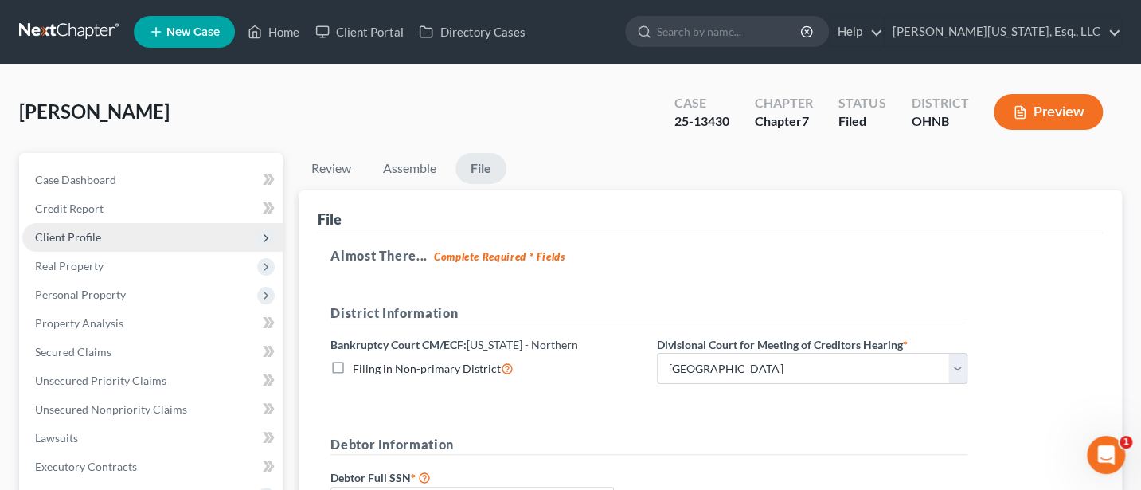
click at [74, 236] on span "Client Profile" at bounding box center [68, 237] width 66 height 14
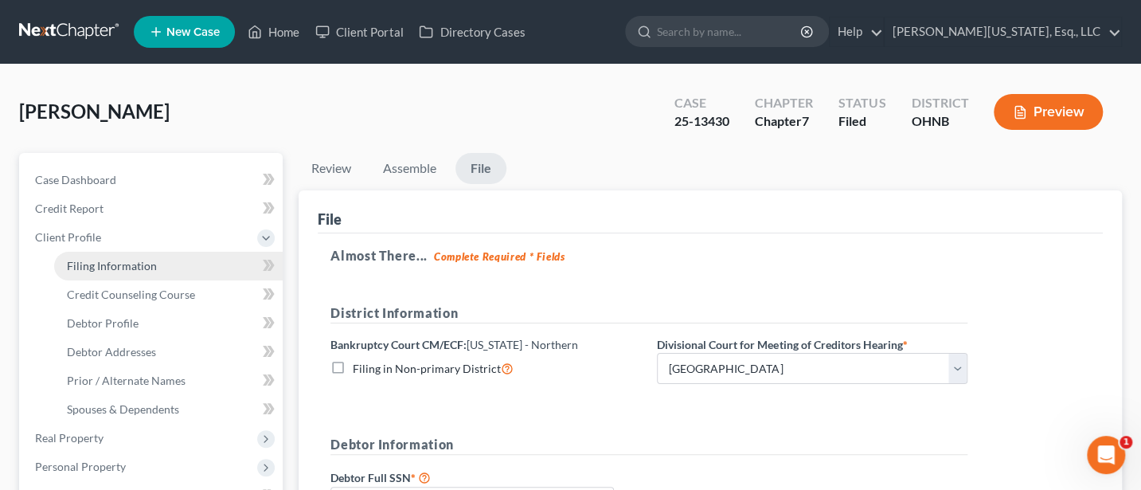
click at [98, 261] on span "Filing Information" at bounding box center [112, 266] width 90 height 14
select select "1"
select select "0"
select select "61"
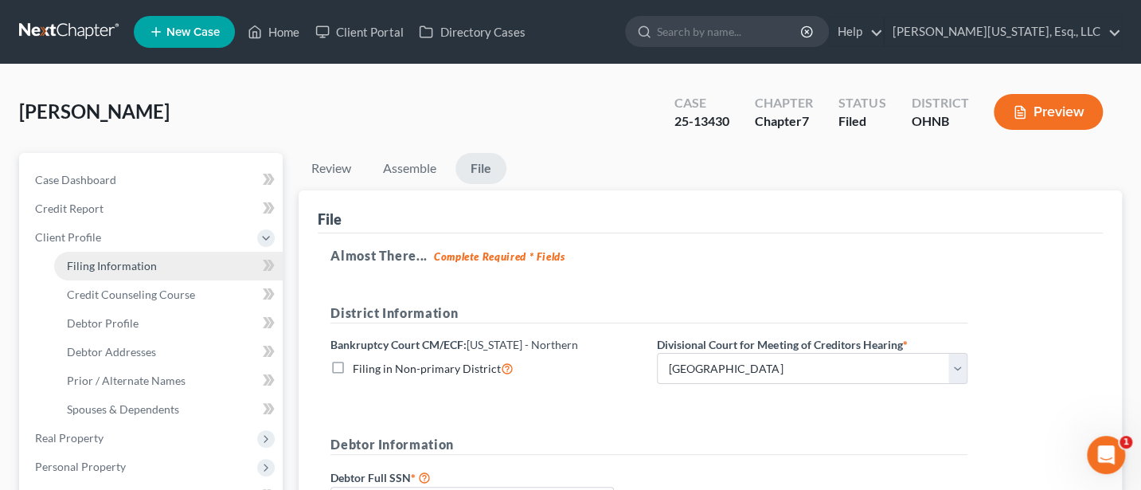
select select "0"
select select "36"
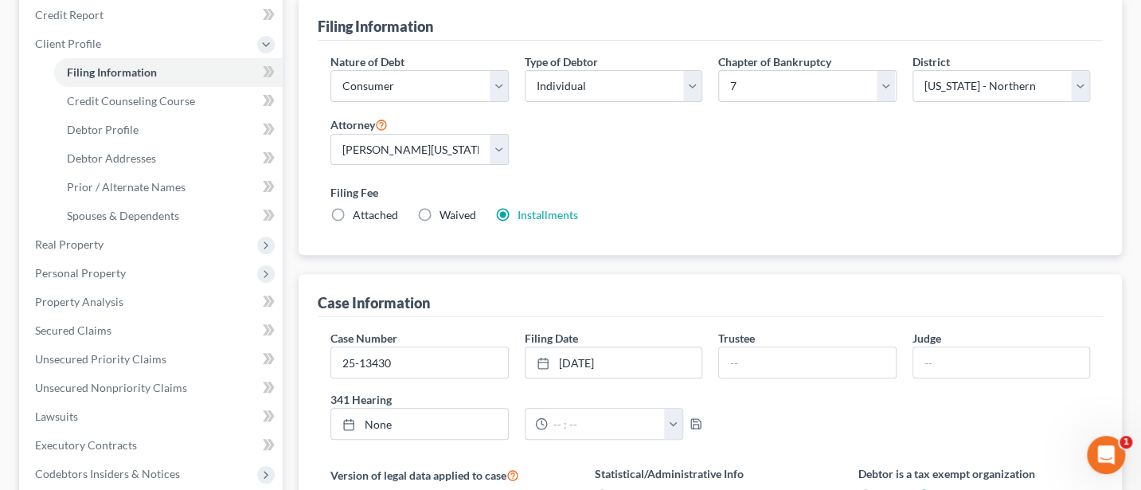
scroll to position [212, 0]
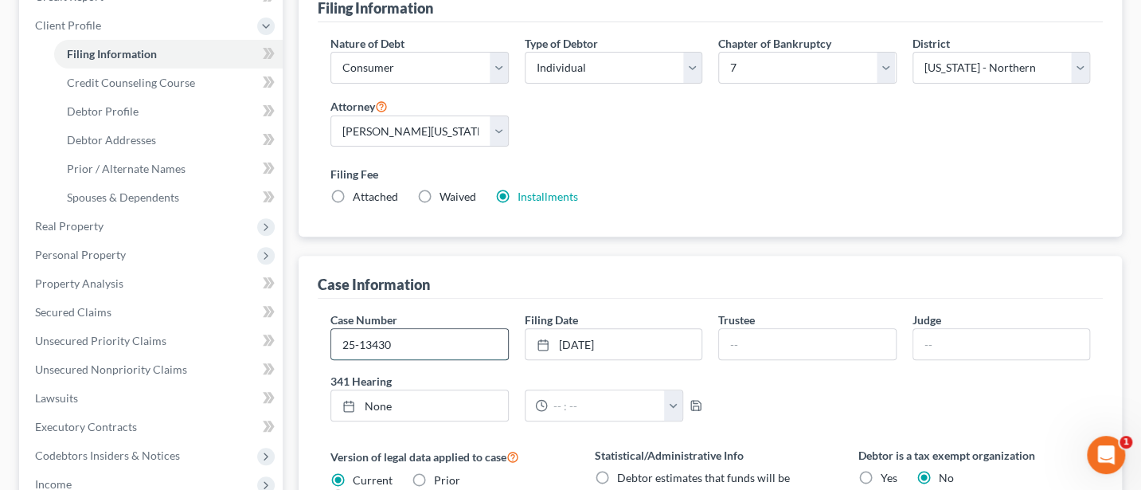
click at [427, 338] on input "25-13430" at bounding box center [419, 344] width 176 height 30
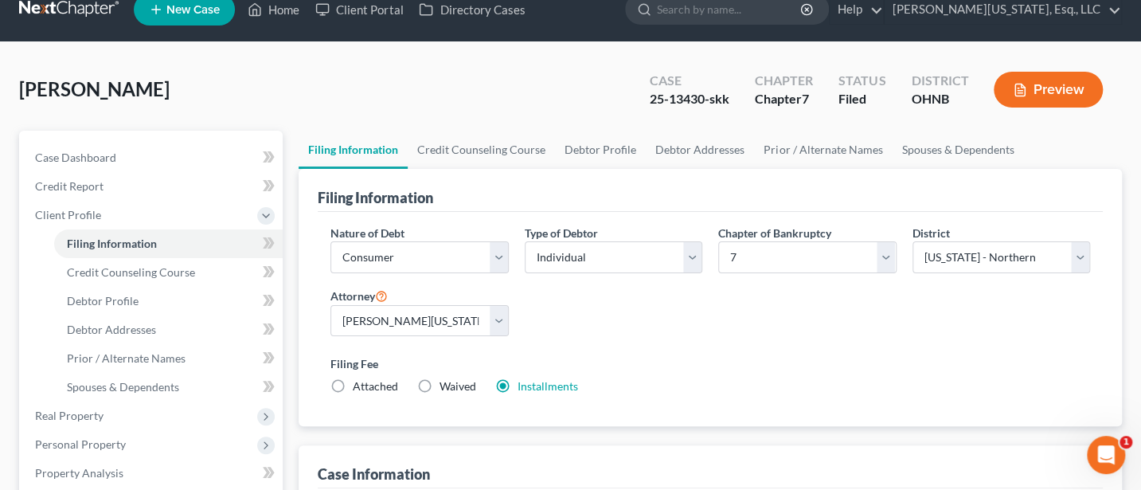
scroll to position [0, 0]
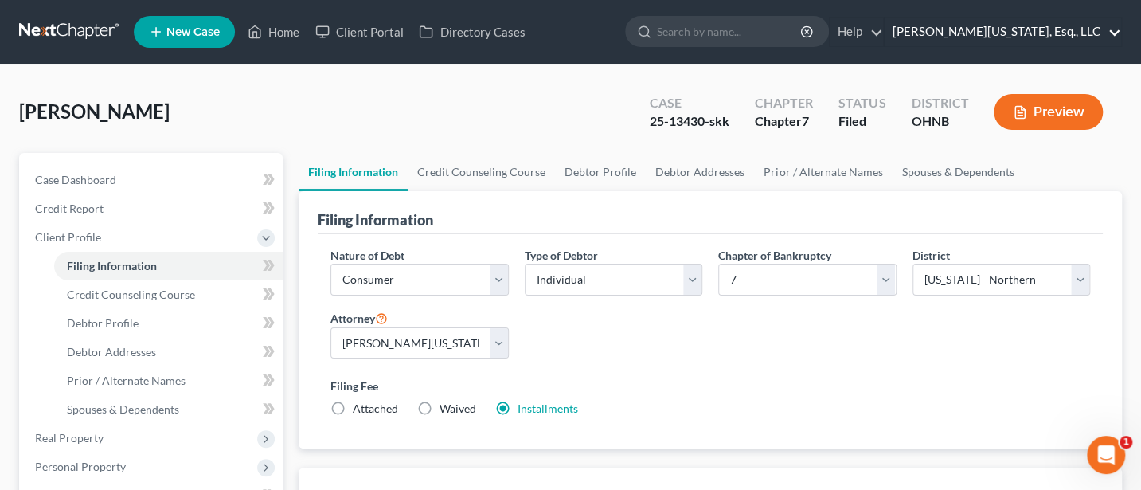
type input "25-13430-skk"
click at [1056, 29] on link "[PERSON_NAME][US_STATE], Esq., LLC" at bounding box center [1002, 32] width 236 height 29
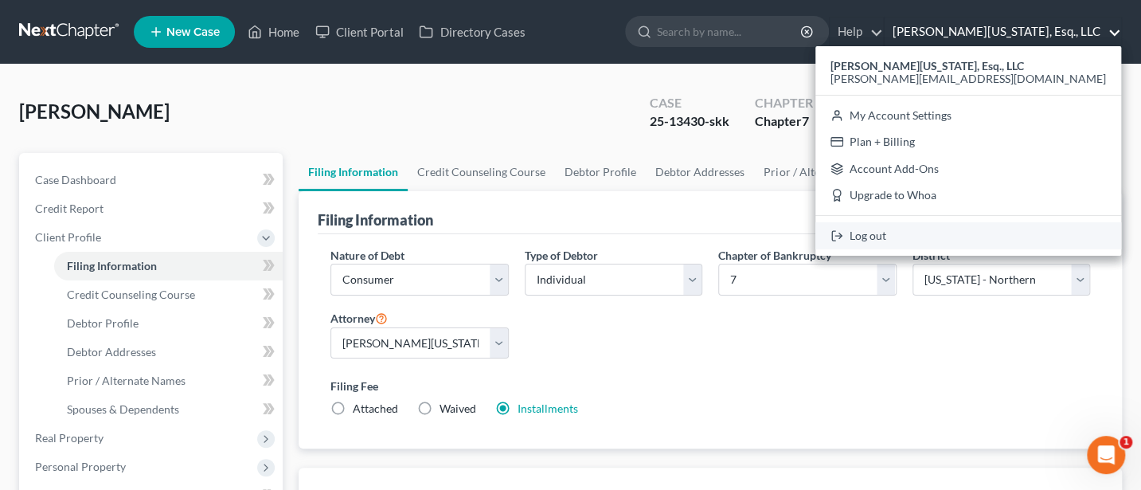
click at [997, 232] on link "Log out" at bounding box center [968, 235] width 306 height 27
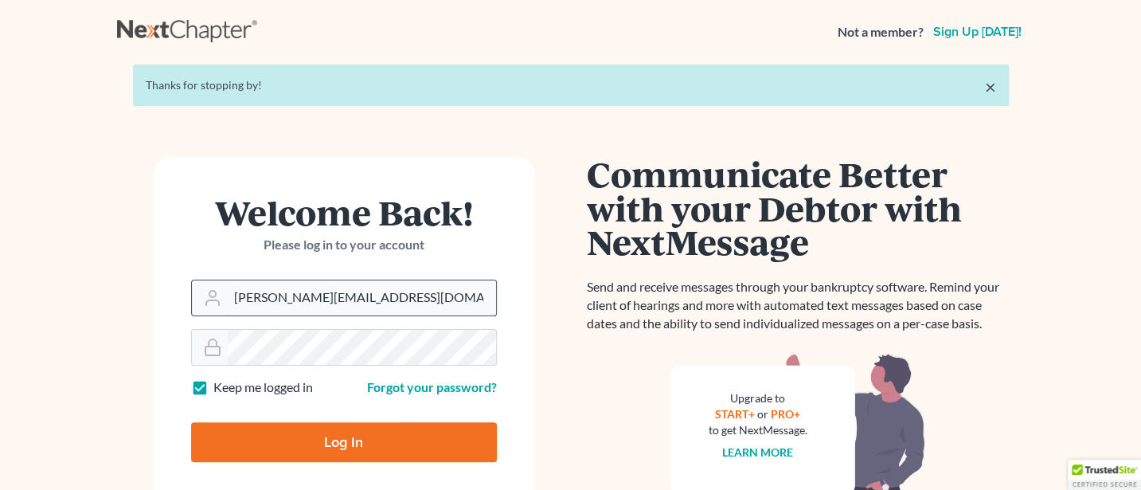
click at [384, 305] on input "[PERSON_NAME][EMAIL_ADDRESS][DOMAIN_NAME]" at bounding box center [362, 297] width 268 height 35
type input "[PERSON_NAME][EMAIL_ADDRESS][DOMAIN_NAME]"
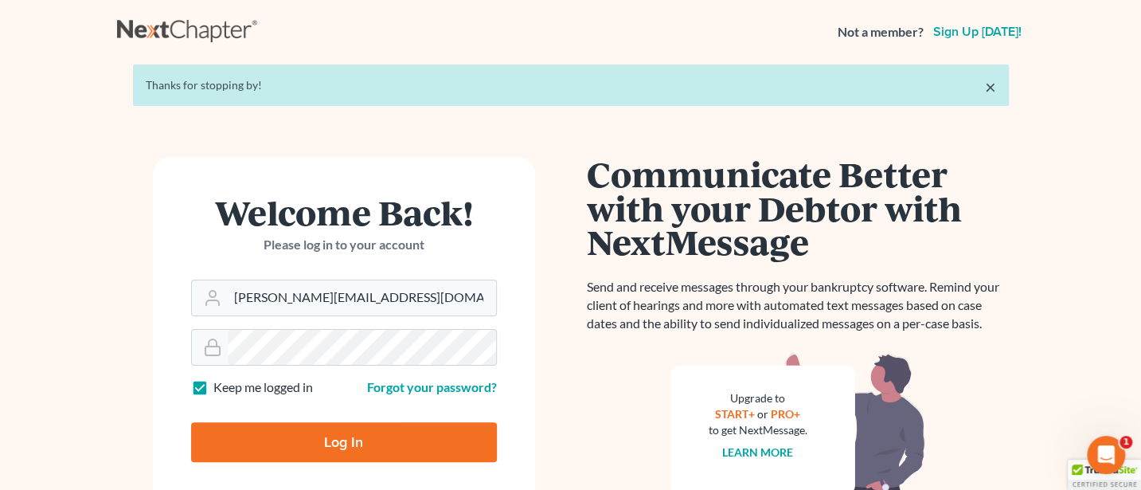
click at [354, 438] on input "Log In" at bounding box center [344, 442] width 306 height 40
type input "Thinking..."
